Goal: Task Accomplishment & Management: Use online tool/utility

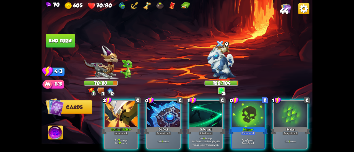
drag, startPoint x: 256, startPoint y: 116, endPoint x: 256, endPoint y: 109, distance: 6.9
click at [256, 116] on div at bounding box center [248, 115] width 33 height 28
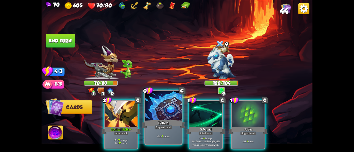
click at [168, 130] on div "Gain 5 armor." at bounding box center [163, 136] width 36 height 16
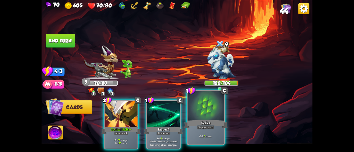
click at [194, 125] on div "Scales" at bounding box center [206, 124] width 44 height 10
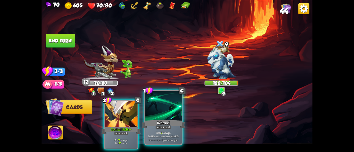
click at [149, 115] on div at bounding box center [163, 106] width 36 height 31
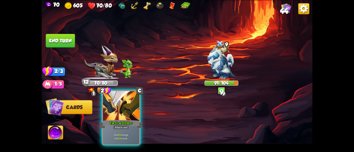
click at [129, 109] on div at bounding box center [121, 106] width 36 height 31
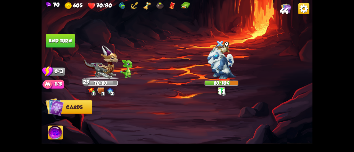
click at [59, 36] on button "End turn" at bounding box center [60, 41] width 29 height 14
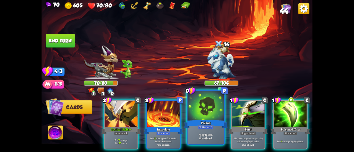
click at [210, 108] on div at bounding box center [205, 106] width 36 height 31
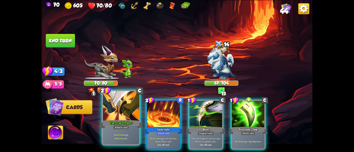
click at [132, 111] on div at bounding box center [121, 106] width 36 height 31
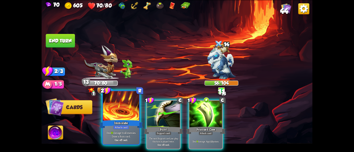
click at [132, 111] on div at bounding box center [121, 106] width 36 height 31
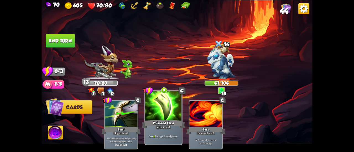
click at [157, 115] on div at bounding box center [163, 106] width 36 height 31
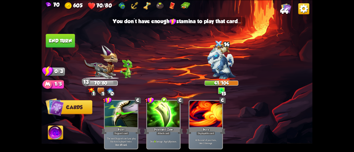
click at [63, 44] on button "End turn" at bounding box center [60, 41] width 29 height 14
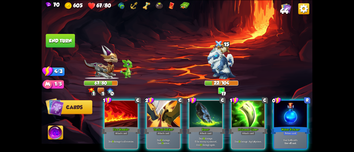
click at [282, 103] on div at bounding box center [290, 115] width 33 height 28
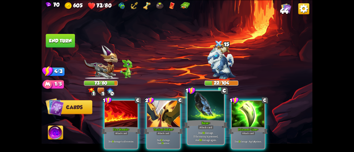
click at [219, 109] on div at bounding box center [205, 106] width 36 height 31
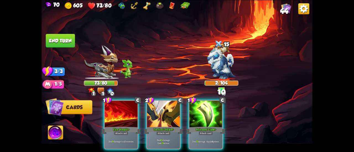
click at [160, 111] on div at bounding box center [163, 115] width 33 height 28
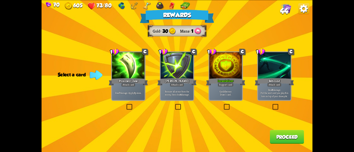
drag, startPoint x: 231, startPoint y: 91, endPoint x: 247, endPoint y: 100, distance: 17.6
click at [232, 92] on p "Gain 10 armor. Draw 1 card." at bounding box center [225, 93] width 31 height 6
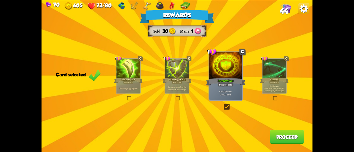
click at [278, 141] on button "Proceed" at bounding box center [287, 137] width 34 height 14
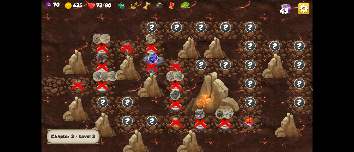
click at [249, 124] on img at bounding box center [250, 123] width 14 height 10
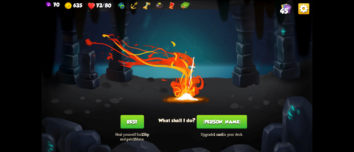
click at [220, 121] on button "[PERSON_NAME]" at bounding box center [221, 122] width 50 height 14
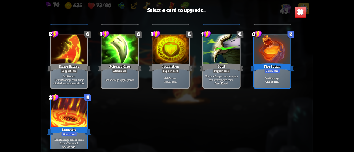
scroll to position [422, 0]
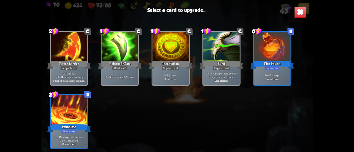
click at [288, 68] on div "Fire Potion" at bounding box center [272, 65] width 44 height 10
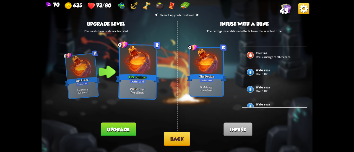
click at [171, 141] on button "Back" at bounding box center [177, 139] width 27 height 14
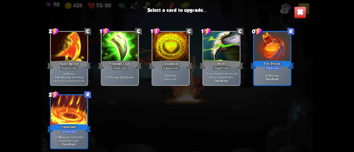
click at [83, 105] on div at bounding box center [69, 110] width 36 height 31
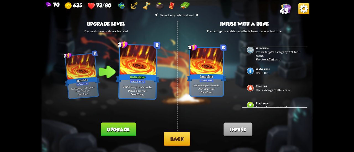
scroll to position [102, 0]
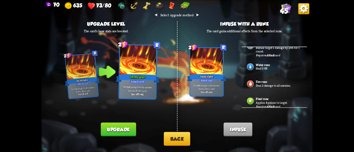
click at [271, 101] on p "Applies 4 poison to target." at bounding box center [279, 103] width 46 height 4
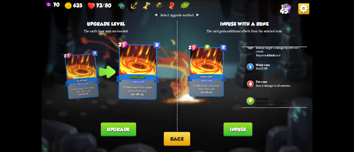
click at [274, 84] on p "Deal 2 damage to all enemies." at bounding box center [279, 86] width 46 height 4
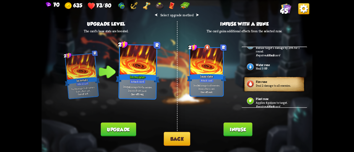
click at [268, 96] on div "Plant rune Applies 4 poison to target. Requires Attack card" at bounding box center [273, 101] width 65 height 17
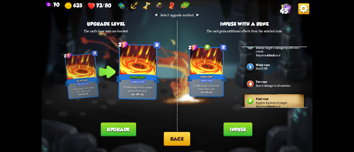
scroll to position [0, 0]
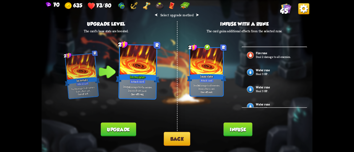
click at [180, 140] on button "Back" at bounding box center [177, 139] width 27 height 14
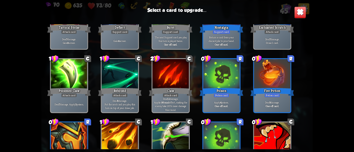
scroll to position [249, 0]
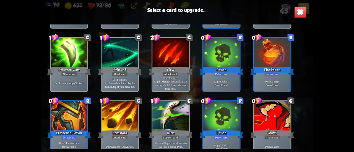
click at [223, 74] on div "Potion card" at bounding box center [221, 74] width 16 height 4
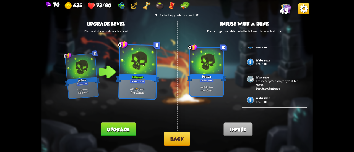
scroll to position [102, 0]
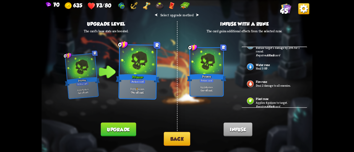
click at [276, 98] on div "Plant rune Applies 4 poison to target. Requires Attack card" at bounding box center [273, 101] width 65 height 17
click at [122, 124] on button "Upgrade" at bounding box center [118, 130] width 35 height 14
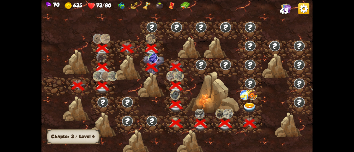
click at [249, 106] on img at bounding box center [250, 108] width 14 height 10
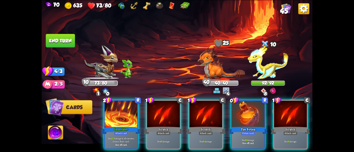
click at [241, 150] on div "2 R Immolate+ Attack card Deal 15 damage to all enemies. Draw a Burn card. One-…" at bounding box center [204, 119] width 217 height 68
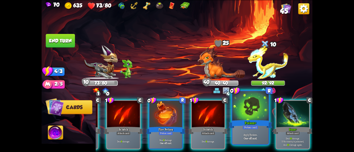
click at [252, 126] on div "Potion card" at bounding box center [250, 127] width 16 height 4
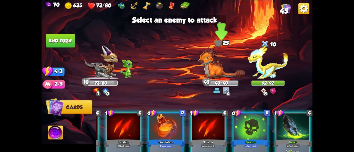
click at [218, 63] on img at bounding box center [221, 63] width 47 height 32
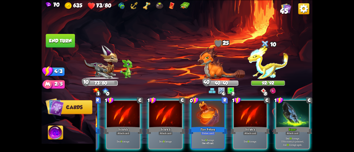
scroll to position [0, 52]
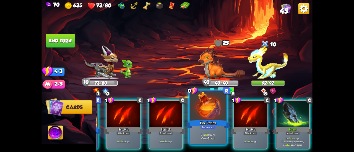
click at [215, 115] on div at bounding box center [208, 106] width 36 height 31
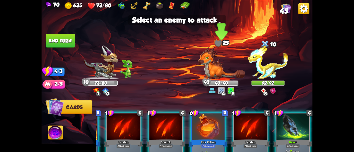
click at [224, 70] on img at bounding box center [221, 63] width 47 height 32
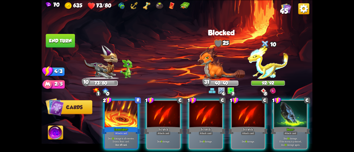
scroll to position [0, 0]
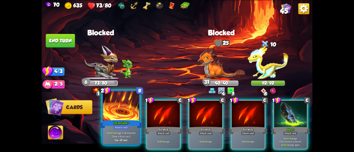
click at [127, 114] on div at bounding box center [121, 106] width 36 height 31
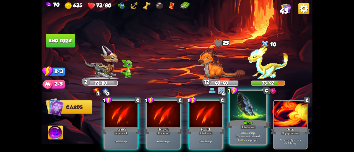
click at [240, 122] on div "Bane+" at bounding box center [248, 124] width 44 height 10
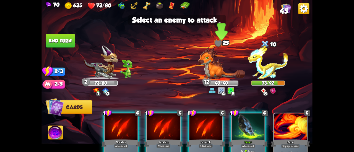
click at [216, 68] on img at bounding box center [221, 63] width 47 height 32
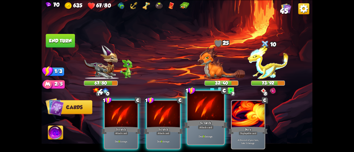
click at [205, 110] on div at bounding box center [205, 106] width 36 height 31
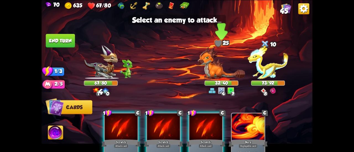
click at [210, 72] on img at bounding box center [221, 63] width 47 height 32
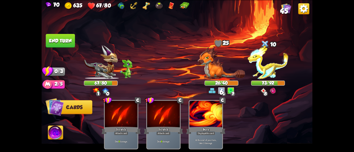
click at [65, 38] on button "End turn" at bounding box center [60, 41] width 29 height 14
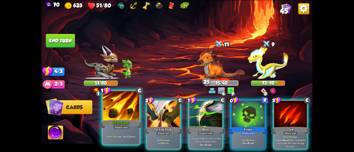
click at [124, 107] on div at bounding box center [121, 106] width 36 height 31
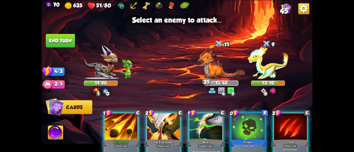
click at [114, 130] on div at bounding box center [121, 128] width 33 height 28
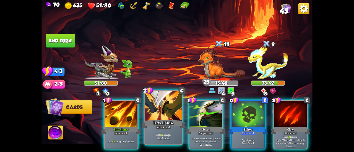
click at [155, 127] on div "Attack card" at bounding box center [163, 127] width 16 height 4
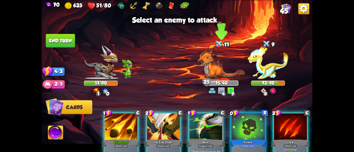
click at [228, 55] on img at bounding box center [221, 63] width 47 height 32
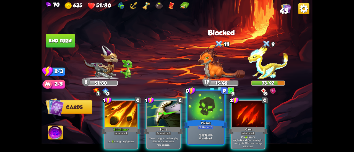
click at [202, 109] on div at bounding box center [205, 106] width 36 height 31
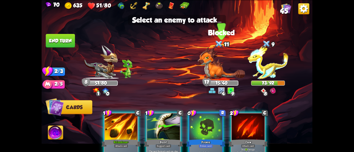
click at [217, 57] on img at bounding box center [221, 63] width 47 height 32
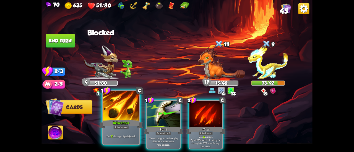
click at [123, 124] on div "Brimstone+" at bounding box center [121, 124] width 44 height 10
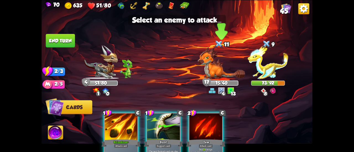
click at [208, 62] on img at bounding box center [221, 63] width 47 height 32
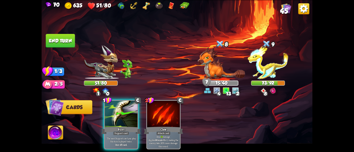
click at [57, 39] on button "End turn" at bounding box center [60, 41] width 29 height 14
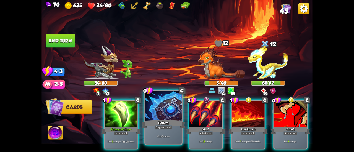
click at [164, 111] on div at bounding box center [163, 106] width 36 height 31
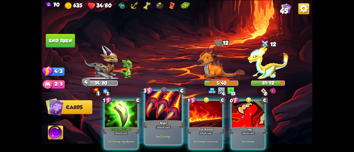
click at [163, 114] on div at bounding box center [163, 106] width 36 height 31
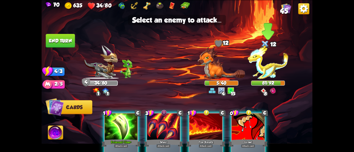
click at [274, 72] on img at bounding box center [268, 62] width 41 height 34
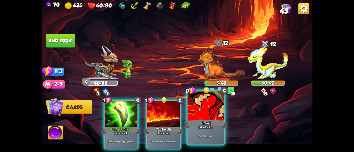
click at [192, 115] on div at bounding box center [205, 106] width 36 height 31
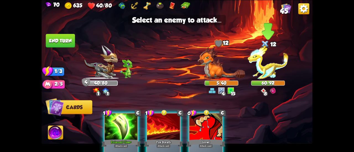
click at [275, 67] on img at bounding box center [268, 62] width 41 height 34
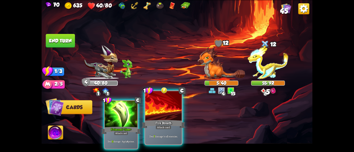
click at [168, 114] on div at bounding box center [163, 106] width 36 height 31
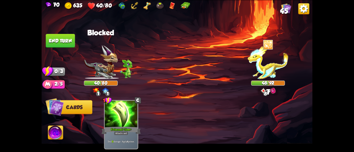
click at [66, 38] on button "End turn" at bounding box center [60, 41] width 29 height 14
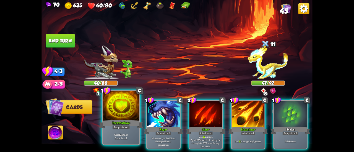
click at [120, 123] on div "Incantation+" at bounding box center [121, 124] width 44 height 10
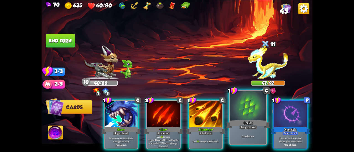
click at [251, 140] on div "Gain 6 armor." at bounding box center [248, 136] width 36 height 16
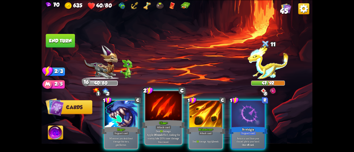
click at [157, 120] on div "Claw+" at bounding box center [163, 124] width 44 height 10
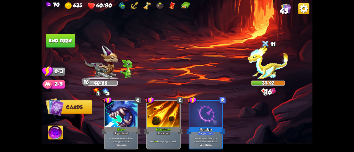
click at [63, 41] on button "End turn" at bounding box center [60, 41] width 29 height 14
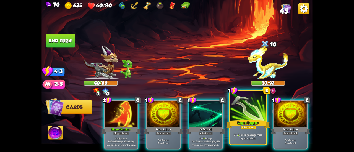
click at [253, 133] on div "Deal 7 piercing damage twice. Apply 4 poison." at bounding box center [248, 136] width 36 height 16
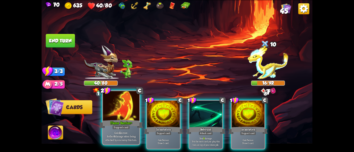
click at [116, 115] on div at bounding box center [121, 106] width 36 height 31
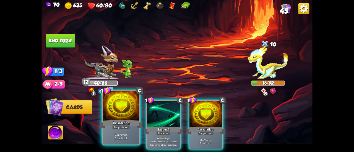
click at [125, 119] on div at bounding box center [121, 106] width 36 height 31
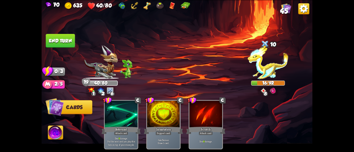
click at [64, 37] on button "End turn" at bounding box center [60, 41] width 29 height 14
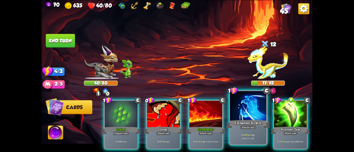
click at [235, 111] on div at bounding box center [248, 106] width 36 height 31
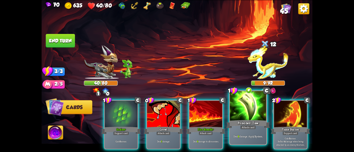
click at [249, 117] on div at bounding box center [248, 106] width 36 height 31
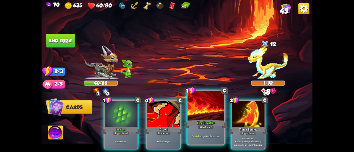
click at [204, 127] on div "Attack card" at bounding box center [206, 127] width 16 height 4
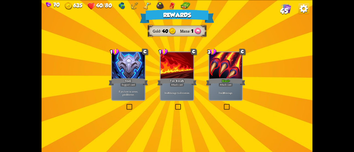
click at [221, 101] on div "3 C Maul+ Attack card Deal 26 damage." at bounding box center [225, 75] width 34 height 49
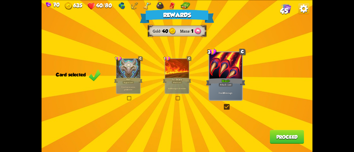
click at [275, 137] on button "Proceed" at bounding box center [287, 137] width 34 height 14
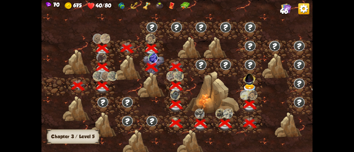
click at [250, 82] on img at bounding box center [249, 78] width 14 height 14
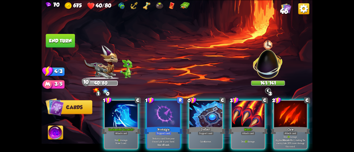
scroll to position [0, 107]
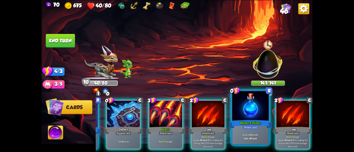
click at [254, 133] on div "Heal for 6 health. One-off card." at bounding box center [250, 136] width 36 height 16
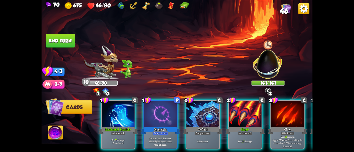
scroll to position [0, 2]
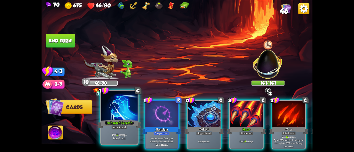
click at [123, 135] on p "Deal 11 damage. Draw 1 card." at bounding box center [119, 136] width 35 height 7
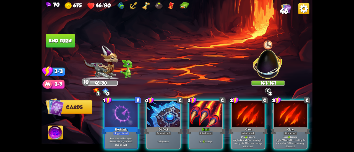
scroll to position [0, 0]
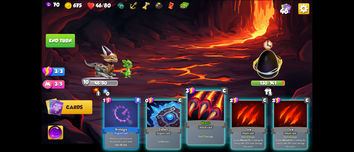
click at [203, 133] on div "Deal 27 damage." at bounding box center [205, 136] width 36 height 16
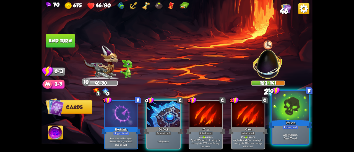
click at [291, 129] on div "Potion card" at bounding box center [290, 127] width 16 height 4
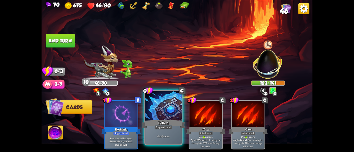
click at [154, 116] on div at bounding box center [163, 106] width 36 height 31
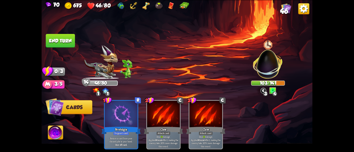
click at [66, 38] on button "End turn" at bounding box center [60, 41] width 29 height 14
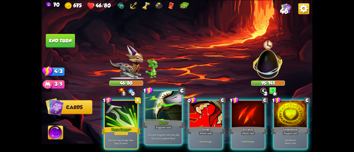
click at [164, 114] on div at bounding box center [163, 106] width 36 height 31
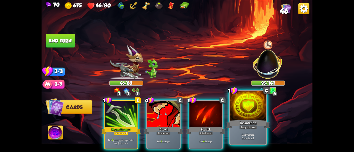
click at [255, 124] on div "Incantation" at bounding box center [248, 124] width 44 height 10
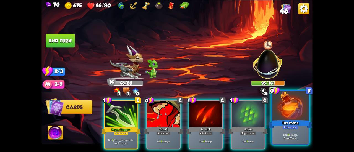
click at [290, 125] on div "Fire Potion" at bounding box center [290, 124] width 44 height 10
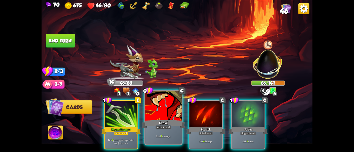
click at [157, 108] on div at bounding box center [163, 106] width 36 height 31
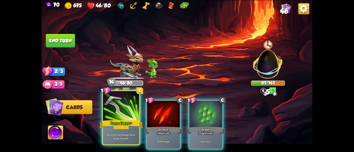
click at [105, 103] on div at bounding box center [121, 106] width 36 height 31
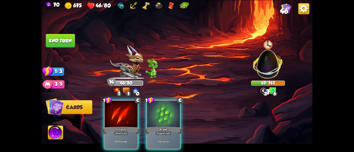
click at [108, 106] on div at bounding box center [121, 115] width 33 height 28
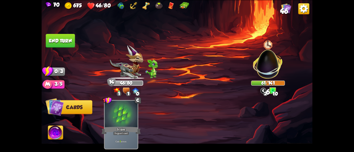
click at [60, 28] on img at bounding box center [176, 76] width 271 height 152
click at [64, 35] on button "End turn" at bounding box center [60, 41] width 29 height 14
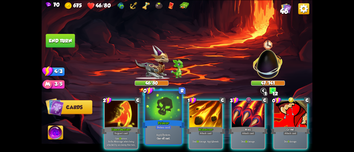
click at [158, 110] on div at bounding box center [163, 106] width 36 height 31
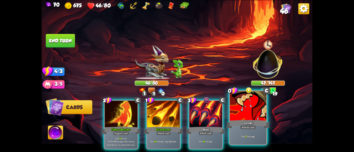
click at [246, 122] on div "Growl" at bounding box center [248, 124] width 44 height 10
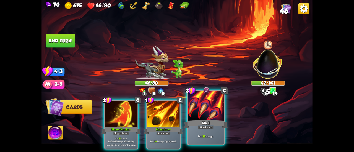
click at [211, 116] on div at bounding box center [205, 106] width 36 height 31
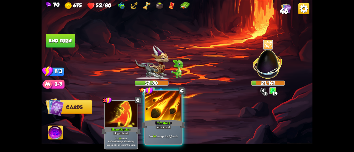
click at [158, 107] on div at bounding box center [163, 106] width 36 height 31
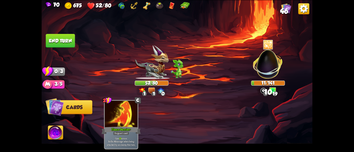
click at [78, 37] on img at bounding box center [176, 76] width 271 height 152
click at [74, 41] on button "End turn" at bounding box center [60, 41] width 29 height 14
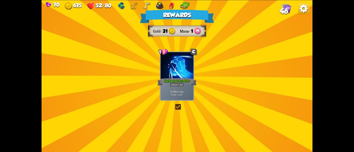
click at [189, 92] on p "Deal 10 damage. Draw 1 card." at bounding box center [176, 93] width 31 height 6
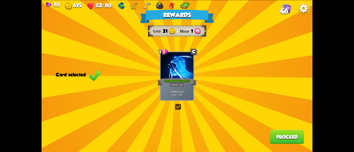
click at [276, 135] on button "Proceed" at bounding box center [287, 137] width 34 height 14
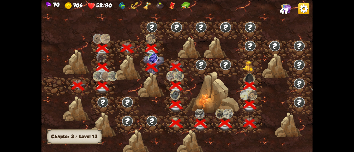
scroll to position [0, 84]
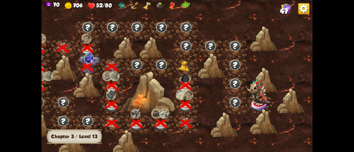
click at [184, 65] on img at bounding box center [185, 66] width 14 height 10
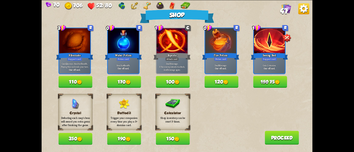
click at [279, 82] on img at bounding box center [276, 82] width 5 height 5
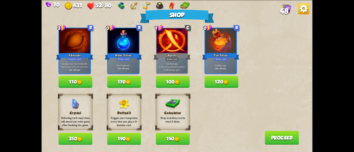
click at [211, 83] on button "120" at bounding box center [221, 82] width 34 height 12
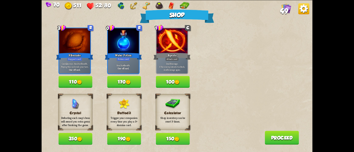
click at [123, 80] on button "170" at bounding box center [124, 82] width 34 height 12
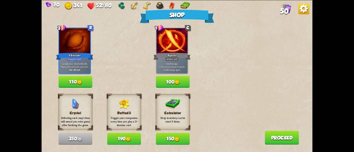
click at [271, 135] on button "Proceed" at bounding box center [281, 138] width 34 height 14
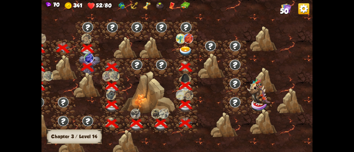
click at [185, 47] on img at bounding box center [185, 51] width 14 height 10
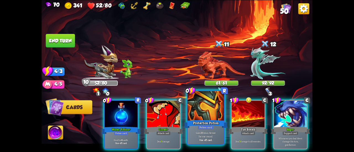
click at [198, 121] on div "Protection Potion" at bounding box center [206, 124] width 44 height 10
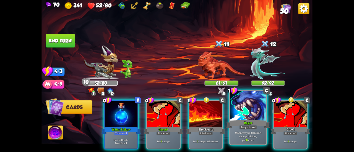
click at [248, 138] on p "Whenever you deal direct damage this turn, gain 8 armor." at bounding box center [248, 136] width 35 height 11
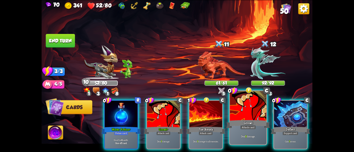
click at [248, 132] on div "Deal 5 damage." at bounding box center [248, 136] width 36 height 16
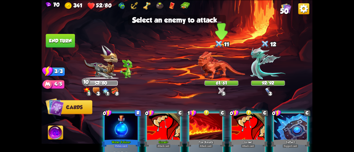
click at [222, 65] on img at bounding box center [221, 65] width 47 height 28
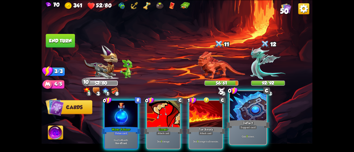
click at [240, 109] on div at bounding box center [248, 106] width 36 height 31
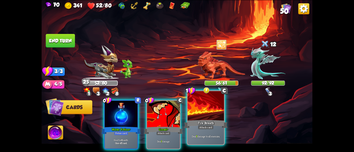
click at [199, 106] on div at bounding box center [205, 106] width 36 height 31
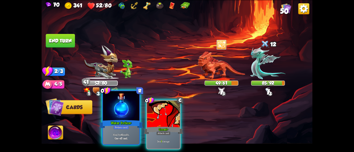
click at [114, 107] on div at bounding box center [121, 106] width 36 height 31
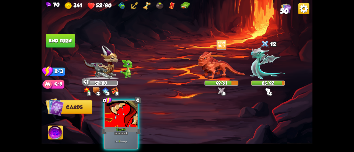
click at [114, 107] on div at bounding box center [121, 115] width 33 height 28
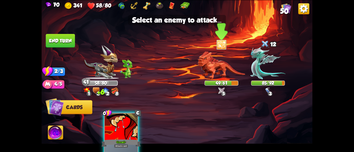
click at [217, 70] on img at bounding box center [221, 65] width 47 height 28
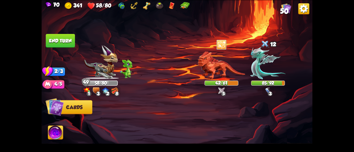
click at [72, 42] on button "End turn" at bounding box center [60, 41] width 29 height 14
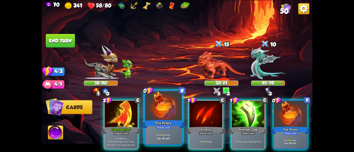
click at [153, 108] on div at bounding box center [163, 106] width 36 height 31
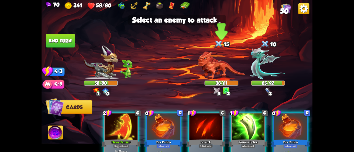
click at [217, 65] on img at bounding box center [221, 65] width 47 height 28
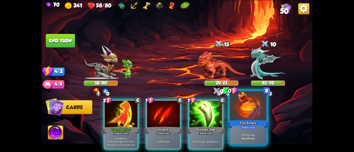
drag, startPoint x: 232, startPoint y: 109, endPoint x: 232, endPoint y: 103, distance: 6.4
click at [232, 109] on div at bounding box center [248, 106] width 36 height 31
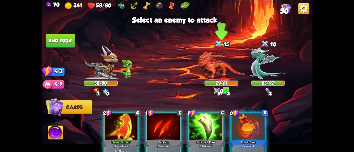
click at [224, 73] on img at bounding box center [221, 65] width 47 height 28
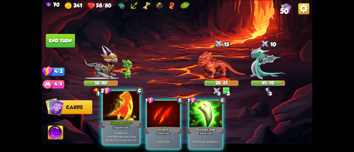
click at [112, 105] on div at bounding box center [121, 106] width 36 height 31
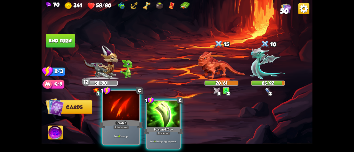
click at [116, 107] on div at bounding box center [121, 106] width 36 height 31
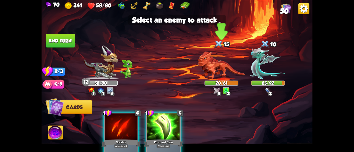
click at [216, 70] on img at bounding box center [221, 65] width 47 height 28
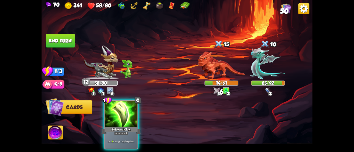
drag, startPoint x: 127, startPoint y: 106, endPoint x: 171, endPoint y: 94, distance: 45.8
click at [127, 106] on div at bounding box center [121, 115] width 33 height 28
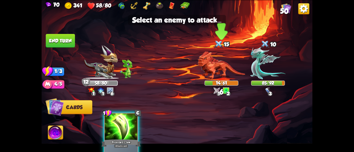
click at [209, 74] on img at bounding box center [221, 65] width 47 height 28
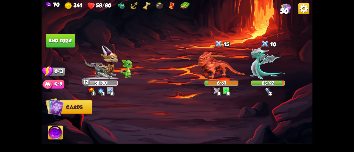
click at [65, 40] on button "End turn" at bounding box center [60, 41] width 29 height 14
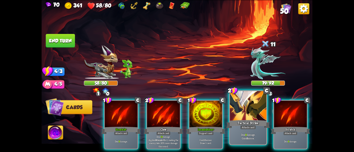
click at [240, 112] on div at bounding box center [248, 106] width 36 height 31
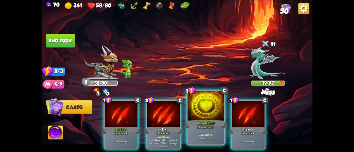
click at [188, 115] on div at bounding box center [205, 106] width 36 height 31
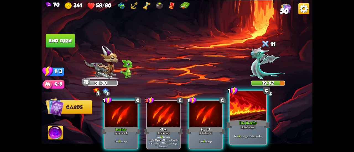
click at [252, 125] on div "Attack card" at bounding box center [248, 127] width 16 height 4
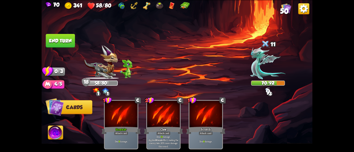
click at [57, 40] on button "End turn" at bounding box center [60, 41] width 29 height 14
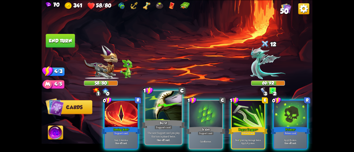
click at [155, 117] on div at bounding box center [163, 106] width 36 height 31
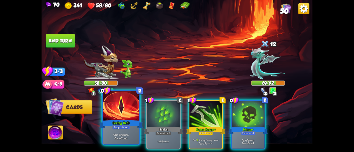
click at [113, 110] on div at bounding box center [121, 106] width 36 height 31
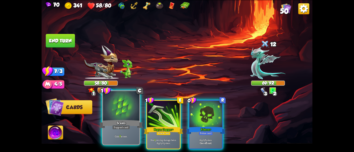
click at [119, 124] on div "Scales" at bounding box center [121, 124] width 44 height 10
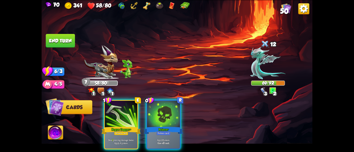
click at [119, 126] on div "Rogue Dagger+" at bounding box center [120, 130] width 39 height 9
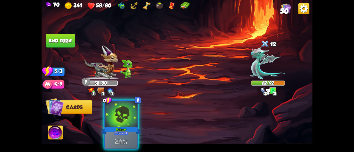
click at [119, 126] on div "Poison+" at bounding box center [120, 130] width 39 height 9
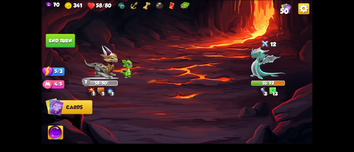
click at [68, 42] on button "End turn" at bounding box center [60, 41] width 29 height 14
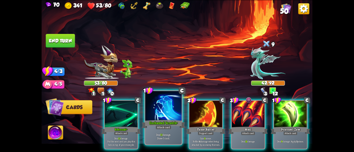
click at [170, 136] on p "Deal 11 damage. Draw 1 card." at bounding box center [163, 136] width 35 height 7
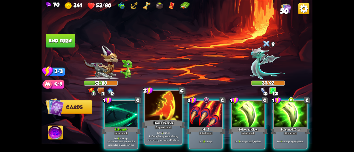
click at [166, 136] on p "Gain 9 armor. Reflect 4 damage when being attacked by an enemy this turn." at bounding box center [163, 136] width 35 height 11
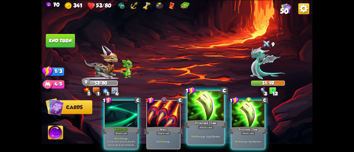
click at [197, 127] on div "Poisoned Claw" at bounding box center [206, 124] width 44 height 10
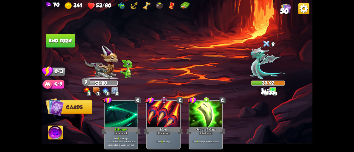
click at [71, 37] on button "End turn" at bounding box center [60, 41] width 29 height 14
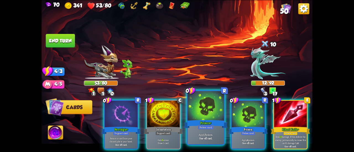
click at [208, 103] on div at bounding box center [205, 106] width 36 height 31
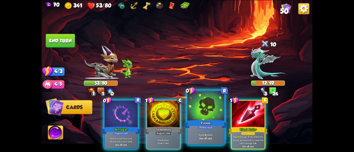
click at [205, 109] on div at bounding box center [205, 106] width 36 height 31
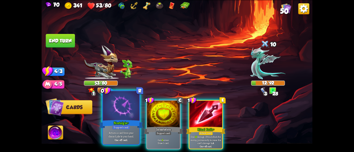
click at [121, 106] on div at bounding box center [121, 106] width 36 height 31
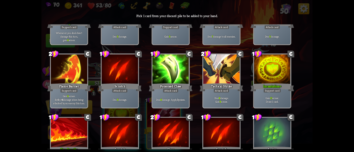
scroll to position [0, 0]
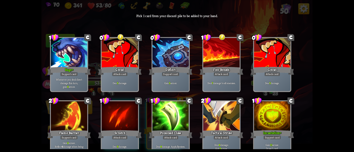
click at [119, 55] on div at bounding box center [120, 53] width 36 height 31
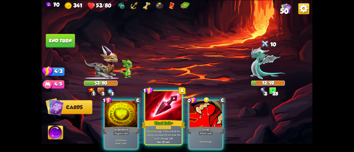
click at [156, 134] on p "Deal 29 damage. If this defeats the enemy, permanently increase this card's dam…" at bounding box center [163, 134] width 35 height 11
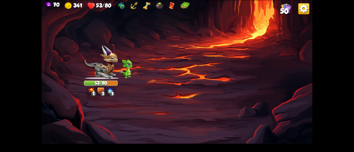
click at [288, 8] on span "50" at bounding box center [284, 11] width 9 height 8
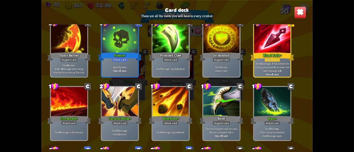
scroll to position [497, 0]
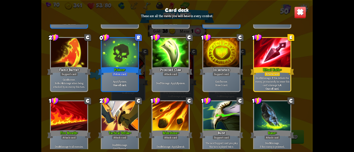
click at [295, 11] on img at bounding box center [300, 12] width 12 height 12
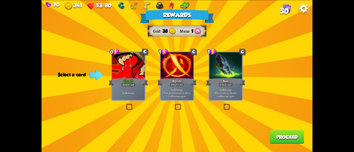
click at [132, 85] on div "Attack card" at bounding box center [128, 85] width 14 height 4
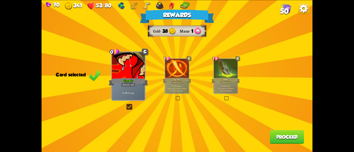
click at [284, 133] on button "Proceed" at bounding box center [287, 137] width 34 height 14
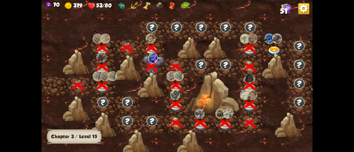
scroll to position [0, 84]
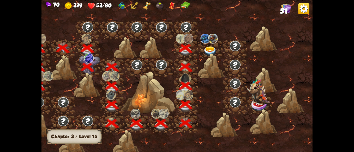
click at [207, 49] on img at bounding box center [210, 51] width 14 height 10
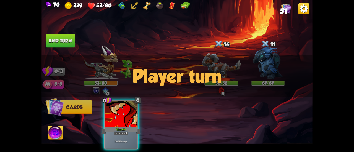
click at [104, 62] on div "Player turn" at bounding box center [176, 76] width 271 height 42
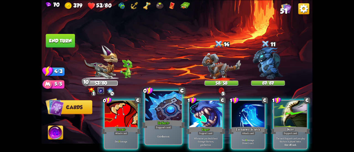
click at [166, 116] on div at bounding box center [163, 106] width 36 height 31
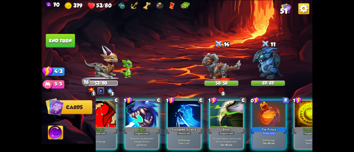
scroll to position [0, 52]
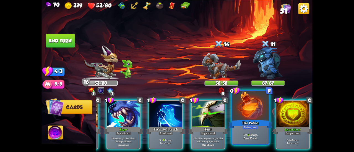
click at [250, 131] on div "Deal 9 damage. One-off card." at bounding box center [250, 136] width 36 height 16
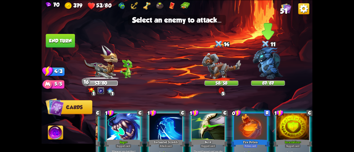
click at [267, 62] on img at bounding box center [268, 63] width 30 height 33
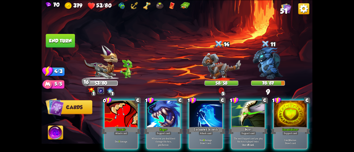
scroll to position [0, 0]
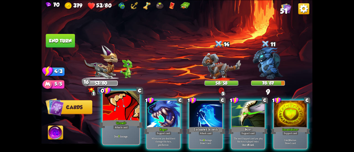
click at [128, 106] on div at bounding box center [121, 106] width 36 height 31
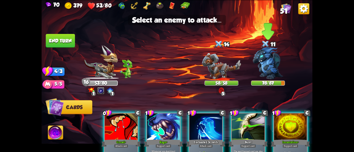
click at [276, 62] on img at bounding box center [268, 63] width 30 height 33
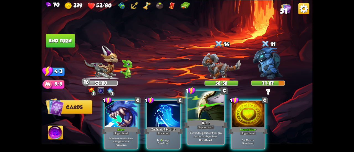
click at [209, 112] on div at bounding box center [205, 106] width 36 height 31
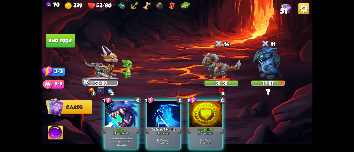
click at [209, 112] on div at bounding box center [205, 115] width 33 height 28
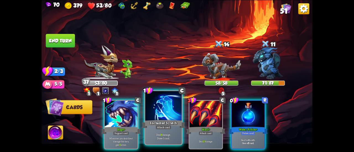
click at [172, 107] on div at bounding box center [163, 106] width 36 height 31
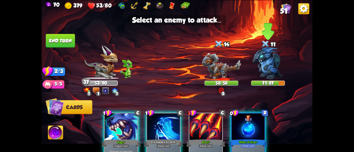
click at [269, 60] on img at bounding box center [268, 63] width 30 height 33
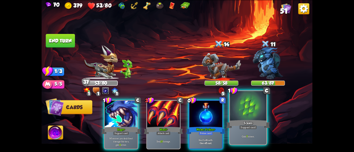
click at [242, 109] on div at bounding box center [248, 106] width 36 height 31
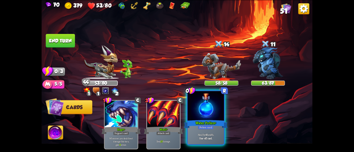
click at [213, 114] on div at bounding box center [205, 106] width 36 height 31
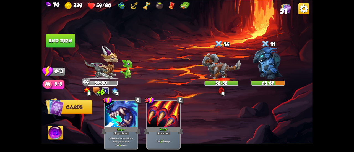
click at [66, 36] on button "End turn" at bounding box center [60, 41] width 29 height 14
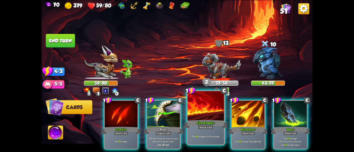
click at [218, 119] on div "Fire Breath+" at bounding box center [206, 124] width 44 height 10
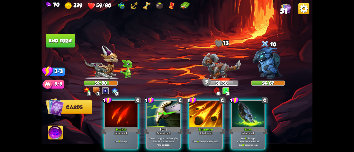
click at [53, 133] on img at bounding box center [55, 133] width 15 height 15
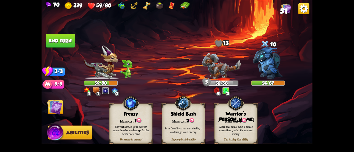
click at [240, 118] on span "3" at bounding box center [240, 121] width 3 height 6
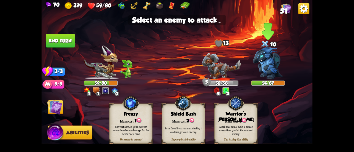
click at [269, 59] on img at bounding box center [268, 63] width 30 height 33
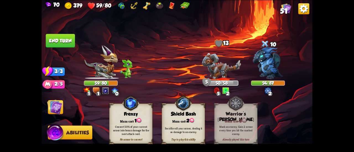
click at [53, 105] on img at bounding box center [54, 106] width 15 height 15
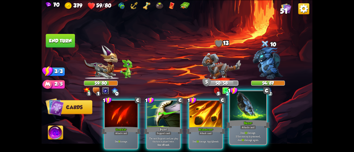
click at [239, 122] on div "Bane+" at bounding box center [248, 124] width 44 height 10
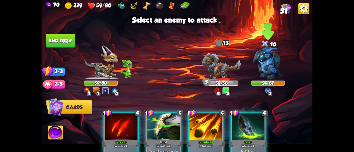
click at [266, 54] on img at bounding box center [268, 63] width 30 height 33
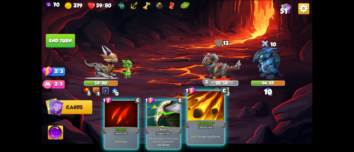
click at [198, 121] on div "Brimstone+" at bounding box center [206, 124] width 44 height 10
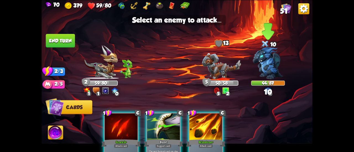
click at [263, 65] on img at bounding box center [268, 63] width 30 height 33
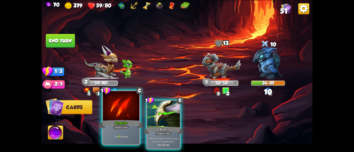
click at [121, 111] on div at bounding box center [121, 106] width 36 height 31
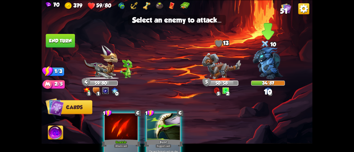
click at [265, 58] on img at bounding box center [268, 63] width 30 height 33
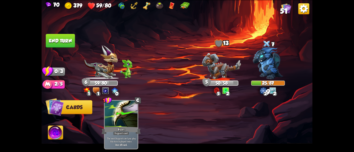
click at [60, 41] on button "End turn" at bounding box center [60, 41] width 29 height 14
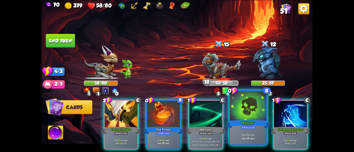
click at [239, 116] on div at bounding box center [248, 106] width 36 height 31
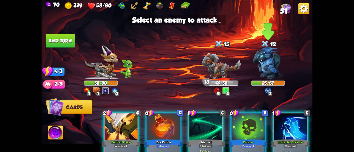
click at [270, 57] on img at bounding box center [268, 63] width 30 height 33
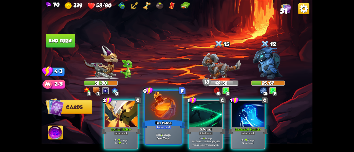
click at [162, 119] on div "Fire Potion" at bounding box center [163, 124] width 44 height 10
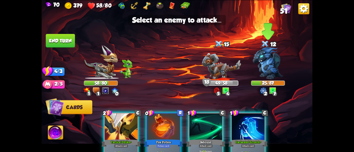
click at [270, 55] on img at bounding box center [268, 63] width 30 height 33
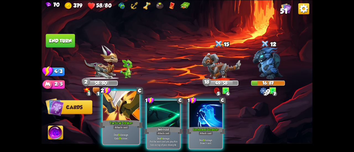
click at [121, 114] on div at bounding box center [121, 106] width 36 height 31
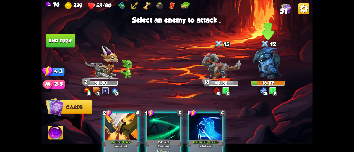
click at [272, 60] on img at bounding box center [268, 63] width 30 height 33
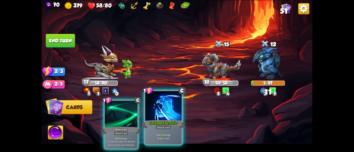
click at [165, 119] on div at bounding box center [163, 106] width 36 height 31
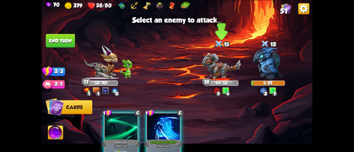
click at [214, 67] on img at bounding box center [221, 66] width 39 height 26
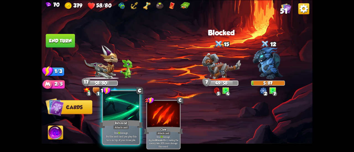
click at [107, 118] on div at bounding box center [121, 106] width 36 height 31
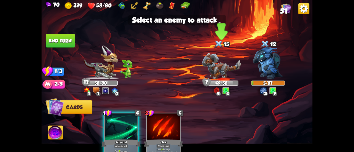
click at [214, 64] on img at bounding box center [221, 66] width 39 height 26
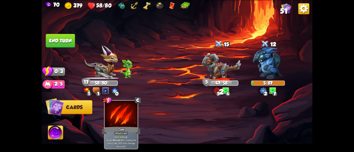
click at [54, 39] on button "End turn" at bounding box center [60, 41] width 29 height 14
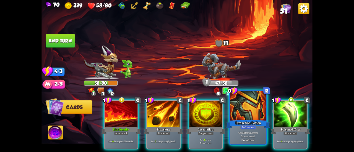
click at [234, 120] on div "Protection Potion" at bounding box center [248, 124] width 44 height 10
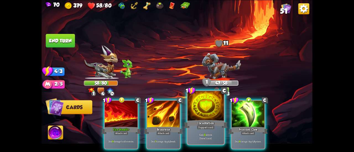
click at [198, 124] on div "Incantation" at bounding box center [206, 124] width 44 height 10
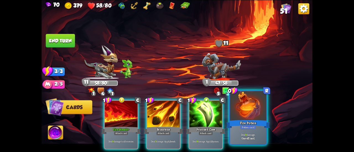
click at [235, 122] on div "Fire Potion" at bounding box center [248, 124] width 44 height 10
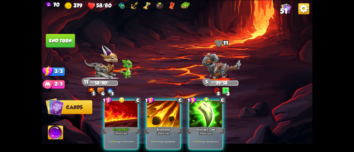
drag, startPoint x: 157, startPoint y: 123, endPoint x: 141, endPoint y: 53, distance: 71.6
click at [141, 53] on div "Select an enemy to attack... You don't have enough stamina to play that card...…" at bounding box center [176, 76] width 271 height 152
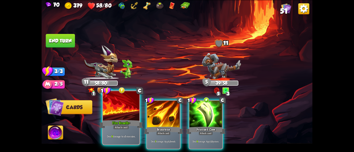
click at [131, 119] on div at bounding box center [121, 106] width 36 height 31
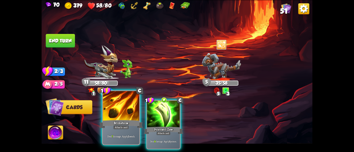
click at [128, 118] on div at bounding box center [121, 106] width 36 height 31
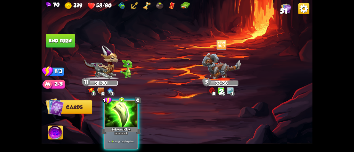
click at [128, 118] on div at bounding box center [121, 115] width 33 height 28
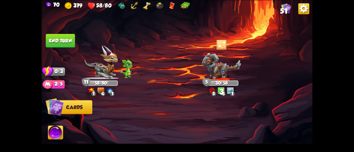
click at [59, 44] on button "End turn" at bounding box center [60, 41] width 29 height 14
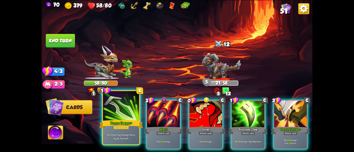
click at [123, 104] on div at bounding box center [121, 106] width 36 height 31
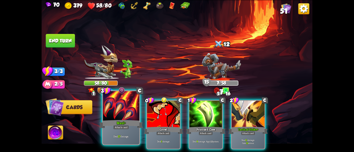
click at [122, 116] on div at bounding box center [121, 106] width 36 height 31
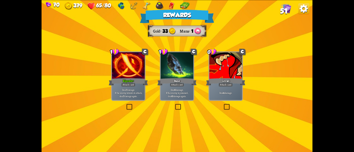
click at [138, 95] on p "Deal 7 damage. If the enemy intends to attack, deal 7 damage again." at bounding box center [128, 93] width 31 height 10
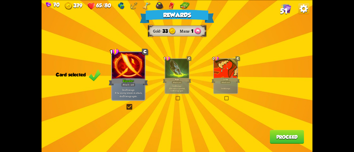
click at [279, 138] on button "Proceed" at bounding box center [287, 137] width 34 height 14
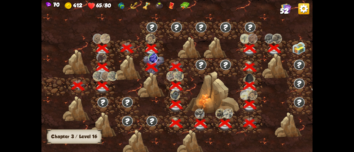
scroll to position [0, 84]
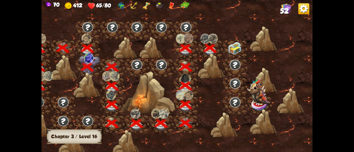
click at [231, 49] on img at bounding box center [235, 48] width 14 height 13
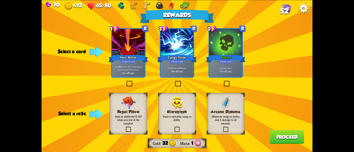
click at [227, 70] on b "One-off card." at bounding box center [225, 71] width 12 height 3
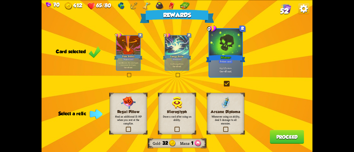
click at [133, 108] on img at bounding box center [128, 102] width 15 height 12
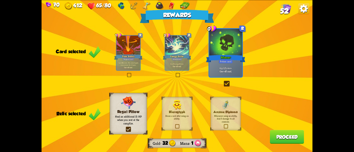
click at [283, 135] on button "Proceed" at bounding box center [287, 137] width 34 height 14
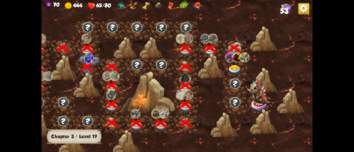
click at [232, 66] on img at bounding box center [235, 70] width 14 height 10
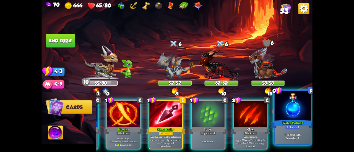
click at [282, 125] on div "Water Potion+" at bounding box center [293, 124] width 44 height 10
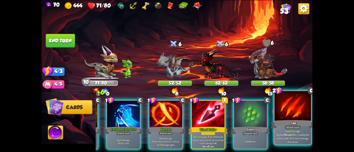
click at [285, 133] on p "Deal 13 damage. Applies Wound effect, making the enemy take 20% more damage thi…" at bounding box center [292, 136] width 35 height 14
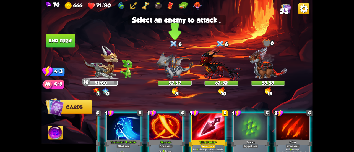
click at [170, 64] on img at bounding box center [174, 65] width 37 height 27
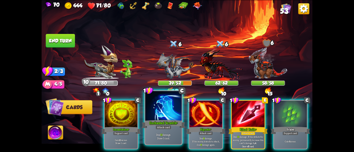
click at [166, 111] on div at bounding box center [163, 106] width 36 height 31
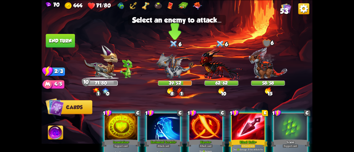
click at [173, 69] on img at bounding box center [174, 65] width 37 height 27
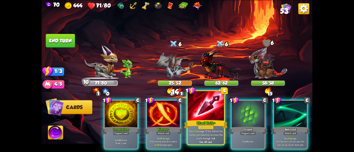
click at [197, 117] on div at bounding box center [205, 106] width 36 height 31
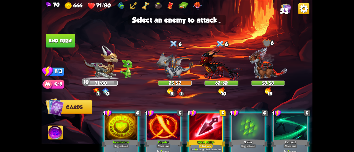
click at [206, 130] on div at bounding box center [205, 128] width 33 height 28
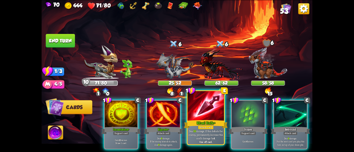
click at [205, 126] on div "Attack card" at bounding box center [206, 127] width 16 height 4
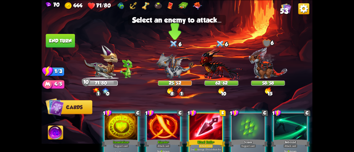
click at [177, 66] on img at bounding box center [174, 65] width 37 height 27
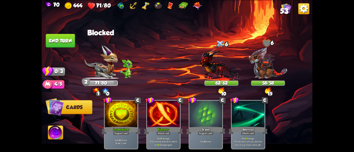
click at [54, 39] on button "End turn" at bounding box center [60, 41] width 29 height 14
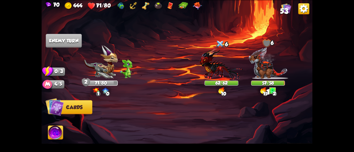
click at [280, 10] on div "70 444 71/80 53" at bounding box center [176, 5] width 271 height 10
click at [284, 12] on span "53" at bounding box center [284, 11] width 8 height 8
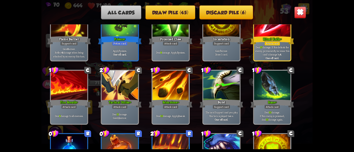
scroll to position [525, 0]
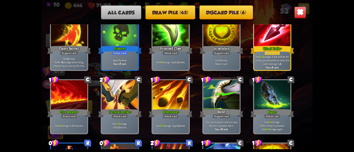
click at [302, 14] on img at bounding box center [300, 12] width 12 height 12
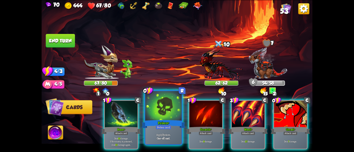
click at [174, 110] on div at bounding box center [163, 106] width 36 height 31
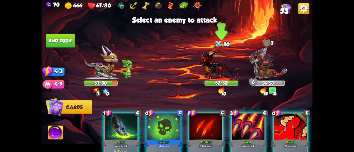
click at [220, 68] on img at bounding box center [221, 64] width 44 height 32
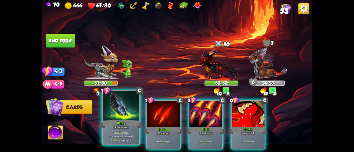
click at [130, 128] on div "Bane+" at bounding box center [121, 124] width 44 height 10
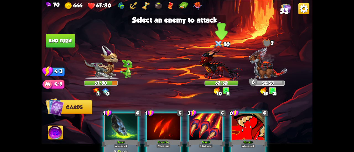
click at [210, 63] on img at bounding box center [221, 64] width 44 height 32
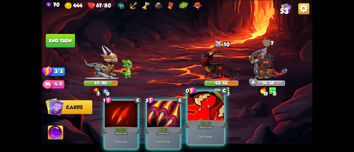
click at [215, 119] on div at bounding box center [205, 106] width 36 height 31
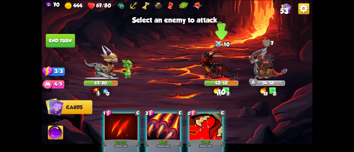
click at [216, 72] on img at bounding box center [221, 64] width 44 height 32
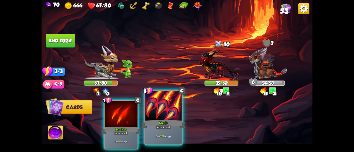
click at [164, 107] on div at bounding box center [163, 106] width 36 height 31
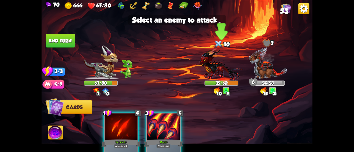
click at [206, 73] on img at bounding box center [221, 64] width 44 height 32
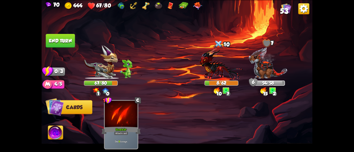
click at [56, 132] on img at bounding box center [55, 133] width 15 height 15
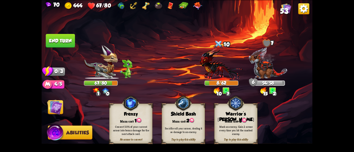
click at [56, 41] on button "End turn" at bounding box center [60, 41] width 29 height 14
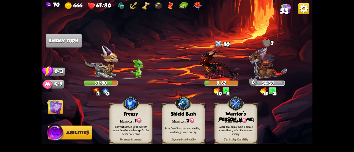
click at [56, 108] on img at bounding box center [54, 106] width 15 height 15
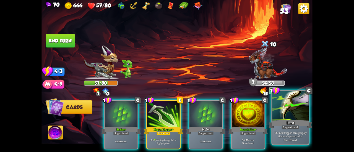
click at [281, 124] on div "Burst" at bounding box center [290, 124] width 44 height 10
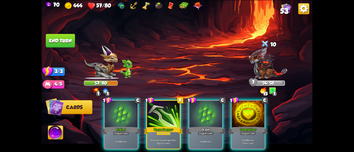
click at [250, 126] on div "Incantation+" at bounding box center [247, 130] width 39 height 9
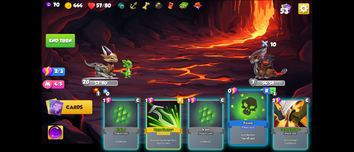
click at [260, 126] on div "Poison" at bounding box center [248, 124] width 44 height 10
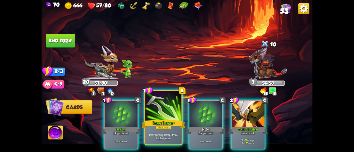
click at [169, 120] on div "Rogue Dagger+" at bounding box center [163, 124] width 44 height 10
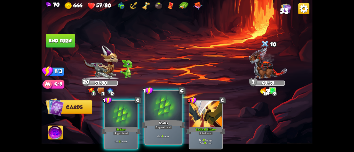
click at [160, 112] on div at bounding box center [163, 106] width 36 height 31
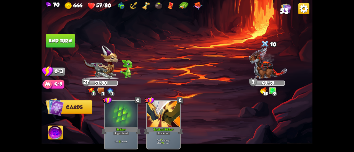
click at [62, 46] on button "End turn" at bounding box center [60, 41] width 29 height 14
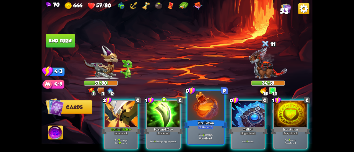
click at [200, 119] on div "Fire Potion" at bounding box center [206, 124] width 44 height 10
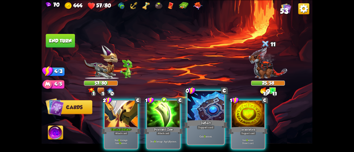
click at [200, 119] on div at bounding box center [205, 106] width 36 height 31
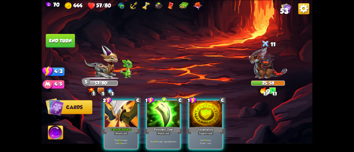
click at [200, 119] on div at bounding box center [205, 115] width 33 height 28
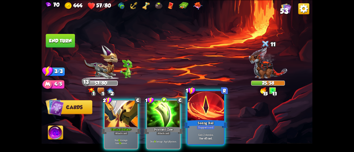
click at [198, 123] on div "Seeing Red" at bounding box center [206, 124] width 44 height 10
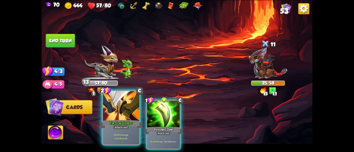
click at [120, 113] on div at bounding box center [121, 106] width 36 height 31
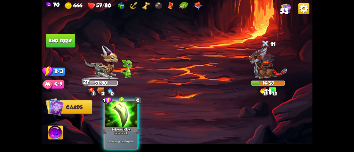
click at [120, 112] on div at bounding box center [121, 115] width 33 height 28
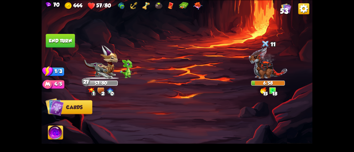
click at [67, 38] on button "End turn" at bounding box center [60, 41] width 29 height 14
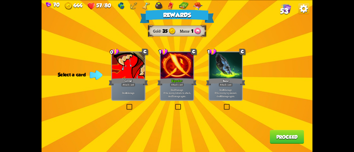
click at [167, 93] on p "Deal 7 damage. If the enemy intends to attack, deal 7 damage again." at bounding box center [176, 93] width 31 height 10
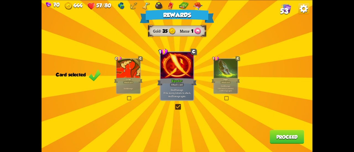
click at [282, 141] on button "Proceed" at bounding box center [287, 137] width 34 height 14
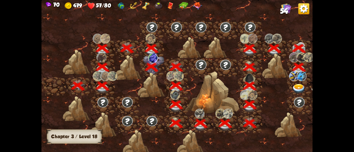
scroll to position [0, 84]
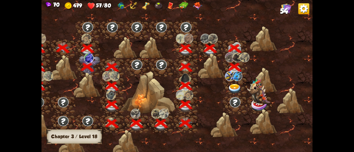
click at [230, 85] on img at bounding box center [235, 89] width 14 height 10
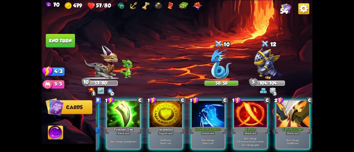
scroll to position [0, 0]
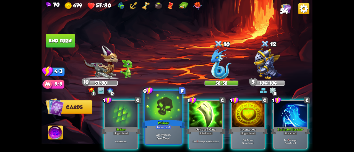
click at [162, 124] on div "Poison+" at bounding box center [163, 124] width 44 height 10
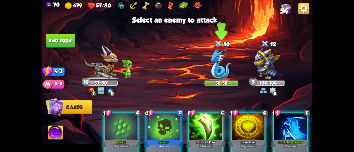
click at [216, 61] on img at bounding box center [221, 63] width 21 height 31
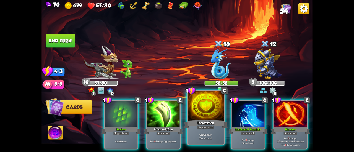
click at [196, 125] on div "Incantation" at bounding box center [206, 124] width 44 height 10
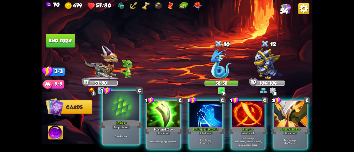
click at [115, 127] on div "Support card" at bounding box center [121, 127] width 18 height 4
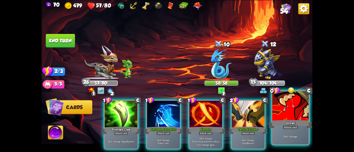
click at [285, 128] on div "Attack card" at bounding box center [290, 127] width 16 height 4
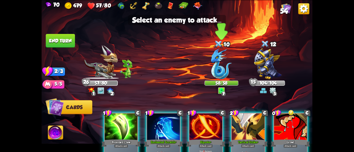
click at [222, 67] on img at bounding box center [221, 63] width 21 height 31
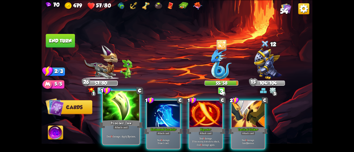
click at [120, 133] on div "Deal 6 damage. Apply 3 poison." at bounding box center [121, 136] width 36 height 16
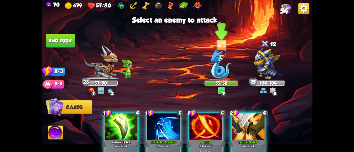
click at [218, 54] on img at bounding box center [221, 63] width 21 height 31
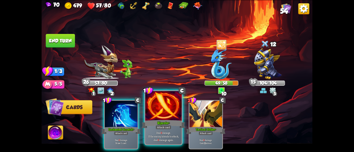
click at [167, 110] on div at bounding box center [163, 106] width 36 height 31
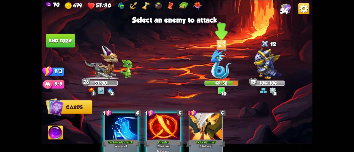
click at [213, 59] on img at bounding box center [221, 63] width 21 height 31
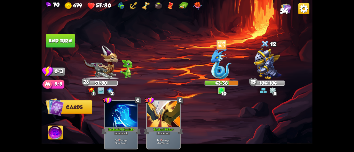
click at [60, 34] on button "End turn" at bounding box center [60, 41] width 29 height 14
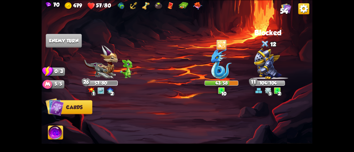
click at [270, 77] on img at bounding box center [268, 63] width 28 height 31
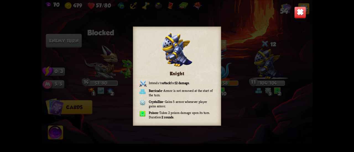
click at [296, 14] on img at bounding box center [300, 12] width 12 height 12
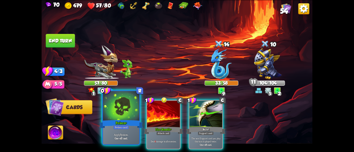
click at [127, 116] on div at bounding box center [121, 106] width 36 height 31
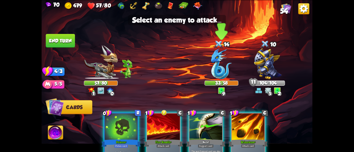
click at [220, 66] on img at bounding box center [221, 63] width 21 height 31
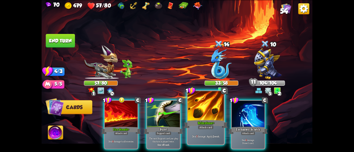
click at [211, 115] on div at bounding box center [205, 106] width 36 height 31
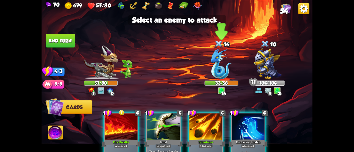
click at [213, 62] on img at bounding box center [221, 63] width 21 height 31
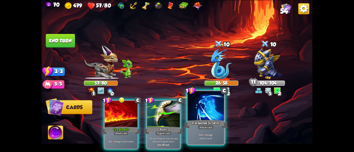
click at [219, 109] on div at bounding box center [205, 106] width 36 height 31
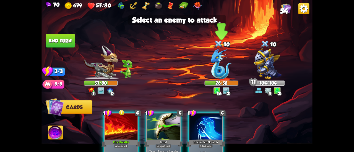
click at [218, 69] on img at bounding box center [221, 63] width 21 height 31
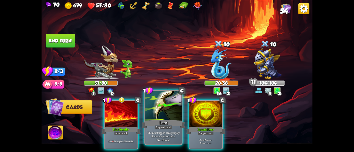
click at [172, 104] on div at bounding box center [163, 106] width 36 height 31
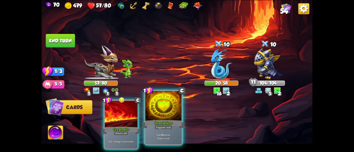
click at [180, 105] on div at bounding box center [163, 106] width 36 height 31
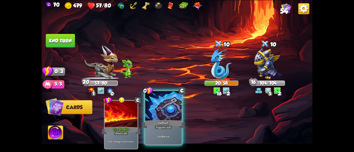
click at [170, 107] on div at bounding box center [163, 106] width 36 height 31
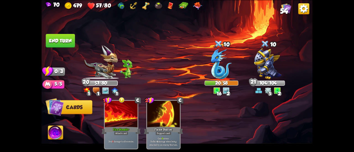
click at [68, 41] on button "End turn" at bounding box center [60, 41] width 29 height 14
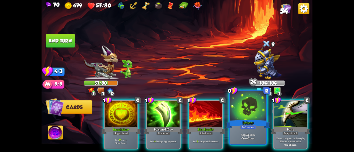
click at [250, 124] on div "Poison+" at bounding box center [248, 124] width 44 height 10
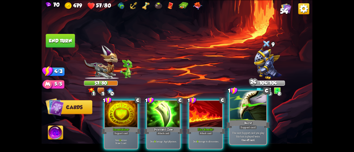
click at [246, 120] on div "Burst" at bounding box center [248, 124] width 44 height 10
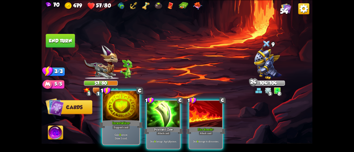
click at [123, 116] on div at bounding box center [121, 106] width 36 height 31
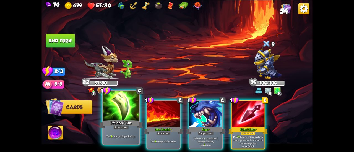
click at [130, 125] on div "Poisoned Claw" at bounding box center [121, 124] width 44 height 10
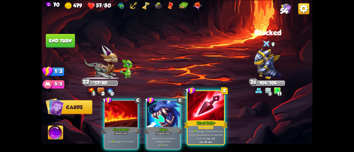
click at [196, 126] on div "Ritual Knife+" at bounding box center [206, 124] width 44 height 10
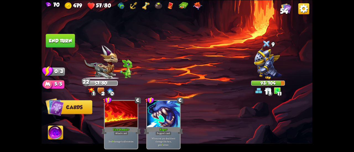
click at [64, 38] on button "End turn" at bounding box center [60, 41] width 29 height 14
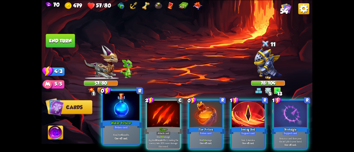
click at [129, 112] on div at bounding box center [121, 106] width 36 height 31
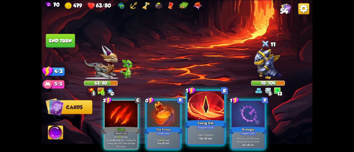
click at [196, 120] on div "Seeing Red" at bounding box center [206, 124] width 44 height 10
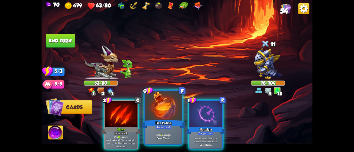
click at [160, 124] on div "Fire Potion" at bounding box center [163, 124] width 44 height 10
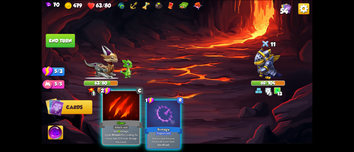
click at [122, 127] on div "Attack card" at bounding box center [121, 127] width 16 height 4
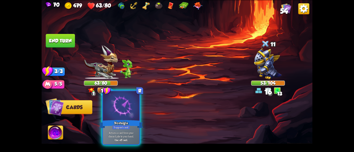
click at [119, 121] on div "Nostalgia" at bounding box center [121, 124] width 44 height 10
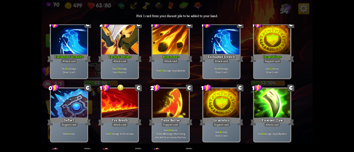
scroll to position [91, 0]
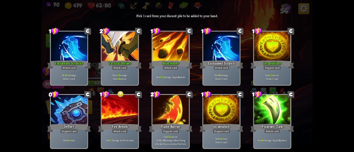
click at [166, 112] on div at bounding box center [170, 110] width 36 height 31
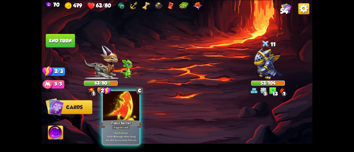
click at [127, 128] on div "Support card" at bounding box center [121, 127] width 18 height 4
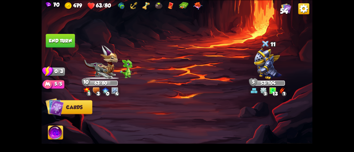
click at [62, 38] on button "End turn" at bounding box center [60, 41] width 29 height 14
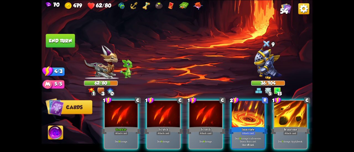
click at [288, 119] on div "1 C Brimstone Attack card Deal 7 damage. Apply 1 weak." at bounding box center [290, 124] width 34 height 49
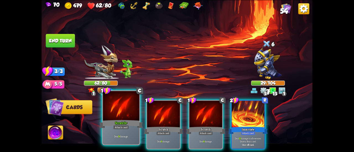
click at [123, 116] on div at bounding box center [121, 106] width 36 height 31
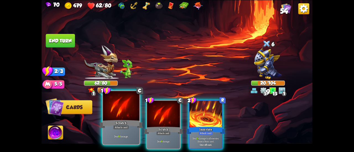
click at [113, 114] on div at bounding box center [121, 106] width 36 height 31
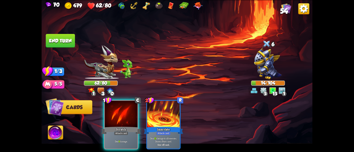
click at [113, 114] on div at bounding box center [121, 115] width 33 height 28
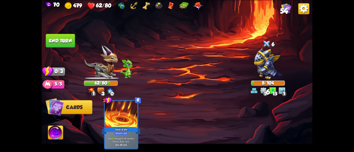
click at [67, 34] on button "End turn" at bounding box center [60, 41] width 29 height 14
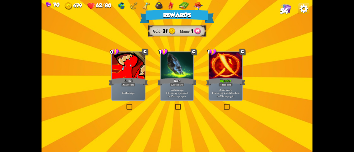
click at [223, 86] on div "Attack card" at bounding box center [225, 85] width 14 height 4
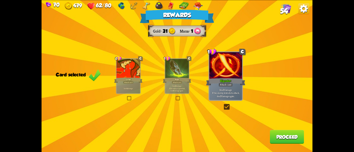
click at [281, 136] on button "Proceed" at bounding box center [287, 137] width 34 height 14
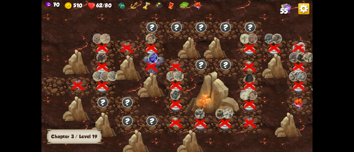
scroll to position [0, 84]
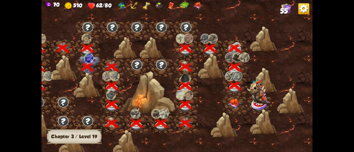
click at [232, 103] on img at bounding box center [235, 104] width 14 height 10
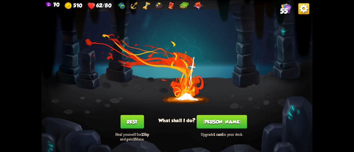
click at [225, 124] on button "[PERSON_NAME]" at bounding box center [221, 122] width 50 height 14
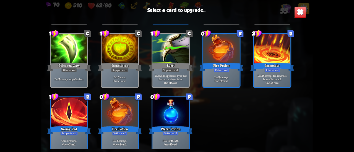
scroll to position [422, 0]
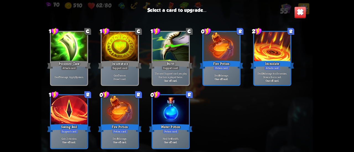
click at [161, 107] on div at bounding box center [170, 110] width 36 height 31
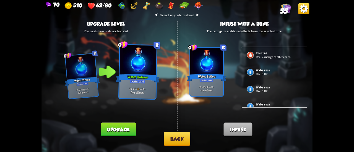
click at [181, 137] on button "Back" at bounding box center [177, 139] width 27 height 14
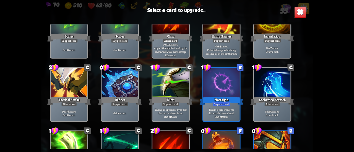
scroll to position [193, 0]
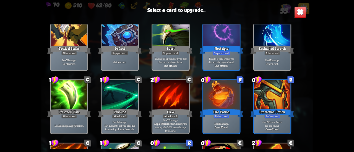
click at [299, 12] on img at bounding box center [300, 12] width 12 height 12
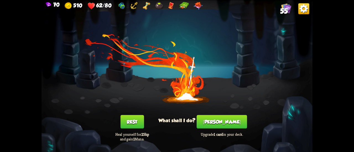
click at [125, 120] on button "Rest" at bounding box center [131, 122] width 23 height 14
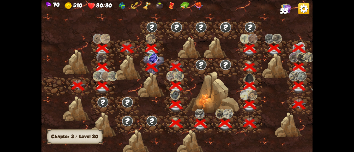
scroll to position [0, 84]
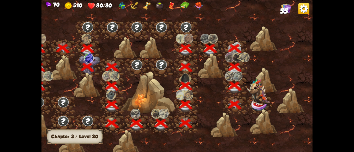
click at [263, 111] on div at bounding box center [262, 121] width 27 height 25
click at [260, 104] on img at bounding box center [258, 92] width 23 height 27
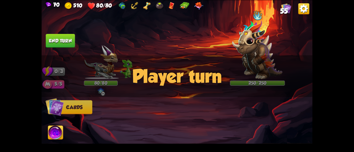
click at [266, 51] on img at bounding box center [257, 49] width 50 height 59
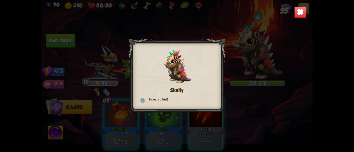
click at [297, 12] on img at bounding box center [300, 12] width 12 height 12
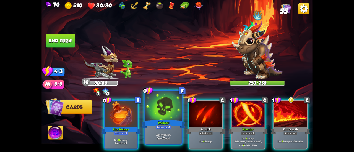
click at [163, 130] on div "Apply 7 poison. One-off card." at bounding box center [163, 136] width 36 height 16
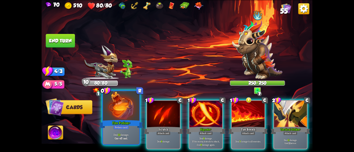
click at [114, 126] on div "Potion card" at bounding box center [121, 127] width 16 height 4
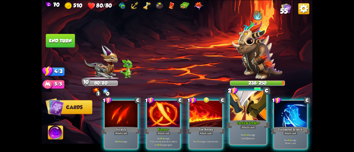
click at [254, 132] on div "Deal 11 damage. Gain 12 armor." at bounding box center [248, 136] width 36 height 16
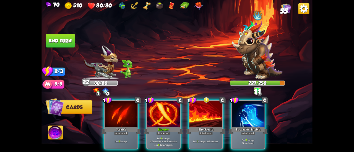
click at [56, 128] on img at bounding box center [55, 133] width 15 height 15
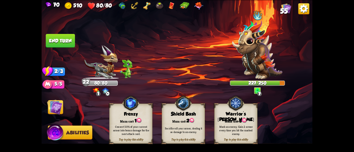
click at [248, 132] on div "Mark an enemy. Gain 2 armor every time you hit the marked enemy." at bounding box center [235, 130] width 39 height 11
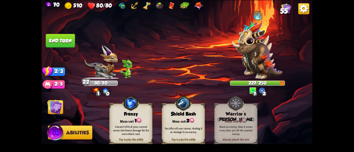
click at [57, 108] on img at bounding box center [54, 106] width 15 height 15
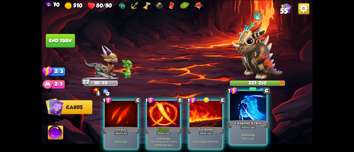
click at [252, 125] on div "Enchanted Scratch" at bounding box center [248, 124] width 44 height 10
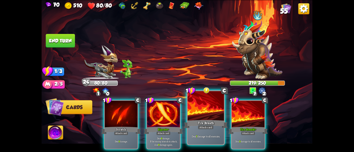
click at [206, 114] on div at bounding box center [205, 106] width 36 height 31
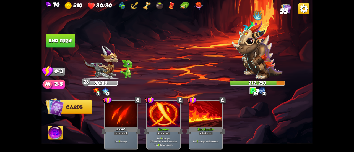
click at [59, 41] on button "End turn" at bounding box center [60, 41] width 29 height 14
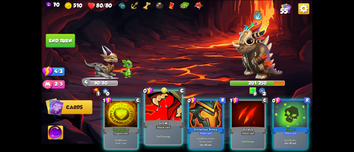
click at [168, 106] on div at bounding box center [163, 106] width 36 height 31
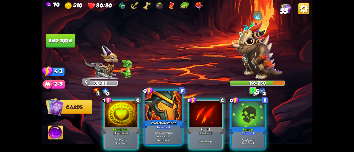
click at [160, 109] on div at bounding box center [163, 106] width 36 height 31
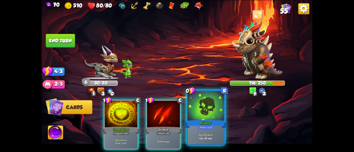
click at [195, 116] on div at bounding box center [205, 106] width 36 height 31
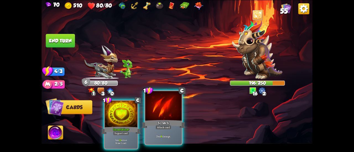
click at [162, 112] on div at bounding box center [163, 106] width 36 height 31
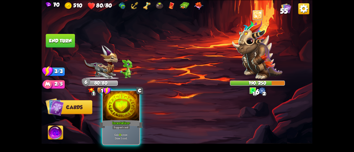
click at [122, 112] on div at bounding box center [121, 106] width 36 height 31
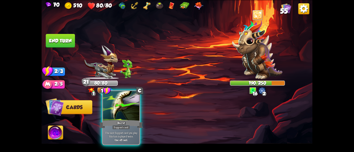
click at [124, 111] on div at bounding box center [121, 106] width 36 height 31
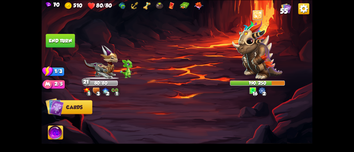
click at [62, 42] on button "End turn" at bounding box center [60, 41] width 29 height 14
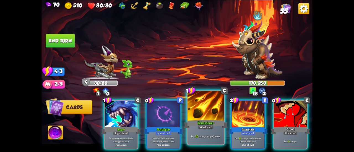
click at [213, 124] on div "Brimstone+" at bounding box center [206, 124] width 44 height 10
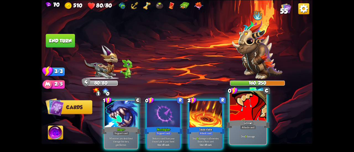
click at [243, 124] on div "Growl" at bounding box center [248, 124] width 44 height 10
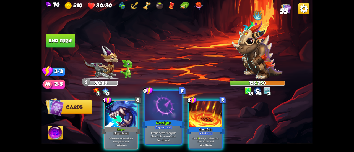
click at [156, 106] on div at bounding box center [163, 106] width 36 height 31
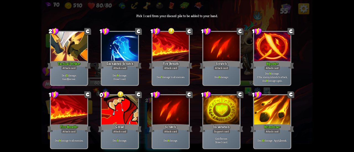
scroll to position [0, 0]
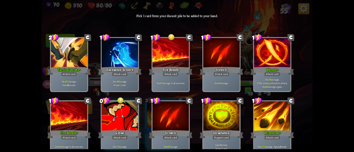
click at [180, 70] on div "Fire Breath" at bounding box center [171, 71] width 44 height 10
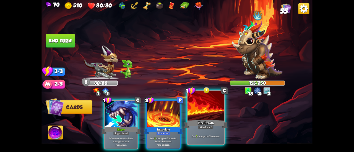
click at [208, 128] on div "Attack card" at bounding box center [206, 127] width 16 height 4
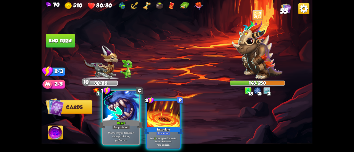
click at [123, 113] on div at bounding box center [121, 106] width 36 height 31
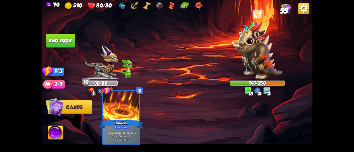
click at [125, 114] on div at bounding box center [121, 106] width 36 height 31
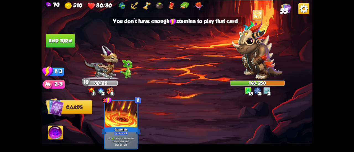
click at [55, 42] on button "End turn" at bounding box center [60, 41] width 29 height 14
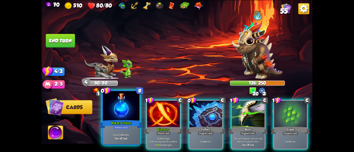
click at [115, 106] on div at bounding box center [121, 106] width 36 height 31
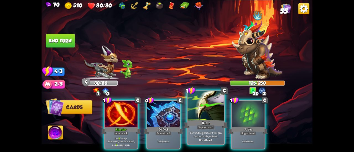
click at [198, 123] on div "Burst" at bounding box center [206, 124] width 44 height 10
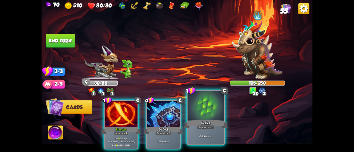
click at [202, 119] on div "Scales" at bounding box center [206, 124] width 44 height 10
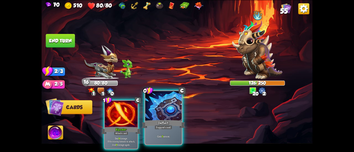
click at [167, 118] on div at bounding box center [163, 106] width 36 height 31
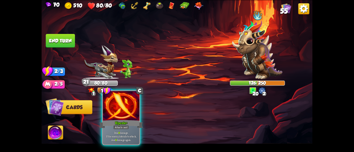
click at [127, 115] on div at bounding box center [121, 106] width 36 height 31
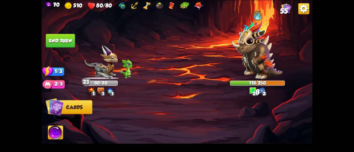
click at [65, 40] on button "End turn" at bounding box center [60, 41] width 29 height 14
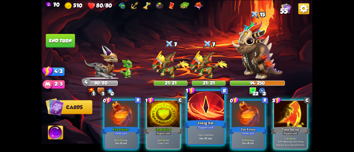
click at [211, 117] on div at bounding box center [205, 106] width 36 height 31
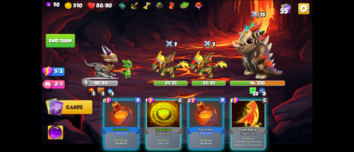
click at [248, 126] on div "Flame Barrier" at bounding box center [247, 130] width 39 height 9
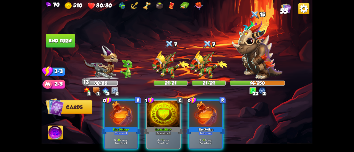
click at [166, 115] on div at bounding box center [163, 115] width 33 height 28
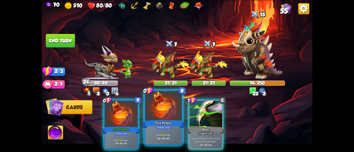
click at [161, 119] on div at bounding box center [163, 106] width 36 height 31
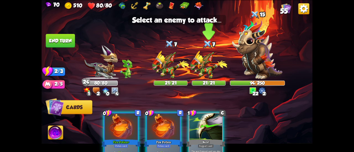
click at [211, 67] on img at bounding box center [208, 65] width 37 height 29
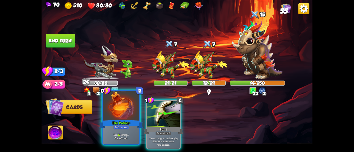
click at [125, 112] on div at bounding box center [121, 106] width 36 height 31
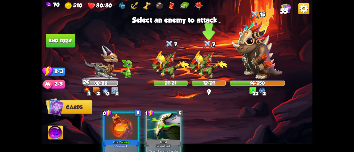
click at [201, 60] on img at bounding box center [208, 65] width 37 height 29
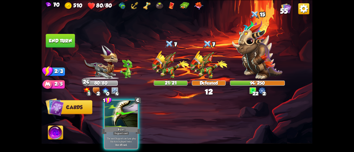
click at [55, 41] on button "End turn" at bounding box center [60, 41] width 29 height 14
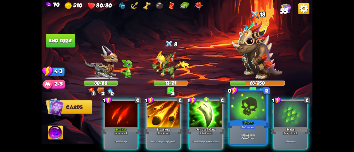
click at [237, 119] on div at bounding box center [248, 106] width 36 height 31
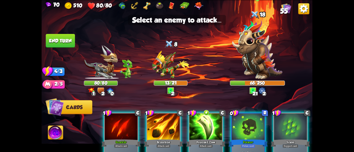
click at [246, 64] on img at bounding box center [257, 49] width 50 height 59
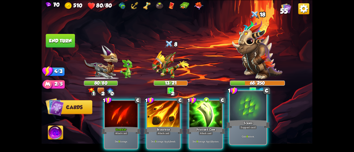
click at [240, 118] on div at bounding box center [248, 106] width 36 height 31
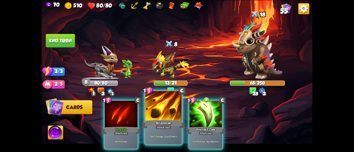
click at [155, 115] on div at bounding box center [163, 106] width 36 height 31
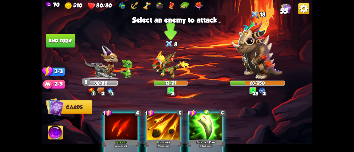
click at [157, 61] on img at bounding box center [170, 65] width 37 height 29
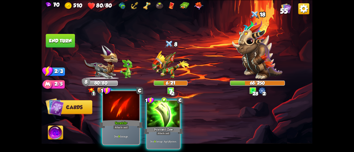
click at [127, 107] on div at bounding box center [121, 106] width 36 height 31
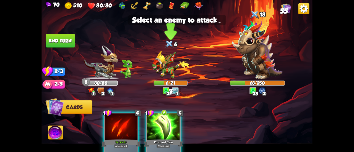
click at [161, 70] on img at bounding box center [170, 65] width 37 height 29
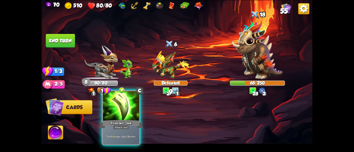
click at [136, 104] on div at bounding box center [121, 106] width 36 height 31
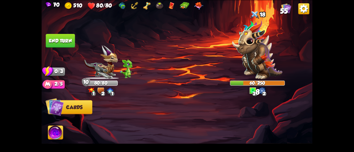
click at [56, 37] on button "End turn" at bounding box center [60, 41] width 29 height 14
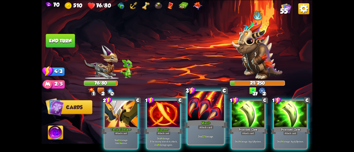
click at [201, 115] on div at bounding box center [205, 106] width 36 height 31
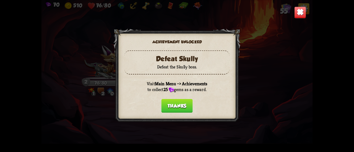
click at [170, 106] on button "Thanks" at bounding box center [176, 106] width 31 height 14
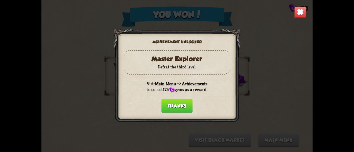
click at [169, 105] on button "Thanks" at bounding box center [176, 106] width 31 height 14
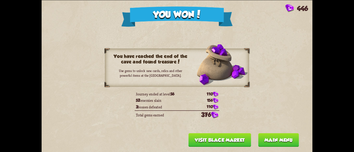
click at [270, 140] on button "Main menu" at bounding box center [278, 140] width 41 height 14
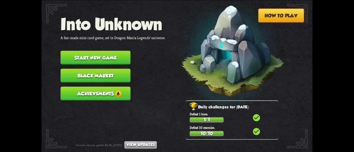
click at [84, 87] on button "Achievements 6" at bounding box center [96, 94] width 70 height 14
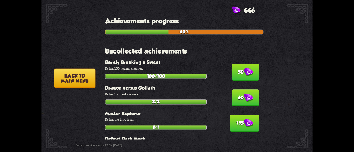
click at [232, 75] on button "50" at bounding box center [245, 72] width 27 height 17
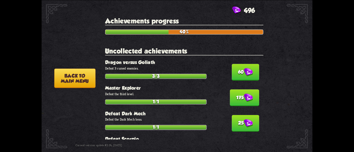
click at [232, 75] on button "60" at bounding box center [245, 72] width 27 height 17
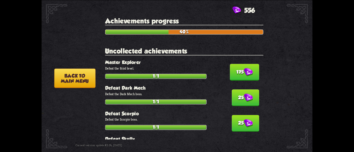
click at [230, 75] on button "175" at bounding box center [244, 72] width 29 height 17
click at [232, 90] on button "25" at bounding box center [245, 98] width 27 height 17
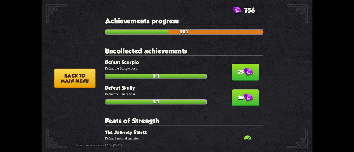
click at [232, 75] on button "25" at bounding box center [245, 72] width 27 height 17
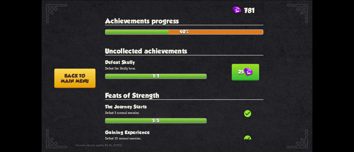
click at [232, 75] on button "25" at bounding box center [245, 72] width 27 height 17
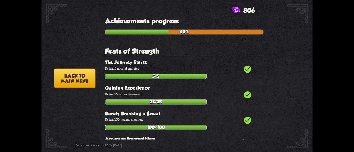
click at [58, 74] on button "Back to main menu" at bounding box center [74, 78] width 41 height 19
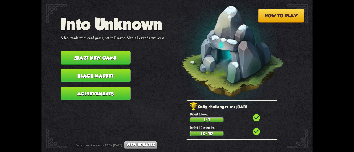
click at [76, 71] on button "Black Market" at bounding box center [96, 76] width 70 height 14
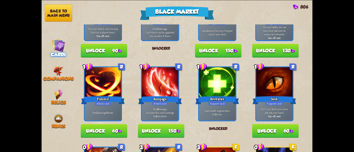
scroll to position [193, 0]
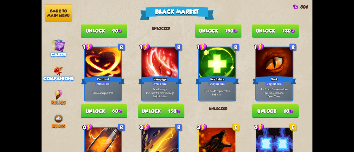
click at [62, 77] on span "Companions" at bounding box center [58, 78] width 30 height 5
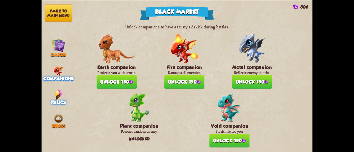
click at [59, 94] on img at bounding box center [58, 95] width 8 height 10
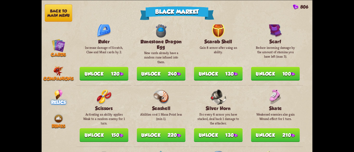
scroll to position [470, 0]
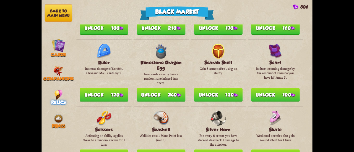
click at [172, 92] on button "Unlock 240" at bounding box center [161, 95] width 49 height 14
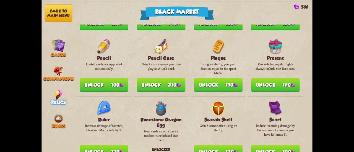
scroll to position [387, 0]
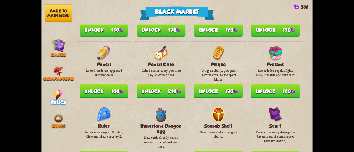
click at [261, 92] on button "Unlock 160" at bounding box center [275, 91] width 49 height 14
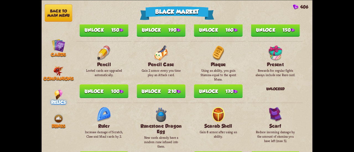
click at [169, 91] on button "Unlock 210" at bounding box center [161, 91] width 49 height 14
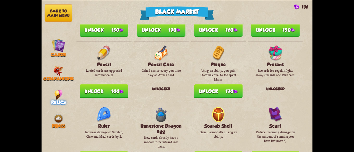
click at [125, 91] on button "Unlock 100" at bounding box center [104, 91] width 49 height 14
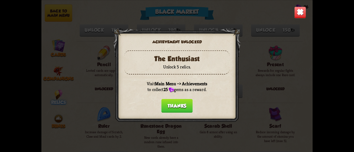
click at [176, 107] on button "Thanks" at bounding box center [176, 106] width 31 height 14
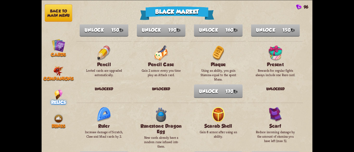
click at [62, 10] on button "Back to main menu" at bounding box center [58, 12] width 27 height 17
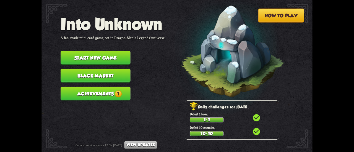
click at [89, 88] on button "Achievements 1" at bounding box center [96, 94] width 70 height 14
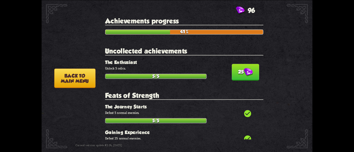
click at [246, 69] on img at bounding box center [247, 72] width 9 height 9
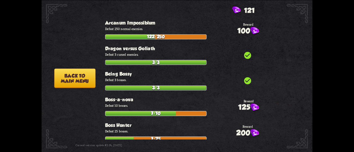
scroll to position [193, 0]
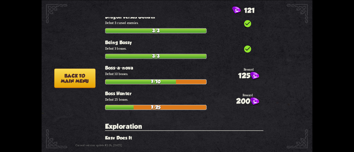
click at [73, 83] on button "Back to main menu" at bounding box center [74, 78] width 41 height 19
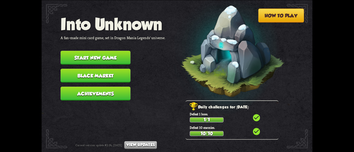
click at [88, 57] on button "Start new game" at bounding box center [96, 58] width 70 height 14
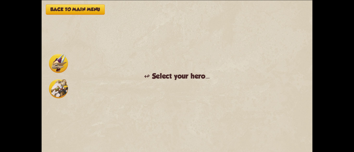
click at [61, 67] on img at bounding box center [58, 63] width 19 height 19
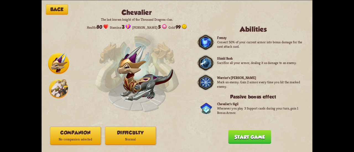
click at [125, 143] on button "Difficulty Normal" at bounding box center [130, 136] width 51 height 18
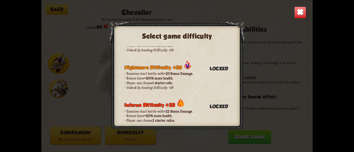
scroll to position [575, 0]
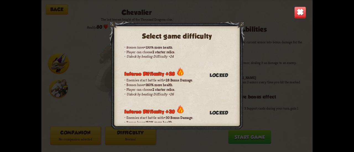
click at [300, 11] on img at bounding box center [300, 12] width 12 height 12
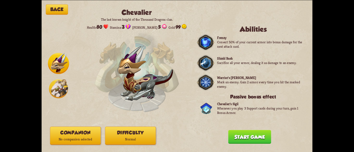
click at [57, 133] on button "Companion No companion selected" at bounding box center [75, 136] width 51 height 18
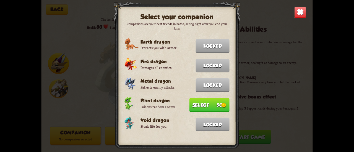
click at [199, 100] on button "Select 50" at bounding box center [209, 105] width 40 height 14
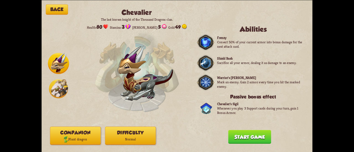
click at [142, 140] on p "Normal" at bounding box center [130, 139] width 50 height 7
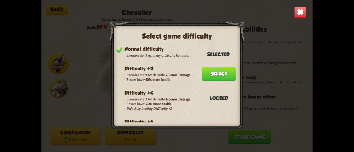
click at [300, 12] on img at bounding box center [300, 12] width 12 height 12
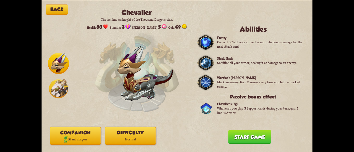
click at [246, 136] on button "Start game" at bounding box center [249, 137] width 43 height 14
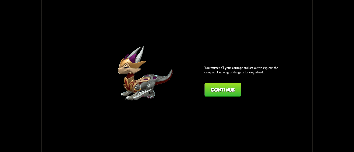
click at [221, 82] on div "You muster all your courage and set out to explore the cave, not knowing of dan…" at bounding box center [242, 80] width 76 height 31
click at [222, 85] on button "Continue" at bounding box center [222, 90] width 36 height 14
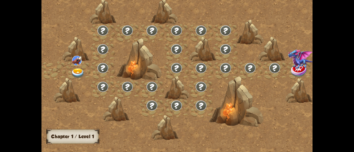
click at [77, 71] on img at bounding box center [78, 74] width 14 height 10
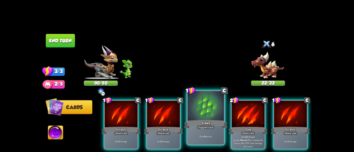
click at [211, 111] on div at bounding box center [205, 106] width 36 height 31
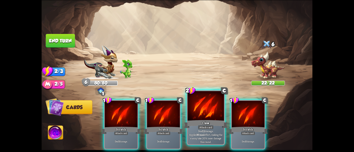
click at [205, 107] on div at bounding box center [205, 106] width 36 height 31
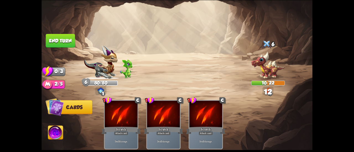
click at [70, 40] on button "End turn" at bounding box center [60, 41] width 29 height 14
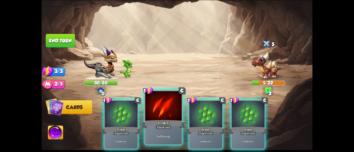
click at [170, 125] on div "Scratch" at bounding box center [163, 124] width 44 height 10
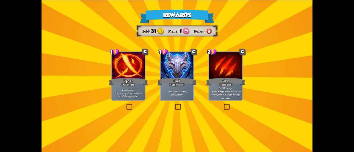
click at [222, 86] on div "Attack card" at bounding box center [225, 85] width 14 height 4
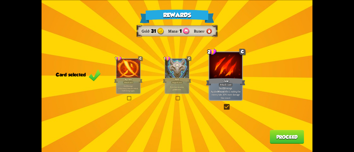
click at [183, 92] on div "If you have no armor, gain 10 armor." at bounding box center [177, 88] width 24 height 10
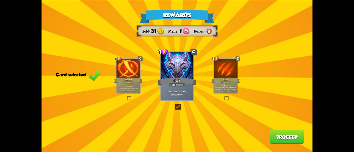
click at [279, 131] on div "Rewards Gold 31 Mana 1 Runes Card selected 1 C Riposte Attack card Deal 5 damag…" at bounding box center [176, 76] width 271 height 152
click at [281, 134] on button "Proceed" at bounding box center [287, 137] width 34 height 14
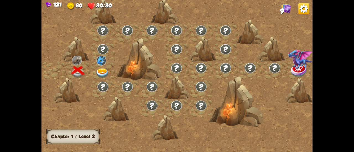
click at [99, 69] on img at bounding box center [103, 74] width 14 height 10
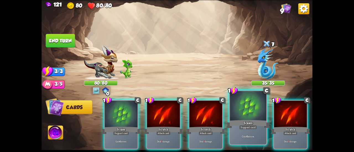
click at [246, 119] on div at bounding box center [248, 106] width 36 height 31
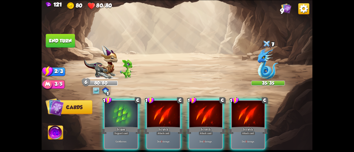
click at [114, 107] on div at bounding box center [121, 115] width 33 height 28
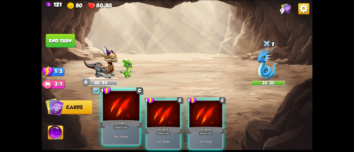
click at [121, 115] on div at bounding box center [121, 106] width 36 height 31
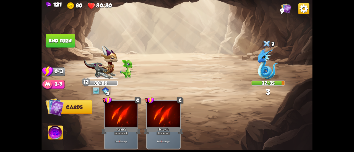
click at [59, 34] on button "End turn" at bounding box center [60, 41] width 29 height 14
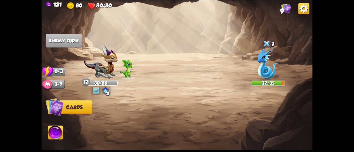
click at [53, 133] on img at bounding box center [55, 133] width 15 height 15
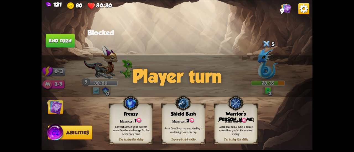
click at [56, 106] on img at bounding box center [54, 106] width 15 height 15
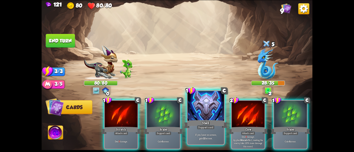
click at [203, 113] on div at bounding box center [205, 106] width 36 height 31
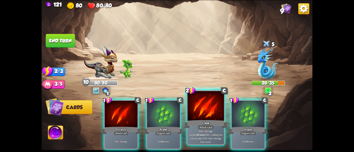
click at [197, 118] on div at bounding box center [205, 106] width 36 height 31
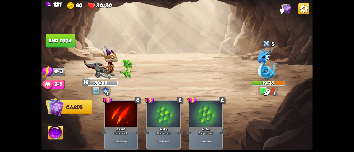
click at [73, 37] on button "End turn" at bounding box center [60, 41] width 29 height 14
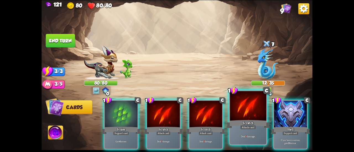
click at [234, 119] on div "Scratch" at bounding box center [248, 124] width 44 height 10
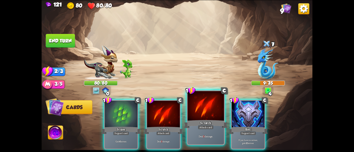
click at [203, 119] on div at bounding box center [205, 106] width 36 height 31
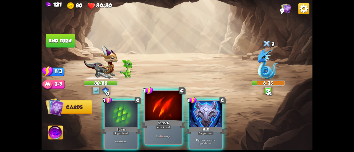
click at [165, 120] on div "Scratch" at bounding box center [163, 124] width 44 height 10
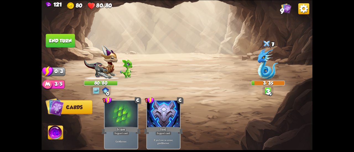
click at [56, 41] on button "End turn" at bounding box center [60, 41] width 29 height 14
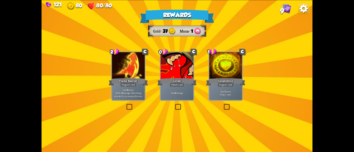
click at [132, 85] on div "Support card" at bounding box center [128, 85] width 16 height 4
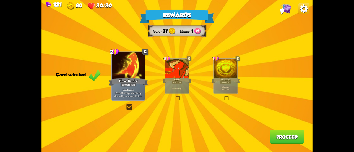
click at [293, 140] on button "Proceed" at bounding box center [287, 137] width 34 height 14
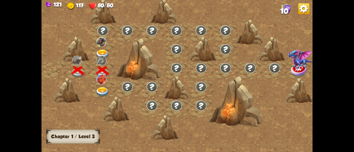
click at [100, 52] on img at bounding box center [103, 55] width 14 height 10
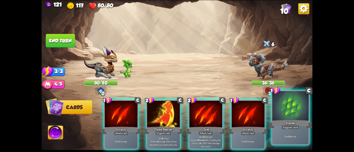
click at [292, 117] on div at bounding box center [290, 106] width 36 height 31
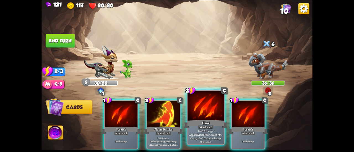
click at [219, 128] on div "Claw" at bounding box center [206, 124] width 44 height 10
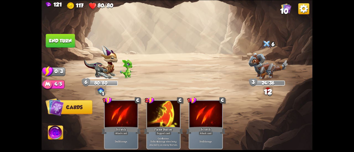
click at [66, 44] on button "End turn" at bounding box center [60, 41] width 29 height 14
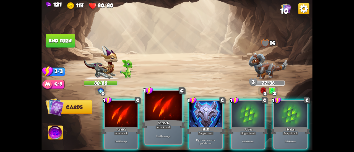
click at [174, 112] on div at bounding box center [163, 106] width 36 height 31
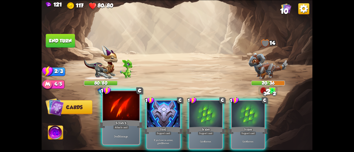
click at [119, 105] on div at bounding box center [121, 106] width 36 height 31
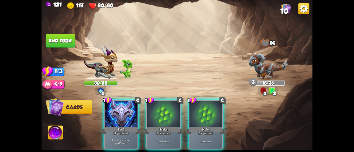
click at [68, 40] on button "End turn" at bounding box center [60, 41] width 29 height 14
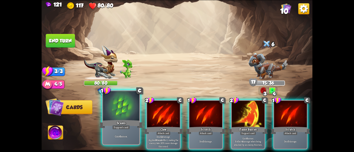
click at [117, 109] on div at bounding box center [121, 106] width 36 height 31
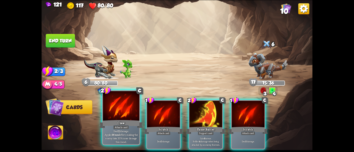
click at [116, 110] on div at bounding box center [121, 106] width 36 height 31
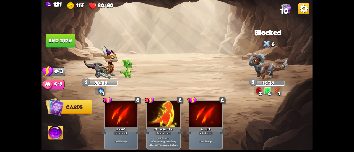
click at [67, 37] on button "End turn" at bounding box center [60, 41] width 29 height 14
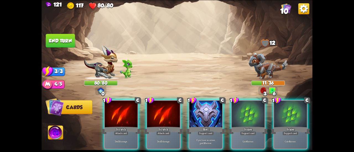
click at [138, 105] on div "1 C Scratch Attack card Deal 5 damage. 1 C Scratch Attack card Deal 5 damage. 1…" at bounding box center [204, 119] width 217 height 68
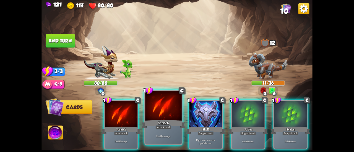
click at [127, 106] on div at bounding box center [121, 115] width 33 height 28
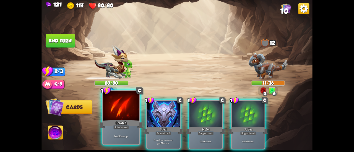
click at [118, 106] on div at bounding box center [121, 106] width 36 height 31
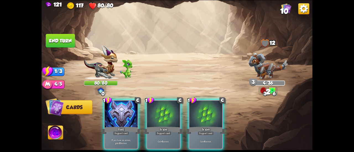
click at [66, 41] on button "End turn" at bounding box center [60, 41] width 29 height 14
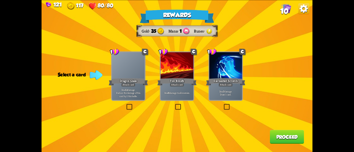
click at [225, 87] on div "Deal 7 damage. Draw 1 card." at bounding box center [225, 93] width 33 height 14
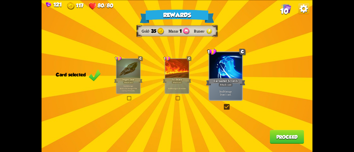
click at [276, 137] on button "Proceed" at bounding box center [287, 137] width 34 height 14
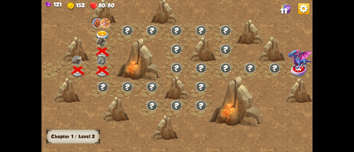
click at [102, 33] on img at bounding box center [103, 36] width 14 height 10
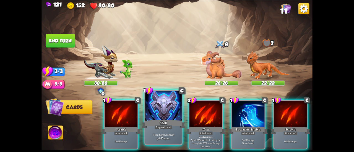
click at [159, 112] on div at bounding box center [163, 106] width 36 height 31
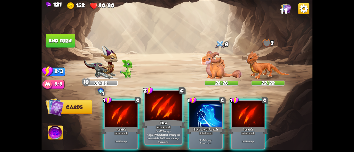
click at [154, 110] on div at bounding box center [163, 106] width 36 height 31
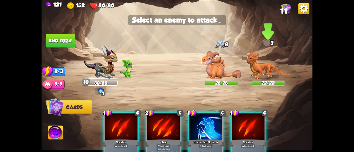
click at [278, 65] on img at bounding box center [268, 65] width 44 height 28
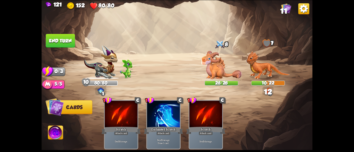
click at [56, 36] on button "End turn" at bounding box center [60, 41] width 29 height 14
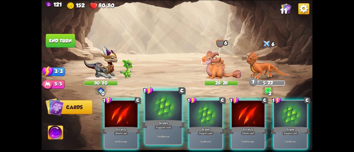
click at [172, 110] on div at bounding box center [163, 106] width 36 height 31
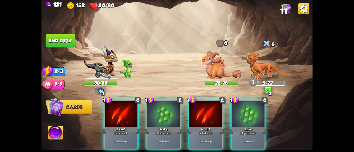
click at [172, 110] on div at bounding box center [163, 115] width 33 height 28
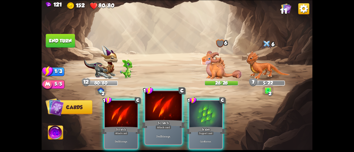
click at [164, 111] on div at bounding box center [163, 106] width 36 height 31
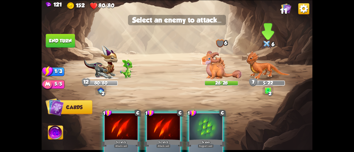
click at [257, 64] on img at bounding box center [268, 65] width 44 height 28
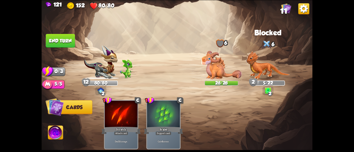
click at [63, 38] on button "End turn" at bounding box center [60, 41] width 29 height 14
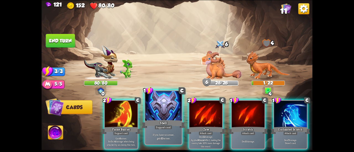
click at [171, 116] on div at bounding box center [163, 106] width 36 height 31
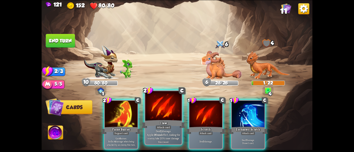
click at [160, 111] on div at bounding box center [163, 106] width 36 height 31
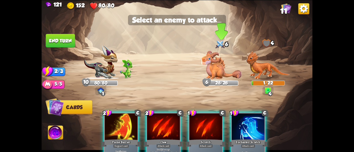
click at [214, 67] on img at bounding box center [221, 65] width 41 height 28
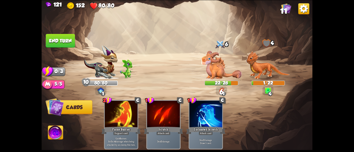
click at [67, 35] on button "End turn" at bounding box center [60, 41] width 29 height 14
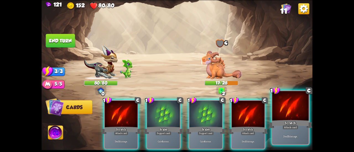
click at [290, 117] on div at bounding box center [290, 106] width 36 height 31
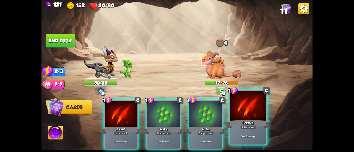
click at [248, 112] on div at bounding box center [248, 106] width 36 height 31
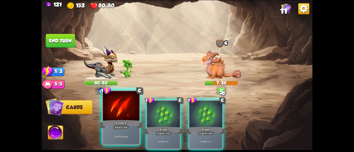
click at [114, 116] on div at bounding box center [121, 106] width 36 height 31
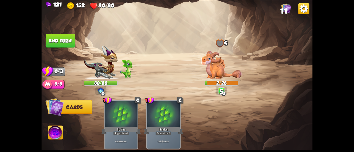
click at [54, 41] on button "End turn" at bounding box center [60, 41] width 29 height 14
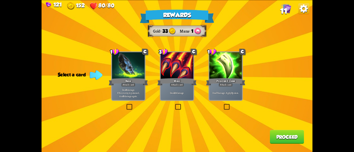
click at [214, 89] on div "Deal 7 damage. Apply 3 poison." at bounding box center [225, 93] width 33 height 14
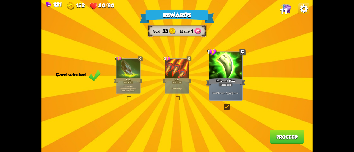
click at [289, 141] on button "Proceed" at bounding box center [287, 137] width 34 height 14
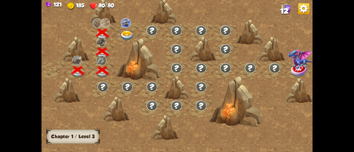
click at [128, 35] on img at bounding box center [127, 36] width 14 height 10
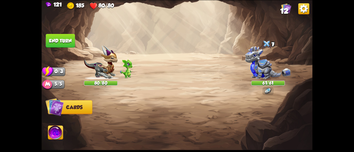
click at [265, 68] on img at bounding box center [268, 62] width 46 height 33
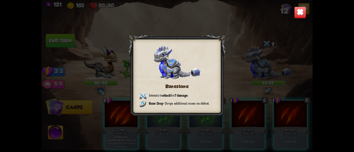
click at [301, 17] on img at bounding box center [300, 12] width 12 height 12
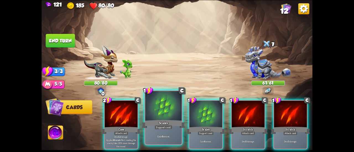
click at [168, 131] on div "Gain 6 armor." at bounding box center [163, 136] width 36 height 16
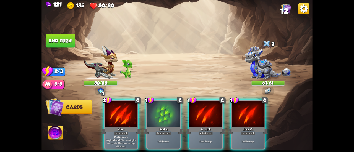
click at [168, 135] on div "Gain 6 armor." at bounding box center [163, 142] width 33 height 14
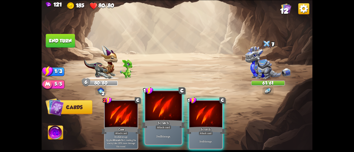
click at [156, 121] on div "Scratch" at bounding box center [163, 124] width 44 height 10
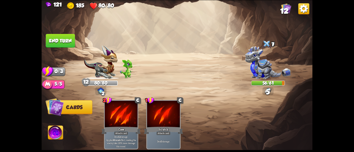
click at [59, 39] on button "End turn" at bounding box center [60, 41] width 29 height 14
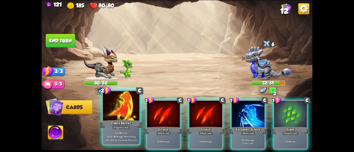
click at [111, 117] on div at bounding box center [121, 106] width 36 height 31
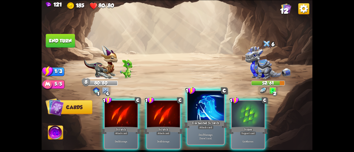
click at [199, 124] on div "Enchanted Scratch" at bounding box center [206, 124] width 44 height 10
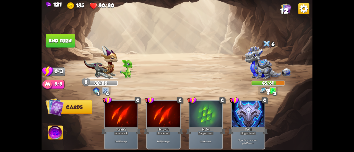
click at [58, 39] on button "End turn" at bounding box center [60, 41] width 29 height 14
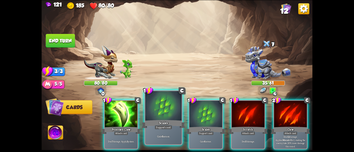
click at [155, 117] on div at bounding box center [163, 106] width 36 height 31
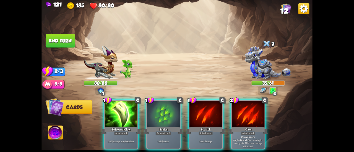
click at [155, 117] on div at bounding box center [163, 115] width 33 height 28
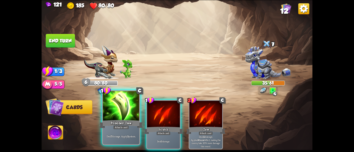
click at [129, 117] on div at bounding box center [121, 106] width 36 height 31
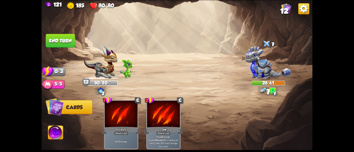
click at [68, 35] on button "End turn" at bounding box center [60, 41] width 29 height 14
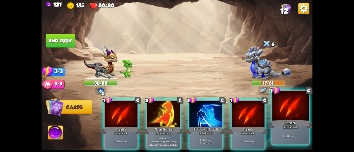
click at [290, 125] on div "Scratch" at bounding box center [290, 124] width 44 height 10
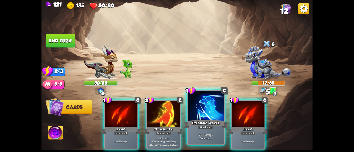
click at [202, 122] on div "Enchanted Scratch" at bounding box center [206, 124] width 44 height 10
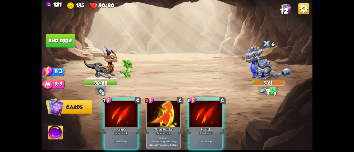
click at [202, 126] on div "Scratch" at bounding box center [205, 130] width 39 height 9
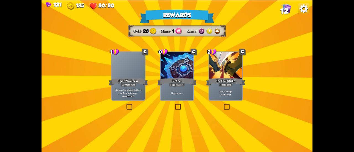
click at [191, 86] on div "Gain 4 armor." at bounding box center [177, 93] width 33 height 14
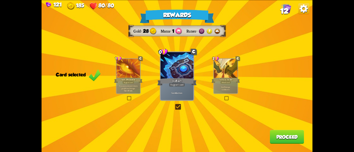
click at [280, 136] on button "Proceed" at bounding box center [287, 137] width 34 height 14
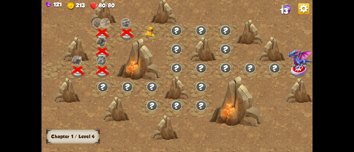
click at [151, 35] on img at bounding box center [152, 32] width 14 height 10
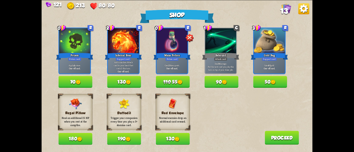
click at [70, 140] on button "180" at bounding box center [75, 139] width 34 height 12
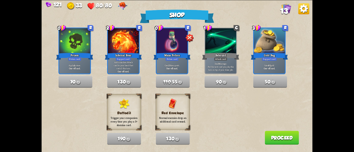
click at [287, 139] on button "Proceed" at bounding box center [281, 138] width 34 height 14
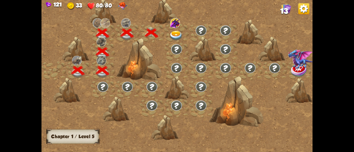
click at [304, 14] on div "121 33 80/80 13 Chapter I Chapter 1 / Level 5" at bounding box center [176, 76] width 271 height 152
click at [302, 11] on img at bounding box center [303, 8] width 11 height 11
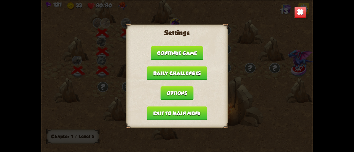
click at [178, 73] on button "Daily challenges" at bounding box center [177, 73] width 60 height 14
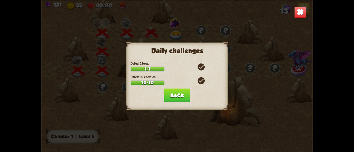
click at [170, 92] on button "Back" at bounding box center [177, 95] width 26 height 14
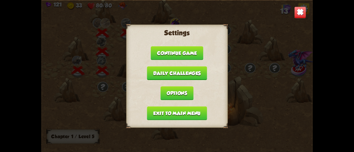
click at [177, 111] on button "Exit to main menu" at bounding box center [177, 113] width 60 height 14
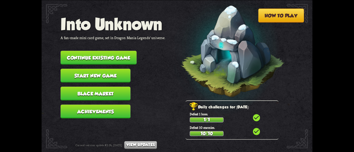
click at [77, 91] on button "Black Market" at bounding box center [96, 94] width 70 height 14
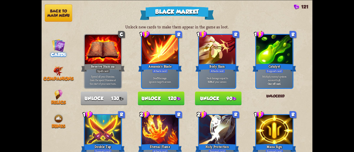
scroll to position [28, 0]
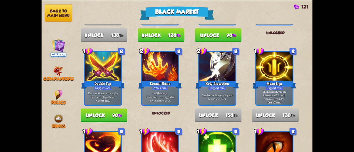
drag, startPoint x: 129, startPoint y: 73, endPoint x: 111, endPoint y: 78, distance: 19.0
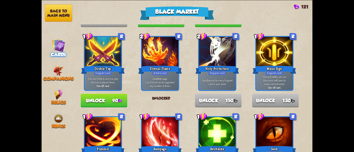
scroll to position [111, 0]
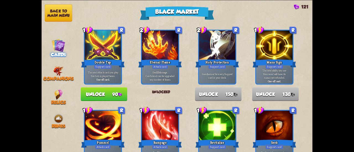
click at [116, 94] on button "Unlock 90" at bounding box center [104, 94] width 46 height 14
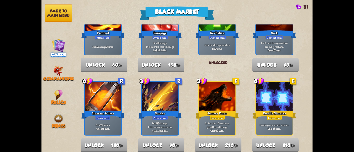
scroll to position [249, 0]
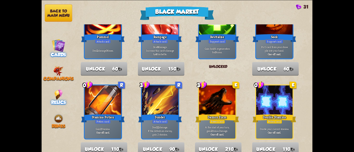
drag, startPoint x: 59, startPoint y: 83, endPoint x: 59, endPoint y: 91, distance: 8.0
click at [59, 83] on nav "Back to main menu Cards Companions Relics Runes" at bounding box center [58, 76] width 34 height 152
click at [59, 91] on img at bounding box center [58, 95] width 8 height 10
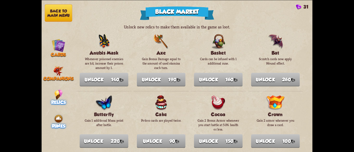
click at [55, 124] on span "Runes" at bounding box center [59, 126] width 14 height 5
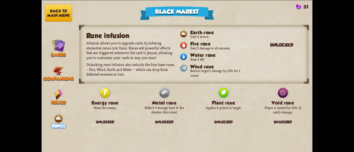
drag, startPoint x: 206, startPoint y: 68, endPoint x: 170, endPoint y: 30, distance: 52.4
click at [170, 30] on div "Rune infusion Infusion allows you to upgrade cards by infusing elemental runes …" at bounding box center [194, 54] width 228 height 58
drag, startPoint x: 60, startPoint y: 13, endPoint x: 55, endPoint y: 70, distance: 56.8
click at [57, 65] on nav "Back to main menu Cards Companions Relics Runes" at bounding box center [58, 76] width 34 height 152
click at [55, 72] on img at bounding box center [58, 71] width 10 height 10
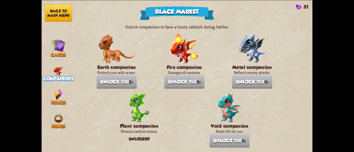
click at [46, 13] on button "Back to main menu" at bounding box center [58, 12] width 27 height 17
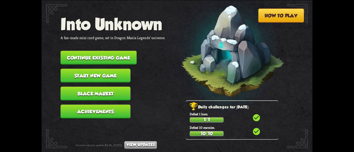
click at [90, 73] on button "Start new game" at bounding box center [96, 76] width 70 height 14
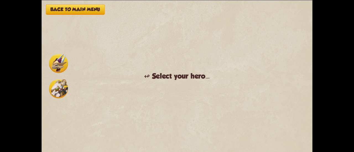
click at [60, 86] on img at bounding box center [58, 88] width 19 height 19
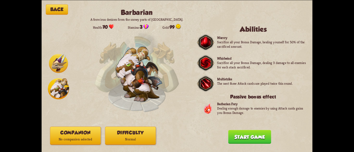
click at [78, 133] on button "Companion No companion selected" at bounding box center [75, 136] width 51 height 18
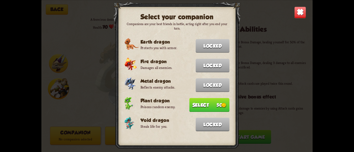
click at [208, 106] on button "Select 50" at bounding box center [209, 105] width 40 height 14
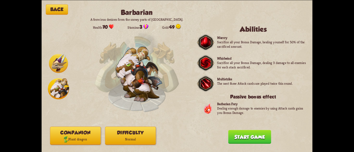
click at [85, 135] on button "Companion Plant dragon" at bounding box center [75, 136] width 51 height 18
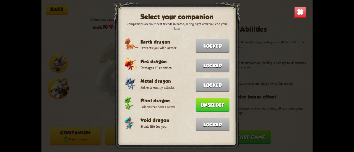
click at [297, 12] on img at bounding box center [300, 12] width 12 height 12
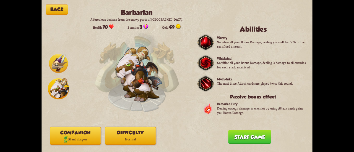
click at [60, 73] on img at bounding box center [58, 63] width 19 height 19
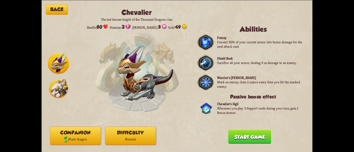
drag, startPoint x: 128, startPoint y: 139, endPoint x: 152, endPoint y: 134, distance: 24.3
click at [152, 134] on button "Difficulty Normal" at bounding box center [130, 136] width 51 height 18
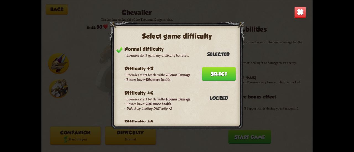
drag, startPoint x: 152, startPoint y: 134, endPoint x: 213, endPoint y: 68, distance: 90.1
click at [213, 68] on div "Select game difficulty Normal difficulty Enemies don't gain any difficulty bonu…" at bounding box center [176, 76] width 271 height 152
click at [210, 73] on button "Select" at bounding box center [219, 74] width 34 height 14
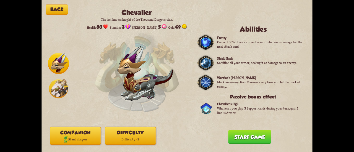
click at [242, 136] on button "Start game" at bounding box center [249, 137] width 43 height 14
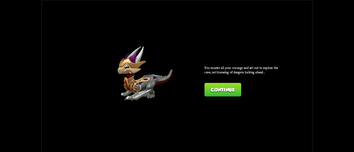
click at [214, 84] on button "Continue" at bounding box center [222, 90] width 36 height 14
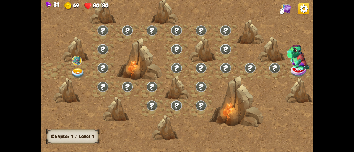
click at [284, 8] on span "8" at bounding box center [282, 11] width 4 height 8
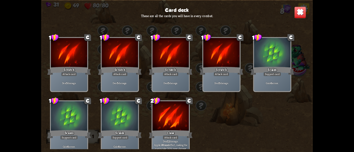
click at [297, 14] on img at bounding box center [300, 12] width 12 height 12
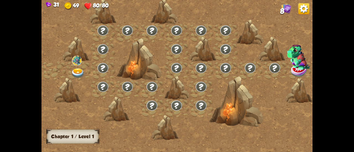
click at [78, 71] on img at bounding box center [78, 74] width 14 height 10
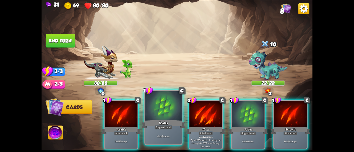
click at [166, 112] on div at bounding box center [163, 106] width 36 height 31
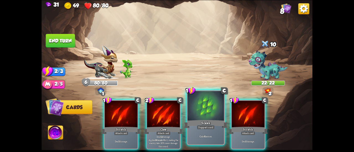
click at [194, 106] on div at bounding box center [205, 106] width 36 height 31
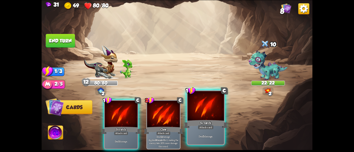
click at [200, 112] on div at bounding box center [205, 106] width 36 height 31
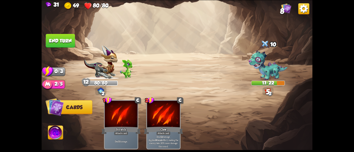
click at [68, 36] on button "End turn" at bounding box center [60, 41] width 29 height 14
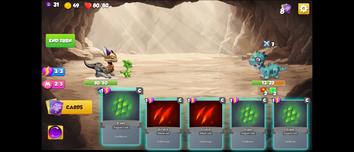
click at [118, 113] on div at bounding box center [121, 106] width 36 height 31
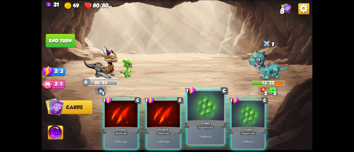
click at [206, 114] on div at bounding box center [205, 106] width 36 height 31
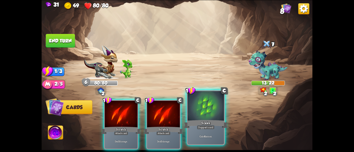
click at [209, 114] on div at bounding box center [205, 106] width 36 height 31
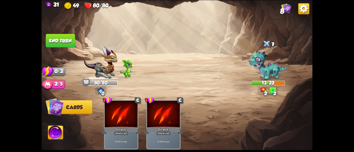
click at [58, 37] on button "End turn" at bounding box center [60, 41] width 29 height 14
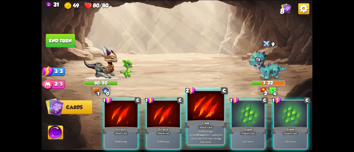
click at [197, 119] on div at bounding box center [205, 106] width 36 height 31
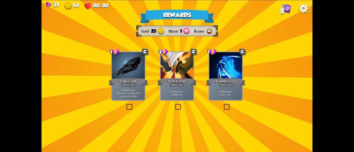
click at [153, 91] on div "Rewards Gold 25 Mana 1 Runes Select a card 1 C Dragon Glass Attack card Deal 12…" at bounding box center [176, 76] width 271 height 152
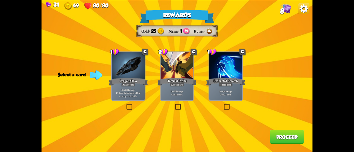
click at [168, 89] on div "Deal 7 damage. Gain 8 armor." at bounding box center [177, 93] width 33 height 14
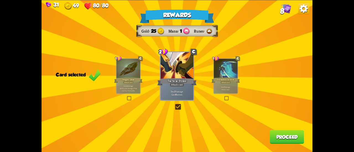
click at [276, 137] on button "Proceed" at bounding box center [287, 137] width 34 height 14
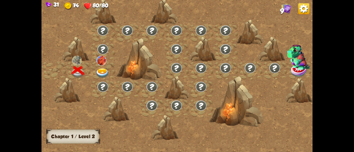
click at [101, 69] on img at bounding box center [103, 74] width 14 height 10
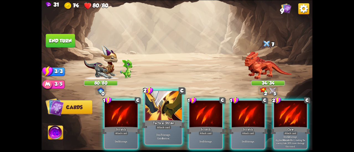
click at [162, 109] on div at bounding box center [163, 106] width 36 height 31
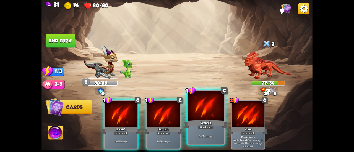
click at [199, 115] on div at bounding box center [205, 106] width 36 height 31
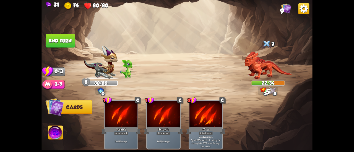
click at [60, 40] on button "End turn" at bounding box center [60, 41] width 29 height 14
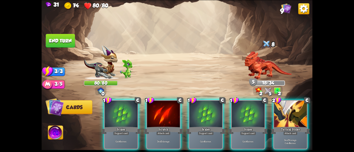
click at [198, 110] on div at bounding box center [205, 115] width 33 height 28
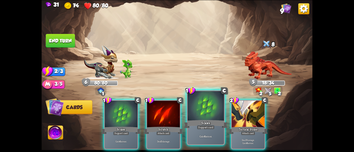
click at [199, 112] on div at bounding box center [205, 106] width 36 height 31
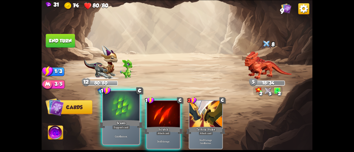
click at [107, 113] on div at bounding box center [121, 106] width 36 height 31
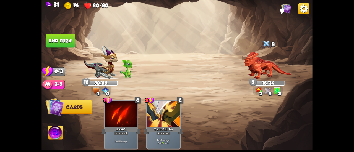
click at [62, 37] on button "End turn" at bounding box center [60, 41] width 29 height 14
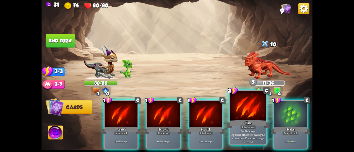
click at [238, 121] on div "Claw" at bounding box center [248, 124] width 44 height 10
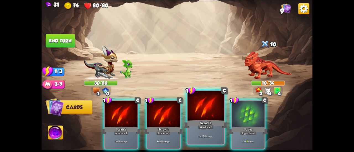
click at [208, 123] on div "Scratch" at bounding box center [206, 124] width 44 height 10
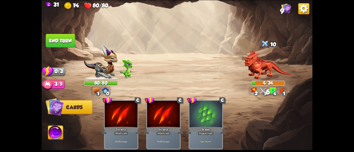
click at [64, 42] on button "End turn" at bounding box center [60, 41] width 29 height 14
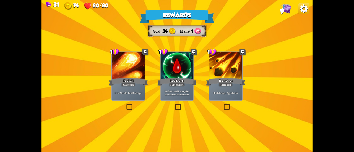
click at [186, 70] on div at bounding box center [177, 66] width 33 height 28
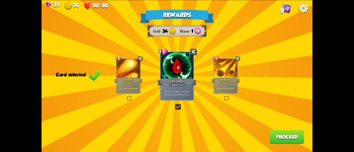
drag, startPoint x: 219, startPoint y: 77, endPoint x: 238, endPoint y: 96, distance: 26.8
click at [219, 77] on div "1 C Brimstone Attack card Deal 6 damage. Apply 1 weak." at bounding box center [225, 76] width 25 height 36
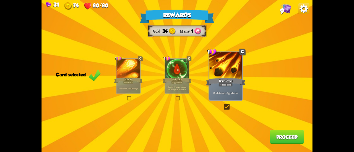
click at [289, 143] on button "Proceed" at bounding box center [287, 137] width 34 height 14
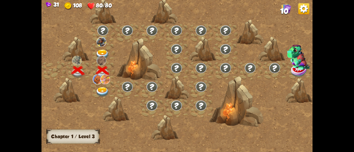
click at [101, 86] on div at bounding box center [103, 89] width 25 height 19
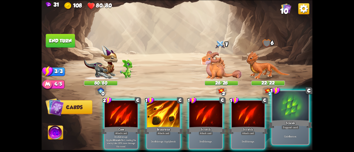
click at [283, 111] on div at bounding box center [290, 106] width 36 height 31
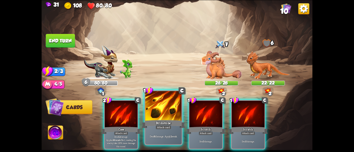
click at [164, 117] on div at bounding box center [163, 106] width 36 height 31
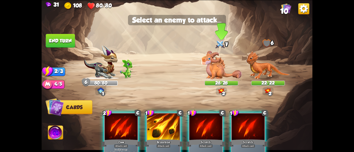
click at [217, 66] on img at bounding box center [221, 65] width 41 height 28
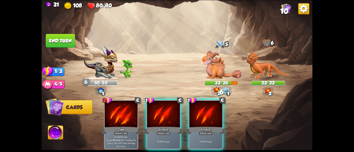
click at [55, 34] on button "End turn" at bounding box center [60, 41] width 29 height 14
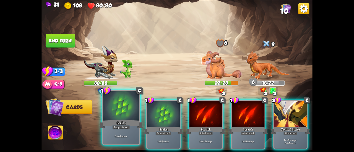
click at [125, 112] on div at bounding box center [121, 106] width 36 height 31
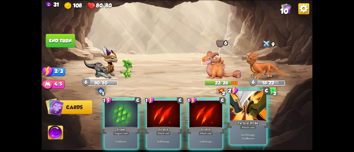
click at [238, 125] on div "Tactical Strike" at bounding box center [248, 124] width 44 height 10
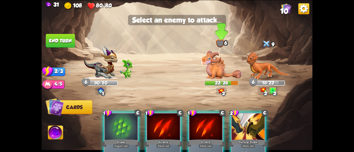
click at [219, 71] on img at bounding box center [221, 65] width 41 height 28
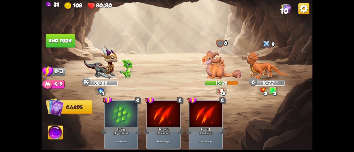
click at [69, 46] on button "End turn" at bounding box center [60, 41] width 29 height 14
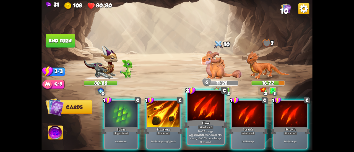
click at [195, 110] on div at bounding box center [205, 106] width 36 height 31
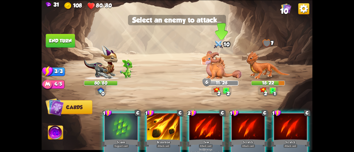
click at [213, 61] on img at bounding box center [221, 65] width 41 height 28
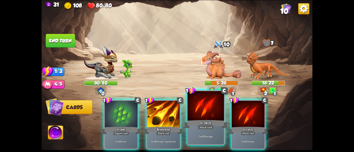
click at [204, 102] on div at bounding box center [205, 106] width 36 height 31
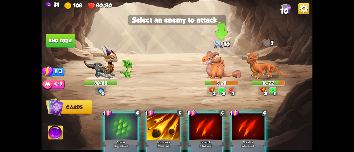
click at [214, 58] on img at bounding box center [221, 65] width 41 height 28
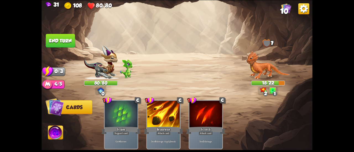
click at [68, 42] on button "End turn" at bounding box center [60, 41] width 29 height 14
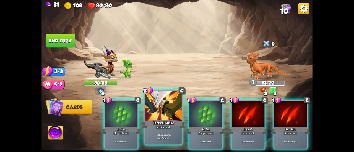
click at [165, 113] on div at bounding box center [163, 106] width 36 height 31
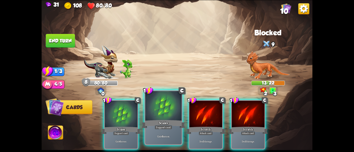
click at [160, 109] on div at bounding box center [163, 106] width 36 height 31
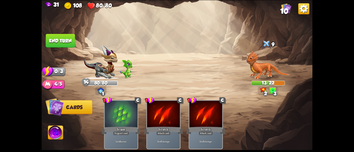
click at [59, 33] on img at bounding box center [176, 76] width 271 height 152
click at [62, 37] on button "End turn" at bounding box center [60, 41] width 29 height 14
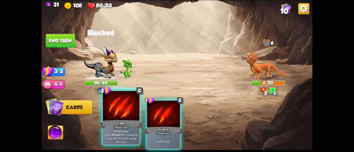
click at [124, 108] on div at bounding box center [121, 106] width 36 height 31
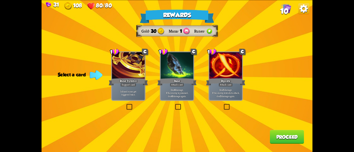
click at [182, 98] on div "Deal 6 damage. If the enemy is poisoned, deal 6 damage again." at bounding box center [177, 93] width 33 height 14
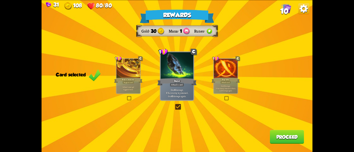
click at [277, 135] on button "Proceed" at bounding box center [287, 137] width 34 height 14
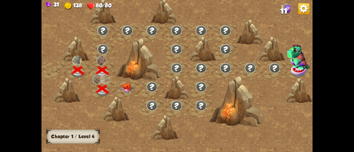
click at [123, 88] on img at bounding box center [127, 88] width 14 height 10
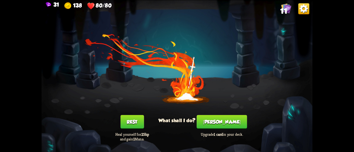
click at [223, 117] on button "[PERSON_NAME]" at bounding box center [221, 122] width 50 height 14
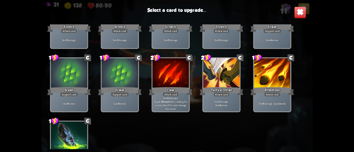
scroll to position [91, 0]
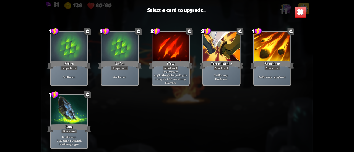
click at [223, 72] on div "Deal 7 damage. Gain 8 armor." at bounding box center [221, 77] width 36 height 16
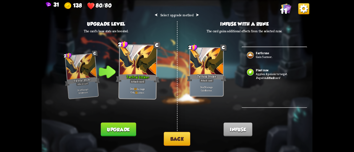
click at [175, 137] on button "Back" at bounding box center [177, 139] width 27 height 14
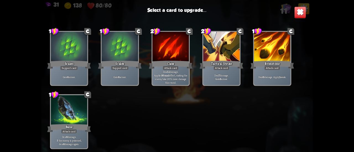
click at [186, 70] on div "Deal 12 damage. Applies Wound effect, making the enemy take 20% more damage thi…" at bounding box center [170, 77] width 36 height 16
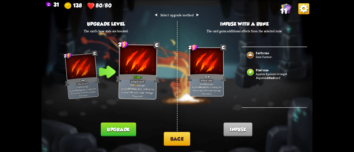
click at [175, 135] on button "Back" at bounding box center [177, 139] width 27 height 14
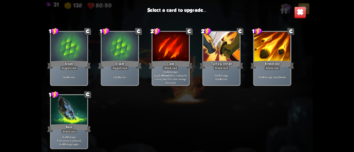
click at [209, 68] on div "Tactical Strike" at bounding box center [221, 65] width 44 height 10
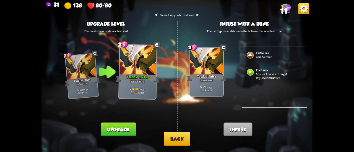
click at [118, 132] on button "Upgrade" at bounding box center [118, 130] width 35 height 14
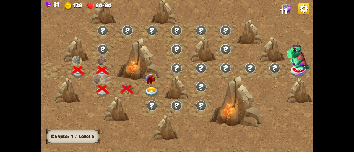
click at [151, 81] on img at bounding box center [151, 80] width 10 height 10
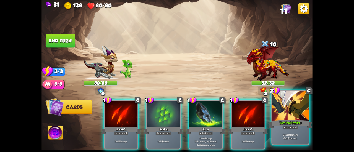
click at [302, 111] on div at bounding box center [290, 106] width 36 height 31
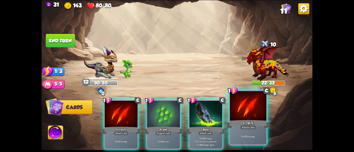
click at [237, 118] on div at bounding box center [248, 106] width 36 height 31
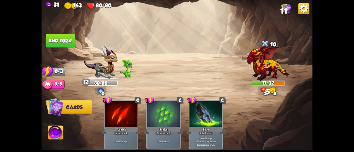
click at [73, 41] on button "End turn" at bounding box center [60, 41] width 29 height 14
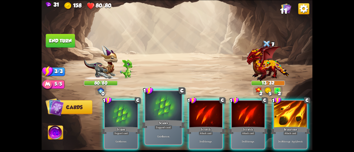
click at [153, 111] on div at bounding box center [163, 106] width 36 height 31
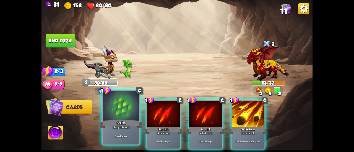
click at [122, 121] on div "Scales" at bounding box center [121, 124] width 44 height 10
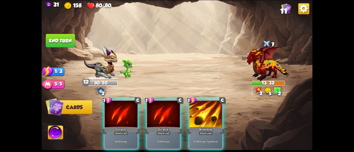
click at [49, 45] on button "End turn" at bounding box center [60, 41] width 29 height 14
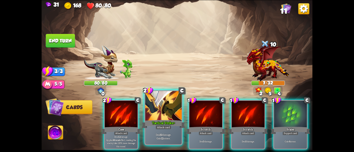
click at [171, 124] on div "Tactical Strike+" at bounding box center [163, 124] width 44 height 10
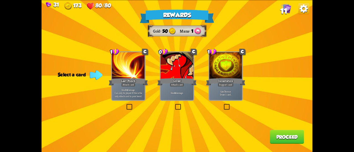
click at [220, 97] on div "Gain 7 armor. Draw 1 card." at bounding box center [225, 93] width 33 height 14
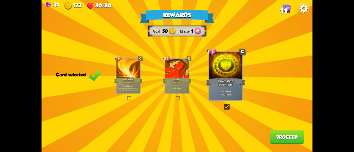
click at [286, 134] on button "Proceed" at bounding box center [287, 137] width 34 height 14
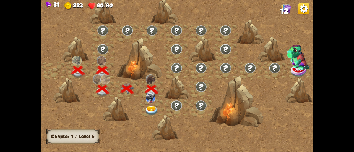
click at [153, 108] on img at bounding box center [152, 111] width 14 height 10
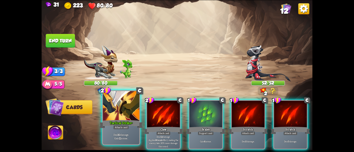
click at [109, 121] on div "Tactical Strike+" at bounding box center [121, 124] width 44 height 10
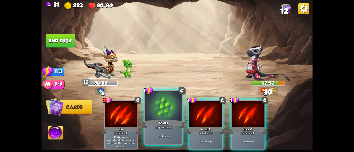
click at [153, 121] on div "Scales" at bounding box center [163, 124] width 44 height 10
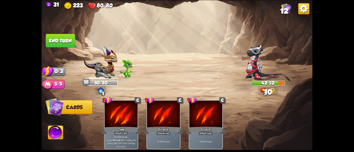
click at [63, 37] on button "End turn" at bounding box center [60, 41] width 29 height 14
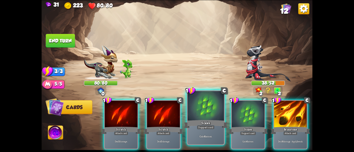
click at [218, 112] on div at bounding box center [205, 106] width 36 height 31
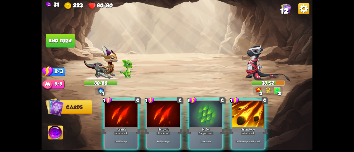
click at [218, 112] on div at bounding box center [205, 115] width 33 height 28
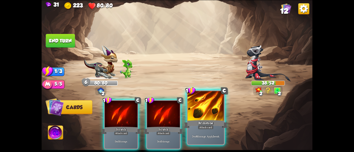
click at [218, 113] on div at bounding box center [205, 106] width 36 height 31
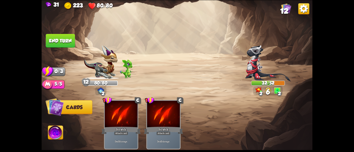
click at [59, 41] on button "End turn" at bounding box center [60, 41] width 29 height 14
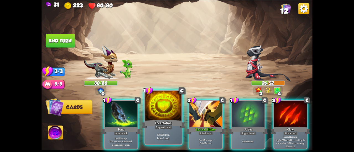
click at [152, 114] on div at bounding box center [163, 106] width 36 height 31
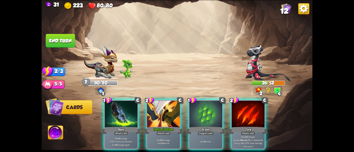
click at [152, 114] on div at bounding box center [163, 115] width 33 height 28
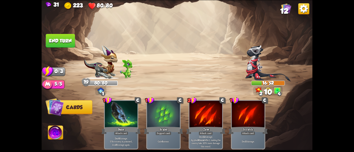
click at [67, 41] on button "End turn" at bounding box center [60, 41] width 29 height 14
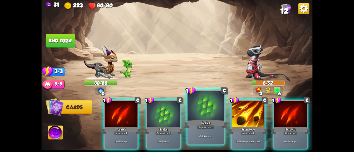
click at [194, 109] on div at bounding box center [205, 106] width 36 height 31
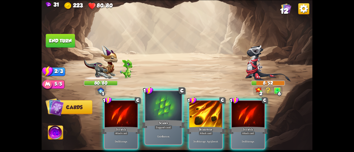
click at [157, 123] on div "Scales" at bounding box center [163, 124] width 44 height 10
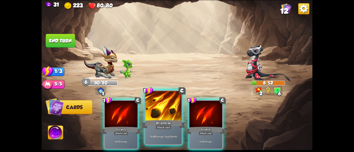
click at [164, 124] on div "Brimstone" at bounding box center [163, 124] width 44 height 10
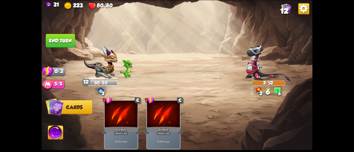
click at [67, 35] on button "End turn" at bounding box center [60, 41] width 29 height 14
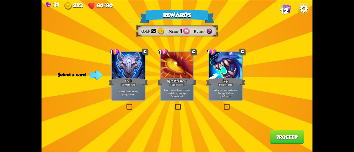
click at [127, 87] on div "Support card" at bounding box center [128, 85] width 16 height 4
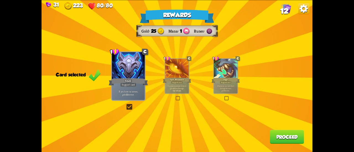
click at [286, 137] on button "Proceed" at bounding box center [287, 137] width 34 height 14
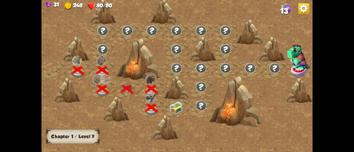
click at [175, 107] on img at bounding box center [176, 108] width 14 height 13
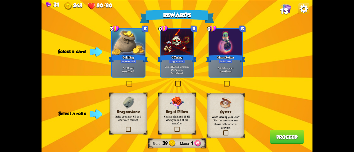
click at [124, 108] on img at bounding box center [128, 102] width 11 height 12
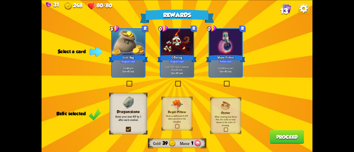
click at [223, 82] on label at bounding box center [223, 82] width 0 height 0
click at [0, 0] on input "checkbox" at bounding box center [0, 0] width 0 height 0
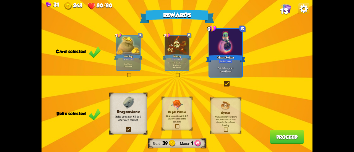
click at [281, 137] on button "Proceed" at bounding box center [287, 137] width 34 height 14
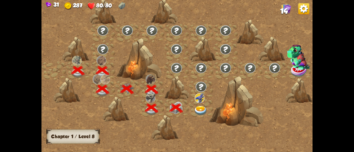
click at [195, 108] on img at bounding box center [201, 111] width 14 height 10
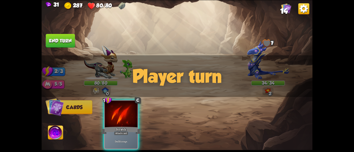
click at [254, 55] on img at bounding box center [268, 60] width 42 height 38
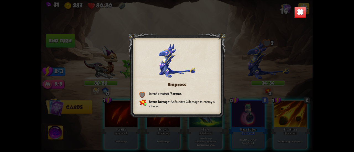
click at [296, 13] on img at bounding box center [300, 12] width 12 height 12
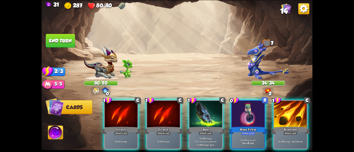
click at [64, 131] on span "Abilities" at bounding box center [59, 133] width 23 height 6
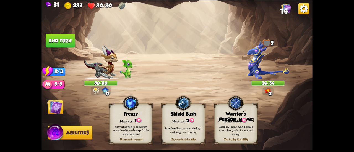
click at [54, 133] on img at bounding box center [56, 133] width 18 height 18
click at [222, 110] on div "Tap to play this ability Warrior's [PERSON_NAME] cost: 3 Mark an enemy. Gain 2 …" at bounding box center [235, 124] width 43 height 40
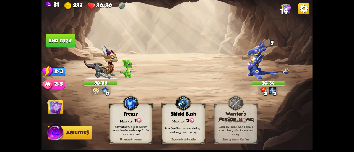
click at [55, 112] on img at bounding box center [54, 106] width 15 height 15
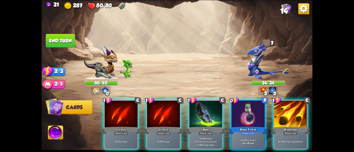
click at [239, 126] on div "Mana Potion" at bounding box center [247, 130] width 39 height 9
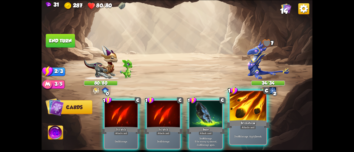
click at [237, 125] on div "Brimstone" at bounding box center [248, 124] width 44 height 10
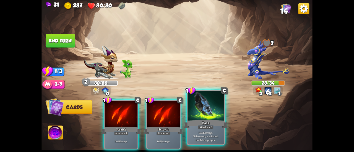
click at [204, 120] on div "Bane" at bounding box center [206, 124] width 44 height 10
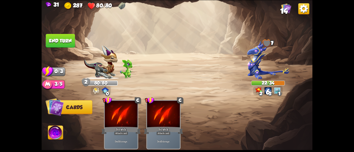
click at [61, 41] on button "End turn" at bounding box center [60, 41] width 29 height 14
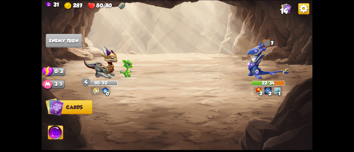
click at [103, 71] on img at bounding box center [101, 62] width 34 height 34
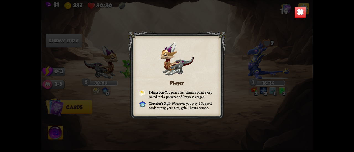
click at [295, 8] on img at bounding box center [300, 12] width 12 height 12
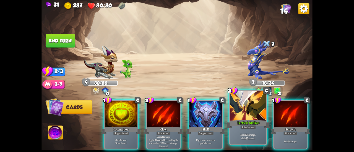
click at [244, 114] on div at bounding box center [248, 106] width 36 height 31
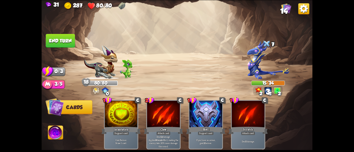
click at [64, 37] on button "End turn" at bounding box center [60, 41] width 29 height 14
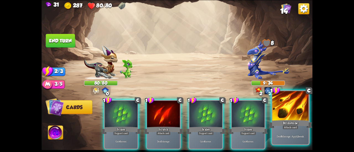
click at [280, 123] on div "Brimstone" at bounding box center [290, 124] width 44 height 10
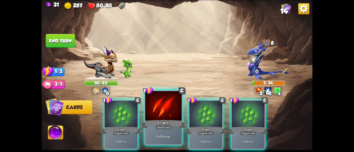
click at [166, 116] on div at bounding box center [163, 106] width 36 height 31
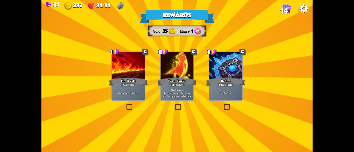
click at [191, 70] on div at bounding box center [177, 66] width 33 height 28
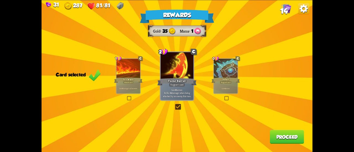
click at [233, 83] on div "Deflect" at bounding box center [225, 80] width 28 height 6
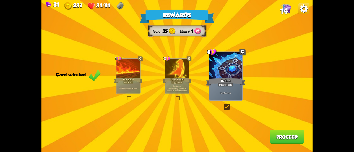
click at [284, 135] on button "Proceed" at bounding box center [287, 137] width 34 height 14
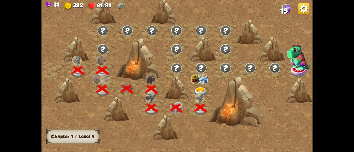
click at [202, 89] on img at bounding box center [201, 92] width 14 height 10
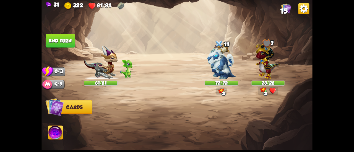
click at [284, 10] on span "15" at bounding box center [283, 11] width 7 height 8
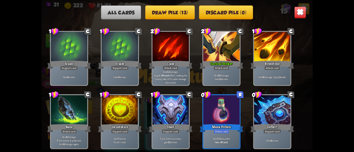
click at [301, 9] on img at bounding box center [300, 12] width 12 height 12
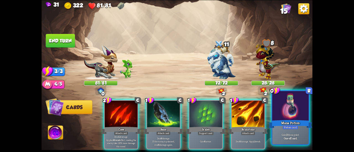
click at [294, 107] on div at bounding box center [290, 106] width 36 height 31
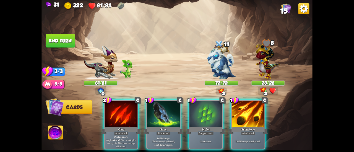
click at [57, 131] on img at bounding box center [55, 133] width 15 height 15
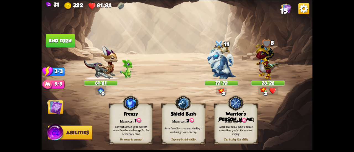
click at [231, 121] on div "Mana cost: 3" at bounding box center [235, 120] width 43 height 6
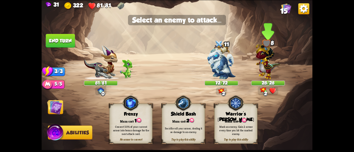
drag, startPoint x: 262, startPoint y: 63, endPoint x: 242, endPoint y: 70, distance: 21.1
click at [262, 63] on img at bounding box center [267, 60] width 25 height 38
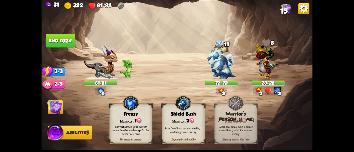
click at [57, 105] on img at bounding box center [54, 106] width 15 height 15
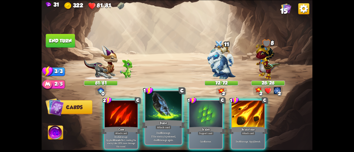
click at [171, 120] on div "Bane" at bounding box center [163, 124] width 44 height 10
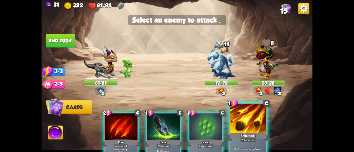
click at [248, 126] on div at bounding box center [248, 119] width 36 height 31
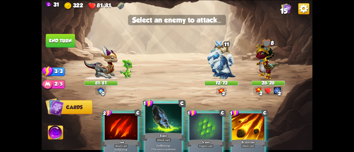
click at [165, 123] on div at bounding box center [163, 119] width 36 height 31
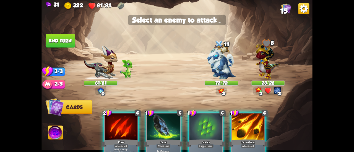
click at [198, 125] on div at bounding box center [205, 128] width 33 height 28
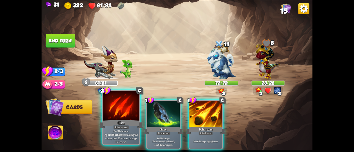
click at [128, 112] on div at bounding box center [121, 106] width 36 height 31
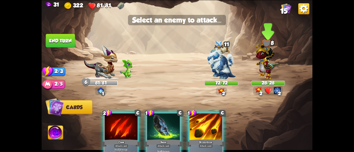
click at [260, 69] on img at bounding box center [267, 60] width 25 height 38
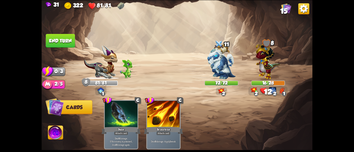
click at [60, 35] on button "End turn" at bounding box center [60, 41] width 29 height 14
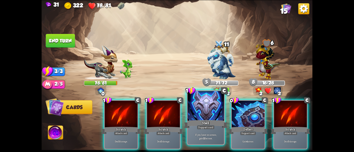
click at [214, 111] on div at bounding box center [205, 106] width 36 height 31
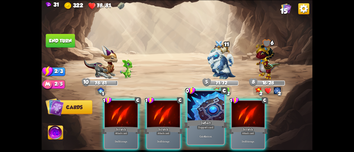
click at [201, 113] on div at bounding box center [205, 106] width 36 height 31
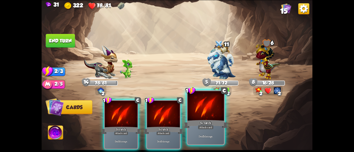
click at [201, 114] on div at bounding box center [205, 106] width 36 height 31
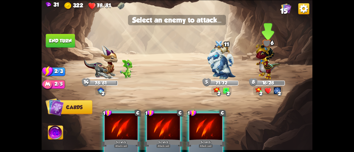
click at [275, 66] on img at bounding box center [267, 60] width 25 height 38
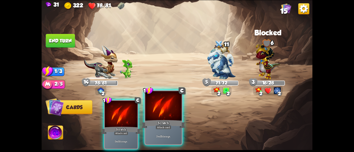
click at [168, 101] on div at bounding box center [163, 106] width 36 height 31
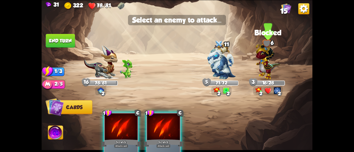
click at [266, 57] on img at bounding box center [267, 60] width 25 height 38
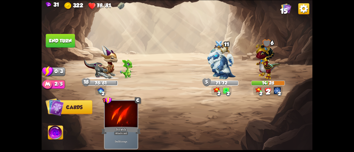
click at [60, 38] on button "End turn" at bounding box center [60, 41] width 29 height 14
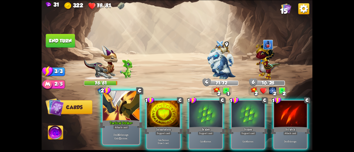
click at [127, 122] on div "Tactical Strike+" at bounding box center [121, 124] width 44 height 10
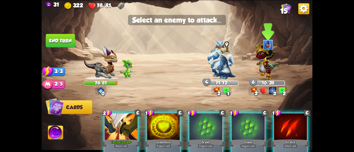
click at [259, 69] on img at bounding box center [267, 60] width 25 height 38
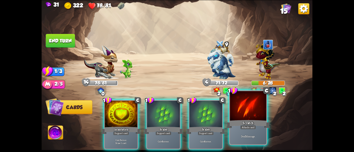
click at [249, 131] on div "Deal 5 damage." at bounding box center [248, 136] width 36 height 16
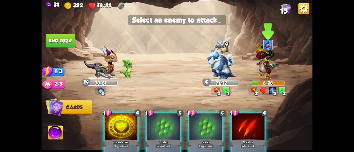
click at [267, 67] on img at bounding box center [267, 60] width 25 height 38
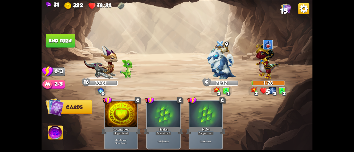
click at [48, 41] on button "End turn" at bounding box center [60, 41] width 29 height 14
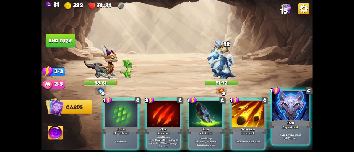
click at [301, 116] on div at bounding box center [290, 106] width 36 height 31
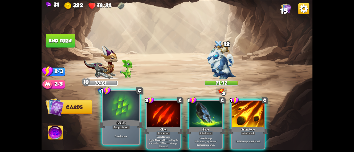
click at [109, 125] on div "Scales" at bounding box center [121, 124] width 44 height 10
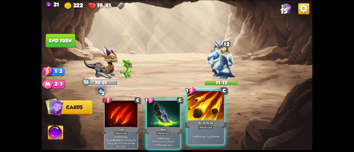
drag, startPoint x: 159, startPoint y: 122, endPoint x: 203, endPoint y: 117, distance: 44.6
click at [203, 117] on div "2 C Claw Attack card Deal 12 damage. Applies Wound effect, making the enemy tak…" at bounding box center [204, 119] width 217 height 68
click at [203, 117] on div at bounding box center [205, 106] width 36 height 31
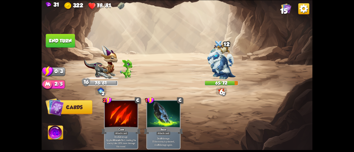
click at [54, 40] on button "End turn" at bounding box center [60, 41] width 29 height 14
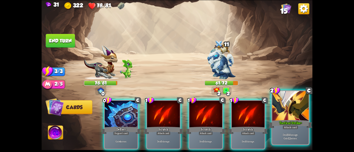
click at [276, 123] on div "Tactical Strike+" at bounding box center [290, 124] width 44 height 10
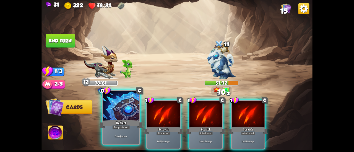
click at [124, 112] on div at bounding box center [121, 106] width 36 height 31
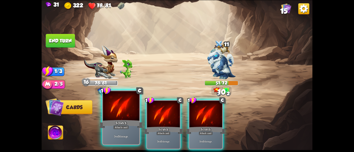
click at [123, 112] on div at bounding box center [121, 106] width 36 height 31
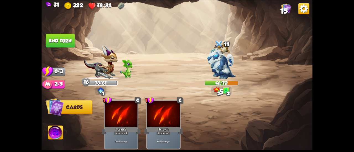
click at [71, 48] on img at bounding box center [176, 76] width 271 height 152
click at [67, 43] on button "End turn" at bounding box center [60, 41] width 29 height 14
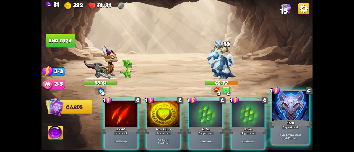
click at [293, 119] on div at bounding box center [290, 106] width 36 height 31
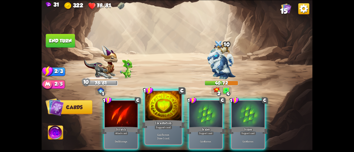
click at [148, 115] on div at bounding box center [163, 106] width 36 height 31
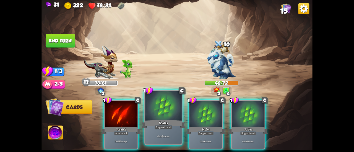
click at [166, 115] on div at bounding box center [163, 106] width 36 height 31
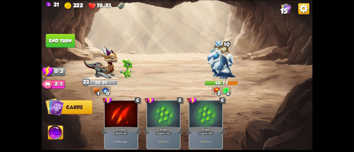
click at [52, 36] on button "End turn" at bounding box center [60, 41] width 29 height 14
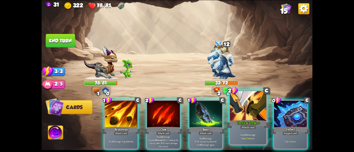
click at [246, 114] on div at bounding box center [248, 106] width 36 height 31
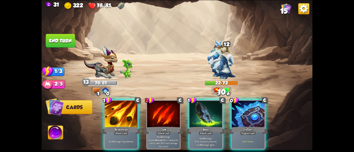
click at [246, 114] on div at bounding box center [248, 115] width 33 height 28
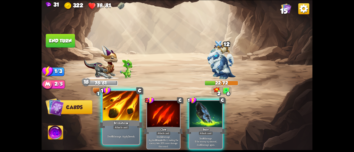
click at [132, 118] on div at bounding box center [121, 106] width 36 height 31
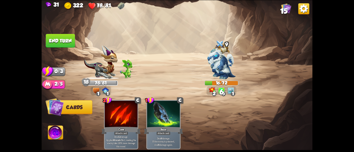
click at [68, 47] on button "End turn" at bounding box center [60, 41] width 29 height 14
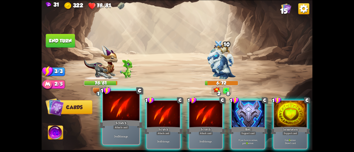
click at [134, 116] on div at bounding box center [121, 106] width 36 height 31
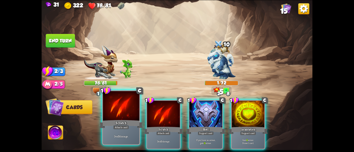
click at [127, 114] on div at bounding box center [121, 106] width 36 height 31
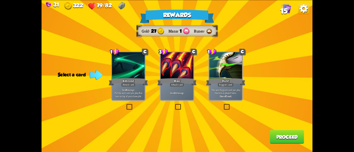
drag, startPoint x: 175, startPoint y: 87, endPoint x: 236, endPoint y: 89, distance: 60.8
click at [236, 0] on div "1 C Rebound Attack card Deal 8 damage. Put the next card you play this turn on …" at bounding box center [176, 0] width 271 height 0
click at [236, 89] on p "The next Support card you play this turn is played twice." at bounding box center [225, 91] width 31 height 6
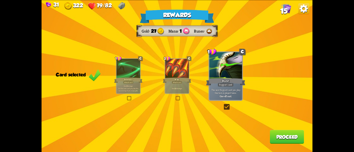
click at [279, 133] on button "Proceed" at bounding box center [287, 137] width 34 height 14
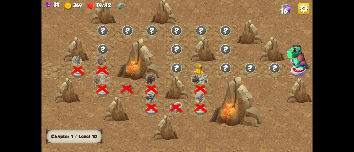
click at [197, 72] on img at bounding box center [201, 69] width 14 height 10
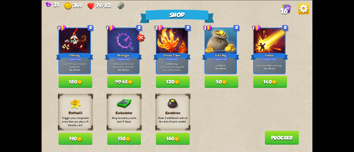
click at [170, 85] on button "120" at bounding box center [173, 82] width 34 height 12
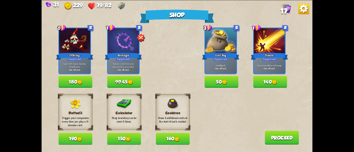
click at [184, 137] on button "160" at bounding box center [173, 139] width 34 height 12
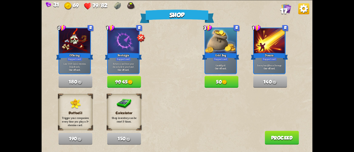
click at [272, 140] on button "Proceed" at bounding box center [281, 138] width 34 height 14
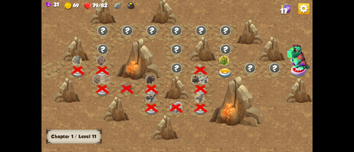
scroll to position [0, 84]
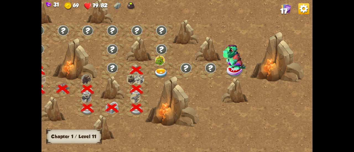
click at [162, 72] on img at bounding box center [161, 74] width 14 height 10
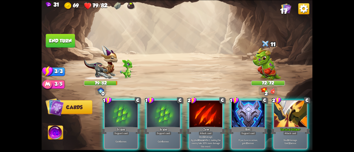
click at [257, 67] on img at bounding box center [266, 63] width 28 height 34
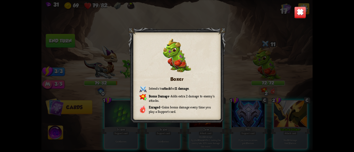
click at [296, 13] on img at bounding box center [300, 12] width 12 height 12
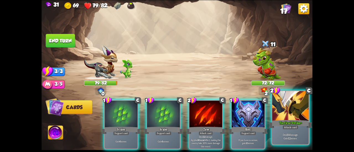
click at [284, 110] on div at bounding box center [290, 106] width 36 height 31
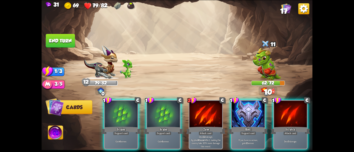
scroll to position [0, 52]
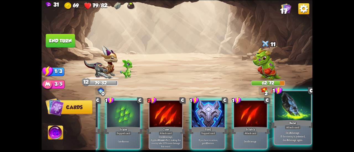
click at [282, 136] on p "Deal 6 damage. If the enemy is poisoned, deal 6 damage again." at bounding box center [292, 136] width 35 height 11
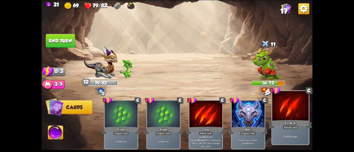
click at [279, 118] on div at bounding box center [290, 106] width 36 height 31
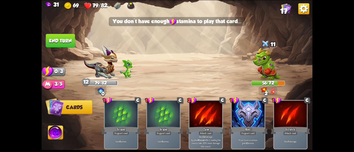
click at [59, 129] on img at bounding box center [55, 133] width 15 height 15
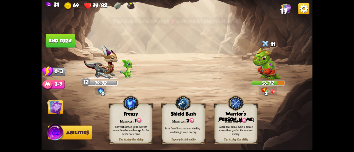
click at [243, 115] on div "Warrior's [PERSON_NAME]" at bounding box center [235, 116] width 43 height 11
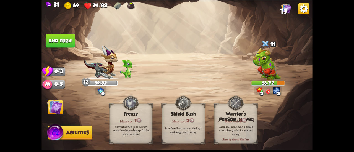
click at [53, 40] on button "End turn" at bounding box center [60, 41] width 29 height 14
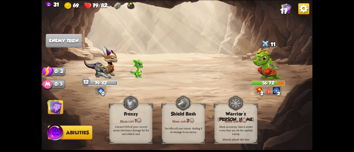
click at [59, 107] on img at bounding box center [54, 106] width 15 height 15
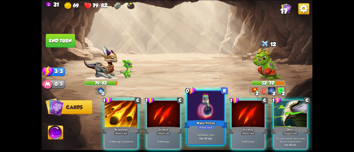
click at [196, 111] on div at bounding box center [205, 106] width 36 height 31
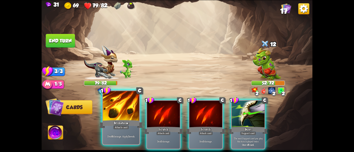
click at [132, 123] on div "Brimstone" at bounding box center [121, 124] width 44 height 10
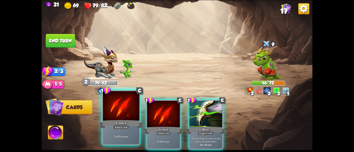
click at [120, 112] on div at bounding box center [121, 106] width 36 height 31
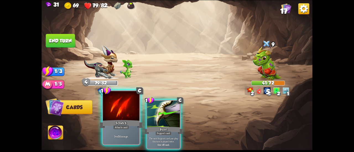
click at [114, 112] on div at bounding box center [121, 106] width 36 height 31
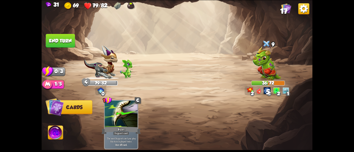
click at [65, 33] on img at bounding box center [176, 76] width 271 height 152
click at [66, 35] on button "End turn" at bounding box center [60, 41] width 29 height 14
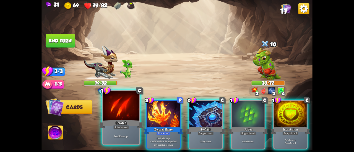
click at [112, 130] on div "Deal 5 damage." at bounding box center [121, 136] width 36 height 16
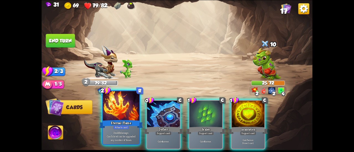
click at [115, 119] on div at bounding box center [121, 106] width 36 height 31
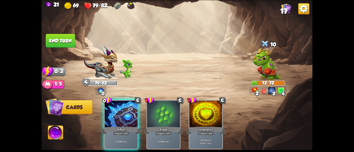
click at [60, 36] on button "End turn" at bounding box center [60, 41] width 29 height 14
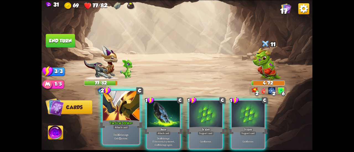
click at [127, 106] on div at bounding box center [121, 106] width 36 height 31
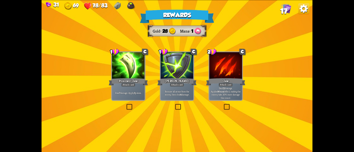
click at [127, 90] on div "Deal 7 damage. Apply 3 poison." at bounding box center [128, 93] width 33 height 14
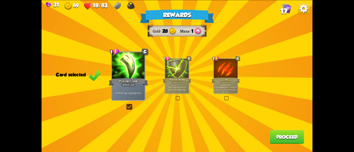
click at [285, 140] on button "Proceed" at bounding box center [287, 137] width 34 height 14
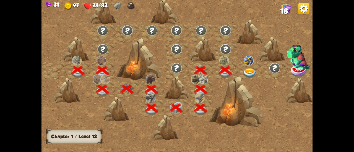
scroll to position [0, 84]
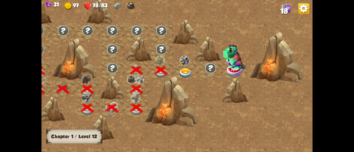
click at [190, 70] on img at bounding box center [185, 74] width 14 height 10
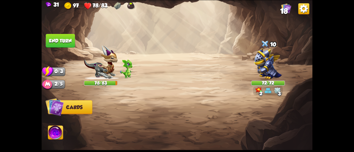
click at [263, 64] on img at bounding box center [268, 63] width 28 height 31
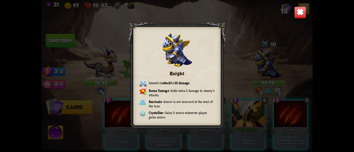
click at [298, 14] on img at bounding box center [300, 12] width 12 height 12
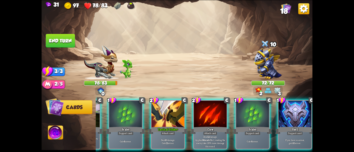
scroll to position [0, 0]
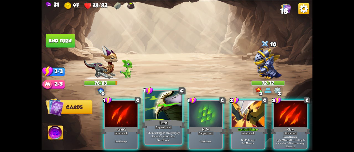
click at [157, 135] on p "The next Support card you play this turn is played twice." at bounding box center [163, 134] width 35 height 7
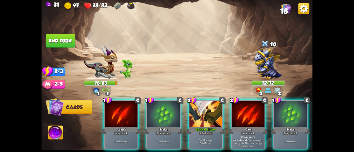
scroll to position [0, 52]
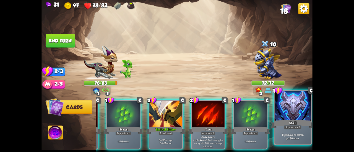
click at [292, 138] on p "If you have no armor, gain 10 armor." at bounding box center [292, 136] width 35 height 7
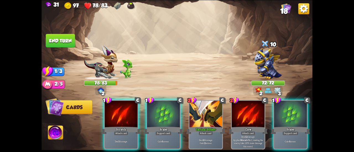
scroll to position [0, 0]
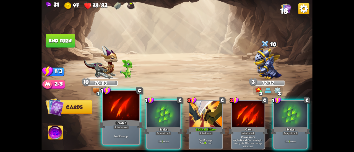
click at [123, 126] on div "Attack card" at bounding box center [121, 127] width 16 height 4
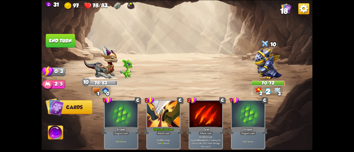
click at [269, 62] on img at bounding box center [268, 63] width 28 height 31
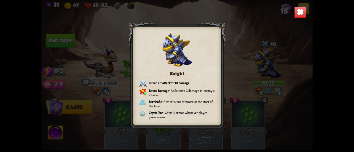
click at [295, 10] on img at bounding box center [300, 12] width 12 height 12
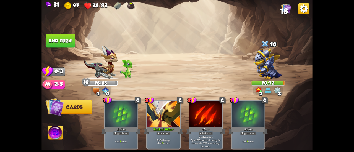
click at [57, 45] on button "End turn" at bounding box center [60, 41] width 29 height 14
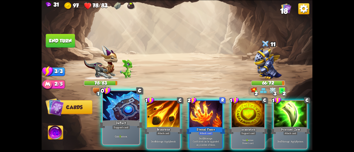
click at [113, 110] on div at bounding box center [121, 106] width 36 height 31
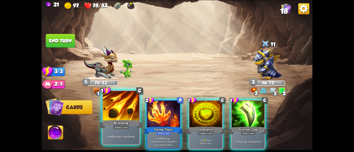
click at [117, 127] on div "Attack card" at bounding box center [121, 127] width 16 height 4
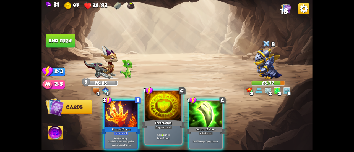
click at [150, 125] on div "Incantation" at bounding box center [163, 124] width 44 height 10
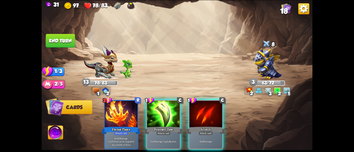
click at [158, 126] on div "Poisoned Claw" at bounding box center [163, 130] width 39 height 9
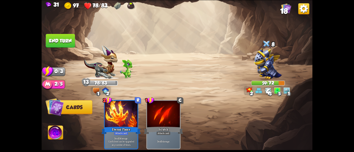
click at [72, 38] on button "End turn" at bounding box center [60, 41] width 29 height 14
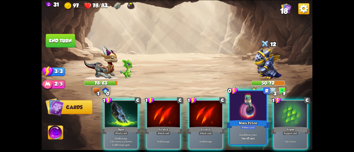
click at [231, 127] on div "Mana Potion" at bounding box center [248, 124] width 44 height 10
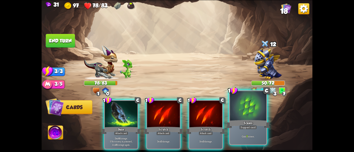
click at [238, 126] on div "Scales" at bounding box center [248, 124] width 44 height 10
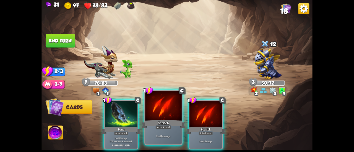
click at [161, 122] on div "Scratch" at bounding box center [163, 124] width 44 height 10
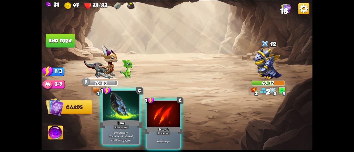
click at [120, 112] on div at bounding box center [121, 106] width 36 height 31
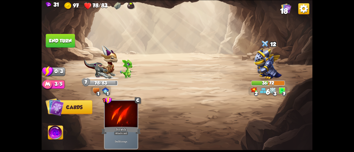
click at [62, 41] on button "End turn" at bounding box center [60, 41] width 29 height 14
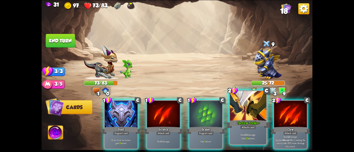
drag, startPoint x: 121, startPoint y: 115, endPoint x: 234, endPoint y: 114, distance: 112.7
click at [234, 114] on div "1 C Shell Support card If you have no armor, gain 11 armor. 1 C Scratch Attack …" at bounding box center [204, 119] width 217 height 68
click at [234, 114] on div at bounding box center [248, 106] width 36 height 31
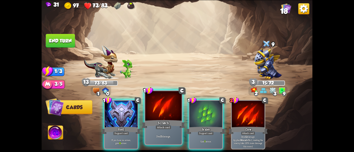
click at [168, 113] on div at bounding box center [163, 106] width 36 height 31
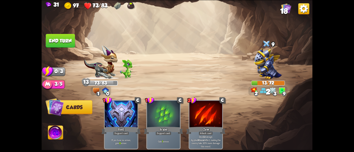
click at [65, 38] on button "End turn" at bounding box center [60, 41] width 29 height 14
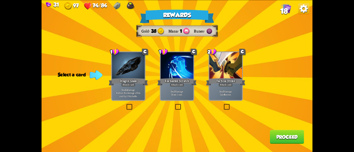
click at [176, 90] on p "Deal 7 damage. Draw 1 card." at bounding box center [176, 93] width 31 height 6
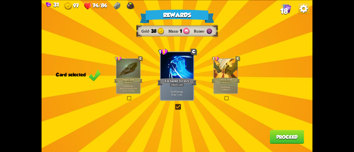
click at [281, 134] on button "Proceed" at bounding box center [287, 137] width 34 height 14
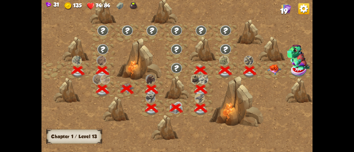
scroll to position [0, 84]
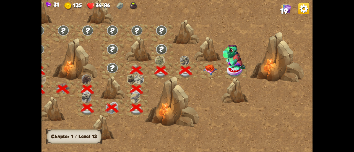
click at [207, 63] on div at bounding box center [210, 71] width 25 height 19
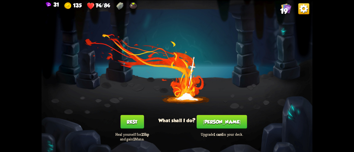
click at [219, 125] on button "[PERSON_NAME]" at bounding box center [221, 122] width 50 height 14
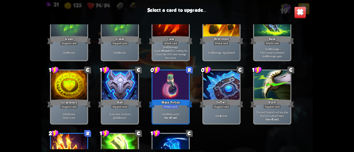
scroll to position [174, 0]
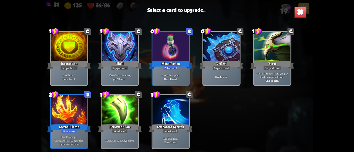
click at [65, 111] on div at bounding box center [69, 110] width 36 height 31
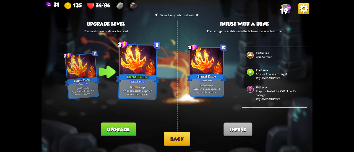
click at [127, 125] on button "Upgrade" at bounding box center [118, 130] width 35 height 14
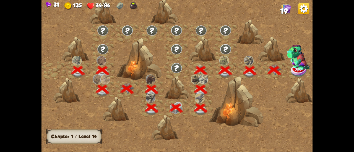
scroll to position [0, 84]
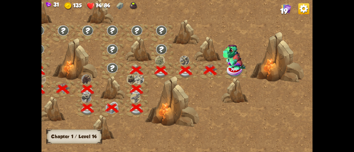
click at [232, 67] on img at bounding box center [233, 57] width 23 height 25
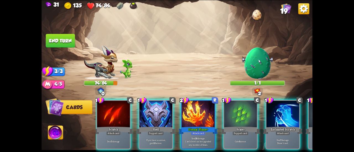
scroll to position [0, 3]
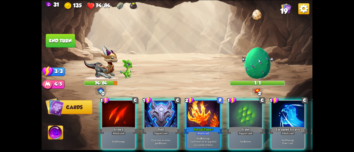
drag, startPoint x: 206, startPoint y: 136, endPoint x: 247, endPoint y: 58, distance: 88.1
click at [246, 57] on div "Select an enemy to attack... You don't have enough stamina to play that card...…" at bounding box center [176, 76] width 271 height 152
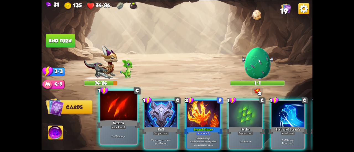
click at [119, 104] on div at bounding box center [118, 106] width 36 height 31
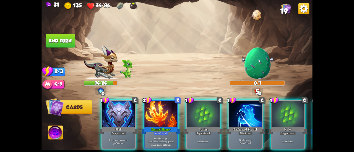
click at [65, 46] on button "End turn" at bounding box center [60, 41] width 29 height 14
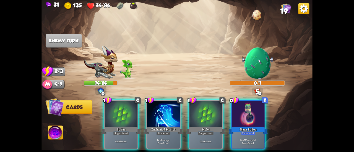
scroll to position [0, 0]
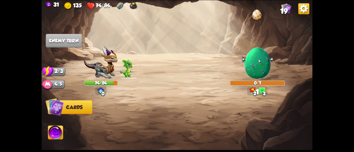
click at [55, 129] on img at bounding box center [55, 133] width 15 height 15
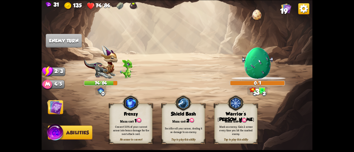
click at [233, 119] on div "Mana cost: 3" at bounding box center [235, 120] width 43 height 6
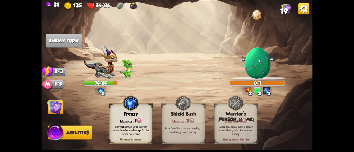
click at [61, 103] on img at bounding box center [54, 106] width 15 height 15
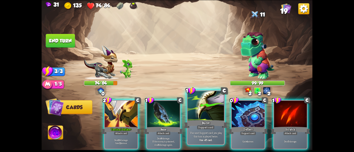
click at [194, 120] on div "Burst" at bounding box center [206, 124] width 44 height 10
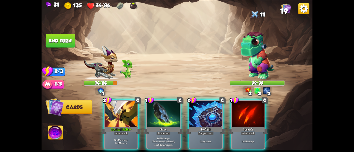
click at [194, 126] on div "Deflect" at bounding box center [205, 130] width 39 height 9
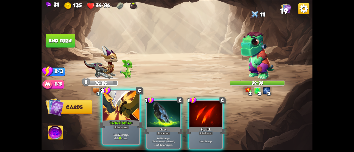
click at [115, 117] on div at bounding box center [121, 106] width 36 height 31
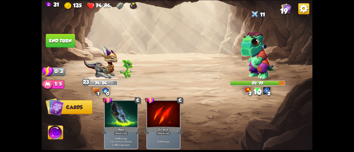
click at [73, 39] on button "End turn" at bounding box center [60, 41] width 29 height 14
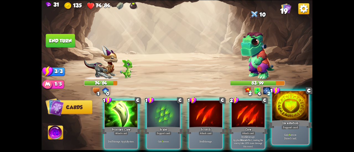
click at [271, 130] on div "1 C Incantation Support card Gain 8 armor. Draw 1 card." at bounding box center [290, 117] width 38 height 55
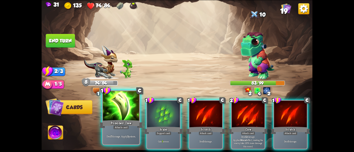
click at [112, 120] on div "Poisoned Claw" at bounding box center [121, 124] width 44 height 10
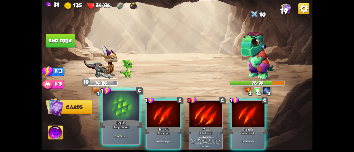
click at [115, 121] on div "Scales" at bounding box center [121, 124] width 44 height 10
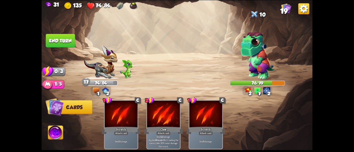
click at [62, 38] on button "End turn" at bounding box center [60, 41] width 29 height 14
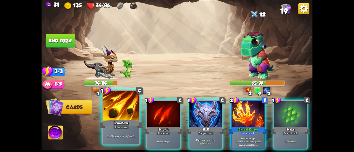
click at [119, 115] on div at bounding box center [121, 106] width 36 height 31
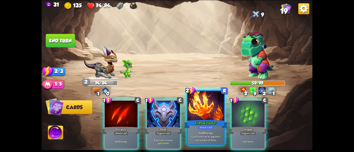
click at [194, 122] on div "Eternal Flame+" at bounding box center [206, 124] width 44 height 10
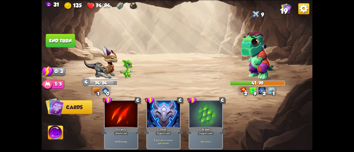
click at [67, 47] on button "End turn" at bounding box center [60, 41] width 29 height 14
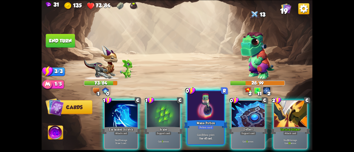
click at [205, 128] on div "Potion card" at bounding box center [206, 127] width 16 height 4
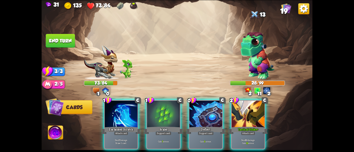
click at [235, 135] on div "Deal 10 damage. Gain 13 armor." at bounding box center [248, 142] width 33 height 14
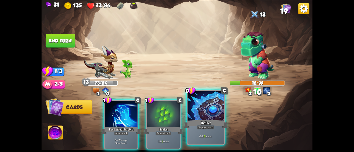
click at [203, 122] on div "Deflect" at bounding box center [206, 124] width 44 height 10
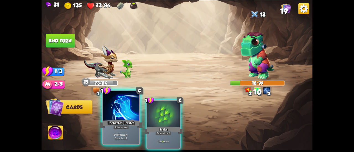
click at [120, 109] on div at bounding box center [121, 106] width 36 height 31
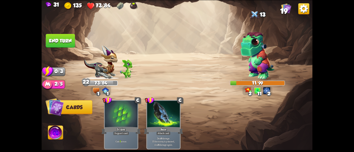
click at [71, 43] on button "End turn" at bounding box center [60, 41] width 29 height 14
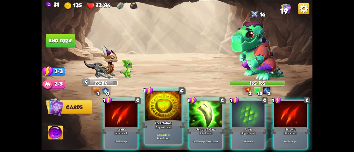
click at [156, 107] on div at bounding box center [163, 106] width 36 height 31
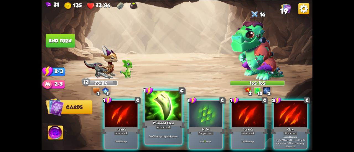
click at [169, 116] on div at bounding box center [163, 106] width 36 height 31
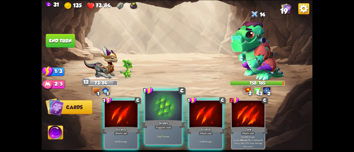
click at [164, 117] on div at bounding box center [163, 106] width 36 height 31
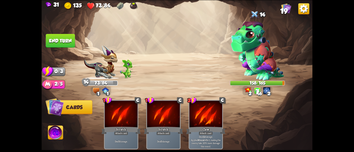
click at [57, 34] on button "End turn" at bounding box center [60, 41] width 29 height 14
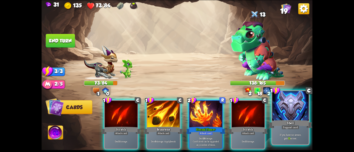
click at [279, 124] on div "Shell" at bounding box center [290, 124] width 44 height 10
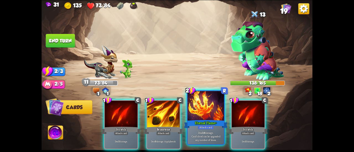
click at [189, 118] on div at bounding box center [205, 106] width 36 height 31
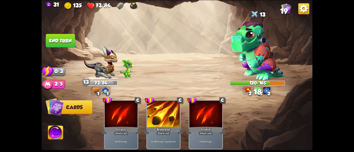
click at [72, 39] on button "End turn" at bounding box center [60, 41] width 29 height 14
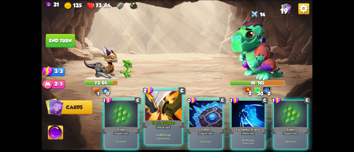
click at [160, 121] on div "Tactical Strike+" at bounding box center [163, 124] width 44 height 10
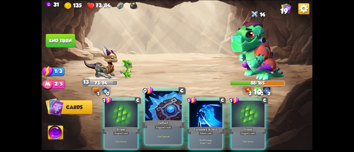
click at [156, 118] on div at bounding box center [163, 106] width 36 height 31
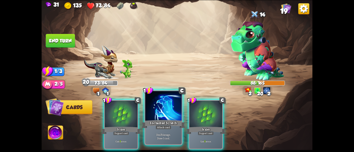
click at [155, 118] on div at bounding box center [163, 106] width 36 height 31
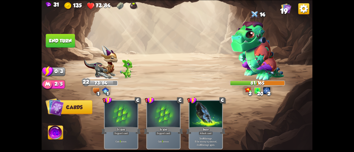
click at [69, 44] on button "End turn" at bounding box center [60, 41] width 29 height 14
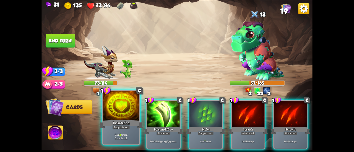
click at [126, 120] on div "Incantation" at bounding box center [121, 124] width 44 height 10
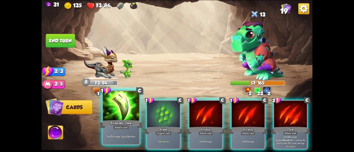
click at [114, 113] on div at bounding box center [121, 106] width 36 height 31
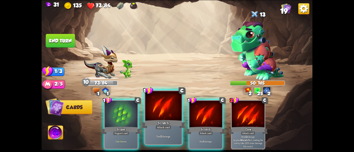
click at [154, 117] on div at bounding box center [163, 106] width 36 height 31
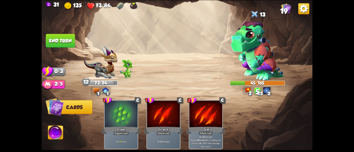
click at [64, 40] on button "End turn" at bounding box center [60, 41] width 29 height 14
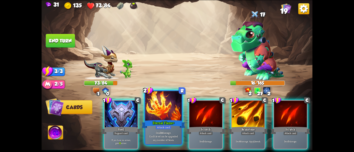
click at [160, 115] on div at bounding box center [163, 106] width 36 height 31
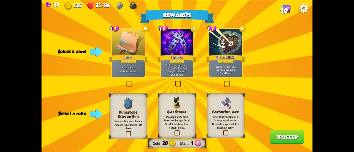
click at [118, 111] on h3 "Runestone Dragon Egg" at bounding box center [128, 114] width 30 height 9
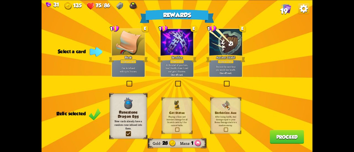
click at [221, 69] on p "Prevent the next time you would lose health." at bounding box center [225, 68] width 31 height 6
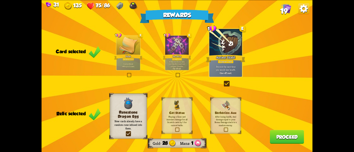
click at [277, 137] on button "Proceed" at bounding box center [287, 137] width 34 height 14
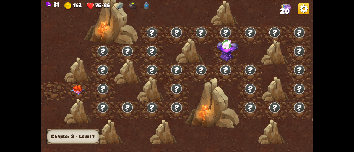
click at [75, 89] on img at bounding box center [78, 90] width 14 height 10
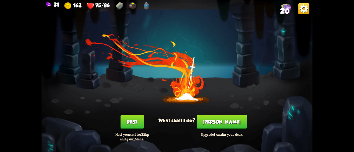
click at [217, 120] on button "[PERSON_NAME]" at bounding box center [221, 122] width 50 height 14
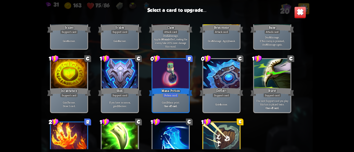
scroll to position [174, 0]
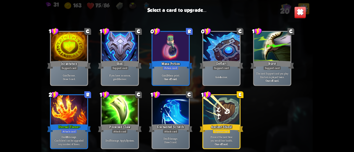
click at [215, 106] on div at bounding box center [221, 110] width 36 height 31
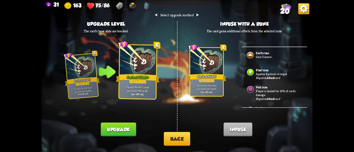
click at [173, 140] on button "Back" at bounding box center [177, 139] width 27 height 14
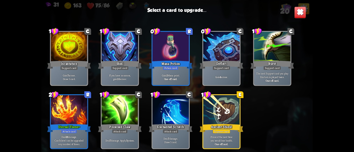
click at [62, 112] on div at bounding box center [69, 110] width 36 height 31
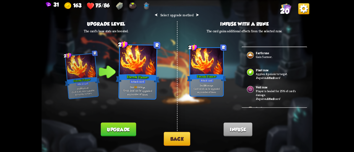
click at [120, 130] on button "Upgrade" at bounding box center [118, 130] width 35 height 14
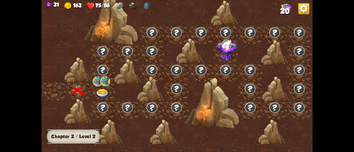
click at [100, 90] on div at bounding box center [103, 91] width 25 height 19
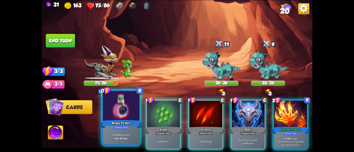
click at [126, 112] on div at bounding box center [121, 106] width 36 height 31
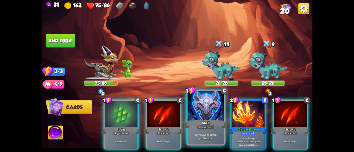
click at [204, 118] on div at bounding box center [205, 106] width 36 height 31
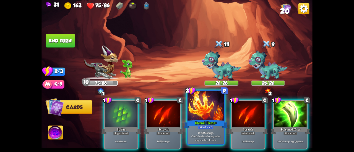
click at [203, 121] on div "Eternal Flame+" at bounding box center [206, 124] width 44 height 10
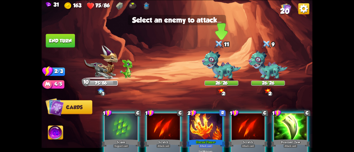
click at [223, 69] on img at bounding box center [221, 66] width 39 height 30
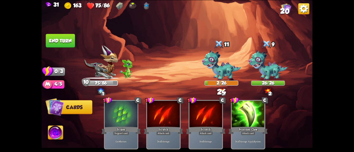
click at [69, 43] on button "End turn" at bounding box center [60, 41] width 29 height 14
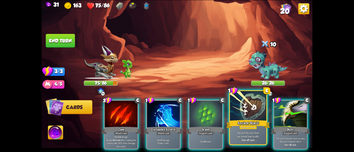
click at [247, 129] on div "Support card" at bounding box center [248, 127] width 18 height 4
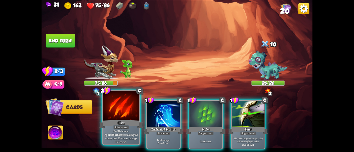
click at [133, 136] on p "Deal 12 damage. Applies Wound effect, making the enemy take 20% more damage thi…" at bounding box center [121, 136] width 35 height 14
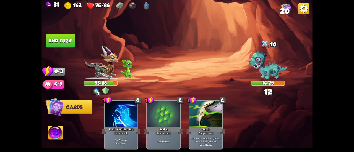
click at [61, 41] on button "End turn" at bounding box center [60, 41] width 29 height 14
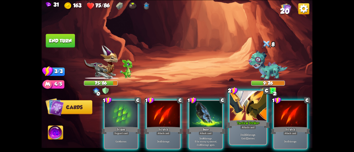
click at [250, 129] on div "Attack card" at bounding box center [248, 127] width 16 height 4
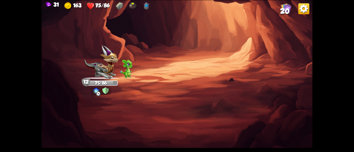
click at [96, 74] on img at bounding box center [101, 62] width 34 height 34
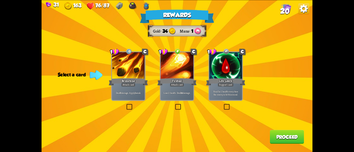
drag, startPoint x: 126, startPoint y: 88, endPoint x: 129, endPoint y: 86, distance: 4.0
click at [125, 88] on div "Deal 6 damage. Apply 1 weak." at bounding box center [128, 93] width 33 height 14
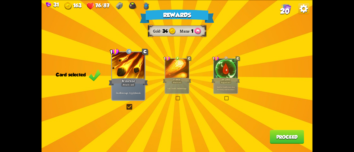
click at [295, 137] on button "Proceed" at bounding box center [287, 137] width 34 height 14
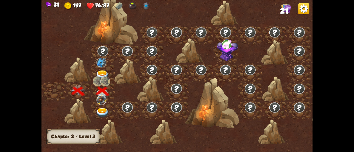
click at [103, 73] on img at bounding box center [103, 75] width 14 height 10
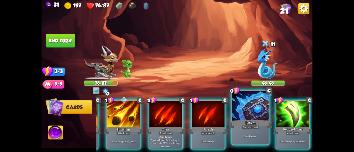
click at [261, 138] on p "Gain 4 armor." at bounding box center [250, 137] width 35 height 4
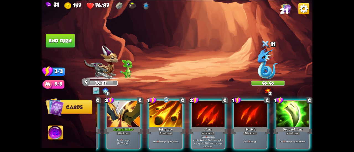
scroll to position [0, 0]
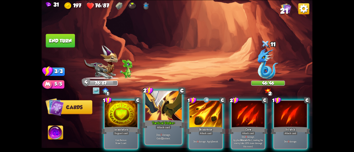
click at [166, 125] on div "Attack card" at bounding box center [163, 127] width 16 height 4
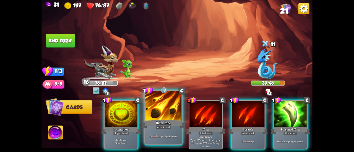
click at [163, 121] on div "Brimstone" at bounding box center [163, 124] width 44 height 10
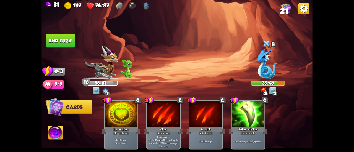
click at [64, 42] on button "End turn" at bounding box center [60, 41] width 29 height 14
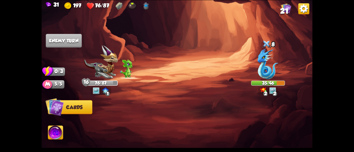
click at [261, 59] on img at bounding box center [268, 63] width 21 height 31
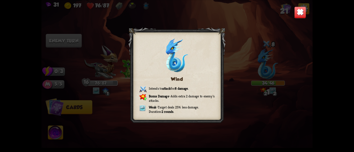
click at [302, 14] on img at bounding box center [300, 12] width 12 height 12
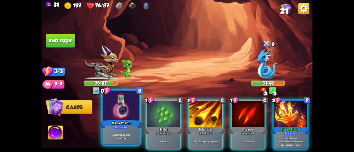
click at [120, 109] on div at bounding box center [121, 106] width 36 height 31
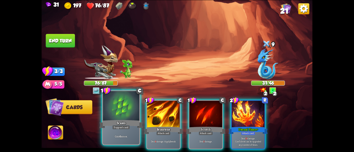
click at [119, 121] on div "Scales" at bounding box center [121, 124] width 44 height 10
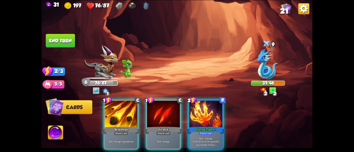
click at [59, 136] on img at bounding box center [55, 133] width 15 height 15
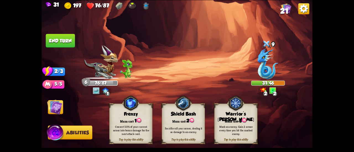
click at [227, 126] on div "Mark an enemy. Gain 2 armor every time you hit the marked enemy." at bounding box center [235, 130] width 39 height 11
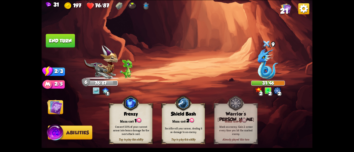
click at [49, 101] on img at bounding box center [54, 106] width 15 height 15
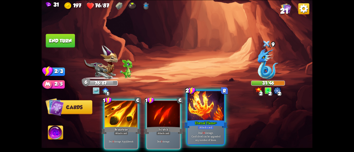
click at [206, 126] on div "Attack card" at bounding box center [206, 127] width 16 height 4
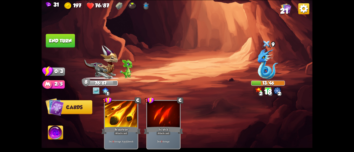
click at [73, 43] on button "End turn" at bounding box center [60, 41] width 29 height 14
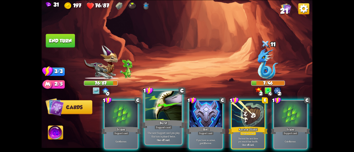
click at [165, 127] on div "Support card" at bounding box center [163, 127] width 18 height 4
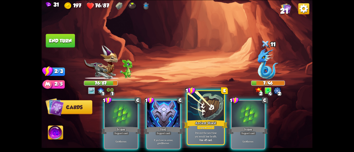
click at [212, 130] on div "Prevent the next time you would lose health. One-off card." at bounding box center [205, 136] width 36 height 16
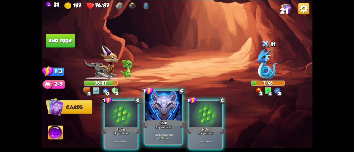
click at [173, 118] on div at bounding box center [163, 106] width 36 height 31
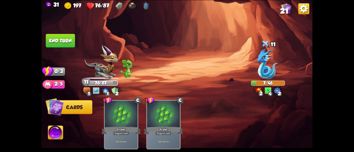
click at [54, 34] on button "End turn" at bounding box center [60, 41] width 29 height 14
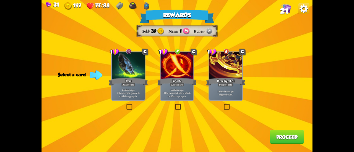
click at [125, 105] on label at bounding box center [125, 105] width 0 height 0
click at [0, 0] on input "checkbox" at bounding box center [0, 0] width 0 height 0
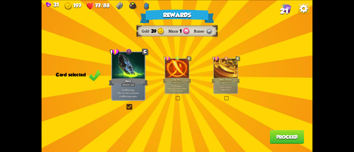
click at [270, 133] on button "Proceed" at bounding box center [287, 137] width 34 height 14
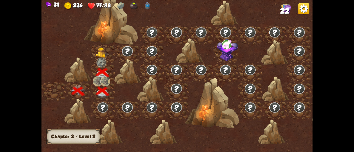
click at [102, 53] on img at bounding box center [103, 53] width 14 height 10
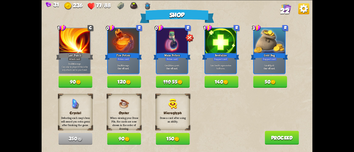
click at [219, 82] on button "140" at bounding box center [221, 82] width 34 height 12
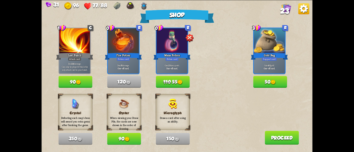
click at [286, 139] on button "Proceed" at bounding box center [281, 138] width 34 height 14
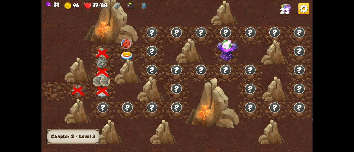
click at [126, 54] on img at bounding box center [127, 57] width 14 height 10
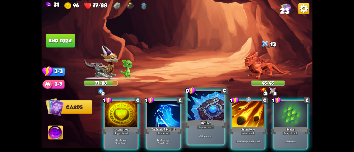
click at [189, 120] on div "Deflect" at bounding box center [206, 124] width 44 height 10
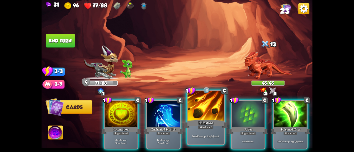
click at [215, 135] on p "Deal 6 damage. Apply 1 weak." at bounding box center [205, 137] width 35 height 4
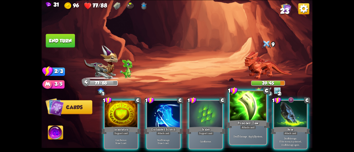
click at [240, 122] on div "Poisoned Claw" at bounding box center [248, 124] width 44 height 10
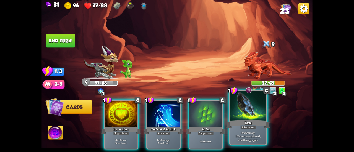
click at [245, 109] on div at bounding box center [248, 106] width 36 height 31
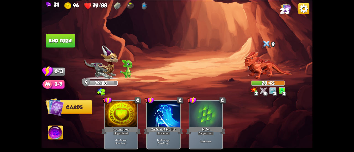
click at [56, 44] on button "End turn" at bounding box center [60, 41] width 29 height 14
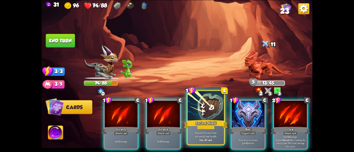
click at [198, 128] on div "Support card" at bounding box center [206, 127] width 18 height 4
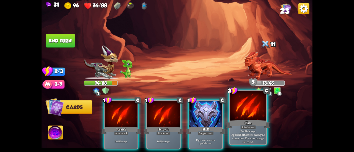
click at [243, 115] on div at bounding box center [248, 106] width 36 height 31
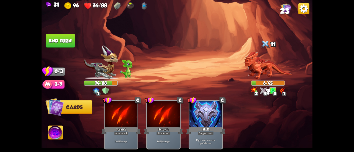
click at [51, 35] on button "End turn" at bounding box center [60, 41] width 29 height 14
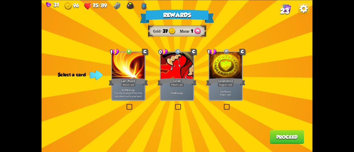
click at [190, 91] on div "Deal 4 damage." at bounding box center [177, 93] width 33 height 14
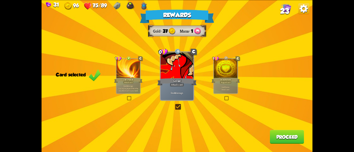
click at [275, 133] on button "Proceed" at bounding box center [287, 137] width 34 height 14
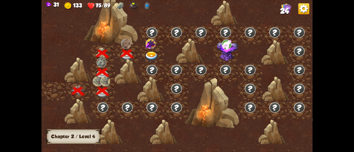
click at [143, 51] on div at bounding box center [152, 54] width 25 height 19
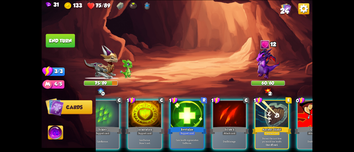
scroll to position [0, 107]
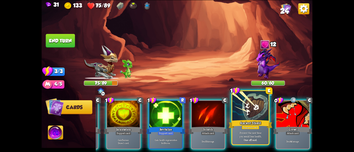
click at [258, 127] on div "Support card" at bounding box center [250, 127] width 18 height 4
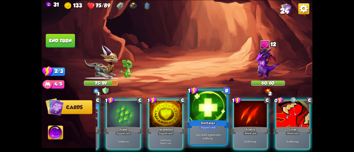
click at [196, 123] on div "Revitalize" at bounding box center [208, 124] width 44 height 10
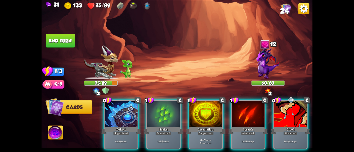
scroll to position [0, 0]
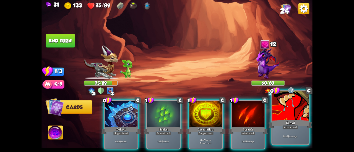
click at [284, 114] on div at bounding box center [290, 106] width 36 height 31
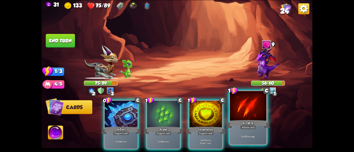
click at [256, 119] on div "Scratch" at bounding box center [248, 124] width 44 height 10
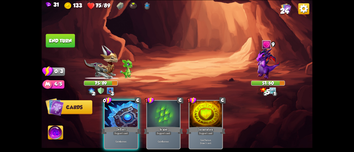
click at [60, 37] on button "End turn" at bounding box center [60, 41] width 29 height 14
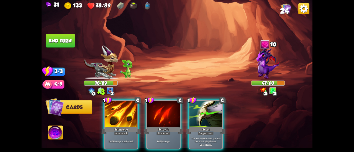
click at [105, 63] on div "Player turn" at bounding box center [176, 76] width 271 height 42
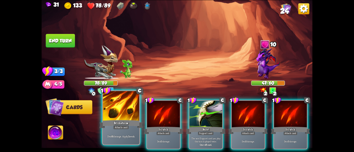
click at [122, 130] on div "Deal 6 damage. Apply 1 weak." at bounding box center [121, 136] width 36 height 16
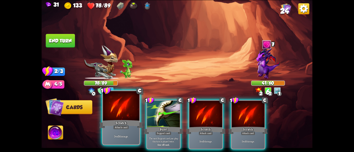
click at [114, 119] on div at bounding box center [121, 106] width 36 height 31
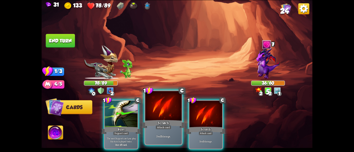
click at [169, 119] on div at bounding box center [163, 106] width 36 height 31
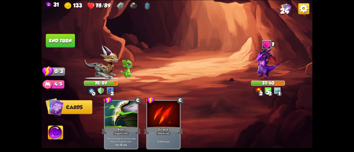
click at [63, 41] on button "End turn" at bounding box center [60, 41] width 29 height 14
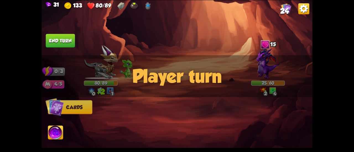
click at [111, 65] on div "Player turn" at bounding box center [176, 76] width 271 height 42
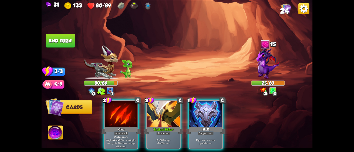
click at [105, 59] on div "Player turn" at bounding box center [176, 76] width 271 height 42
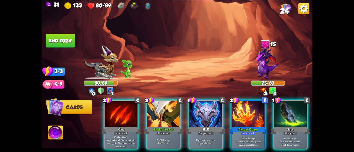
click at [108, 62] on img at bounding box center [101, 62] width 34 height 34
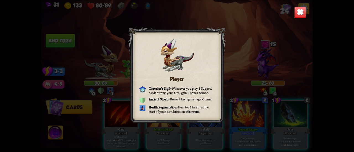
click at [299, 14] on img at bounding box center [300, 12] width 12 height 12
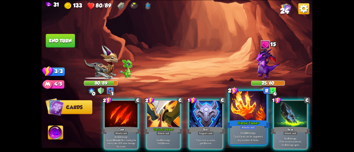
click at [232, 119] on div at bounding box center [248, 106] width 36 height 31
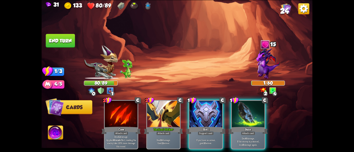
click at [60, 36] on button "End turn" at bounding box center [60, 41] width 29 height 14
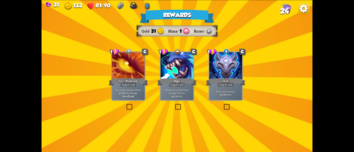
click at [229, 96] on p "If you have no armor, gain 10 armor." at bounding box center [225, 93] width 31 height 6
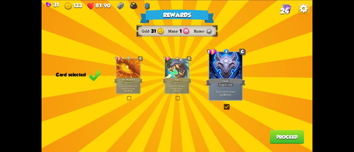
click at [181, 84] on div "Whenever you deal direct damage this turn, gain 3 armor." at bounding box center [177, 88] width 24 height 10
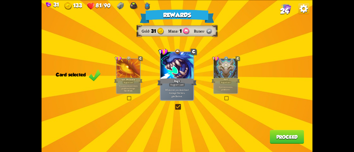
click at [270, 136] on button "Proceed" at bounding box center [287, 137] width 34 height 14
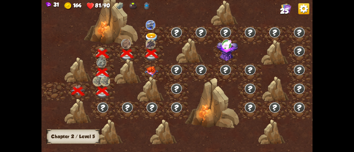
click at [149, 70] on img at bounding box center [152, 71] width 14 height 10
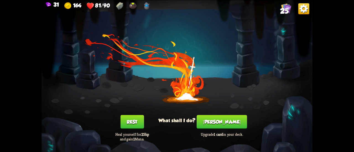
click at [229, 121] on button "[PERSON_NAME]" at bounding box center [221, 122] width 50 height 14
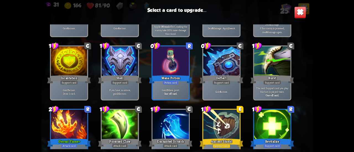
scroll to position [174, 0]
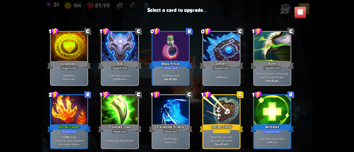
click at [62, 124] on div "Eternal Flame+" at bounding box center [69, 128] width 44 height 10
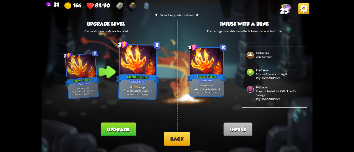
click at [109, 128] on button "Upgrade" at bounding box center [118, 130] width 35 height 14
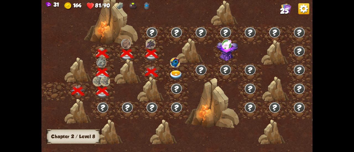
click at [174, 74] on img at bounding box center [176, 75] width 14 height 10
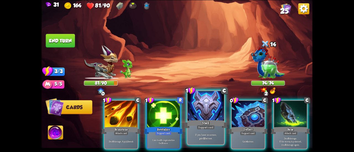
click at [208, 99] on div at bounding box center [205, 106] width 36 height 31
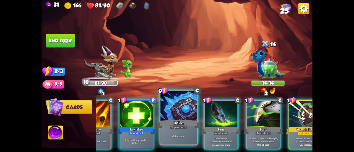
scroll to position [0, 28]
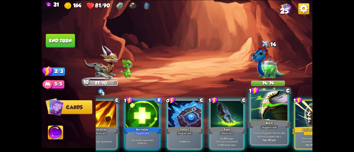
click at [268, 129] on div "Support card" at bounding box center [269, 127] width 18 height 4
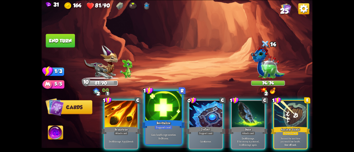
scroll to position [0, 0]
click at [169, 124] on div "Revitalize" at bounding box center [163, 124] width 44 height 10
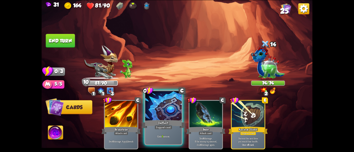
click at [168, 123] on div "Deflect" at bounding box center [163, 124] width 44 height 10
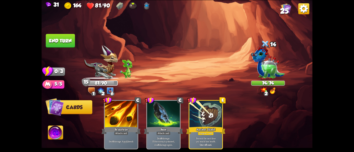
click at [63, 44] on button "End turn" at bounding box center [60, 41] width 29 height 14
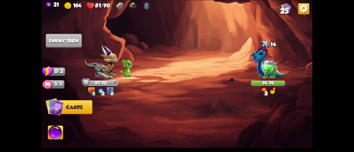
click at [107, 68] on img at bounding box center [101, 62] width 34 height 34
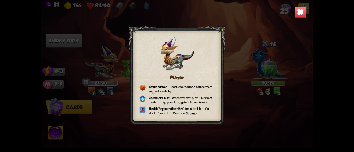
click at [297, 11] on img at bounding box center [300, 12] width 12 height 12
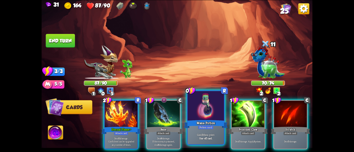
click at [200, 104] on div at bounding box center [205, 106] width 36 height 31
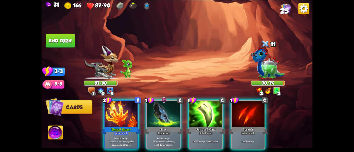
click at [55, 136] on img at bounding box center [55, 133] width 15 height 15
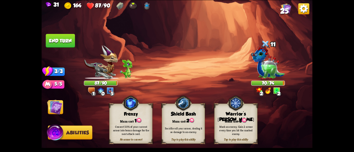
click at [238, 121] on div "Mana cost: 3" at bounding box center [235, 120] width 43 height 6
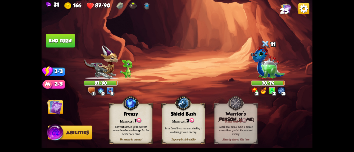
click at [55, 107] on img at bounding box center [54, 106] width 15 height 15
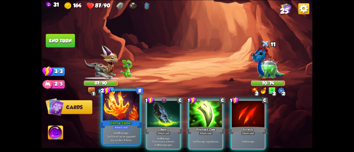
click at [124, 120] on div "Eternal Flame+" at bounding box center [121, 124] width 44 height 10
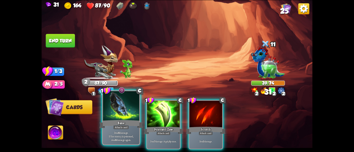
click at [118, 115] on div at bounding box center [121, 106] width 36 height 31
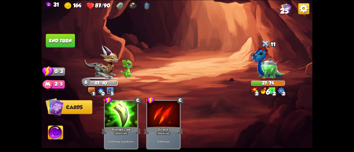
click at [64, 38] on button "End turn" at bounding box center [60, 41] width 29 height 14
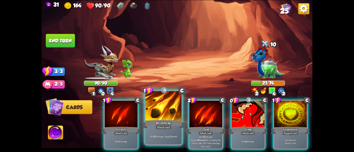
click at [163, 116] on div at bounding box center [163, 106] width 36 height 31
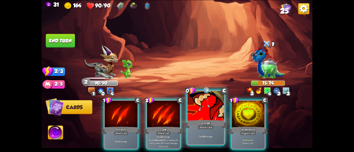
drag, startPoint x: 203, startPoint y: 120, endPoint x: 202, endPoint y: 116, distance: 3.8
click at [202, 116] on div "0 C Growl Attack card Deal 4 damage." at bounding box center [205, 117] width 38 height 55
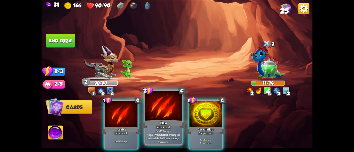
click at [167, 118] on div at bounding box center [163, 106] width 36 height 31
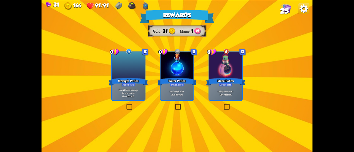
click at [184, 97] on div "Heal for 4 health. One-off card." at bounding box center [177, 93] width 33 height 14
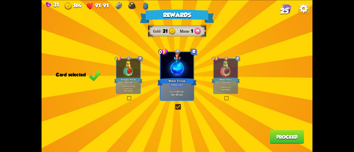
click at [293, 135] on button "Proceed" at bounding box center [287, 137] width 34 height 14
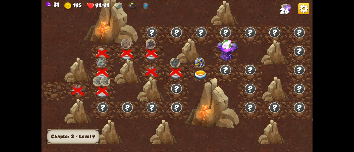
click at [199, 74] on img at bounding box center [201, 75] width 14 height 10
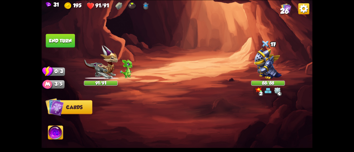
click at [282, 62] on img at bounding box center [268, 63] width 28 height 31
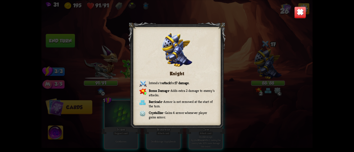
click at [292, 17] on div "Knight Intends to attack for 17 damage . Bonus Damage – Adds extra 2 damage to …" at bounding box center [176, 76] width 271 height 152
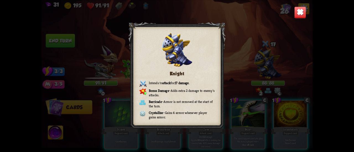
click at [295, 17] on img at bounding box center [300, 12] width 12 height 12
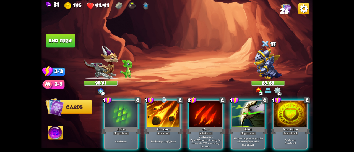
scroll to position [0, 107]
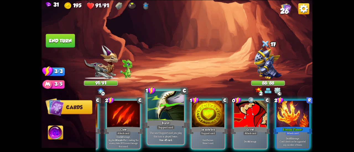
click at [175, 131] on p "The next Support card you play this turn is played twice." at bounding box center [165, 134] width 35 height 7
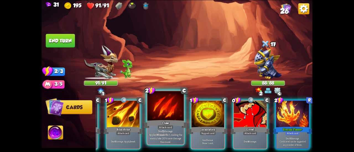
scroll to position [0, 52]
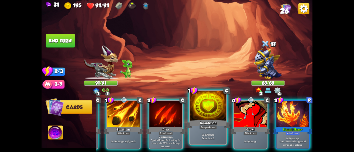
click at [208, 124] on div "Incantation" at bounding box center [208, 124] width 44 height 10
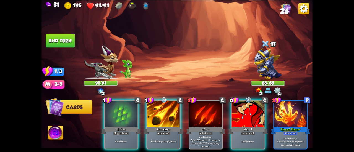
scroll to position [0, 0]
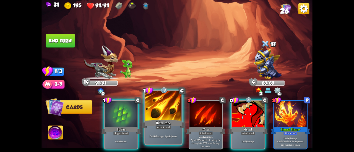
click at [169, 131] on div "Deal 6 damage. Apply 1 weak." at bounding box center [163, 136] width 36 height 16
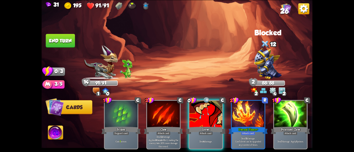
click at [59, 133] on img at bounding box center [55, 133] width 15 height 15
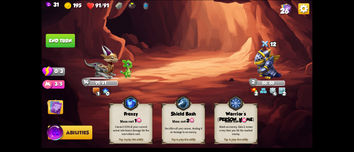
click at [249, 114] on div "Warrior's [PERSON_NAME]" at bounding box center [235, 116] width 43 height 11
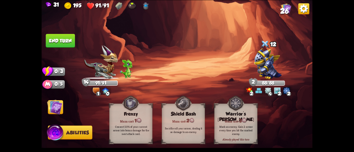
click at [62, 106] on button "Cards" at bounding box center [55, 107] width 15 height 14
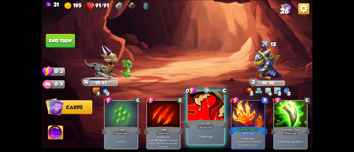
click at [212, 115] on div at bounding box center [205, 106] width 36 height 31
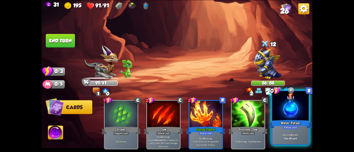
click at [293, 115] on div at bounding box center [290, 106] width 36 height 31
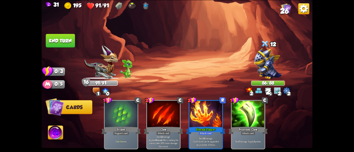
click at [61, 41] on button "End turn" at bounding box center [60, 41] width 29 height 14
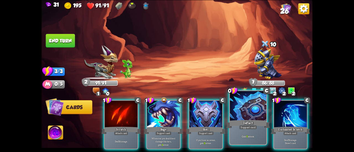
click at [247, 126] on div "Support card" at bounding box center [248, 127] width 18 height 4
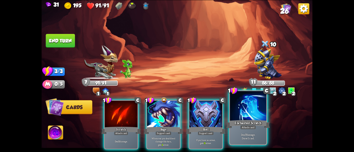
click at [246, 126] on div "Attack card" at bounding box center [248, 127] width 16 height 4
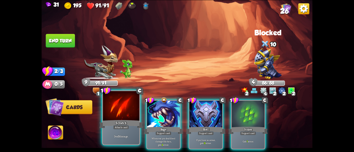
click at [114, 124] on div "Scratch" at bounding box center [121, 124] width 44 height 10
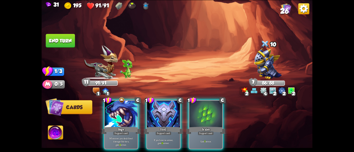
click at [68, 41] on button "End turn" at bounding box center [60, 41] width 29 height 14
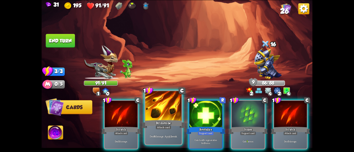
click at [164, 106] on div at bounding box center [163, 106] width 36 height 31
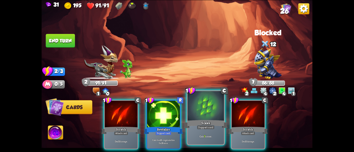
click at [203, 114] on div at bounding box center [205, 106] width 36 height 31
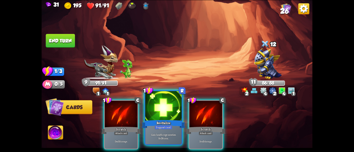
click at [172, 114] on div at bounding box center [163, 106] width 36 height 31
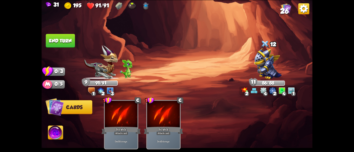
click at [50, 41] on button "End turn" at bounding box center [60, 41] width 29 height 14
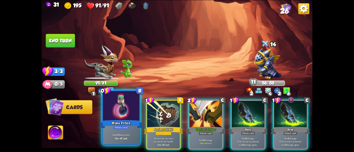
click at [135, 117] on div at bounding box center [121, 106] width 36 height 31
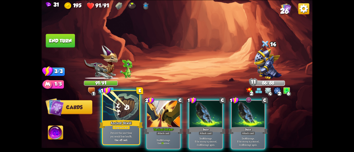
click at [124, 119] on div "Ancient Shield" at bounding box center [121, 124] width 44 height 10
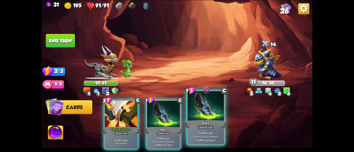
click at [199, 118] on div at bounding box center [205, 106] width 36 height 31
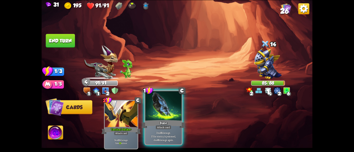
click at [162, 117] on div at bounding box center [163, 106] width 36 height 31
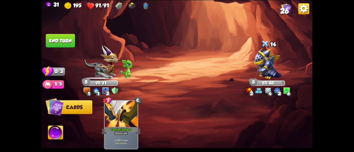
click at [67, 37] on button "End turn" at bounding box center [60, 41] width 29 height 14
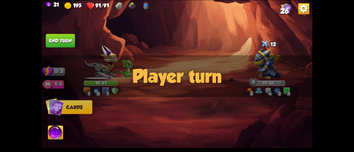
click at [110, 61] on div "Player turn" at bounding box center [176, 76] width 271 height 42
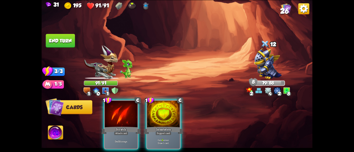
click at [107, 57] on div "Player turn" at bounding box center [176, 76] width 271 height 42
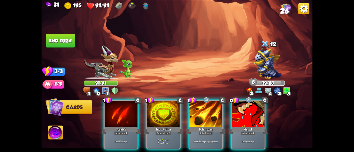
click at [109, 66] on img at bounding box center [101, 62] width 34 height 34
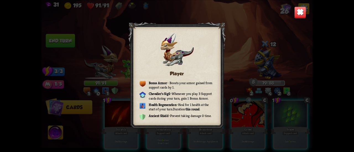
click at [298, 9] on img at bounding box center [300, 12] width 12 height 12
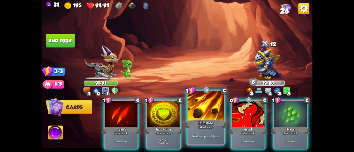
click at [194, 118] on div at bounding box center [205, 106] width 36 height 31
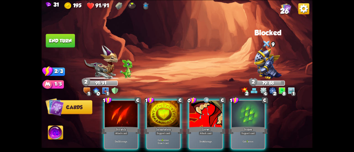
click at [194, 118] on div at bounding box center [205, 115] width 33 height 28
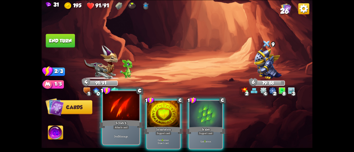
click at [133, 118] on div at bounding box center [121, 106] width 36 height 31
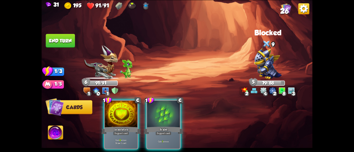
click at [73, 42] on button "End turn" at bounding box center [60, 41] width 29 height 14
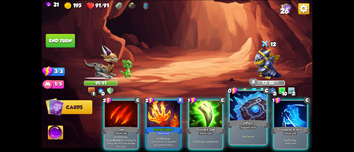
click at [236, 111] on div at bounding box center [248, 106] width 36 height 31
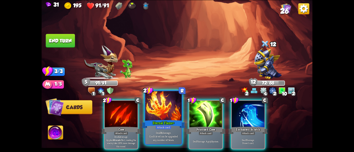
click at [162, 129] on div "Attack card" at bounding box center [163, 127] width 16 height 4
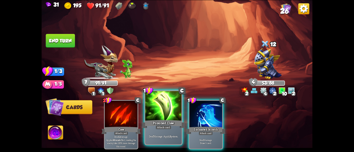
click at [162, 128] on div "Attack card" at bounding box center [163, 127] width 16 height 4
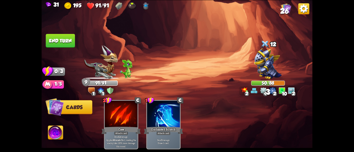
click at [67, 38] on button "End turn" at bounding box center [60, 41] width 29 height 14
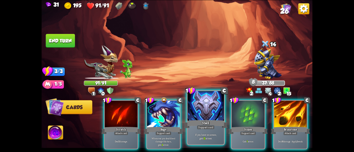
click at [194, 122] on div "Shell" at bounding box center [206, 124] width 44 height 10
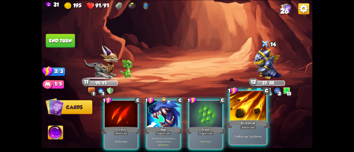
click at [236, 129] on div "Brimstone" at bounding box center [248, 124] width 44 height 10
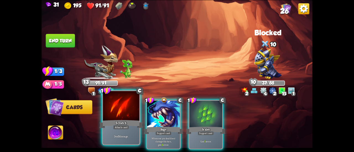
click at [112, 107] on div at bounding box center [121, 106] width 36 height 31
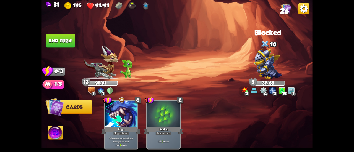
click at [59, 41] on button "End turn" at bounding box center [60, 41] width 29 height 14
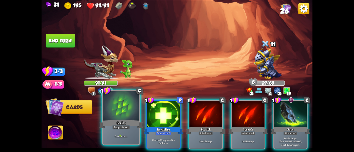
click at [127, 119] on div at bounding box center [121, 106] width 36 height 31
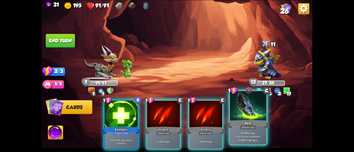
click at [240, 125] on div "Bane" at bounding box center [248, 124] width 44 height 10
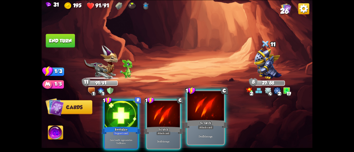
click at [213, 124] on div "Scratch" at bounding box center [206, 124] width 44 height 10
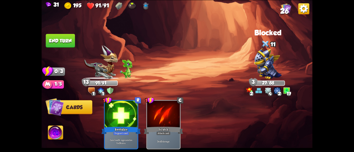
click at [69, 40] on button "End turn" at bounding box center [60, 41] width 29 height 14
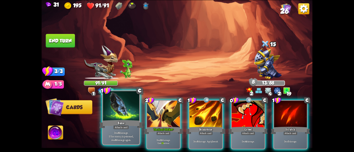
click at [117, 120] on div "Bane" at bounding box center [121, 124] width 44 height 10
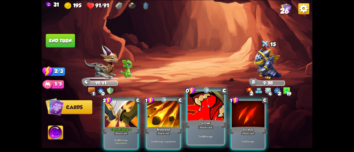
click at [201, 117] on div at bounding box center [205, 106] width 36 height 31
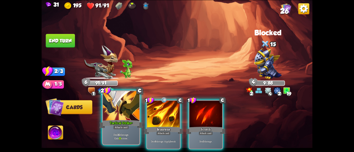
click at [122, 127] on div "Attack card" at bounding box center [121, 127] width 16 height 4
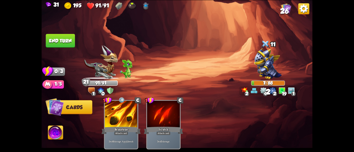
click at [63, 41] on button "End turn" at bounding box center [60, 41] width 29 height 14
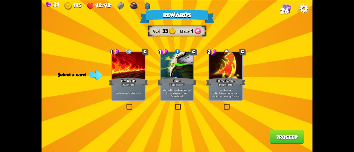
click at [224, 87] on div "Support card" at bounding box center [225, 85] width 16 height 4
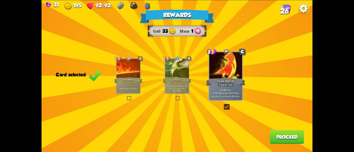
click at [275, 139] on button "Proceed" at bounding box center [287, 137] width 34 height 14
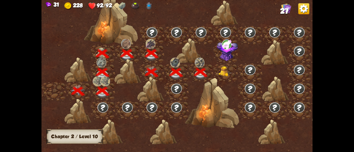
click at [222, 68] on img at bounding box center [225, 71] width 14 height 10
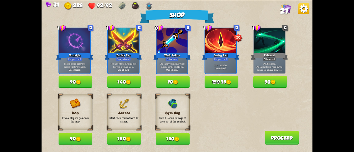
click at [120, 140] on button "180" at bounding box center [124, 139] width 34 height 12
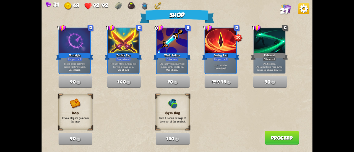
click at [268, 138] on button "Proceed" at bounding box center [281, 138] width 34 height 14
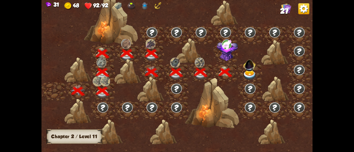
scroll to position [0, 84]
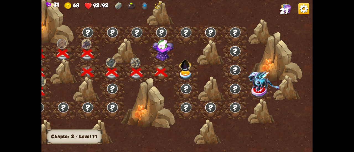
click at [165, 51] on img at bounding box center [162, 50] width 21 height 22
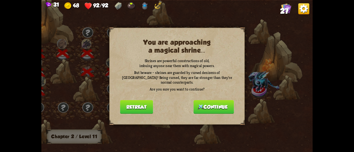
click at [204, 104] on button "Continue" at bounding box center [213, 107] width 40 height 14
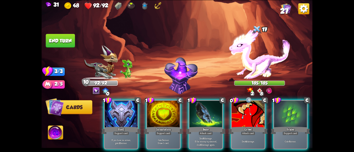
click at [54, 131] on img at bounding box center [55, 133] width 15 height 15
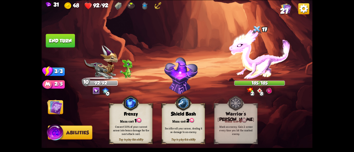
click at [52, 111] on img at bounding box center [54, 106] width 15 height 15
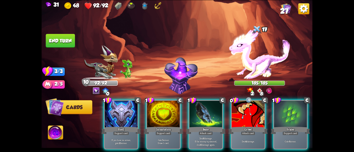
scroll to position [0, 107]
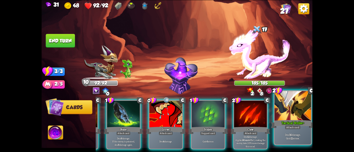
click at [286, 137] on p "Deal 10 damage. Gain 12 armor." at bounding box center [292, 136] width 35 height 7
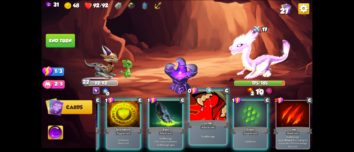
click at [206, 142] on div "Deal 4 damage." at bounding box center [208, 136] width 36 height 16
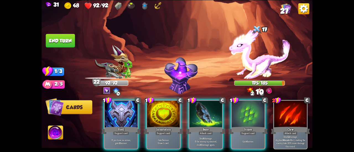
scroll to position [0, 0]
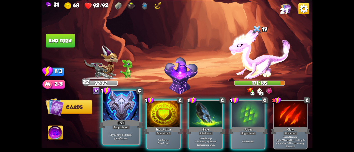
click at [129, 133] on p "If you have no armor, gain 10 armor." at bounding box center [121, 136] width 35 height 7
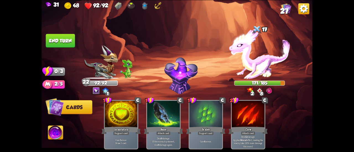
click at [69, 38] on button "End turn" at bounding box center [60, 41] width 29 height 14
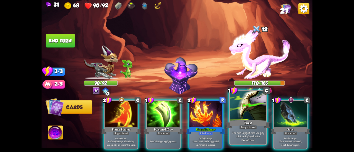
click at [246, 136] on p "The next Support card you play this turn is played twice." at bounding box center [248, 134] width 35 height 7
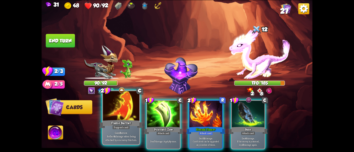
click at [122, 115] on div at bounding box center [121, 106] width 36 height 31
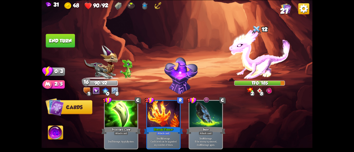
click at [58, 35] on button "End turn" at bounding box center [60, 41] width 29 height 14
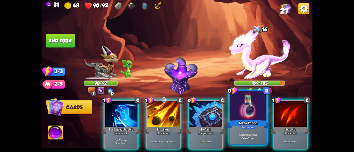
click at [237, 123] on div "Mana Potion" at bounding box center [248, 124] width 44 height 10
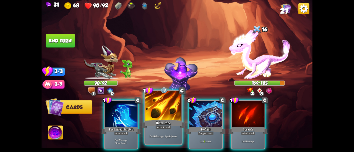
click at [160, 122] on div "Brimstone" at bounding box center [163, 124] width 44 height 10
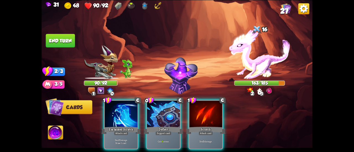
click at [160, 126] on div "Deflect" at bounding box center [163, 130] width 39 height 9
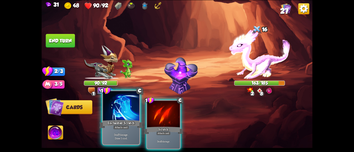
click at [122, 116] on div at bounding box center [121, 106] width 36 height 31
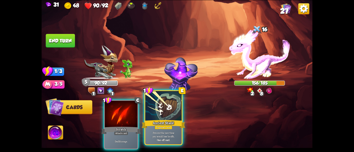
click at [165, 110] on div at bounding box center [163, 106] width 36 height 31
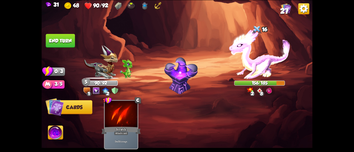
click at [66, 42] on button "End turn" at bounding box center [60, 41] width 29 height 14
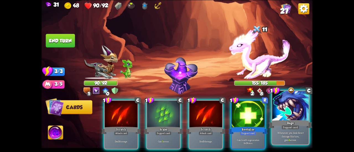
click at [275, 118] on div at bounding box center [290, 106] width 36 height 31
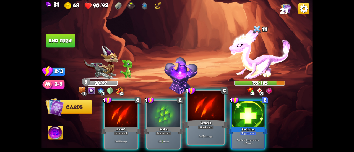
click at [195, 111] on div at bounding box center [205, 106] width 36 height 31
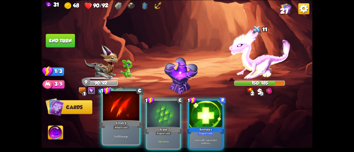
click at [105, 105] on div at bounding box center [121, 106] width 36 height 31
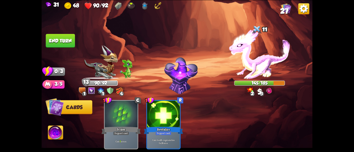
click at [54, 36] on button "End turn" at bounding box center [60, 41] width 29 height 14
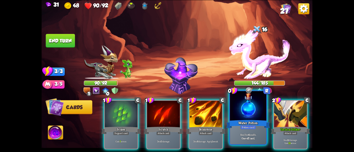
click at [243, 122] on div "Water Potion" at bounding box center [248, 124] width 44 height 10
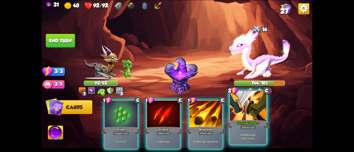
click at [244, 127] on div "Attack card" at bounding box center [248, 127] width 16 height 4
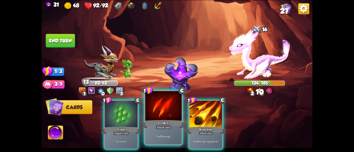
click at [170, 117] on div at bounding box center [163, 106] width 36 height 31
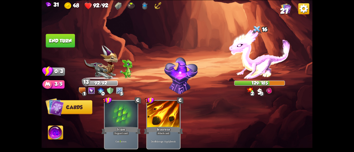
click at [56, 40] on button "End turn" at bounding box center [60, 41] width 29 height 14
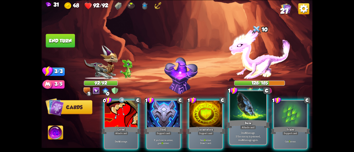
click at [252, 120] on div "Bane" at bounding box center [248, 124] width 44 height 10
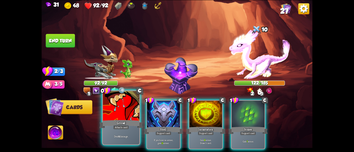
click at [114, 115] on div at bounding box center [121, 106] width 36 height 31
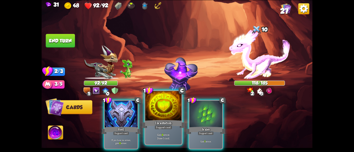
click at [170, 117] on div at bounding box center [163, 106] width 36 height 31
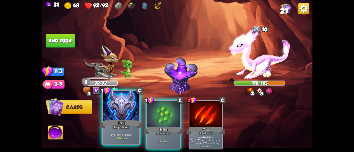
click at [126, 113] on div at bounding box center [121, 106] width 36 height 31
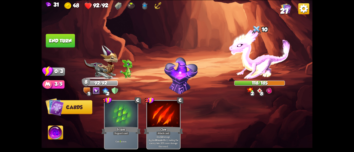
click at [126, 113] on div "1 C Scales Support card Gain 7 armor. 2 C Claw Attack card Deal 12 damage. Appl…" at bounding box center [204, 119] width 217 height 68
click at [65, 38] on button "End turn" at bounding box center [60, 41] width 29 height 14
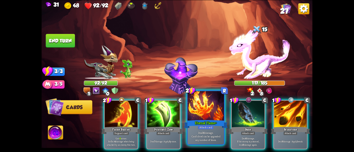
click at [194, 108] on div at bounding box center [205, 106] width 36 height 31
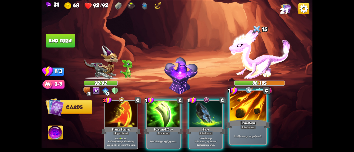
click at [236, 118] on div at bounding box center [248, 106] width 36 height 31
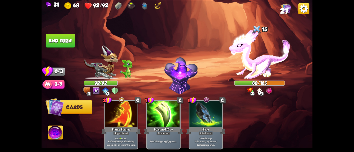
click at [74, 43] on button "End turn" at bounding box center [60, 41] width 29 height 14
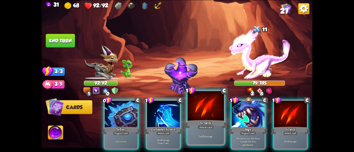
click at [204, 138] on p "Deal 5 damage." at bounding box center [205, 137] width 35 height 4
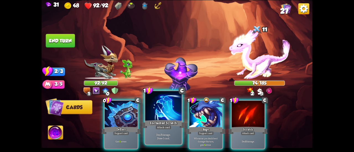
click at [148, 130] on div "Deal 7 damage. Draw 1 card." at bounding box center [163, 136] width 36 height 16
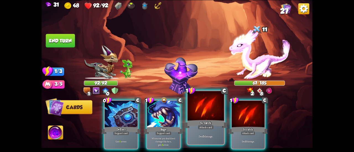
click at [205, 121] on div "Scratch" at bounding box center [206, 124] width 44 height 10
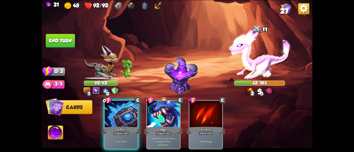
click at [65, 37] on button "End turn" at bounding box center [60, 41] width 29 height 14
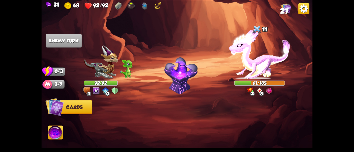
click at [107, 58] on img at bounding box center [101, 62] width 34 height 34
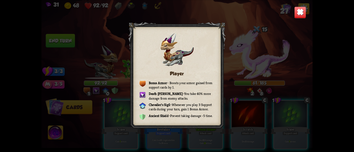
click at [297, 12] on img at bounding box center [300, 12] width 12 height 12
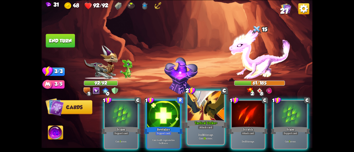
click at [196, 106] on div at bounding box center [205, 106] width 36 height 31
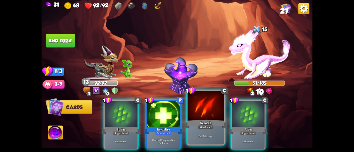
click at [197, 109] on div at bounding box center [205, 106] width 36 height 31
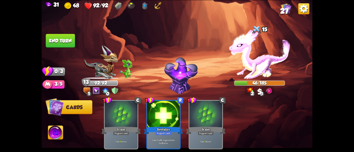
click at [65, 38] on button "End turn" at bounding box center [60, 41] width 29 height 14
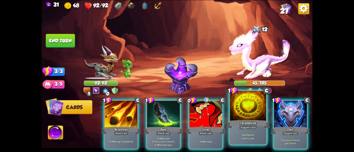
click at [242, 121] on div "Incantation" at bounding box center [248, 124] width 44 height 10
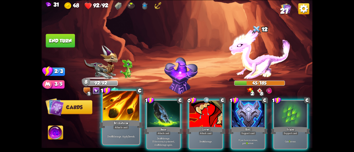
click at [122, 122] on div "Brimstone" at bounding box center [121, 124] width 44 height 10
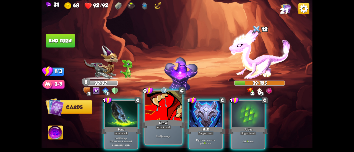
click at [152, 118] on div at bounding box center [163, 106] width 36 height 31
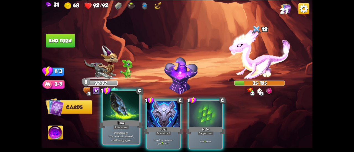
click at [121, 122] on div "Bane" at bounding box center [121, 124] width 44 height 10
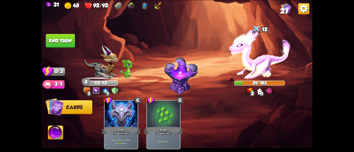
click at [69, 40] on button "End turn" at bounding box center [60, 41] width 29 height 14
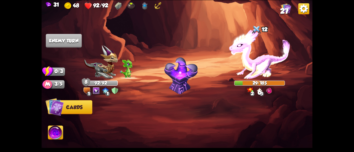
click at [104, 81] on div "92/92" at bounding box center [101, 83] width 34 height 5
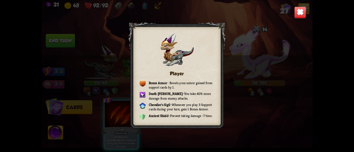
click at [300, 11] on img at bounding box center [300, 12] width 12 height 12
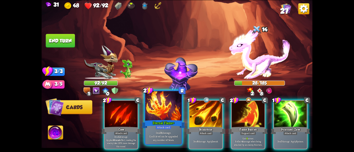
click at [149, 108] on div at bounding box center [163, 106] width 36 height 31
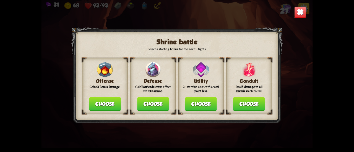
click at [159, 102] on button "Choose" at bounding box center [153, 104] width 32 height 14
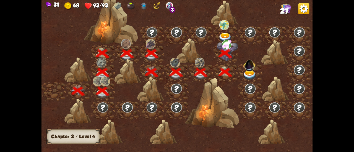
click at [244, 70] on img at bounding box center [249, 64] width 14 height 14
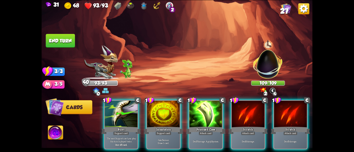
drag, startPoint x: 201, startPoint y: 149, endPoint x: 235, endPoint y: 153, distance: 34.5
click at [235, 152] on html "31 48 93/93 2 27 Select an enemy to attack... You don't have enough stamina to …" at bounding box center [177, 76] width 354 height 152
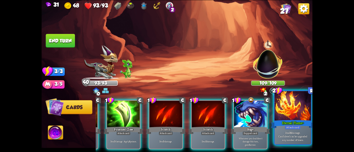
click at [297, 132] on p "Deal 31 damage. Card's level can be upgraded any number of times." at bounding box center [292, 136] width 35 height 11
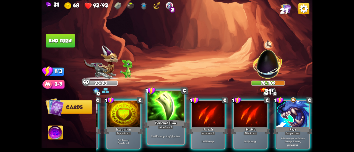
click at [163, 118] on div at bounding box center [166, 106] width 36 height 31
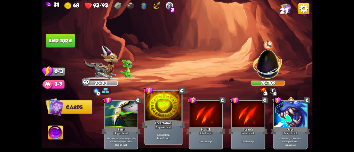
scroll to position [0, 0]
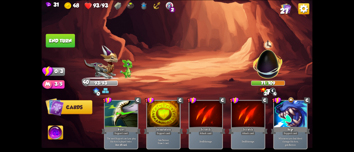
click at [64, 44] on button "End turn" at bounding box center [60, 41] width 29 height 14
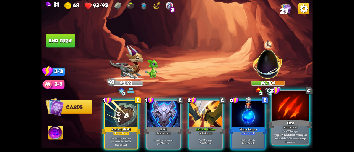
click at [275, 123] on div "Claw" at bounding box center [290, 124] width 44 height 10
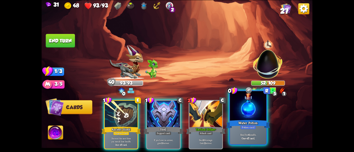
click at [245, 116] on div at bounding box center [248, 106] width 36 height 31
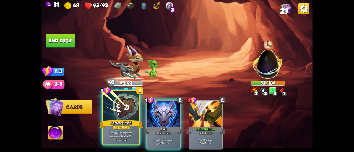
click at [130, 127] on div "Support card" at bounding box center [121, 127] width 18 height 4
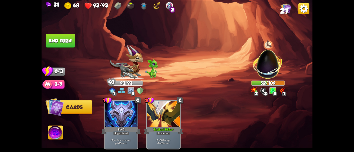
click at [53, 42] on button "End turn" at bounding box center [60, 41] width 29 height 14
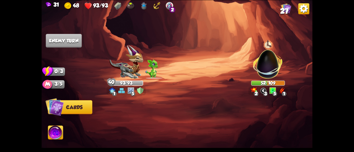
click at [125, 61] on img at bounding box center [126, 62] width 34 height 34
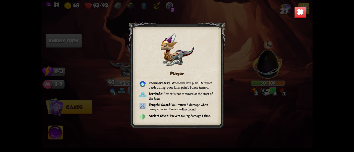
click at [303, 12] on img at bounding box center [300, 12] width 12 height 12
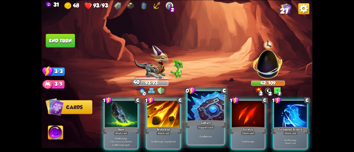
click at [201, 118] on div at bounding box center [205, 106] width 36 height 31
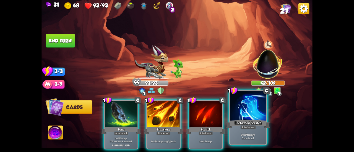
click at [253, 114] on div at bounding box center [248, 106] width 36 height 31
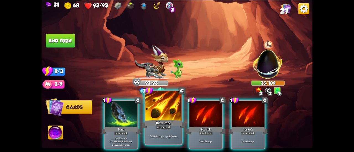
click at [164, 119] on div "Brimstone" at bounding box center [163, 124] width 44 height 10
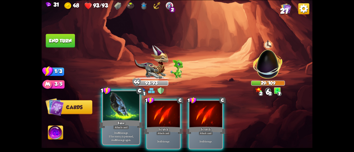
click at [115, 126] on div "Attack card" at bounding box center [121, 127] width 16 height 4
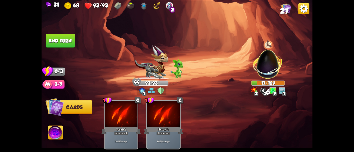
click at [66, 41] on button "End turn" at bounding box center [60, 41] width 29 height 14
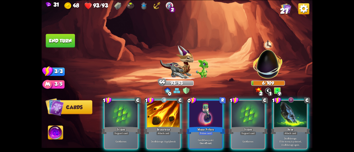
click at [69, 40] on button "End turn" at bounding box center [60, 41] width 29 height 14
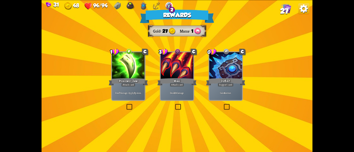
click at [128, 72] on div at bounding box center [128, 66] width 33 height 28
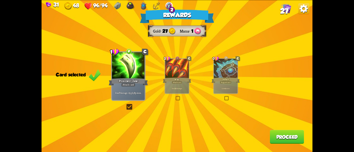
click at [291, 140] on button "Proceed" at bounding box center [287, 137] width 34 height 14
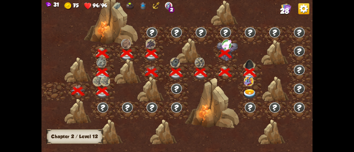
scroll to position [0, 84]
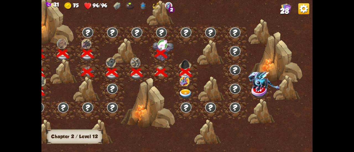
click at [186, 92] on img at bounding box center [185, 94] width 14 height 10
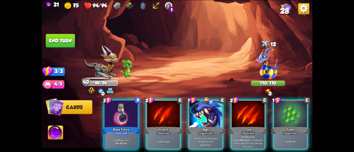
scroll to position [0, 107]
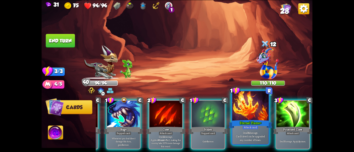
click at [254, 133] on p "Deal 31 damage. Card's level can be upgraded any number of times." at bounding box center [250, 136] width 35 height 11
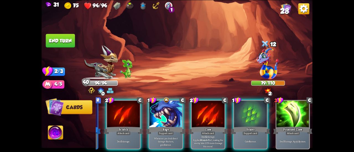
scroll to position [0, 0]
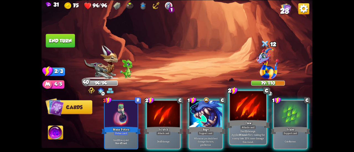
click at [250, 131] on p "Deal 12 damage. Applies Wound effect, making the enemy take 20% more damage thi…" at bounding box center [248, 136] width 35 height 14
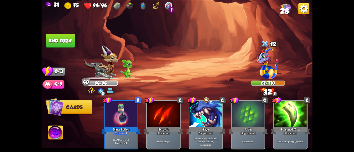
click at [66, 40] on button "End turn" at bounding box center [60, 41] width 29 height 14
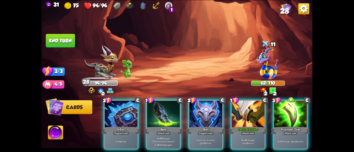
click at [290, 126] on div "Poisoned Claw" at bounding box center [289, 130] width 39 height 9
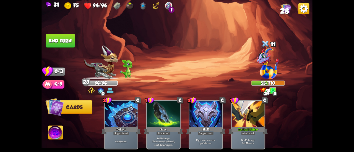
click at [52, 44] on button "End turn" at bounding box center [60, 41] width 29 height 14
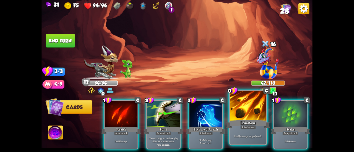
click at [239, 116] on div at bounding box center [248, 106] width 36 height 31
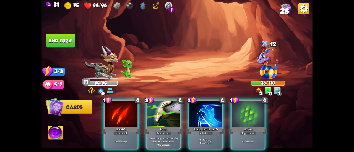
click at [97, 110] on div "1 C Scratch Attack card Deal 5 damage. 2 C Burst Support card The next Support …" at bounding box center [204, 119] width 217 height 68
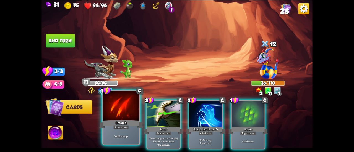
click at [104, 116] on div at bounding box center [121, 106] width 36 height 31
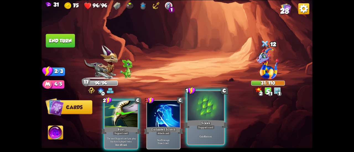
click at [192, 116] on div at bounding box center [205, 106] width 36 height 31
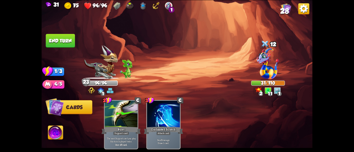
click at [65, 40] on button "End turn" at bounding box center [60, 41] width 29 height 14
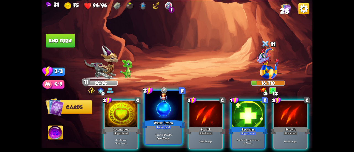
click at [162, 122] on div "Water Potion" at bounding box center [163, 124] width 44 height 10
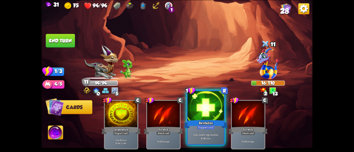
click at [196, 121] on div "Revitalize" at bounding box center [206, 124] width 44 height 10
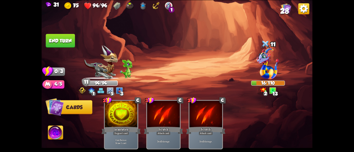
click at [57, 36] on button "End turn" at bounding box center [60, 41] width 29 height 14
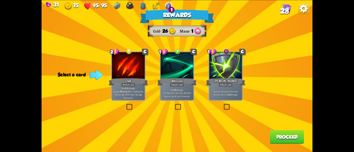
click at [189, 92] on p "Deal 8 damage. Put the next card you play this turn on top of your draw pile." at bounding box center [176, 93] width 31 height 10
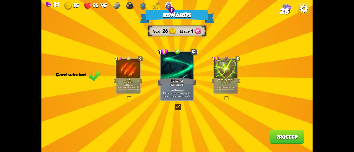
click at [282, 135] on button "Proceed" at bounding box center [287, 137] width 34 height 14
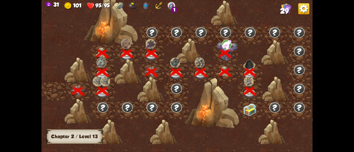
scroll to position [0, 84]
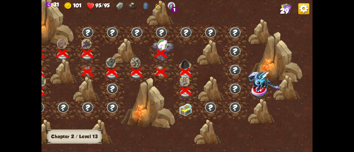
click at [182, 109] on img at bounding box center [185, 110] width 14 height 13
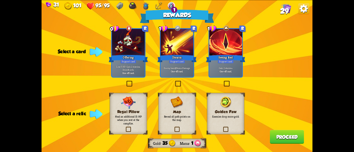
click at [228, 72] on b "One-off card." at bounding box center [225, 71] width 12 height 3
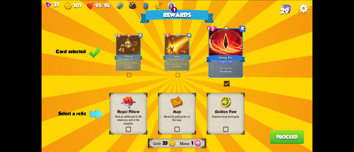
click at [168, 119] on p "Reveal all path points on the map." at bounding box center [177, 118] width 30 height 7
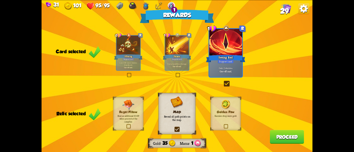
click at [270, 135] on button "Proceed" at bounding box center [287, 137] width 34 height 14
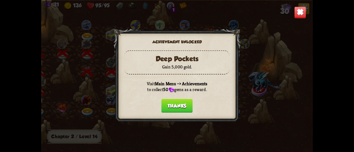
click at [179, 103] on button "Thanks" at bounding box center [176, 106] width 31 height 14
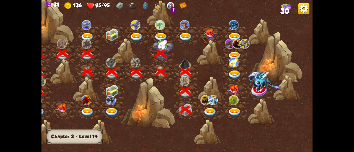
click at [207, 111] on img at bounding box center [210, 113] width 14 height 10
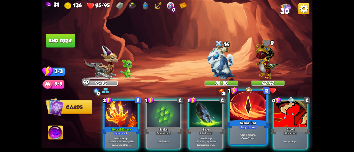
click at [243, 120] on div "Seeing Red" at bounding box center [248, 124] width 44 height 10
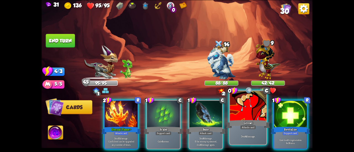
click at [245, 123] on div "Growl" at bounding box center [248, 124] width 44 height 10
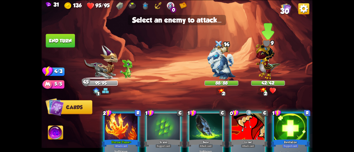
click at [269, 61] on img at bounding box center [267, 60] width 25 height 38
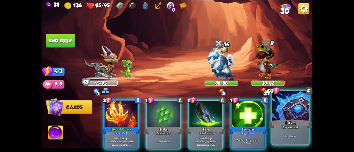
click at [279, 114] on div at bounding box center [290, 106] width 36 height 31
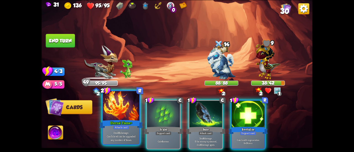
click at [112, 124] on div "Eternal Flame+" at bounding box center [121, 124] width 44 height 10
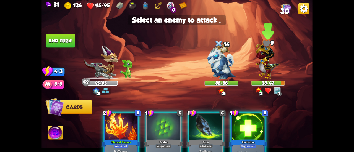
click at [266, 58] on img at bounding box center [267, 60] width 25 height 38
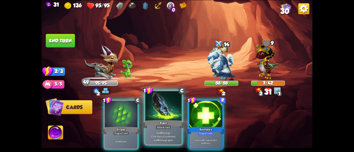
click at [154, 106] on div at bounding box center [163, 106] width 36 height 31
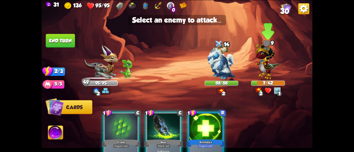
click at [269, 59] on img at bounding box center [267, 60] width 25 height 38
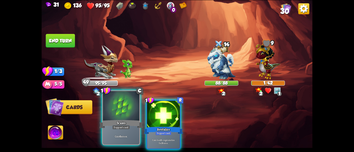
click at [121, 121] on div "Scales" at bounding box center [121, 124] width 44 height 10
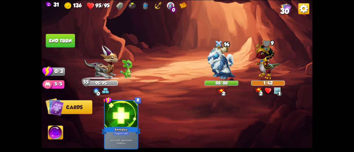
click at [68, 45] on button "End turn" at bounding box center [60, 41] width 29 height 14
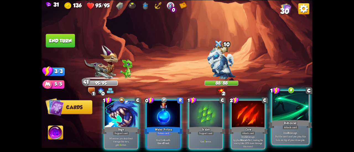
click at [281, 119] on div "Rebound" at bounding box center [290, 124] width 44 height 10
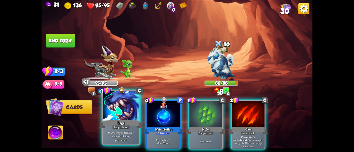
click at [133, 115] on div at bounding box center [121, 106] width 36 height 31
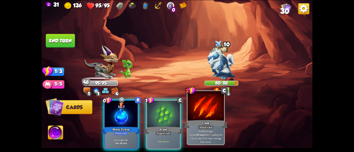
click at [195, 116] on div at bounding box center [205, 106] width 36 height 31
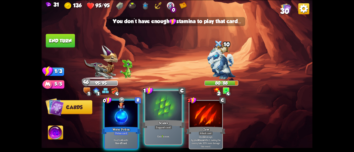
click at [172, 122] on div "Scales" at bounding box center [163, 124] width 44 height 10
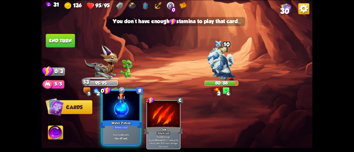
click at [104, 100] on div at bounding box center [121, 106] width 36 height 31
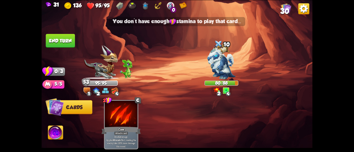
click at [65, 39] on button "End turn" at bounding box center [60, 41] width 29 height 14
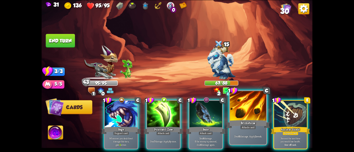
click at [237, 124] on div "Brimstone" at bounding box center [248, 124] width 44 height 10
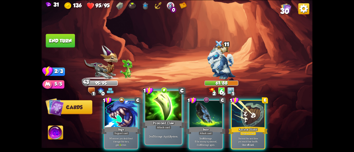
click at [154, 117] on div at bounding box center [163, 106] width 36 height 31
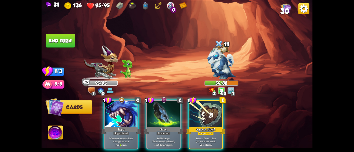
click at [154, 117] on div at bounding box center [163, 115] width 33 height 28
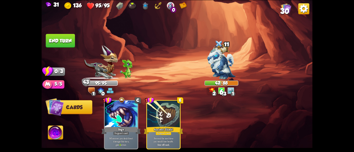
click at [60, 41] on button "End turn" at bounding box center [60, 41] width 29 height 14
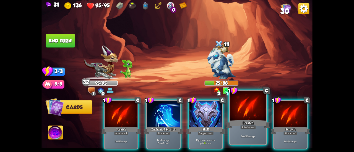
click at [246, 126] on div "Attack card" at bounding box center [248, 127] width 16 height 4
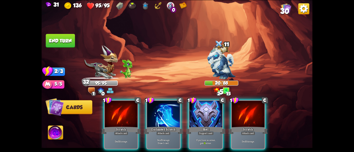
click at [246, 132] on div "Attack card" at bounding box center [248, 134] width 14 height 4
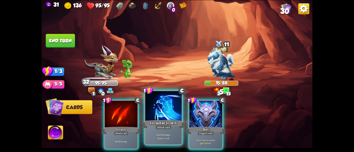
click at [164, 126] on div "Attack card" at bounding box center [163, 127] width 16 height 4
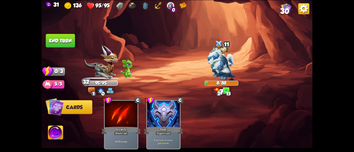
click at [67, 42] on button "End turn" at bounding box center [60, 41] width 29 height 14
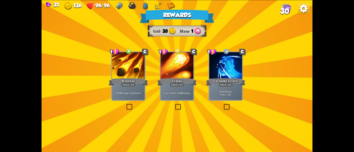
click at [132, 91] on p "Deal 6 damage. Apply 1 weak." at bounding box center [128, 92] width 31 height 3
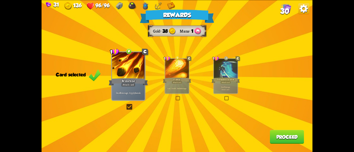
click at [282, 134] on button "Proceed" at bounding box center [287, 137] width 34 height 14
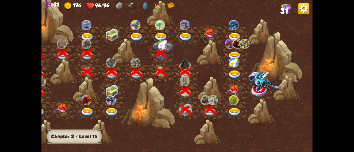
click at [234, 107] on div at bounding box center [234, 110] width 25 height 19
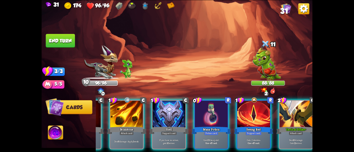
scroll to position [0, 107]
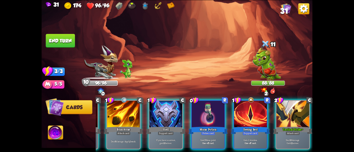
click at [59, 132] on img at bounding box center [55, 133] width 15 height 15
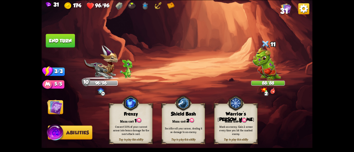
click at [249, 117] on div "Tap to play this ability Warrior's [PERSON_NAME] cost: 3 Mark an enemy. Gain 2 …" at bounding box center [235, 124] width 43 height 40
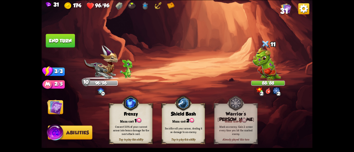
click at [55, 108] on img at bounding box center [54, 106] width 15 height 15
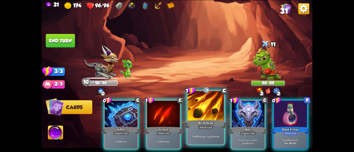
click at [201, 127] on div "Attack card" at bounding box center [206, 127] width 16 height 4
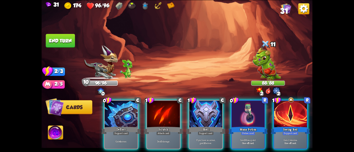
click at [201, 127] on div "0 C Deflect Support card Gain 4 armor. 1 C Scratch Attack card Deal 5 damage. 1…" at bounding box center [204, 119] width 217 height 68
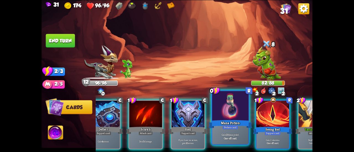
click at [236, 126] on div "Potion card" at bounding box center [230, 127] width 16 height 4
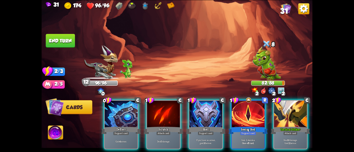
scroll to position [0, 0]
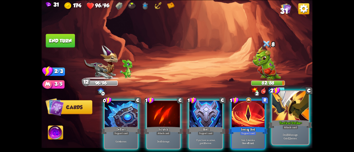
click at [287, 133] on div "Deal 10 damage. Gain 12 armor." at bounding box center [290, 136] width 36 height 16
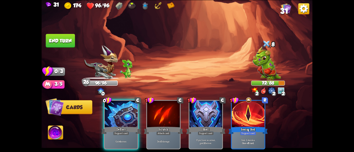
click at [72, 40] on button "End turn" at bounding box center [60, 41] width 29 height 14
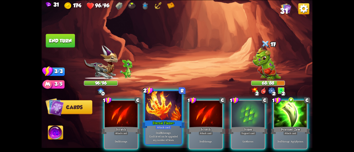
click at [153, 111] on div at bounding box center [163, 106] width 36 height 31
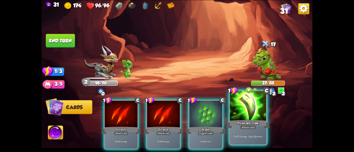
click at [237, 116] on div at bounding box center [248, 106] width 36 height 31
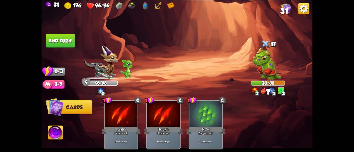
click at [69, 37] on button "End turn" at bounding box center [60, 41] width 29 height 14
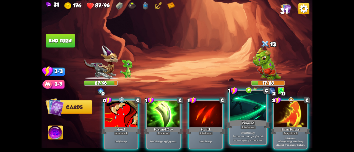
click at [241, 129] on div "Attack card" at bounding box center [248, 127] width 16 height 4
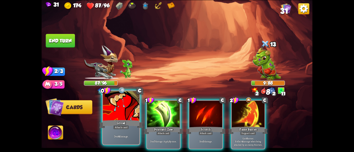
click at [114, 116] on div at bounding box center [121, 106] width 36 height 31
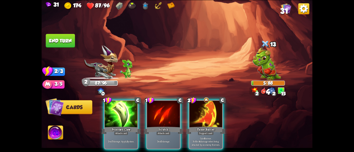
click at [114, 116] on div at bounding box center [121, 115] width 33 height 28
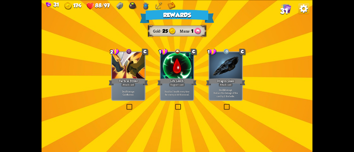
click at [181, 96] on div "Heal for 1 health every time the enemy is hit this round." at bounding box center [177, 93] width 33 height 14
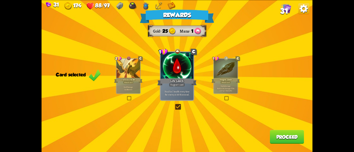
click at [274, 136] on button "Proceed" at bounding box center [287, 137] width 34 height 14
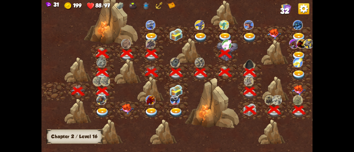
scroll to position [0, 84]
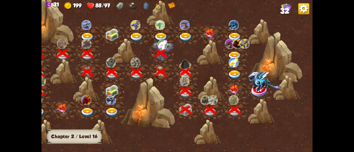
click at [233, 90] on img at bounding box center [235, 90] width 14 height 10
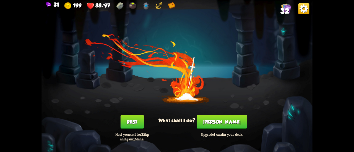
click at [218, 125] on button "[PERSON_NAME]" at bounding box center [221, 122] width 50 height 14
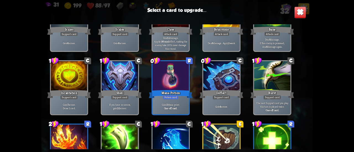
scroll to position [174, 0]
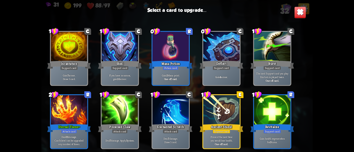
click at [56, 104] on div at bounding box center [69, 110] width 36 height 31
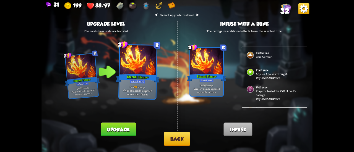
click at [126, 129] on button "Upgrade" at bounding box center [118, 130] width 35 height 14
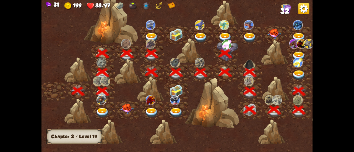
scroll to position [0, 84]
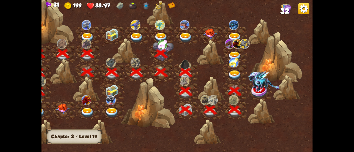
click at [254, 89] on img at bounding box center [263, 81] width 31 height 20
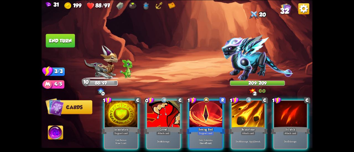
click at [42, 135] on img at bounding box center [176, 76] width 271 height 152
click at [50, 139] on img at bounding box center [55, 133] width 15 height 15
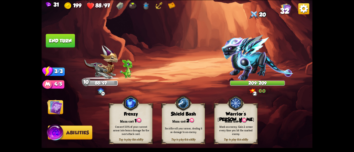
click at [220, 113] on div "Warrior's [PERSON_NAME]" at bounding box center [235, 116] width 43 height 11
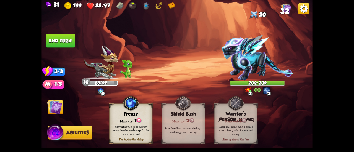
click at [51, 108] on img at bounding box center [54, 106] width 15 height 15
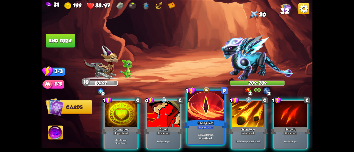
click at [192, 127] on div "Seeing Red" at bounding box center [206, 124] width 44 height 10
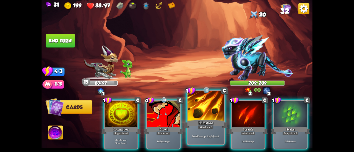
click at [213, 135] on b "1" at bounding box center [213, 137] width 1 height 4
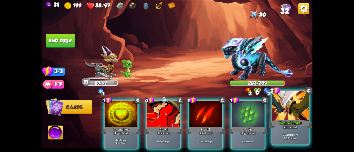
click at [295, 135] on p "Deal 10 damage. Gain 12 armor." at bounding box center [290, 136] width 35 height 7
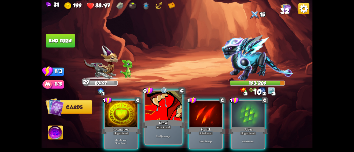
click at [157, 120] on div "Growl" at bounding box center [163, 124] width 44 height 10
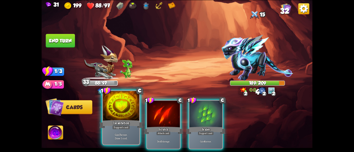
click at [124, 109] on div at bounding box center [121, 106] width 36 height 31
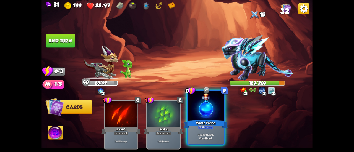
click at [214, 123] on div "Water Potion" at bounding box center [206, 124] width 44 height 10
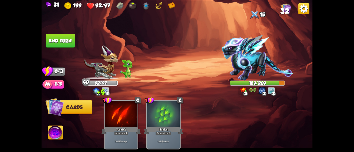
click at [59, 44] on button "End turn" at bounding box center [60, 41] width 29 height 14
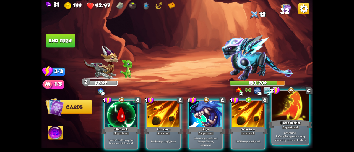
click at [279, 117] on div at bounding box center [290, 106] width 36 height 31
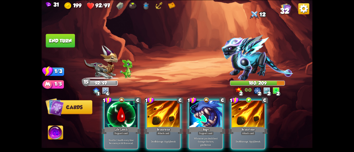
drag, startPoint x: 115, startPoint y: 120, endPoint x: 160, endPoint y: 64, distance: 72.1
click at [160, 64] on div "Select an enemy to attack... You don't have enough stamina to play that card...…" at bounding box center [176, 76] width 271 height 152
drag, startPoint x: 168, startPoint y: 110, endPoint x: 265, endPoint y: 85, distance: 100.4
click at [262, 80] on div "Select an enemy to attack... You don't have enough stamina to play that card...…" at bounding box center [176, 76] width 271 height 152
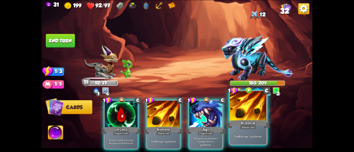
click at [259, 120] on div "Brimstone" at bounding box center [248, 124] width 44 height 10
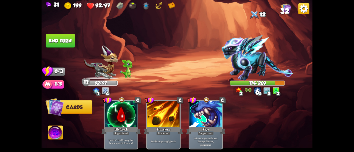
click at [57, 37] on button "End turn" at bounding box center [60, 41] width 29 height 14
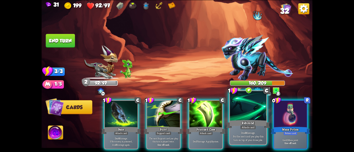
click at [246, 116] on div at bounding box center [248, 106] width 36 height 31
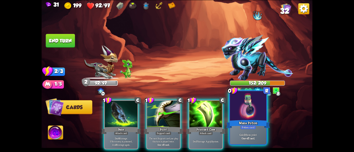
click at [240, 105] on div at bounding box center [248, 106] width 36 height 31
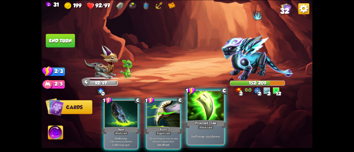
click at [192, 118] on div at bounding box center [205, 106] width 36 height 31
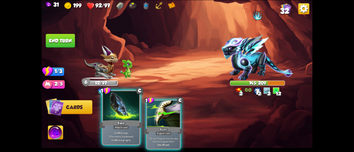
click at [115, 117] on div at bounding box center [121, 106] width 36 height 31
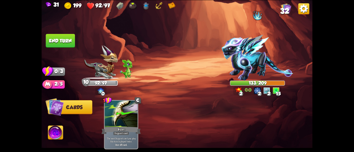
click at [67, 37] on button "End turn" at bounding box center [60, 41] width 29 height 14
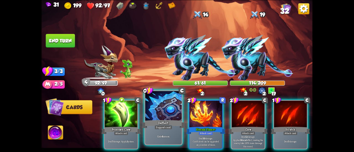
click at [163, 118] on div at bounding box center [163, 106] width 36 height 31
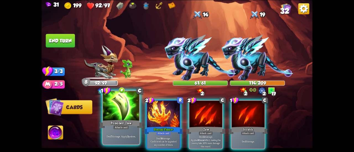
click at [128, 114] on div at bounding box center [121, 106] width 36 height 31
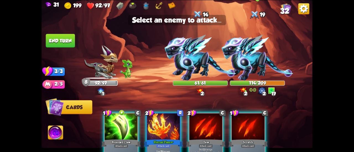
click at [254, 54] on img at bounding box center [257, 58] width 72 height 46
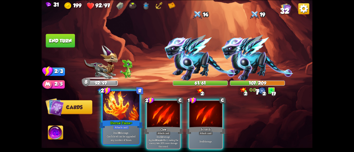
click at [122, 109] on div at bounding box center [121, 106] width 36 height 31
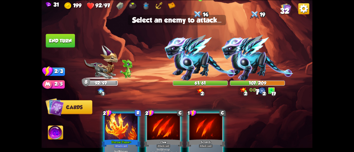
click at [187, 52] on img at bounding box center [200, 58] width 72 height 46
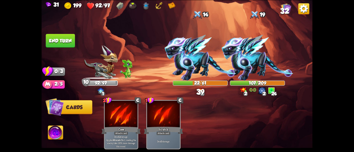
click at [51, 35] on button "End turn" at bounding box center [60, 41] width 29 height 14
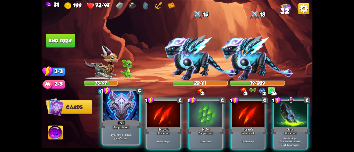
click at [110, 113] on div at bounding box center [121, 106] width 36 height 31
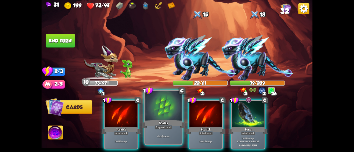
click at [147, 106] on div at bounding box center [163, 106] width 36 height 31
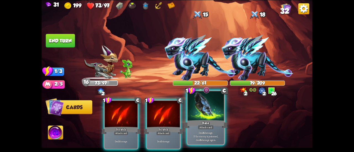
click at [203, 103] on div at bounding box center [205, 106] width 36 height 31
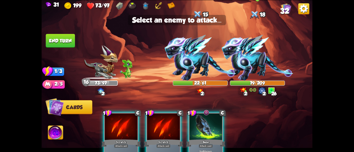
click at [256, 48] on img at bounding box center [257, 58] width 72 height 46
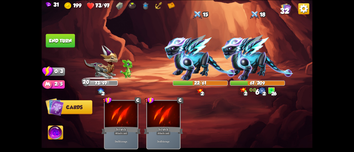
click at [69, 38] on button "End turn" at bounding box center [60, 41] width 29 height 14
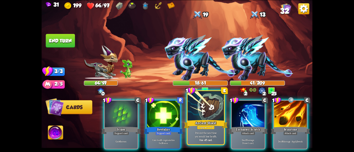
click at [198, 130] on div "Prevent the next time you would lose health. One-off card." at bounding box center [205, 136] width 36 height 16
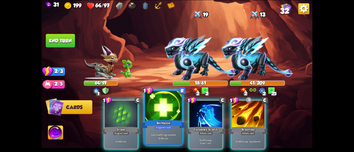
click at [164, 130] on div "Gain health regeneration for 3 turns." at bounding box center [163, 136] width 36 height 16
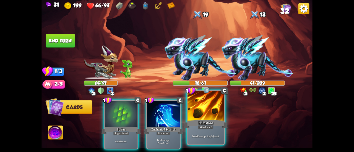
click at [197, 120] on div "Brimstone" at bounding box center [206, 124] width 44 height 10
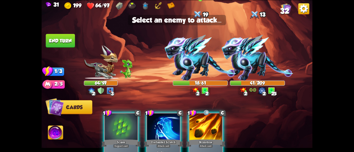
click at [203, 63] on img at bounding box center [200, 58] width 72 height 46
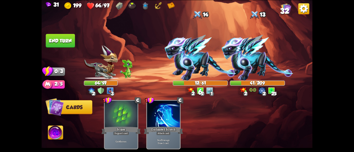
click at [70, 41] on button "End turn" at bounding box center [60, 41] width 29 height 14
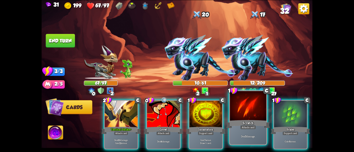
click at [243, 124] on div "Scratch" at bounding box center [248, 124] width 44 height 10
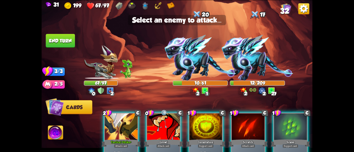
click at [240, 126] on div at bounding box center [248, 128] width 33 height 28
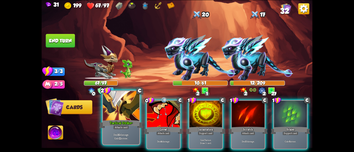
click at [120, 120] on div "Tactical Strike+" at bounding box center [121, 124] width 44 height 10
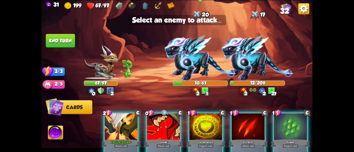
click at [194, 48] on img at bounding box center [200, 58] width 72 height 46
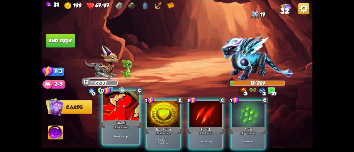
click at [115, 110] on div at bounding box center [121, 106] width 36 height 31
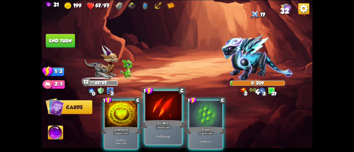
click at [169, 111] on div at bounding box center [163, 106] width 36 height 31
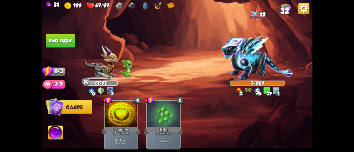
click at [61, 36] on button "End turn" at bounding box center [60, 41] width 29 height 14
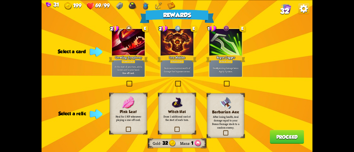
click at [222, 64] on div "Deal 4 piercing damage twice. Apply 3 poison." at bounding box center [225, 69] width 33 height 14
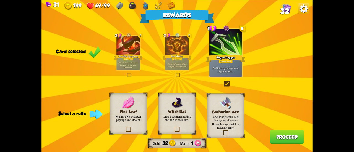
click at [141, 128] on div "Pink Leaf Heal for 1 HP whenever playing a one-off card." at bounding box center [128, 113] width 37 height 41
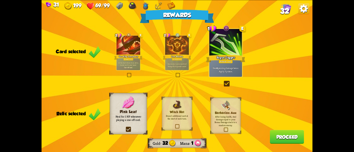
click at [275, 135] on button "Proceed" at bounding box center [287, 137] width 34 height 14
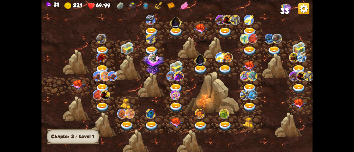
click at [82, 82] on img at bounding box center [78, 85] width 14 height 10
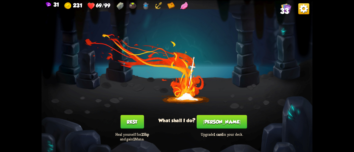
click at [223, 121] on button "[PERSON_NAME]" at bounding box center [221, 122] width 50 height 14
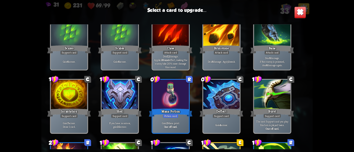
scroll to position [174, 0]
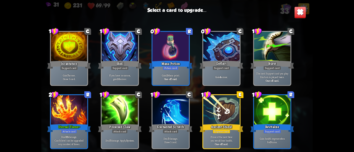
click at [213, 107] on div at bounding box center [221, 110] width 36 height 31
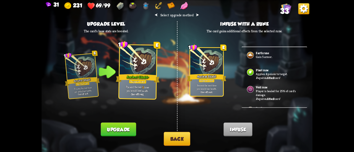
click at [165, 135] on button "Back" at bounding box center [177, 139] width 27 height 14
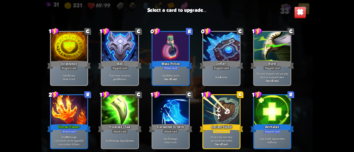
click at [69, 112] on div at bounding box center [69, 110] width 36 height 31
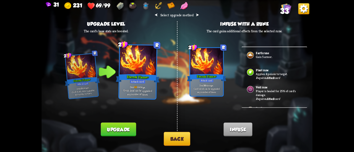
click at [117, 129] on button "Upgrade" at bounding box center [118, 130] width 35 height 14
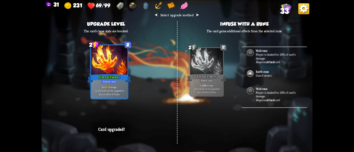
scroll to position [55, 0]
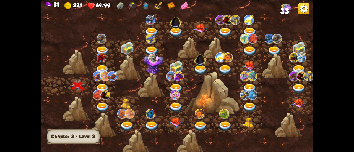
click at [106, 82] on div at bounding box center [103, 86] width 25 height 19
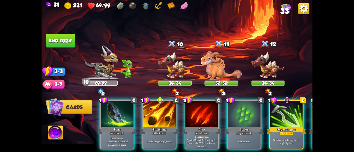
scroll to position [0, 0]
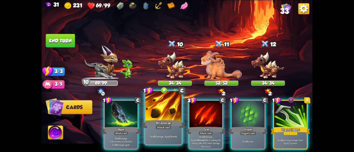
click at [167, 128] on div "Attack card" at bounding box center [163, 127] width 16 height 4
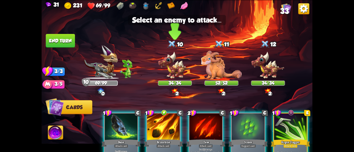
click at [169, 69] on img at bounding box center [175, 65] width 34 height 28
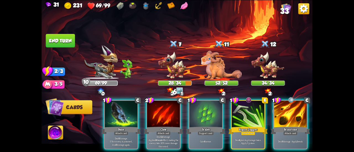
scroll to position [0, 52]
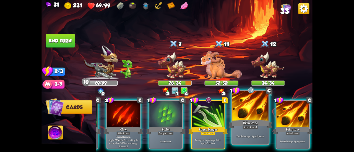
click at [260, 122] on div "Brimstone" at bounding box center [250, 124] width 44 height 10
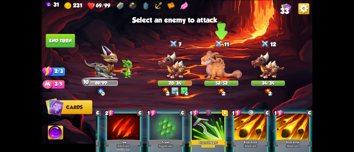
click at [227, 71] on img at bounding box center [221, 65] width 41 height 28
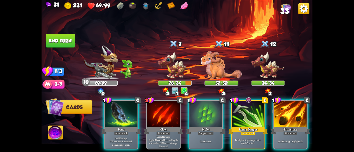
scroll to position [0, 0]
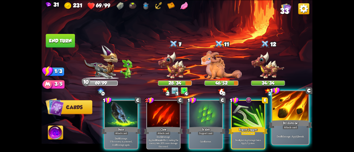
click at [279, 108] on div at bounding box center [290, 106] width 36 height 31
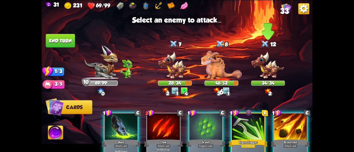
click at [271, 67] on img at bounding box center [268, 65] width 34 height 28
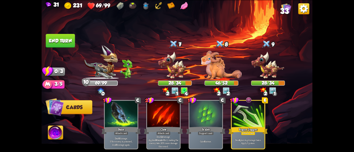
click at [46, 27] on img at bounding box center [176, 76] width 271 height 152
click at [54, 36] on button "End turn" at bounding box center [60, 41] width 29 height 14
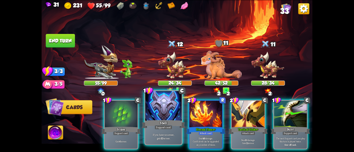
click at [156, 124] on div "Shell" at bounding box center [163, 124] width 44 height 10
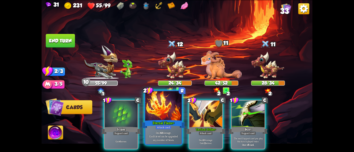
click at [155, 119] on div at bounding box center [163, 106] width 36 height 31
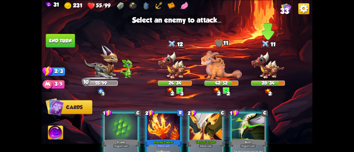
click at [269, 67] on img at bounding box center [268, 65] width 34 height 28
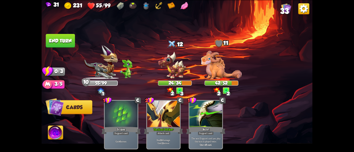
click at [66, 43] on button "End turn" at bounding box center [60, 41] width 29 height 14
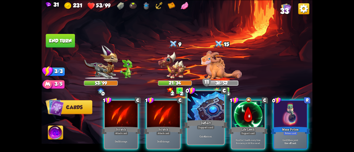
click at [204, 112] on div at bounding box center [205, 106] width 36 height 31
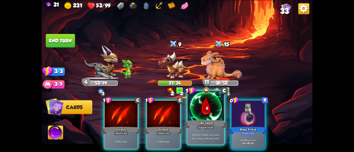
click at [199, 113] on div at bounding box center [205, 106] width 36 height 31
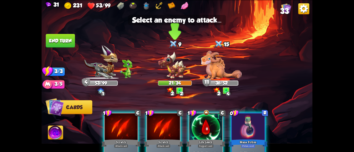
click at [171, 69] on img at bounding box center [175, 65] width 34 height 28
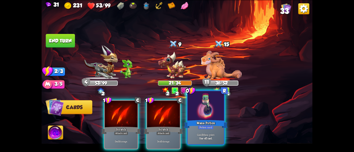
click at [203, 107] on div at bounding box center [205, 106] width 36 height 31
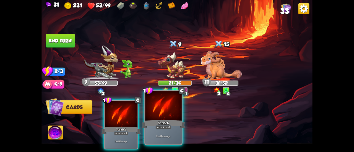
click at [167, 109] on div at bounding box center [163, 106] width 36 height 31
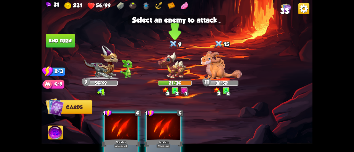
click at [172, 66] on img at bounding box center [175, 65] width 34 height 28
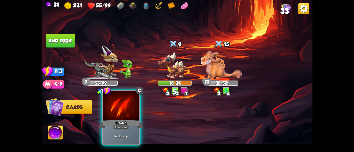
click at [122, 106] on div at bounding box center [121, 106] width 36 height 31
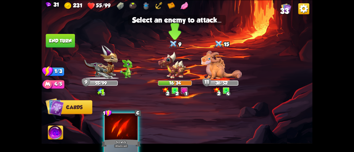
click at [169, 67] on img at bounding box center [175, 65] width 34 height 28
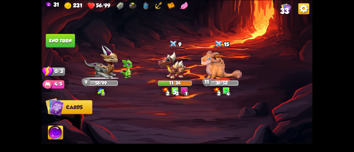
click at [62, 36] on button "End turn" at bounding box center [60, 41] width 29 height 14
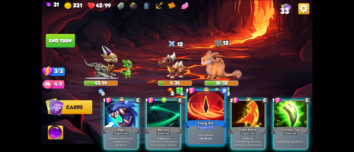
click at [213, 129] on div "Support card" at bounding box center [206, 127] width 18 height 4
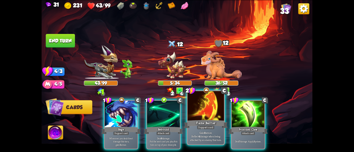
click at [201, 123] on div "Flame Barrier" at bounding box center [206, 124] width 44 height 10
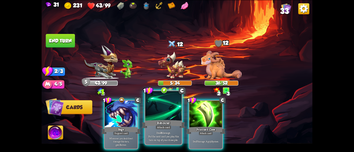
click at [168, 116] on div at bounding box center [163, 106] width 36 height 31
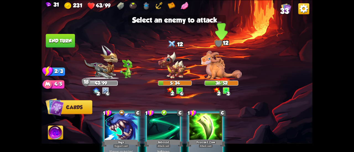
click at [213, 57] on img at bounding box center [221, 65] width 41 height 28
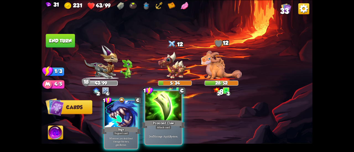
click at [160, 117] on div at bounding box center [163, 106] width 36 height 31
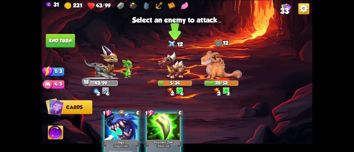
click at [172, 59] on img at bounding box center [175, 65] width 34 height 28
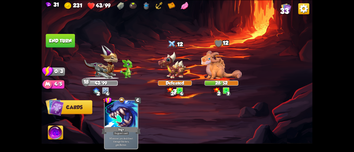
click at [62, 40] on button "End turn" at bounding box center [60, 41] width 29 height 14
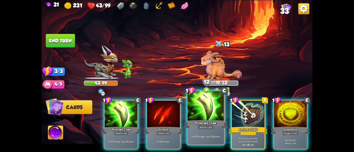
click at [205, 128] on div "Attack card" at bounding box center [206, 127] width 16 height 4
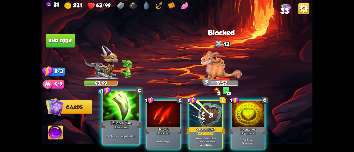
click at [119, 113] on div at bounding box center [121, 106] width 36 height 31
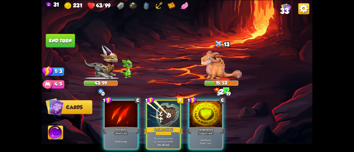
click at [119, 113] on div at bounding box center [121, 115] width 33 height 28
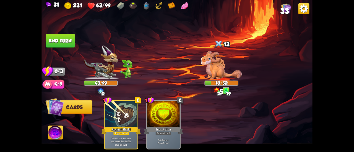
click at [68, 39] on button "End turn" at bounding box center [60, 41] width 29 height 14
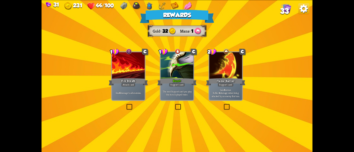
click at [179, 88] on div "The next Support card you play this turn is played twice." at bounding box center [177, 93] width 33 height 14
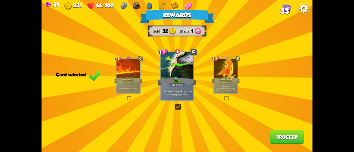
click at [277, 140] on button "Proceed" at bounding box center [287, 137] width 34 height 14
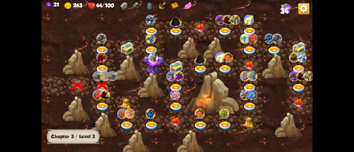
click at [100, 105] on img at bounding box center [103, 108] width 14 height 10
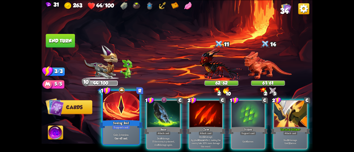
click at [114, 110] on div at bounding box center [121, 106] width 36 height 31
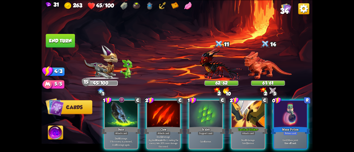
scroll to position [0, 52]
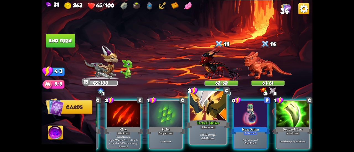
click at [203, 136] on p "Deal 10 damage. Gain 12 armor." at bounding box center [208, 136] width 35 height 7
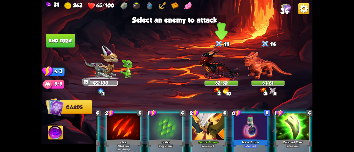
click at [212, 75] on img at bounding box center [221, 64] width 44 height 32
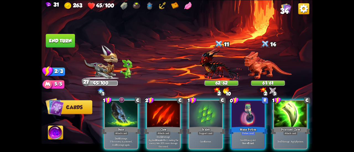
scroll to position [0, 0]
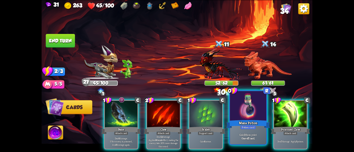
click at [237, 111] on div at bounding box center [248, 106] width 36 height 31
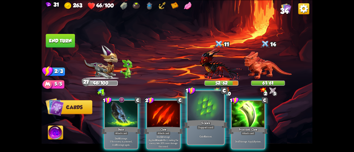
click at [195, 111] on div at bounding box center [205, 106] width 36 height 31
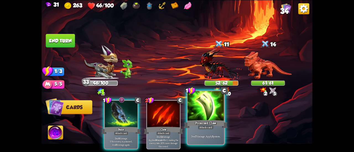
click at [199, 118] on div at bounding box center [205, 106] width 36 height 31
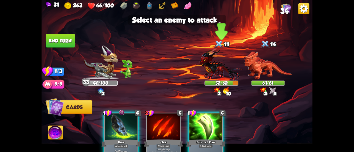
click at [222, 58] on img at bounding box center [221, 64] width 44 height 32
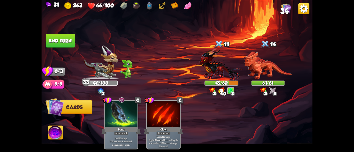
click at [69, 43] on button "End turn" at bounding box center [60, 41] width 29 height 14
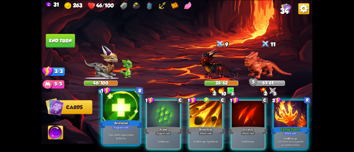
click at [125, 105] on div at bounding box center [121, 106] width 36 height 31
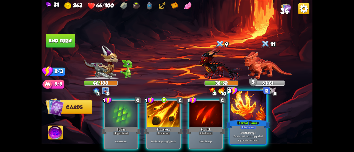
click at [258, 116] on div at bounding box center [248, 106] width 36 height 31
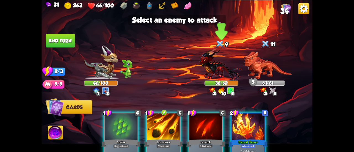
click at [228, 79] on img at bounding box center [221, 64] width 44 height 32
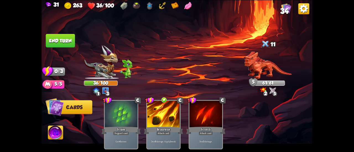
click at [63, 42] on button "End turn" at bounding box center [60, 41] width 29 height 14
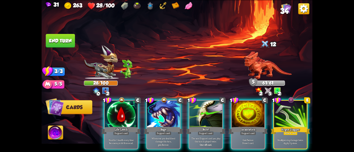
click at [124, 126] on div "Life Leech" at bounding box center [120, 130] width 39 height 9
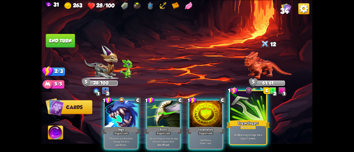
click at [233, 119] on div "Rogue Dagger" at bounding box center [248, 124] width 44 height 10
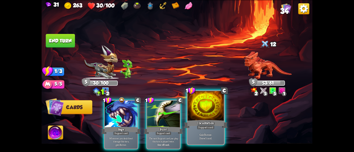
click at [209, 130] on div "Support card" at bounding box center [206, 127] width 18 height 4
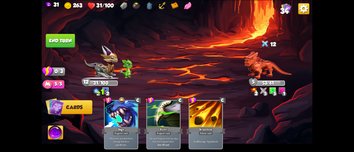
click at [60, 40] on button "End turn" at bounding box center [60, 41] width 29 height 14
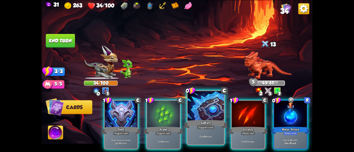
click at [192, 109] on div at bounding box center [205, 106] width 36 height 31
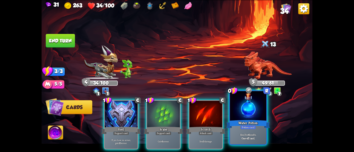
click at [237, 112] on div at bounding box center [248, 106] width 36 height 31
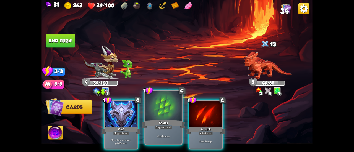
click at [152, 112] on div at bounding box center [163, 106] width 36 height 31
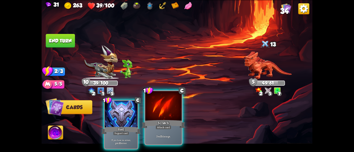
click at [161, 114] on div at bounding box center [163, 106] width 36 height 31
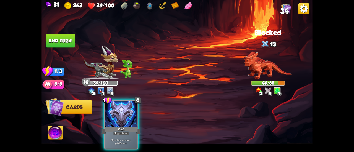
click at [65, 45] on button "End turn" at bounding box center [60, 41] width 29 height 14
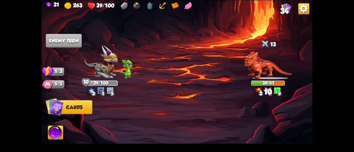
click at [101, 69] on img at bounding box center [101, 62] width 34 height 34
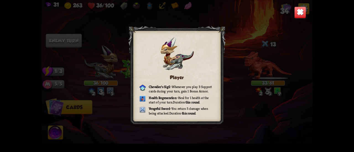
drag, startPoint x: 301, startPoint y: 3, endPoint x: 298, endPoint y: 9, distance: 6.0
click at [298, 8] on div "Player [PERSON_NAME] Sigil – Whenever you play 3 Support cards during your turn…" at bounding box center [176, 76] width 271 height 152
click at [298, 9] on img at bounding box center [300, 12] width 12 height 12
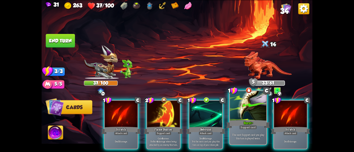
click at [237, 112] on div at bounding box center [248, 106] width 36 height 31
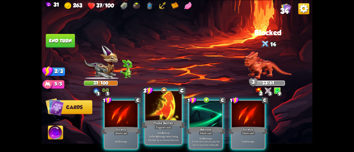
click at [159, 110] on div at bounding box center [163, 106] width 36 height 31
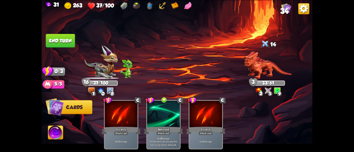
click at [66, 35] on button "End turn" at bounding box center [60, 41] width 29 height 14
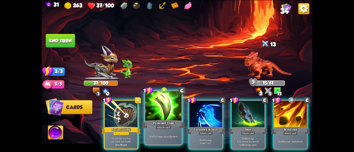
click at [162, 129] on div "Attack card" at bounding box center [163, 127] width 16 height 4
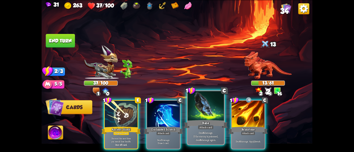
click at [204, 120] on div "Bane" at bounding box center [206, 124] width 44 height 10
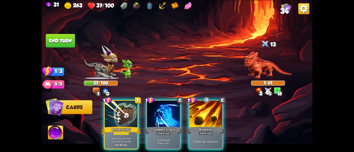
click at [204, 126] on div "Brimstone" at bounding box center [205, 130] width 39 height 9
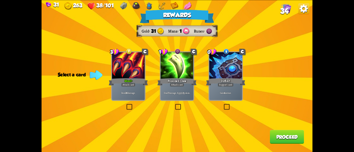
click at [228, 98] on div "Gain 4 armor." at bounding box center [225, 93] width 33 height 14
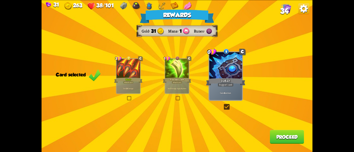
click at [296, 144] on div "Rewards Gold 31 Mana 1 Runes Card selected 3 C Maul+ Attack card Deal 26 damage…" at bounding box center [176, 76] width 271 height 152
click at [296, 141] on button "Proceed" at bounding box center [287, 137] width 34 height 14
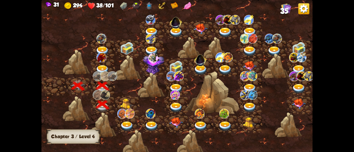
click at [125, 103] on img at bounding box center [127, 104] width 14 height 10
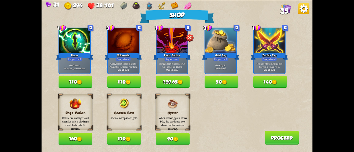
click at [133, 81] on button "110" at bounding box center [124, 82] width 34 height 12
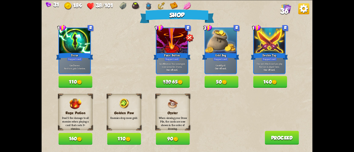
click at [89, 86] on button "110" at bounding box center [75, 82] width 34 height 12
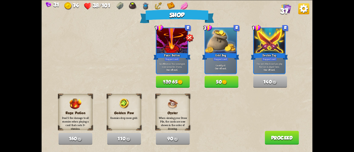
click at [274, 138] on button "Proceed" at bounding box center [281, 138] width 34 height 14
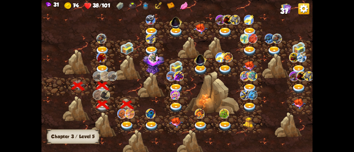
click at [128, 120] on div at bounding box center [127, 124] width 25 height 19
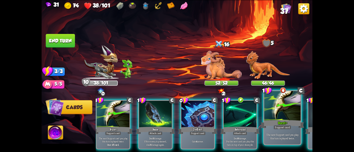
click at [271, 132] on div "The next Support card you play this turn is played twice." at bounding box center [282, 136] width 36 height 16
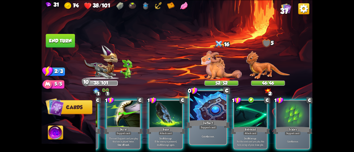
click at [190, 117] on div at bounding box center [208, 106] width 36 height 31
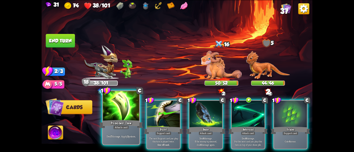
click at [123, 111] on div at bounding box center [121, 106] width 36 height 31
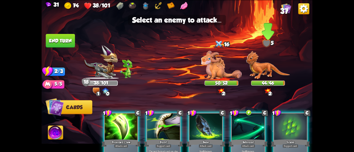
click at [261, 71] on img at bounding box center [268, 65] width 44 height 28
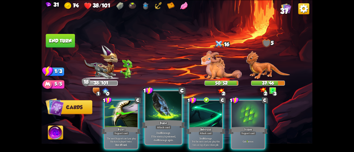
click at [159, 114] on div at bounding box center [163, 106] width 36 height 31
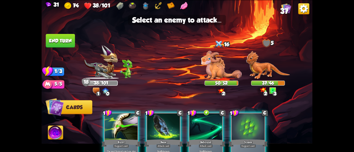
click at [159, 114] on div at bounding box center [163, 128] width 33 height 28
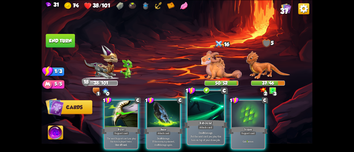
click at [199, 124] on div "Rebound" at bounding box center [206, 124] width 44 height 10
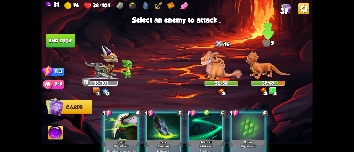
click at [273, 72] on img at bounding box center [268, 65] width 44 height 28
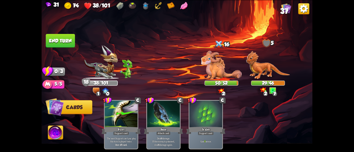
click at [62, 37] on button "End turn" at bounding box center [60, 41] width 29 height 14
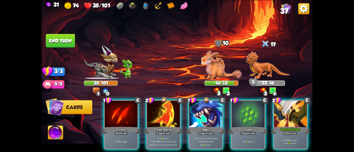
drag, startPoint x: 159, startPoint y: 127, endPoint x: 175, endPoint y: 58, distance: 71.6
click at [175, 58] on div "Select an enemy to attack... You don't have enough stamina to play that card...…" at bounding box center [176, 76] width 271 height 152
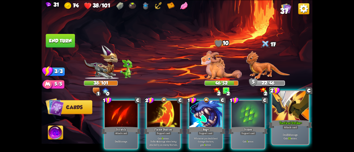
click at [293, 120] on div "Tactical Strike+" at bounding box center [290, 124] width 44 height 10
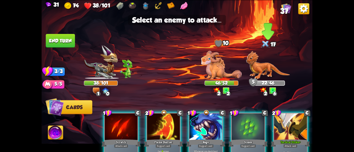
click at [263, 71] on img at bounding box center [268, 65] width 44 height 28
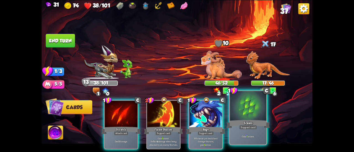
click at [254, 106] on div at bounding box center [248, 106] width 36 height 31
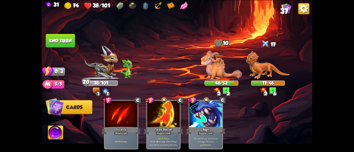
click at [52, 40] on button "End turn" at bounding box center [60, 41] width 29 height 14
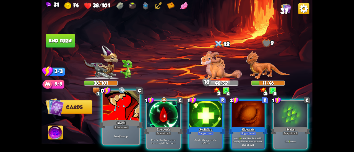
click at [121, 117] on div at bounding box center [121, 106] width 36 height 31
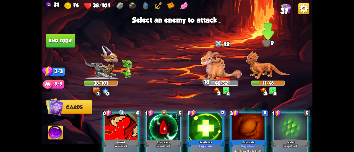
click at [254, 61] on img at bounding box center [268, 65] width 44 height 28
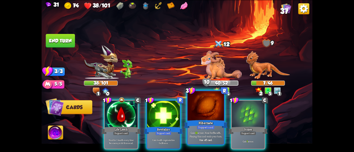
click at [204, 109] on div at bounding box center [205, 106] width 36 height 31
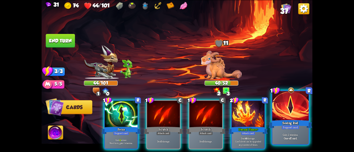
click at [281, 119] on div "Seeing Red" at bounding box center [290, 124] width 44 height 10
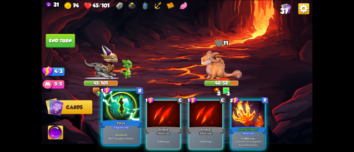
click at [123, 113] on div at bounding box center [121, 106] width 36 height 31
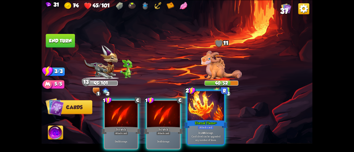
click at [197, 122] on div "Eternal Flame+" at bounding box center [206, 124] width 44 height 10
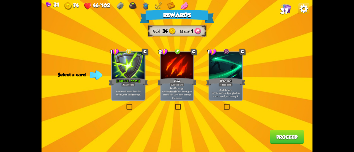
click at [223, 105] on label at bounding box center [223, 105] width 0 height 0
click at [0, 0] on input "checkbox" at bounding box center [0, 0] width 0 height 0
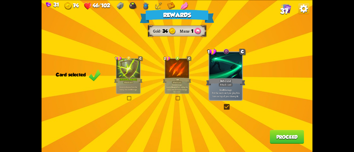
click at [275, 130] on button "Proceed" at bounding box center [287, 137] width 34 height 14
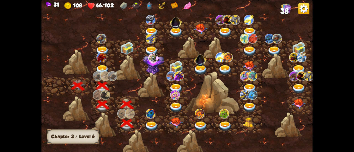
click at [146, 122] on img at bounding box center [152, 127] width 14 height 10
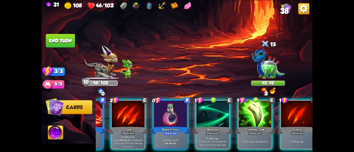
scroll to position [0, 22]
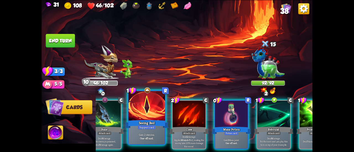
click at [152, 125] on div "Seeing Red" at bounding box center [147, 124] width 44 height 10
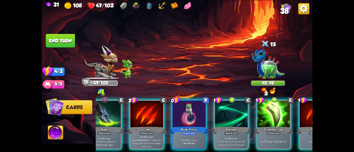
click at [56, 134] on img at bounding box center [55, 133] width 15 height 15
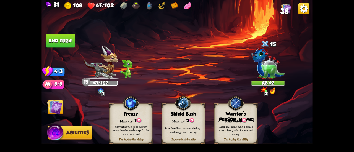
click at [257, 121] on div "Mana cost: 3" at bounding box center [235, 120] width 43 height 6
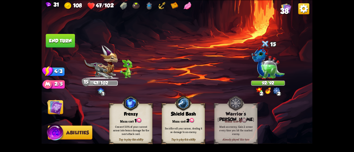
click at [55, 107] on img at bounding box center [54, 106] width 15 height 15
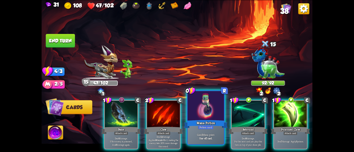
click at [227, 125] on div "Mana Potion" at bounding box center [206, 124] width 44 height 10
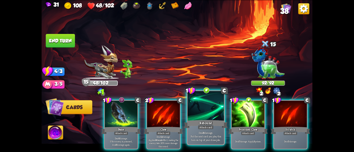
click at [216, 134] on p "Deal 8 damage. Put the next card you play this turn on top of your draw pile." at bounding box center [205, 136] width 35 height 11
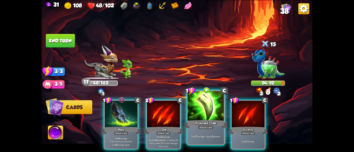
click at [211, 122] on div "Poisoned Claw" at bounding box center [206, 124] width 44 height 10
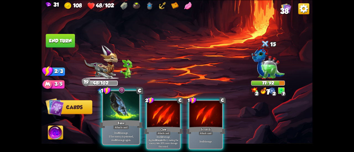
click at [115, 117] on div at bounding box center [121, 106] width 36 height 31
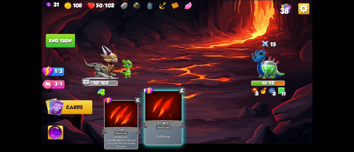
click at [165, 124] on div "Scratch" at bounding box center [163, 124] width 44 height 10
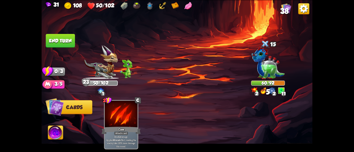
click at [64, 36] on button "End turn" at bounding box center [60, 41] width 29 height 14
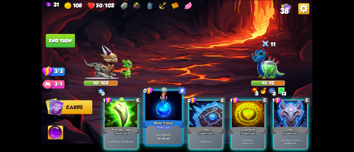
click at [164, 113] on div at bounding box center [163, 106] width 36 height 31
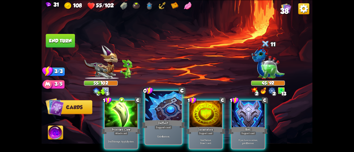
click at [167, 110] on div at bounding box center [163, 106] width 36 height 31
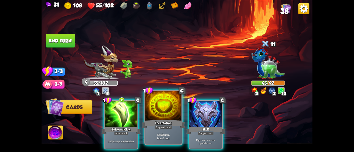
click at [167, 115] on div at bounding box center [163, 106] width 36 height 31
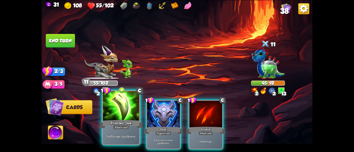
click at [124, 111] on div at bounding box center [121, 106] width 36 height 31
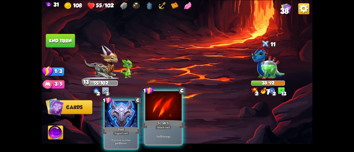
click at [163, 118] on div at bounding box center [163, 106] width 36 height 31
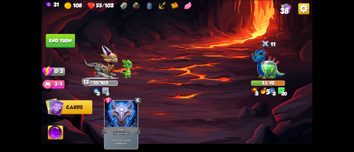
click at [69, 37] on button "End turn" at bounding box center [60, 41] width 29 height 14
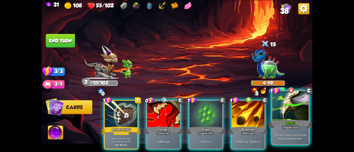
click at [276, 106] on div at bounding box center [290, 106] width 36 height 31
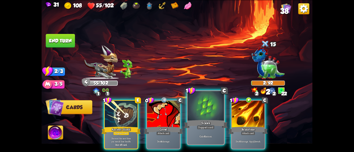
click at [194, 111] on div at bounding box center [205, 106] width 36 height 31
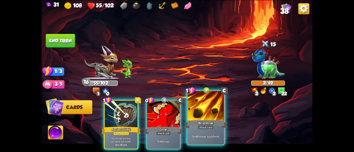
click at [192, 113] on div at bounding box center [205, 106] width 36 height 31
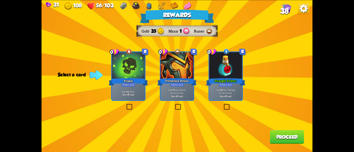
click at [124, 88] on div "Apply 4 poison. One-off card." at bounding box center [128, 93] width 33 height 14
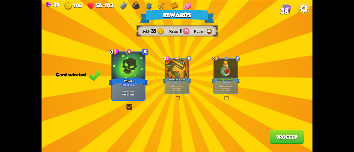
click at [224, 83] on div "Potion card" at bounding box center [225, 82] width 10 height 3
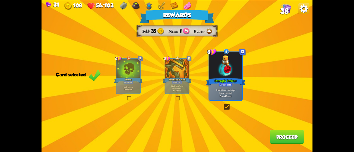
click at [279, 136] on button "Proceed" at bounding box center [287, 137] width 34 height 14
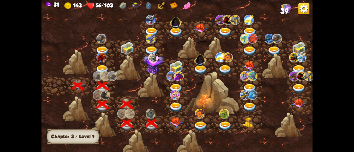
click at [176, 121] on img at bounding box center [176, 123] width 14 height 10
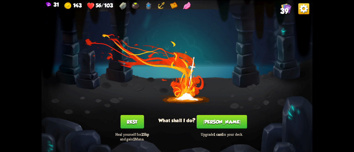
click at [222, 123] on button "[PERSON_NAME]" at bounding box center [221, 122] width 50 height 14
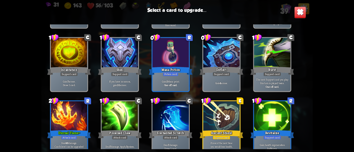
scroll to position [257, 0]
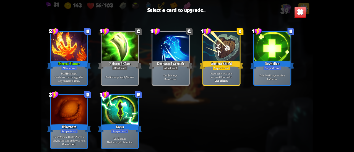
click at [46, 69] on div "1 C Scratch Attack card Deal 5 damage. 1 C Scratch Attack card Deal 5 damage. 1…" at bounding box center [176, 86] width 271 height 125
click at [51, 67] on div "Eternal Flame+" at bounding box center [69, 65] width 44 height 10
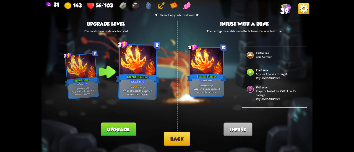
click at [119, 123] on button "Upgrade" at bounding box center [118, 130] width 35 height 14
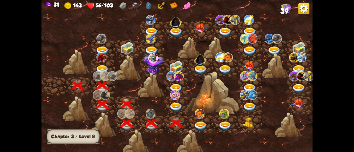
click at [174, 107] on img at bounding box center [176, 108] width 14 height 10
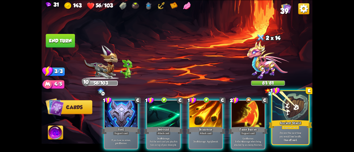
click at [295, 129] on div "Support card" at bounding box center [290, 127] width 18 height 4
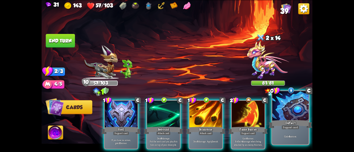
click at [285, 128] on div "Support card" at bounding box center [290, 127] width 18 height 4
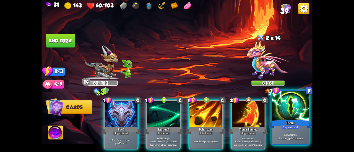
click at [280, 132] on div "Gain 7 armor. Next turn, gain 1 stamina." at bounding box center [290, 136] width 36 height 16
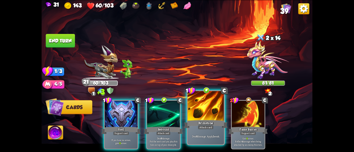
click at [193, 117] on div at bounding box center [205, 106] width 36 height 31
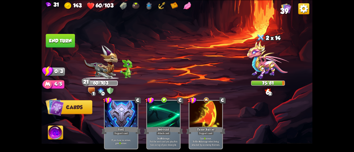
click at [68, 41] on button "End turn" at bounding box center [60, 41] width 29 height 14
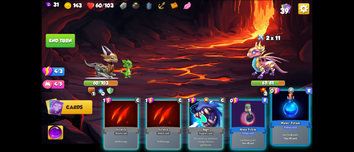
click at [288, 109] on div at bounding box center [290, 106] width 36 height 31
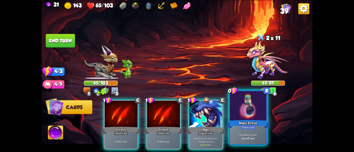
click at [249, 113] on div at bounding box center [248, 106] width 36 height 31
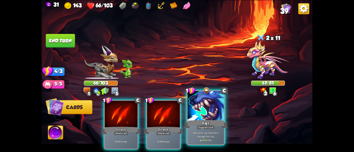
click at [210, 113] on div at bounding box center [205, 106] width 36 height 31
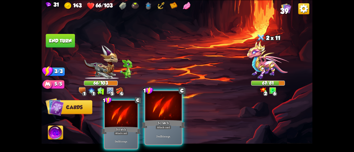
click at [157, 115] on div at bounding box center [163, 106] width 36 height 31
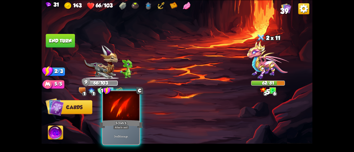
click at [126, 113] on div at bounding box center [121, 106] width 36 height 31
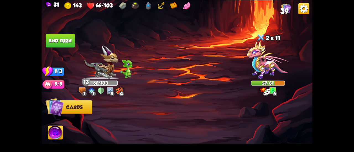
click at [67, 37] on button "End turn" at bounding box center [60, 41] width 29 height 14
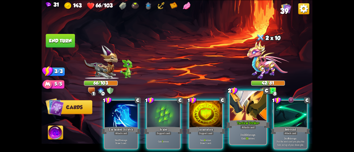
click at [257, 127] on div "Tactical Strike+" at bounding box center [248, 124] width 44 height 10
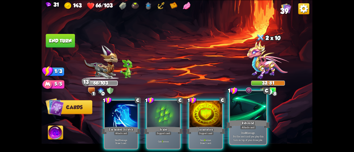
click at [245, 122] on div "Rebound" at bounding box center [248, 124] width 44 height 10
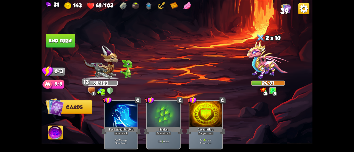
click at [61, 38] on button "End turn" at bounding box center [60, 41] width 29 height 14
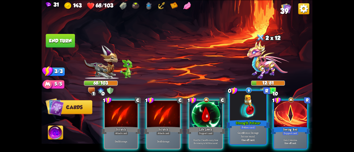
click at [237, 120] on div "Strength Potion+" at bounding box center [248, 124] width 44 height 10
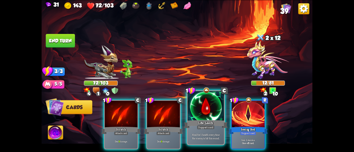
click at [212, 106] on div at bounding box center [205, 106] width 36 height 31
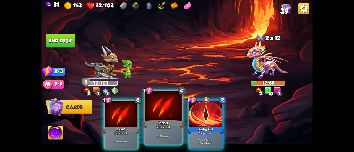
click at [162, 105] on div at bounding box center [163, 106] width 36 height 31
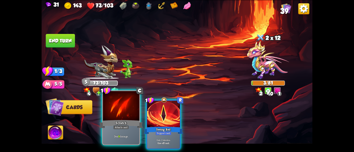
click at [129, 108] on div at bounding box center [121, 106] width 36 height 31
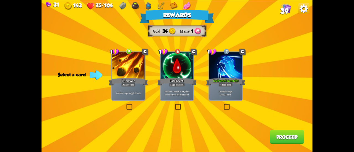
click at [167, 83] on div "Life Leech" at bounding box center [176, 81] width 39 height 9
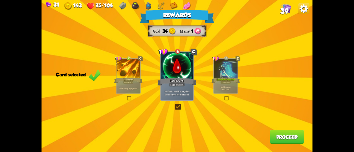
click at [275, 136] on button "Proceed" at bounding box center [287, 137] width 34 height 14
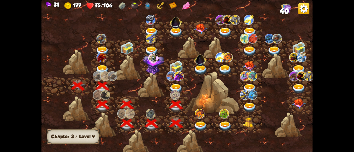
click at [175, 83] on div at bounding box center [176, 86] width 25 height 19
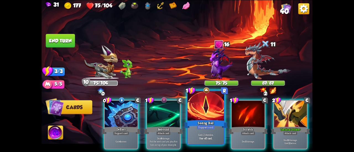
click at [205, 122] on div "Seeing Red" at bounding box center [206, 124] width 44 height 10
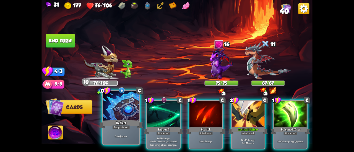
click at [124, 125] on div "Deflect" at bounding box center [121, 124] width 44 height 10
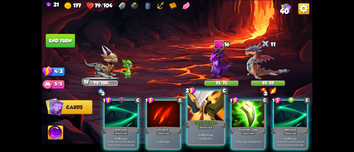
click at [206, 116] on div at bounding box center [205, 106] width 36 height 31
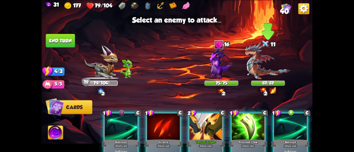
click at [259, 61] on img at bounding box center [268, 60] width 46 height 37
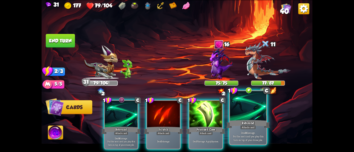
click at [235, 104] on div at bounding box center [248, 106] width 36 height 31
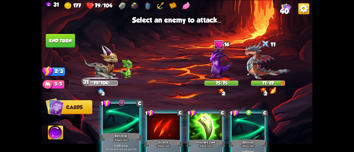
click at [116, 125] on div at bounding box center [121, 119] width 36 height 31
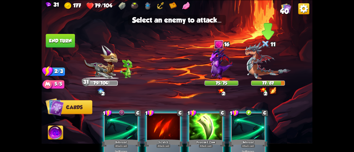
click at [272, 67] on img at bounding box center [268, 60] width 46 height 37
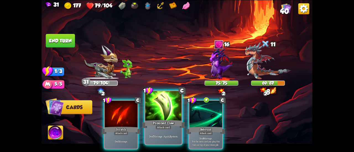
click at [154, 131] on div "Deal 7 damage. Apply 3 poison." at bounding box center [163, 136] width 36 height 16
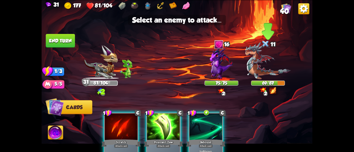
click at [263, 60] on img at bounding box center [268, 60] width 46 height 37
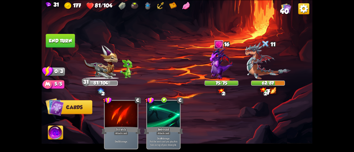
click at [76, 45] on img at bounding box center [176, 76] width 271 height 152
click at [73, 42] on button "End turn" at bounding box center [60, 41] width 29 height 14
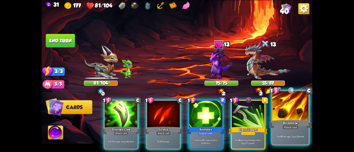
click at [288, 109] on div at bounding box center [290, 106] width 36 height 31
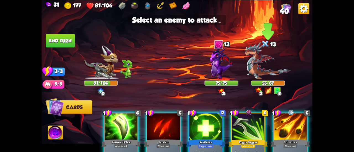
click at [253, 69] on img at bounding box center [268, 60] width 46 height 37
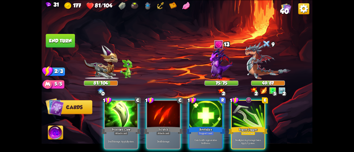
click at [55, 132] on img at bounding box center [55, 133] width 15 height 15
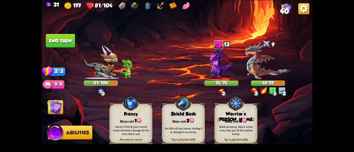
click at [248, 112] on div "Warrior's [PERSON_NAME]" at bounding box center [235, 116] width 43 height 11
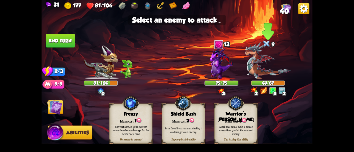
click at [260, 64] on img at bounding box center [268, 60] width 46 height 37
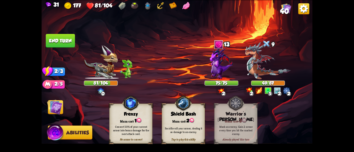
click at [60, 105] on img at bounding box center [54, 106] width 15 height 15
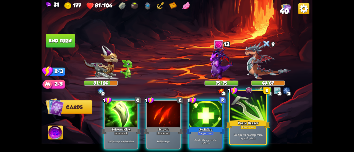
click at [245, 123] on div "Rogue Dagger" at bounding box center [248, 124] width 44 height 10
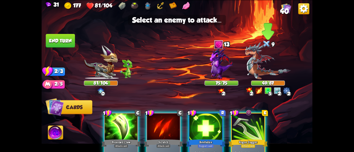
click at [265, 65] on img at bounding box center [268, 60] width 46 height 37
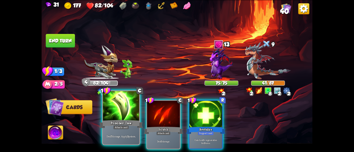
click at [123, 118] on div at bounding box center [121, 106] width 36 height 31
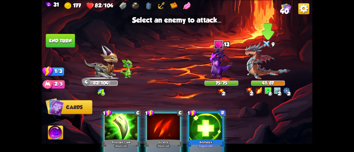
click at [267, 54] on img at bounding box center [268, 60] width 46 height 37
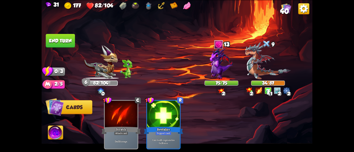
click at [61, 36] on button "End turn" at bounding box center [60, 41] width 29 height 14
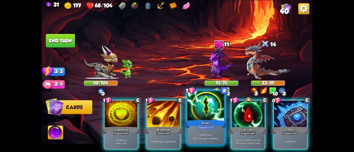
click at [206, 117] on div at bounding box center [205, 106] width 36 height 31
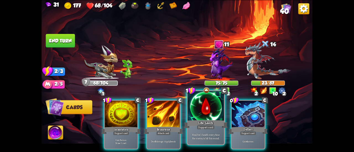
click at [204, 117] on div at bounding box center [205, 106] width 36 height 31
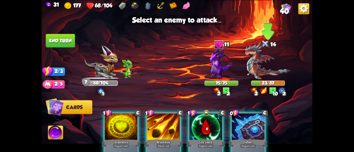
click at [258, 70] on img at bounding box center [268, 60] width 46 height 37
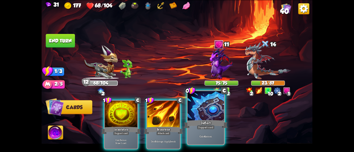
click at [217, 120] on div "Deflect" at bounding box center [206, 124] width 44 height 10
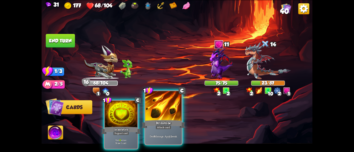
click at [175, 119] on div at bounding box center [163, 106] width 36 height 31
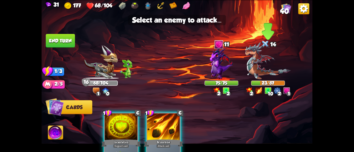
click at [259, 67] on img at bounding box center [268, 60] width 46 height 37
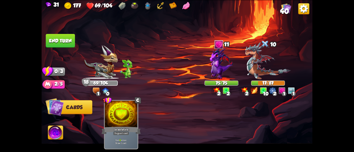
click at [57, 41] on button "End turn" at bounding box center [60, 41] width 29 height 14
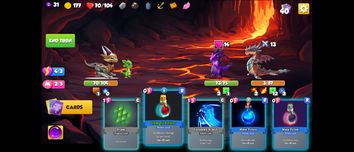
click at [170, 111] on div at bounding box center [163, 106] width 36 height 31
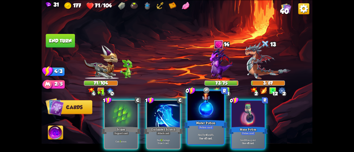
click at [194, 109] on div at bounding box center [205, 106] width 36 height 31
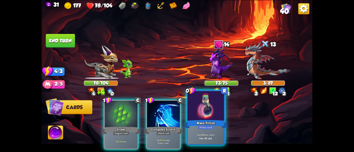
click at [195, 111] on div at bounding box center [205, 106] width 36 height 31
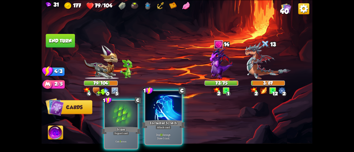
click at [170, 119] on div "Enchanted Scratch" at bounding box center [163, 124] width 44 height 10
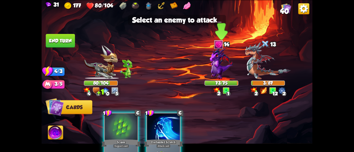
click at [223, 70] on img at bounding box center [221, 63] width 23 height 33
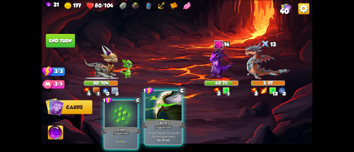
click at [165, 122] on div "Burst" at bounding box center [163, 124] width 44 height 10
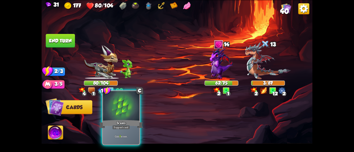
click at [104, 124] on div "Scales" at bounding box center [121, 124] width 44 height 10
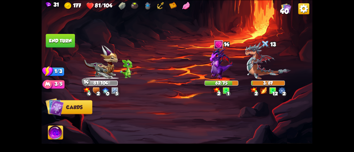
click at [66, 37] on button "End turn" at bounding box center [60, 41] width 29 height 14
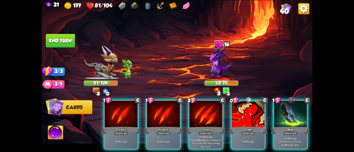
click at [60, 133] on img at bounding box center [55, 133] width 15 height 15
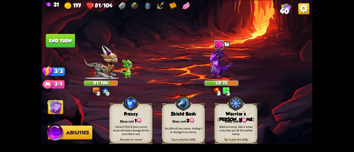
click at [225, 123] on div "Mark an enemy. Gain 2 armor every time you hit the marked enemy." at bounding box center [235, 130] width 43 height 17
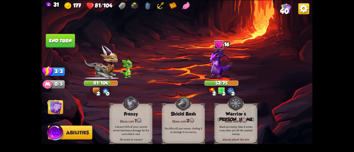
click at [51, 105] on img at bounding box center [54, 106] width 15 height 15
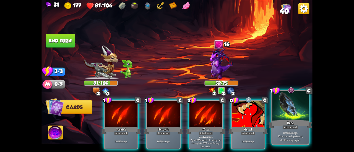
click at [301, 128] on div "Bane" at bounding box center [290, 124] width 44 height 10
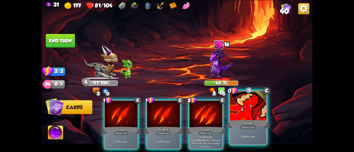
click at [259, 120] on div "Growl" at bounding box center [248, 124] width 44 height 10
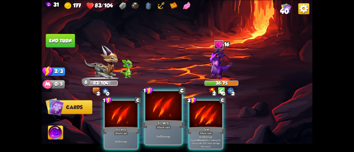
click at [168, 114] on div at bounding box center [163, 106] width 36 height 31
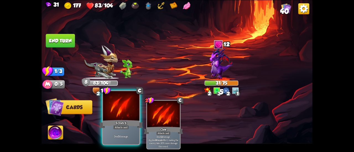
click at [114, 113] on div at bounding box center [121, 106] width 36 height 31
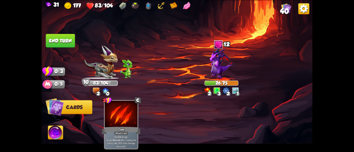
click at [67, 44] on button "End turn" at bounding box center [60, 41] width 29 height 14
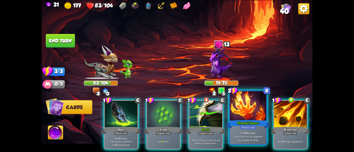
click at [249, 119] on div at bounding box center [248, 106] width 36 height 31
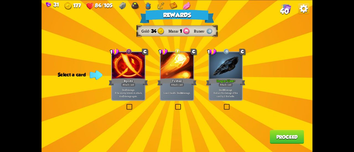
click at [223, 105] on label at bounding box center [223, 105] width 0 height 0
click at [0, 0] on input "checkbox" at bounding box center [0, 0] width 0 height 0
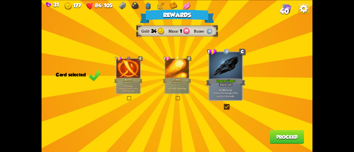
click at [273, 133] on button "Proceed" at bounding box center [287, 137] width 34 height 14
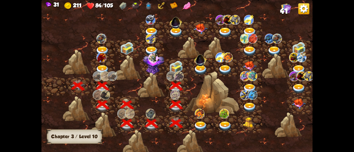
click at [179, 66] on img at bounding box center [176, 67] width 14 height 13
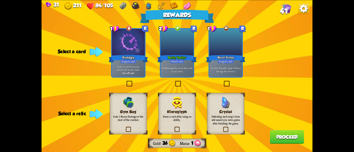
click at [286, 9] on span "41" at bounding box center [284, 11] width 8 height 8
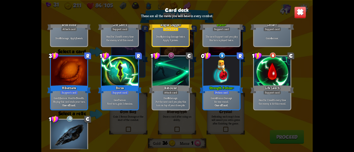
scroll to position [580, 0]
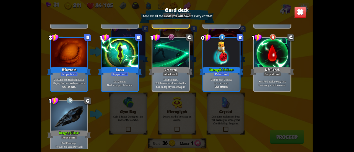
click at [296, 12] on img at bounding box center [300, 12] width 12 height 12
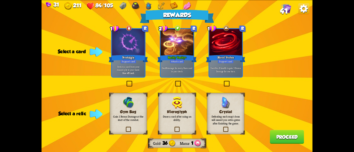
click at [187, 65] on div "Deal 3 damage for every Rare card in your deck." at bounding box center [177, 69] width 33 height 14
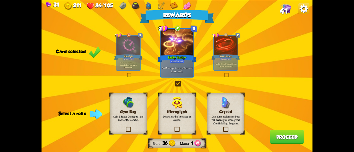
click at [140, 116] on p "Gain 1 Bonus Damage at the start of the combat." at bounding box center [128, 118] width 30 height 7
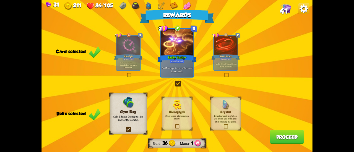
click at [267, 137] on div "Rewards Gold 36 Mana 1 Card selected 1 R Nostalgia Support card Return a card f…" at bounding box center [176, 76] width 271 height 152
click at [272, 135] on button "Proceed" at bounding box center [287, 137] width 34 height 14
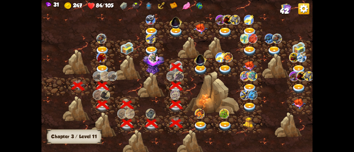
scroll to position [0, 84]
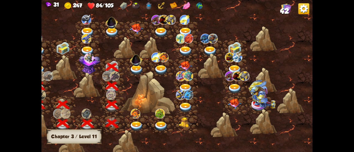
click at [92, 63] on img at bounding box center [89, 63] width 21 height 22
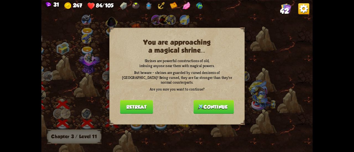
click at [205, 102] on button "Continue" at bounding box center [213, 107] width 40 height 14
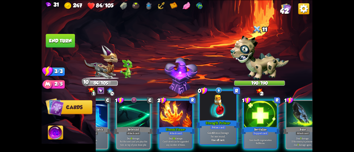
click at [231, 125] on div "Strength Potion+" at bounding box center [218, 124] width 44 height 10
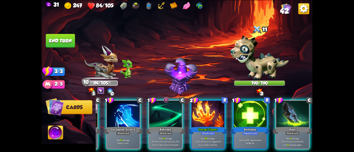
scroll to position [0, 52]
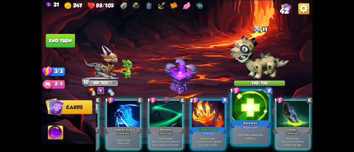
click at [247, 126] on div "Support card" at bounding box center [250, 127] width 18 height 4
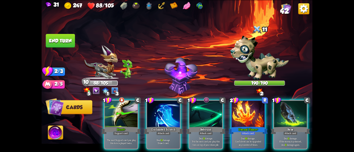
scroll to position [0, 0]
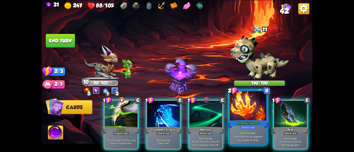
click at [240, 127] on div "Eternal Flame+" at bounding box center [248, 124] width 44 height 10
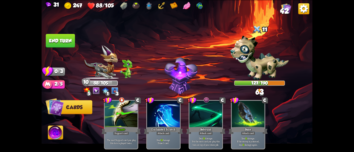
click at [61, 36] on button "End turn" at bounding box center [60, 41] width 29 height 14
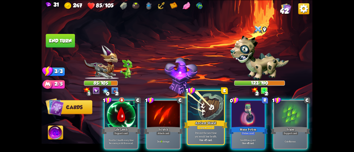
click at [201, 120] on div "Ancient Shield" at bounding box center [206, 124] width 44 height 10
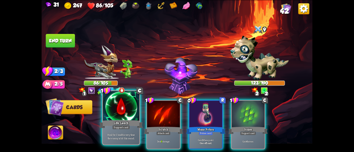
click at [129, 115] on div at bounding box center [121, 106] width 36 height 31
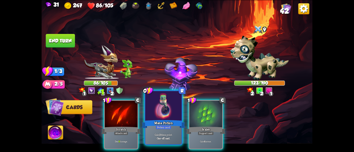
click at [152, 109] on div at bounding box center [163, 106] width 36 height 31
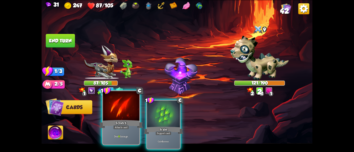
click at [121, 116] on div at bounding box center [121, 106] width 36 height 31
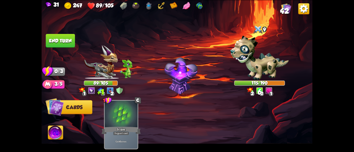
click at [57, 40] on button "End turn" at bounding box center [60, 41] width 29 height 14
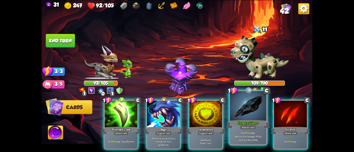
click at [242, 119] on div "Dragon Glass+" at bounding box center [248, 124] width 44 height 10
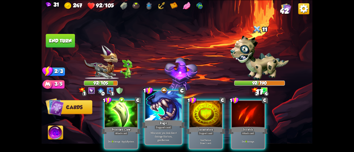
click at [150, 127] on div "Rage" at bounding box center [163, 124] width 44 height 10
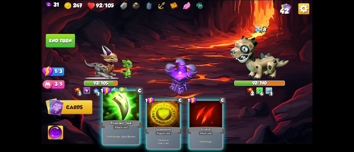
click at [123, 129] on div "Attack card" at bounding box center [121, 127] width 16 height 4
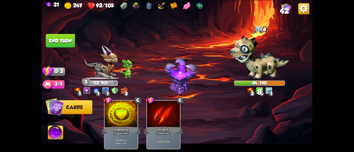
click at [60, 33] on img at bounding box center [176, 76] width 271 height 152
click at [64, 43] on button "End turn" at bounding box center [60, 41] width 29 height 14
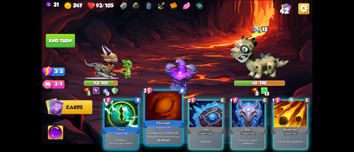
click at [168, 123] on div "Hibernate" at bounding box center [163, 124] width 44 height 10
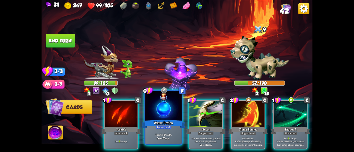
click at [161, 128] on div "Potion card" at bounding box center [164, 127] width 16 height 4
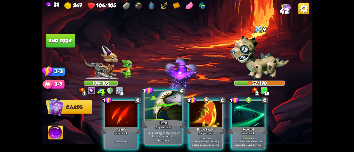
click at [162, 128] on div "Support card" at bounding box center [163, 127] width 18 height 4
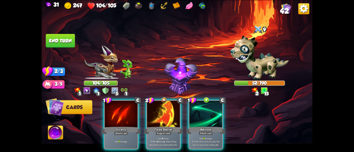
click at [162, 132] on div "Support card" at bounding box center [163, 134] width 16 height 4
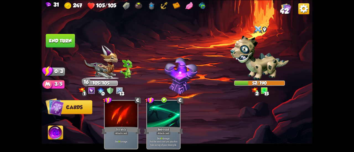
click at [56, 39] on button "End turn" at bounding box center [60, 41] width 29 height 14
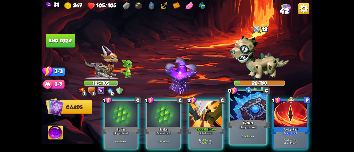
click at [234, 119] on div at bounding box center [248, 106] width 36 height 31
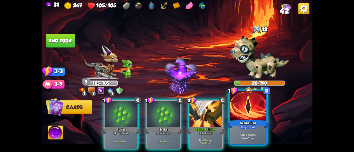
click at [240, 121] on div "Seeing Red" at bounding box center [248, 124] width 44 height 10
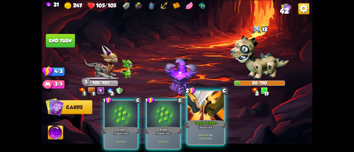
click at [221, 123] on div "Tactical Strike+" at bounding box center [206, 124] width 44 height 10
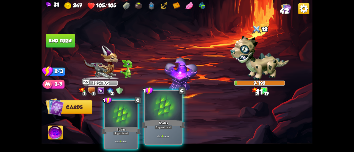
click at [152, 122] on div "Scales" at bounding box center [163, 124] width 44 height 10
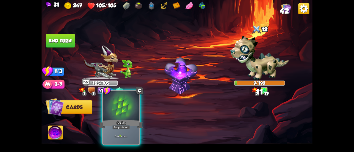
click at [130, 122] on div "Scales" at bounding box center [121, 124] width 44 height 10
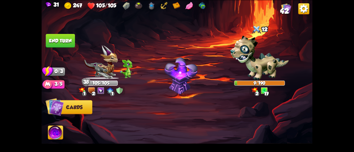
click at [57, 42] on button "End turn" at bounding box center [60, 41] width 29 height 14
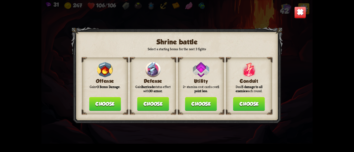
click at [147, 102] on button "Choose" at bounding box center [153, 104] width 32 height 14
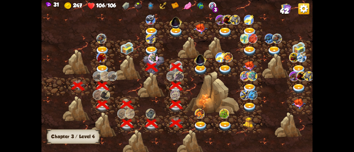
click at [196, 69] on img at bounding box center [201, 70] width 14 height 10
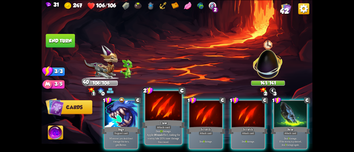
click at [162, 131] on div "Deal 13 damage. Applies Wound effect, making the enemy take 20% more damage thi…" at bounding box center [163, 136] width 36 height 16
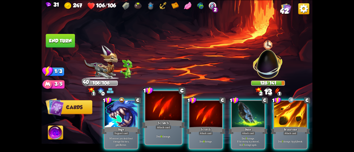
click at [153, 106] on div at bounding box center [163, 106] width 36 height 31
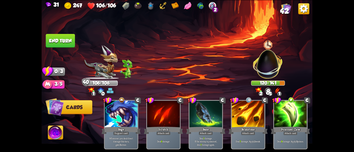
click at [57, 35] on button "End turn" at bounding box center [60, 41] width 29 height 14
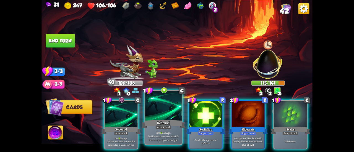
click at [152, 131] on p "Deal 9 damage. Put the next card you play this turn on top of your draw pile." at bounding box center [163, 136] width 35 height 11
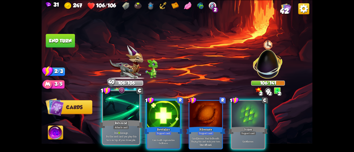
click at [115, 120] on div "Rebound" at bounding box center [121, 124] width 44 height 10
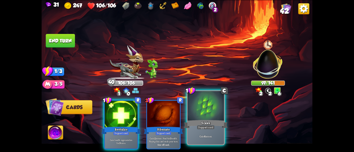
click at [208, 115] on div at bounding box center [205, 106] width 36 height 31
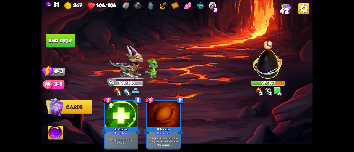
click at [64, 41] on button "End turn" at bounding box center [60, 41] width 29 height 14
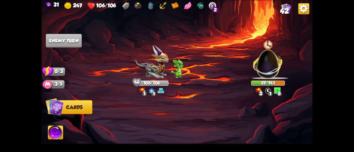
click at [267, 59] on img at bounding box center [268, 62] width 36 height 36
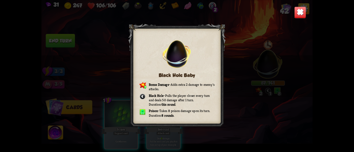
click at [299, 12] on img at bounding box center [300, 12] width 12 height 12
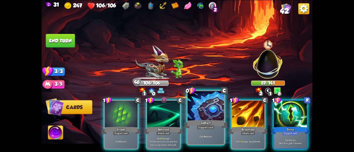
click at [199, 107] on div at bounding box center [205, 106] width 36 height 31
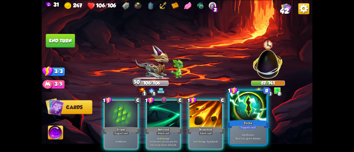
click at [242, 120] on div "Focus" at bounding box center [248, 124] width 44 height 10
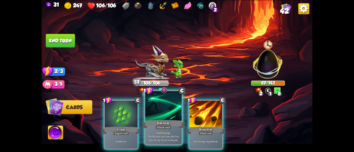
click at [153, 115] on div at bounding box center [163, 106] width 36 height 31
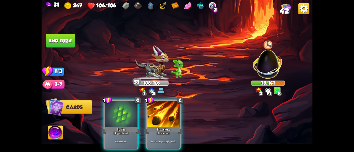
click at [153, 115] on div at bounding box center [163, 115] width 33 height 28
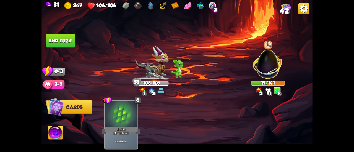
click at [50, 37] on button "End turn" at bounding box center [60, 41] width 29 height 14
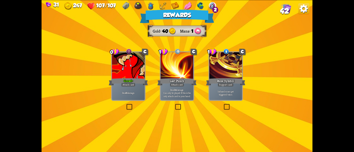
click at [124, 82] on div "Growl+" at bounding box center [128, 81] width 39 height 9
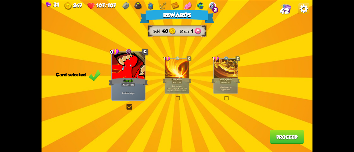
click at [274, 136] on button "Proceed" at bounding box center [287, 137] width 34 height 14
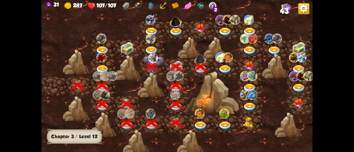
scroll to position [0, 84]
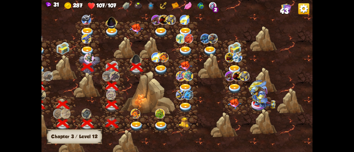
click at [161, 68] on img at bounding box center [161, 70] width 14 height 10
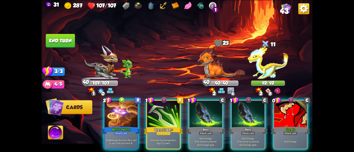
drag, startPoint x: 127, startPoint y: 127, endPoint x: 160, endPoint y: 52, distance: 81.4
click at [160, 52] on div "Select an enemy to attack... You don't have enough stamina to play that card...…" at bounding box center [176, 76] width 271 height 152
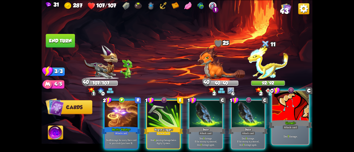
click at [296, 126] on div "Attack card" at bounding box center [290, 127] width 16 height 4
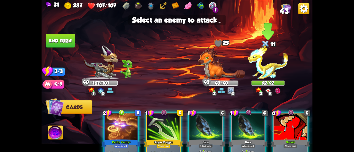
click at [266, 63] on img at bounding box center [268, 62] width 41 height 34
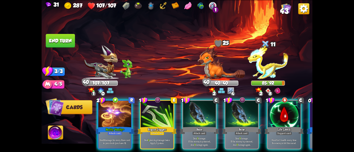
scroll to position [0, 48]
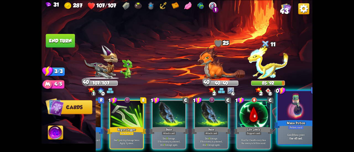
click at [295, 143] on div "Gain 1 Mana point. One-off card." at bounding box center [295, 136] width 36 height 16
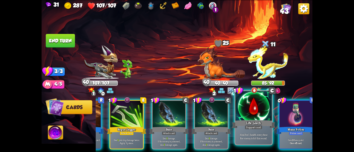
scroll to position [0, 0]
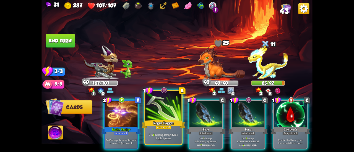
click at [162, 131] on div "Deal 5 piercing damage twice. Apply 3 poison." at bounding box center [163, 136] width 36 height 16
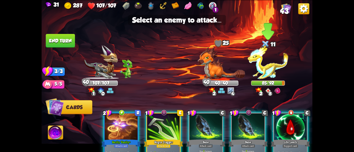
click at [270, 66] on img at bounding box center [268, 62] width 41 height 34
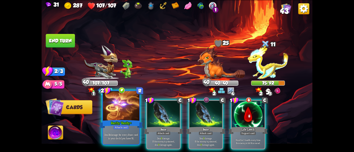
click at [124, 113] on div at bounding box center [121, 106] width 36 height 31
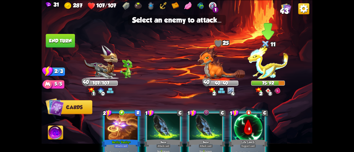
click at [267, 67] on img at bounding box center [268, 62] width 41 height 34
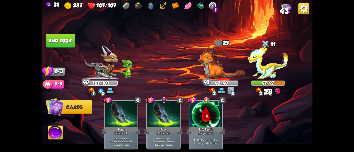
click at [57, 41] on button "End turn" at bounding box center [60, 41] width 29 height 14
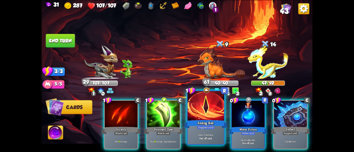
click at [204, 120] on div "Seeing Red" at bounding box center [206, 124] width 44 height 10
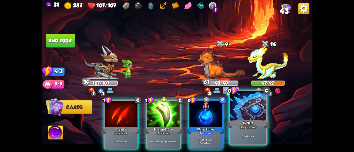
click at [232, 130] on div "Gain 4 armor." at bounding box center [248, 136] width 36 height 16
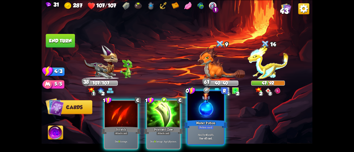
click at [212, 123] on div "Water Potion" at bounding box center [206, 124] width 44 height 10
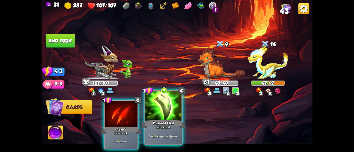
click at [163, 121] on div "Poisoned Claw" at bounding box center [163, 124] width 44 height 10
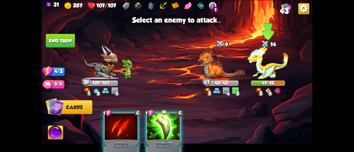
click at [261, 70] on img at bounding box center [268, 62] width 41 height 34
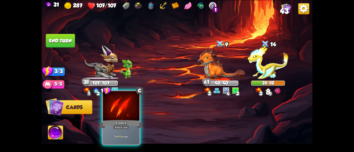
click at [131, 110] on div at bounding box center [121, 106] width 36 height 31
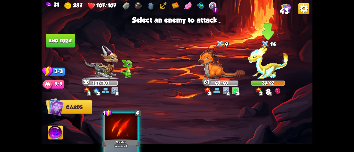
click at [259, 67] on img at bounding box center [268, 62] width 41 height 34
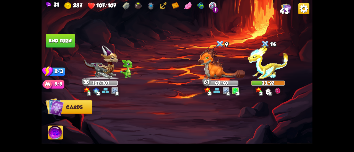
click at [59, 37] on button "End turn" at bounding box center [60, 41] width 29 height 14
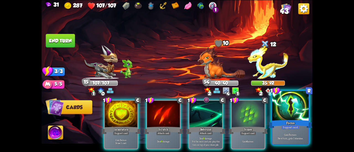
click at [295, 118] on div at bounding box center [290, 106] width 36 height 31
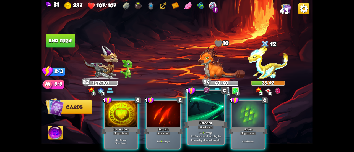
click at [202, 113] on div at bounding box center [205, 106] width 36 height 31
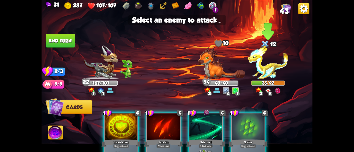
click at [269, 57] on img at bounding box center [268, 62] width 41 height 34
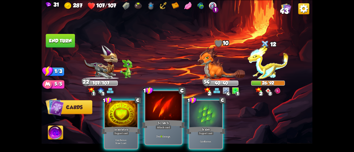
click at [161, 118] on div at bounding box center [163, 106] width 36 height 31
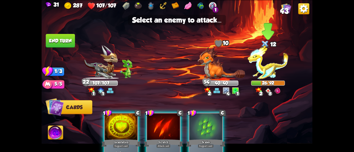
click at [266, 69] on img at bounding box center [268, 62] width 41 height 34
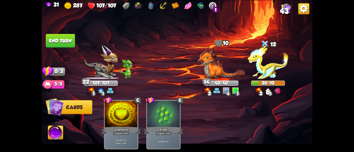
click at [63, 43] on button "End turn" at bounding box center [60, 41] width 29 height 14
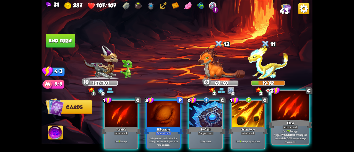
click at [286, 127] on div "Attack card" at bounding box center [290, 127] width 16 height 4
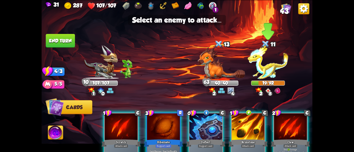
click at [263, 72] on img at bounding box center [268, 62] width 41 height 34
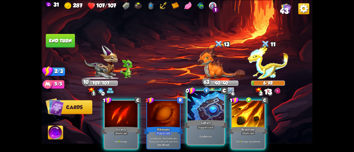
click at [210, 115] on div at bounding box center [205, 106] width 36 height 31
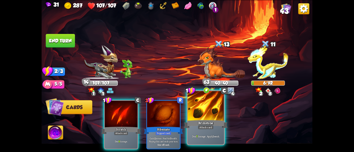
click at [208, 116] on div at bounding box center [205, 106] width 36 height 31
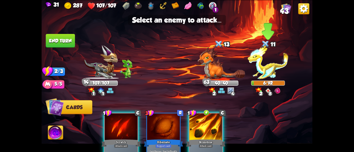
click at [264, 73] on img at bounding box center [268, 62] width 41 height 34
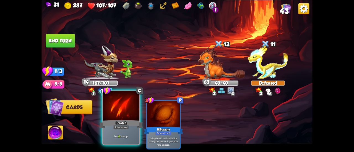
click at [112, 122] on div "Scratch" at bounding box center [121, 124] width 44 height 10
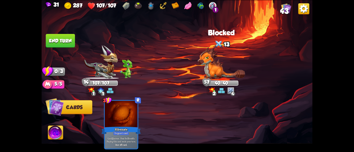
click at [62, 41] on button "End turn" at bounding box center [60, 41] width 29 height 14
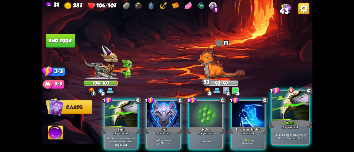
click at [290, 106] on div at bounding box center [290, 106] width 36 height 31
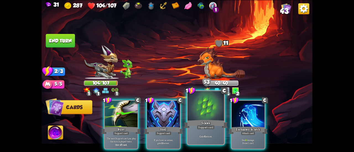
click at [205, 116] on div at bounding box center [205, 106] width 36 height 31
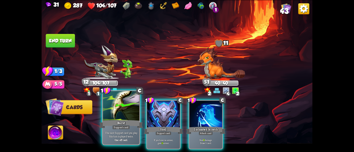
click at [109, 111] on div at bounding box center [121, 106] width 36 height 31
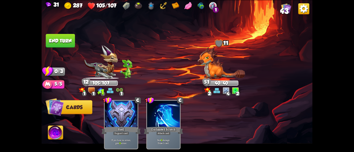
click at [62, 41] on button "End turn" at bounding box center [60, 41] width 29 height 14
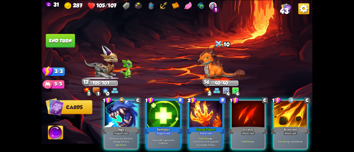
click at [278, 146] on div "1 C Rage Support card Whenever you deal direct damage this turn, gain 4 armor. …" at bounding box center [204, 119] width 217 height 68
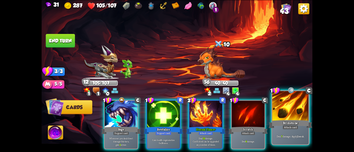
click at [282, 140] on div "Deal 7 damage. Apply 1 weak." at bounding box center [290, 136] width 36 height 16
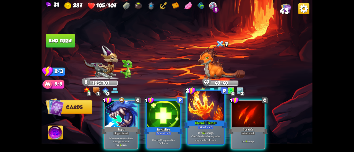
click at [198, 122] on div "Eternal Flame+" at bounding box center [206, 124] width 44 height 10
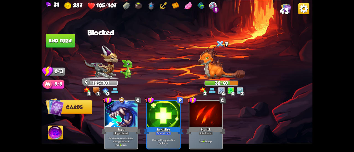
click at [64, 41] on button "End turn" at bounding box center [60, 41] width 29 height 14
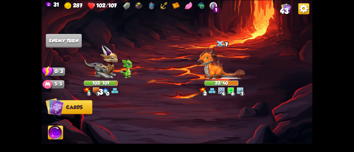
click at [212, 56] on img at bounding box center [221, 63] width 47 height 32
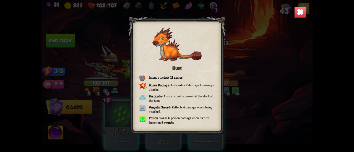
click at [295, 4] on div "Rust Intends to stack 13 armor . Bonus Damage – Adds extra 2 damage to enemy's …" at bounding box center [176, 76] width 271 height 152
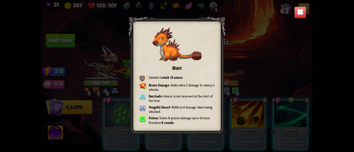
click at [297, 9] on img at bounding box center [300, 12] width 12 height 12
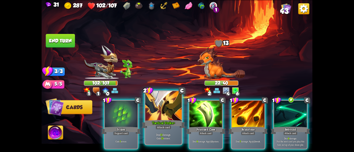
click at [173, 120] on div "Tactical Strike+" at bounding box center [163, 124] width 44 height 10
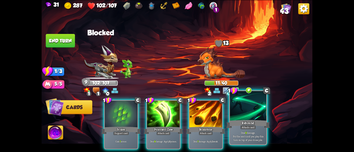
click at [258, 121] on div "Rebound" at bounding box center [248, 124] width 44 height 10
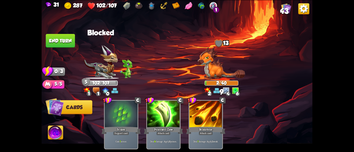
click at [52, 35] on button "End turn" at bounding box center [60, 41] width 29 height 14
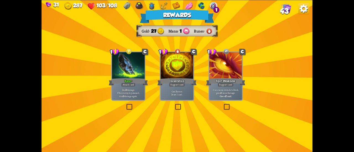
click at [138, 64] on div at bounding box center [128, 66] width 33 height 28
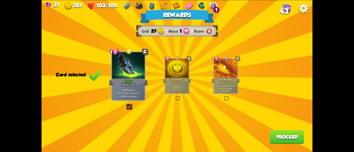
click at [280, 135] on button "Proceed" at bounding box center [287, 137] width 34 height 14
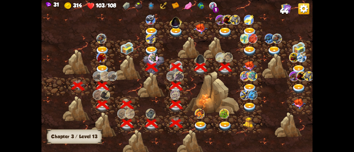
scroll to position [0, 84]
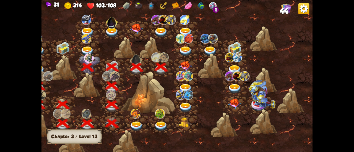
click at [186, 65] on img at bounding box center [185, 66] width 14 height 10
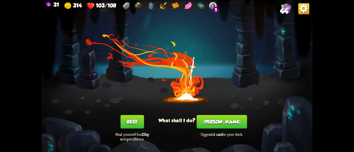
click at [218, 119] on button "[PERSON_NAME]" at bounding box center [221, 122] width 50 height 14
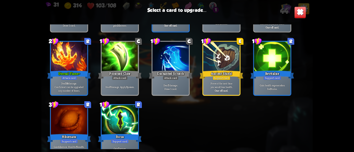
scroll to position [257, 0]
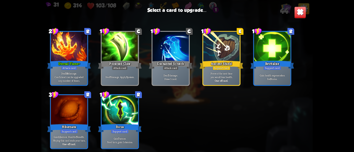
click at [69, 74] on p "Deal 58 damage. Card's level can be upgraded any number of times." at bounding box center [69, 77] width 35 height 11
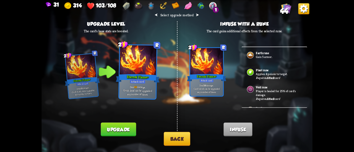
click at [123, 127] on button "Upgrade" at bounding box center [118, 130] width 35 height 14
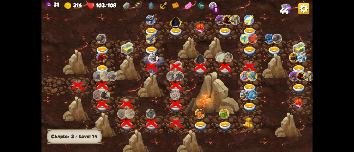
scroll to position [0, 84]
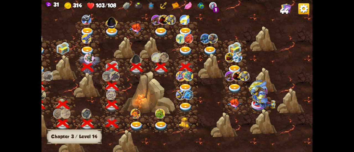
click at [186, 86] on img at bounding box center [185, 89] width 14 height 10
click at [182, 51] on img at bounding box center [185, 51] width 14 height 10
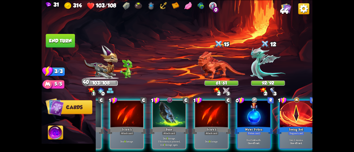
scroll to position [0, 107]
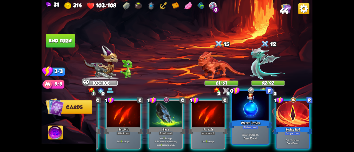
click at [260, 124] on div "Water Potion" at bounding box center [250, 124] width 44 height 10
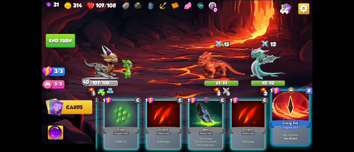
scroll to position [0, 52]
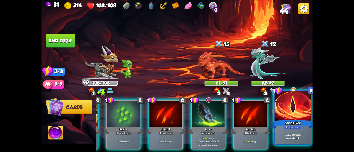
click at [288, 120] on div "Seeing Red" at bounding box center [293, 124] width 44 height 10
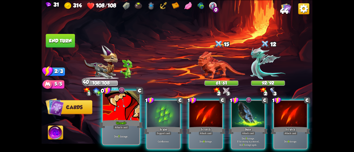
click at [103, 112] on div "0 C Growl+ Attack card Deal 7 damage." at bounding box center [121, 117] width 38 height 55
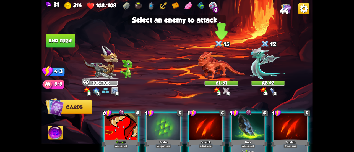
click at [222, 69] on img at bounding box center [221, 65] width 47 height 28
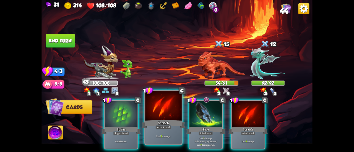
click at [161, 120] on div "Scratch" at bounding box center [163, 124] width 44 height 10
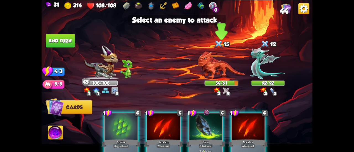
click at [226, 75] on img at bounding box center [221, 65] width 47 height 28
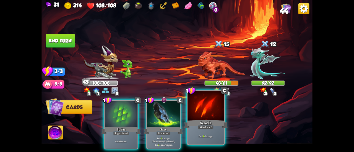
click at [211, 106] on div at bounding box center [205, 106] width 36 height 31
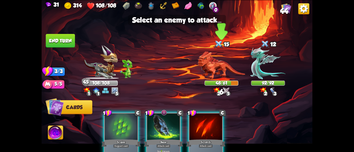
click at [220, 66] on img at bounding box center [221, 65] width 47 height 28
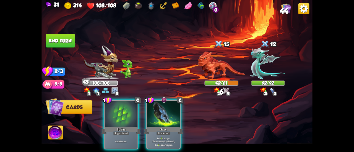
click at [123, 105] on div at bounding box center [121, 115] width 33 height 28
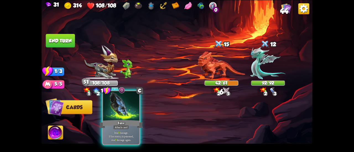
click at [130, 108] on div at bounding box center [121, 106] width 36 height 31
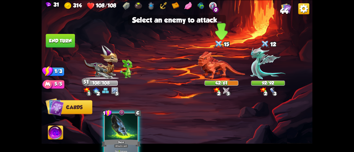
click at [210, 76] on img at bounding box center [221, 65] width 47 height 28
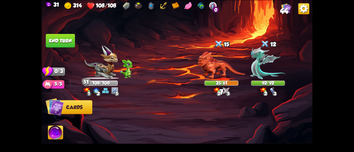
click at [66, 44] on button "End turn" at bounding box center [60, 41] width 29 height 14
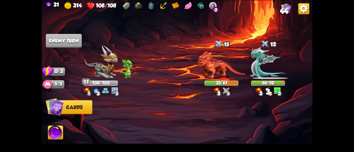
click at [253, 58] on img at bounding box center [267, 63] width 35 height 33
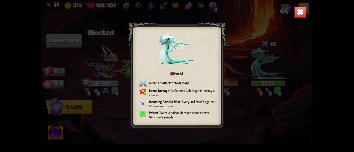
click at [298, 10] on img at bounding box center [300, 12] width 12 height 12
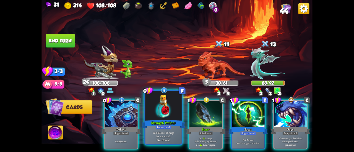
click at [162, 106] on div at bounding box center [163, 106] width 36 height 31
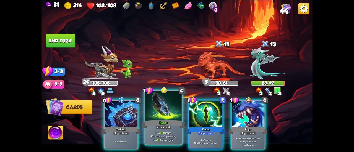
click at [164, 112] on div at bounding box center [163, 106] width 36 height 31
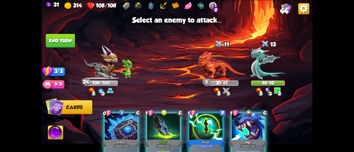
click at [163, 125] on div at bounding box center [163, 128] width 33 height 28
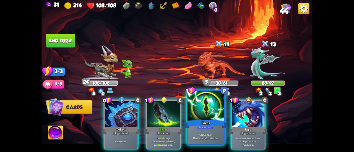
click at [193, 123] on div "Focus" at bounding box center [206, 124] width 44 height 10
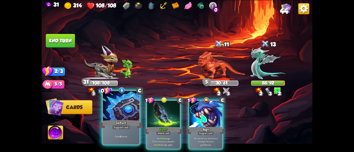
click at [128, 116] on div at bounding box center [121, 106] width 36 height 31
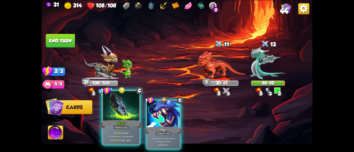
click at [118, 112] on div at bounding box center [121, 106] width 36 height 31
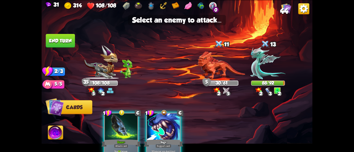
click at [122, 117] on div at bounding box center [121, 128] width 33 height 28
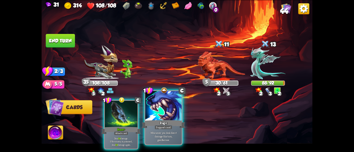
click at [165, 126] on div "Support card" at bounding box center [163, 127] width 18 height 4
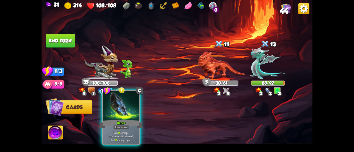
click at [123, 118] on div at bounding box center [121, 106] width 36 height 31
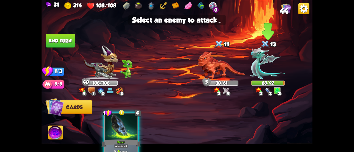
click at [258, 67] on img at bounding box center [267, 63] width 35 height 33
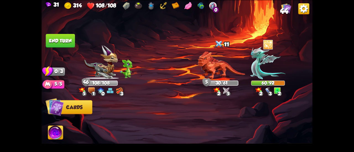
click at [51, 33] on img at bounding box center [176, 76] width 271 height 152
click at [54, 35] on button "End turn" at bounding box center [60, 41] width 29 height 14
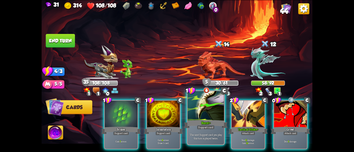
click at [203, 115] on div at bounding box center [205, 106] width 36 height 31
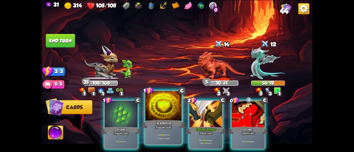
click at [169, 117] on div at bounding box center [163, 106] width 36 height 31
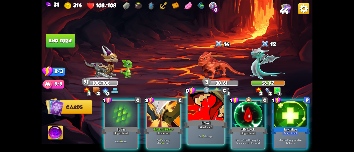
click at [222, 118] on div at bounding box center [205, 106] width 36 height 31
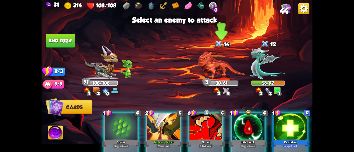
click at [215, 72] on img at bounding box center [221, 65] width 47 height 28
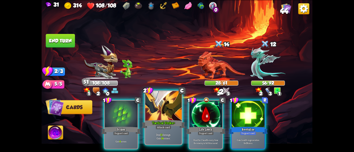
click at [162, 103] on div at bounding box center [163, 106] width 36 height 31
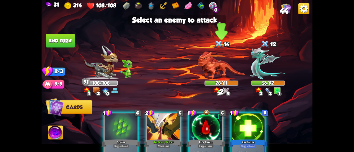
click at [218, 63] on img at bounding box center [221, 65] width 47 height 28
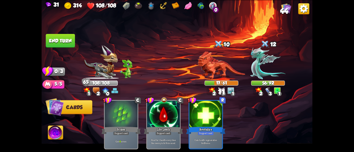
click at [61, 42] on button "End turn" at bounding box center [60, 41] width 29 height 14
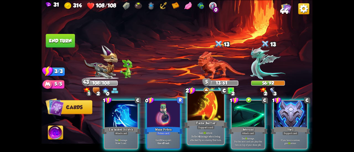
click at [197, 135] on p "Gain 10 armor. Reflect 4 damage when being attacked by an enemy this turn." at bounding box center [205, 136] width 35 height 11
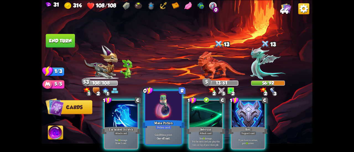
click at [160, 132] on div "Gain 1 Mana point. One-off card." at bounding box center [163, 136] width 36 height 16
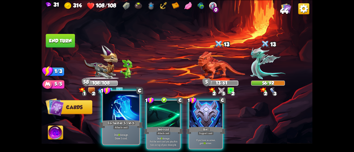
click at [130, 127] on div "Enchanted Scratch" at bounding box center [121, 124] width 44 height 10
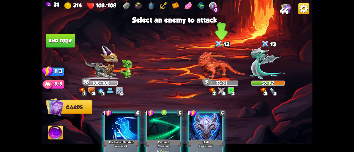
click at [216, 67] on img at bounding box center [221, 65] width 47 height 28
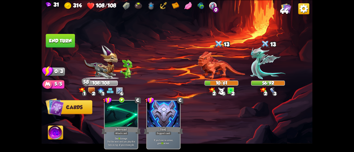
click at [72, 46] on button "End turn" at bounding box center [60, 41] width 29 height 14
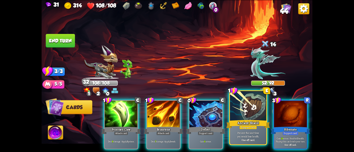
click at [246, 116] on div at bounding box center [248, 106] width 36 height 31
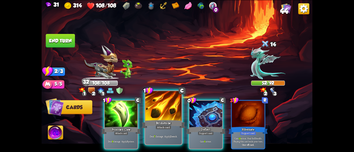
click at [157, 112] on div at bounding box center [163, 106] width 36 height 31
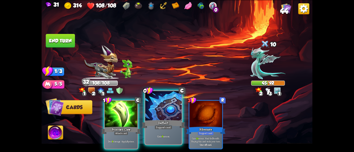
click at [154, 113] on div at bounding box center [163, 106] width 36 height 31
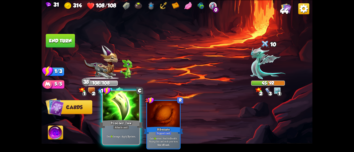
click at [124, 114] on div at bounding box center [121, 106] width 36 height 31
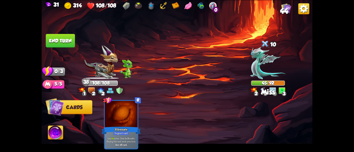
click at [58, 41] on button "End turn" at bounding box center [60, 41] width 29 height 14
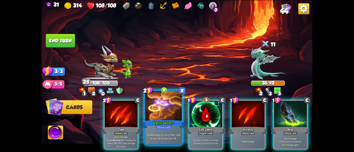
click at [163, 115] on div at bounding box center [163, 106] width 36 height 31
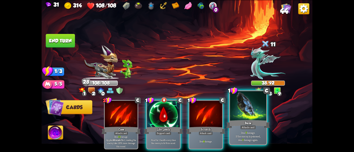
click at [239, 123] on div "Bane" at bounding box center [248, 124] width 44 height 10
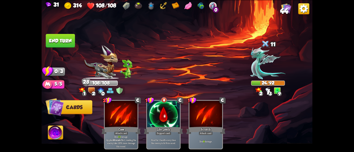
click at [65, 39] on button "End turn" at bounding box center [60, 41] width 29 height 14
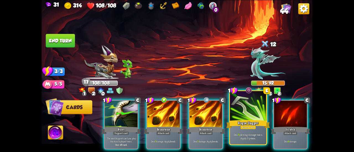
click at [239, 127] on div "Rogue Dagger" at bounding box center [248, 124] width 44 height 10
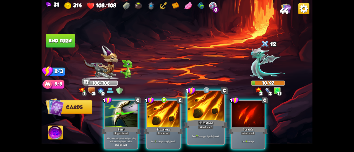
click at [203, 118] on div at bounding box center [205, 106] width 36 height 31
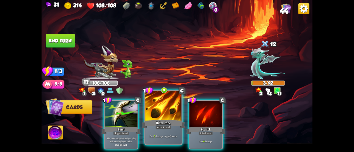
click at [155, 117] on div at bounding box center [163, 106] width 36 height 31
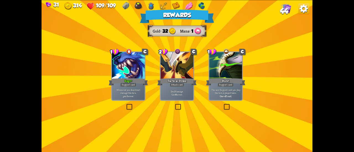
click at [130, 88] on div "Whenever you deal direct damage this turn, gain 5 armor." at bounding box center [128, 93] width 33 height 14
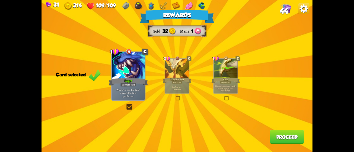
click at [278, 137] on button "Proceed" at bounding box center [287, 137] width 34 height 14
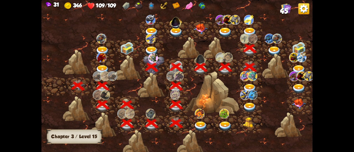
scroll to position [0, 84]
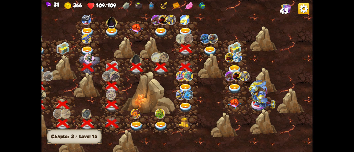
click at [209, 50] on img at bounding box center [210, 51] width 14 height 10
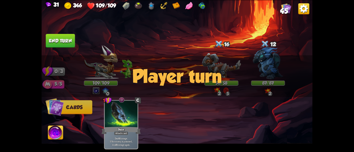
click at [214, 67] on div "Player turn" at bounding box center [176, 76] width 271 height 42
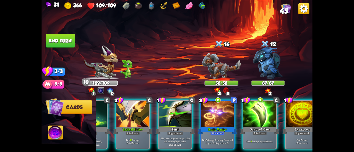
scroll to position [0, 26]
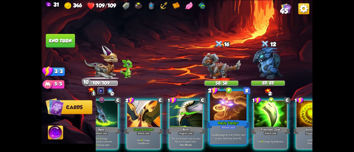
click at [224, 125] on div "Rarity Vanity+" at bounding box center [228, 124] width 44 height 10
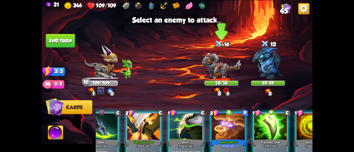
click at [214, 71] on img at bounding box center [221, 66] width 39 height 26
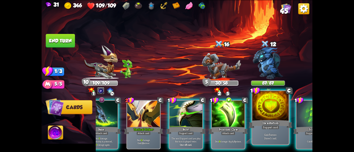
click at [266, 104] on div at bounding box center [270, 106] width 36 height 31
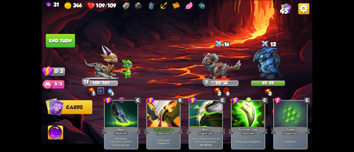
scroll to position [0, 52]
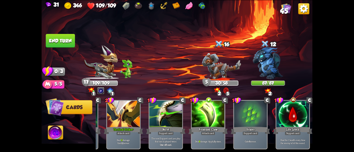
click at [64, 38] on button "End turn" at bounding box center [60, 41] width 29 height 14
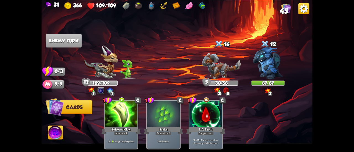
scroll to position [0, 0]
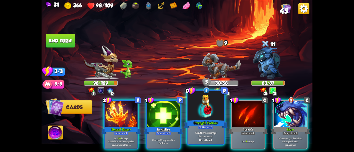
click at [214, 110] on div at bounding box center [205, 106] width 36 height 31
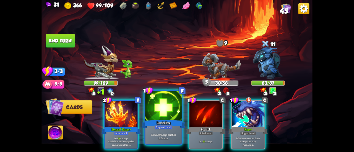
click at [168, 105] on div at bounding box center [163, 106] width 36 height 31
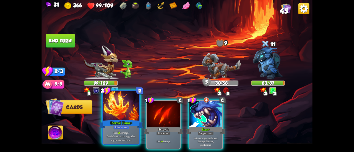
click at [123, 109] on div at bounding box center [121, 106] width 36 height 31
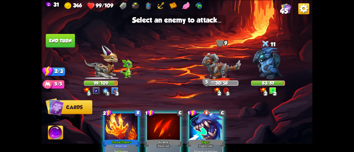
click at [112, 124] on div at bounding box center [121, 128] width 33 height 28
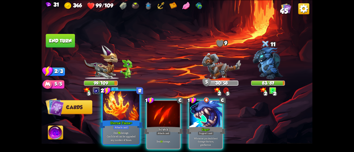
click at [110, 119] on div "Eternal Flame+" at bounding box center [121, 124] width 44 height 10
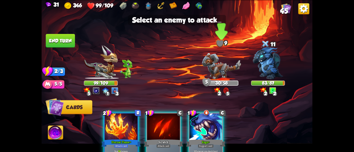
click at [209, 74] on img at bounding box center [221, 66] width 39 height 26
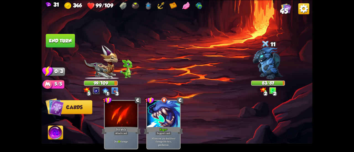
click at [71, 37] on button "End turn" at bounding box center [60, 41] width 29 height 14
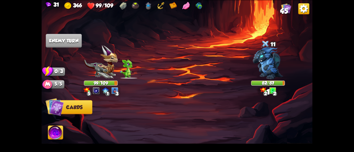
click at [97, 62] on img at bounding box center [101, 62] width 34 height 34
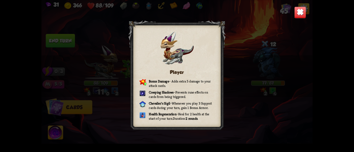
click at [296, 13] on img at bounding box center [300, 12] width 12 height 12
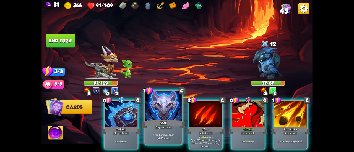
click at [156, 115] on div at bounding box center [163, 106] width 36 height 31
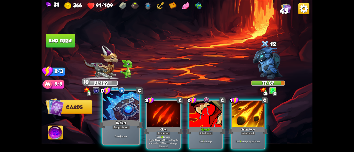
click at [121, 115] on div at bounding box center [121, 106] width 36 height 31
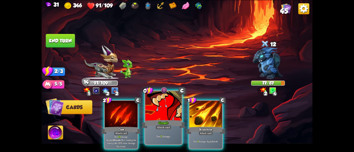
click at [151, 120] on div "Growl+" at bounding box center [163, 124] width 44 height 10
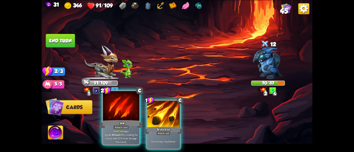
click at [132, 116] on div at bounding box center [121, 106] width 36 height 31
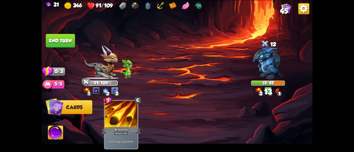
click at [69, 45] on button "End turn" at bounding box center [60, 41] width 29 height 14
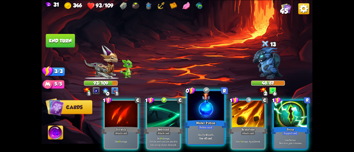
click at [202, 111] on div at bounding box center [205, 106] width 36 height 31
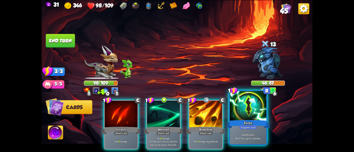
click at [240, 115] on div at bounding box center [248, 106] width 36 height 31
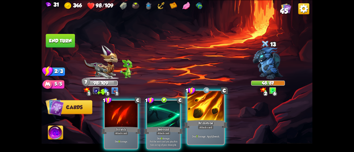
click at [201, 123] on div "Brimstone" at bounding box center [206, 124] width 44 height 10
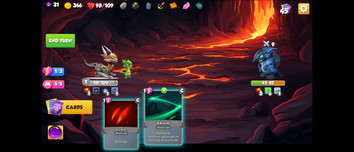
click at [162, 119] on div at bounding box center [163, 106] width 36 height 31
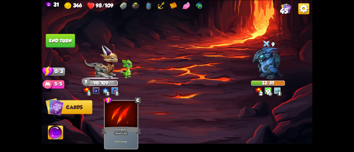
click at [65, 42] on button "End turn" at bounding box center [60, 41] width 29 height 14
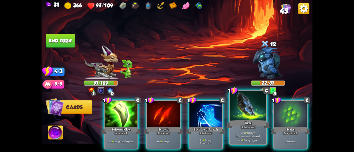
click at [235, 131] on div "Deal 7 damage. If the enemy is poisoned, deal 7 damage again." at bounding box center [248, 136] width 36 height 16
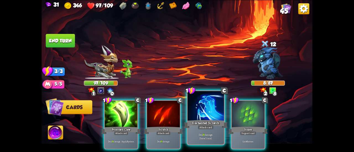
click at [208, 119] on div at bounding box center [205, 106] width 36 height 31
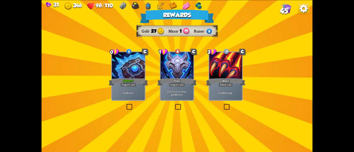
click at [140, 80] on div "Deflect+" at bounding box center [128, 81] width 39 height 9
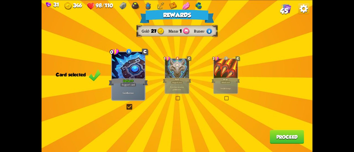
click at [279, 131] on button "Proceed" at bounding box center [287, 137] width 34 height 14
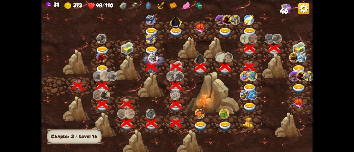
scroll to position [0, 84]
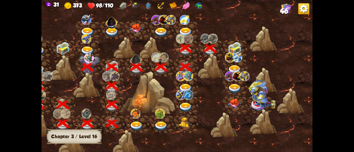
click at [232, 49] on img at bounding box center [235, 48] width 14 height 13
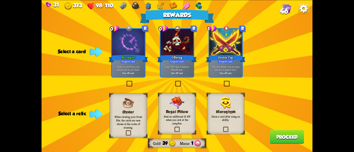
click at [226, 76] on div "The next Attack card you play this turn is played twice. One-off card." at bounding box center [225, 69] width 33 height 14
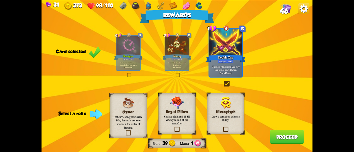
click at [187, 106] on div "Regal Pillow Heal an additional 15 HP when you rest at the campfire." at bounding box center [176, 113] width 37 height 41
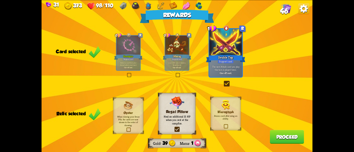
click at [276, 139] on button "Proceed" at bounding box center [287, 137] width 34 height 14
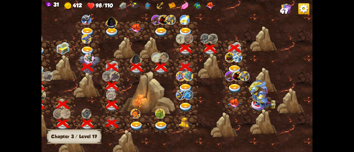
click at [233, 69] on img at bounding box center [235, 70] width 14 height 10
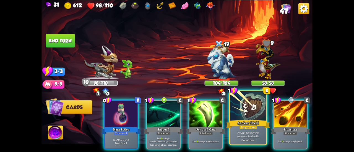
click at [239, 136] on p "Prevent the next time you would lose health." at bounding box center [248, 134] width 35 height 7
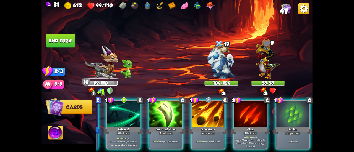
scroll to position [0, 0]
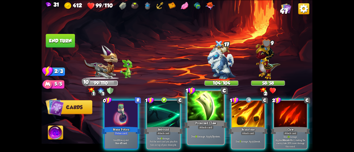
drag, startPoint x: 214, startPoint y: 116, endPoint x: 216, endPoint y: 114, distance: 2.9
click at [214, 116] on div at bounding box center [205, 106] width 36 height 31
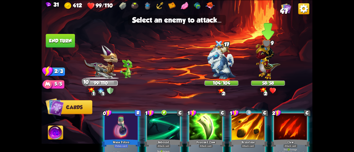
click at [264, 53] on img at bounding box center [267, 60] width 25 height 38
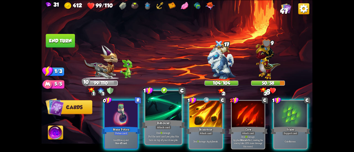
click at [167, 110] on div at bounding box center [163, 106] width 36 height 31
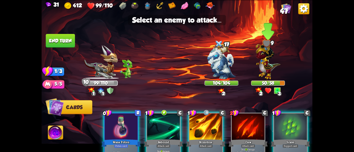
click at [267, 57] on img at bounding box center [267, 60] width 25 height 38
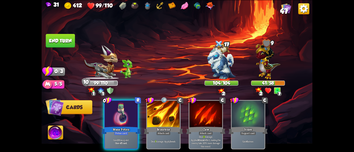
click at [69, 38] on button "End turn" at bounding box center [60, 41] width 29 height 14
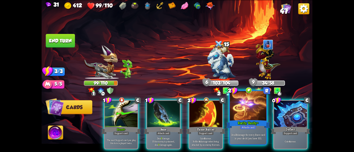
click at [235, 120] on div "Rarity Vanity+" at bounding box center [248, 124] width 44 height 10
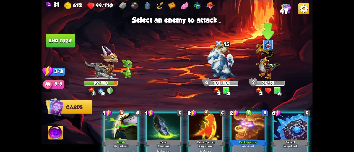
click at [257, 60] on img at bounding box center [267, 60] width 25 height 38
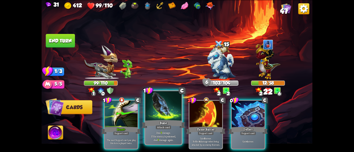
click at [169, 105] on div at bounding box center [163, 106] width 36 height 31
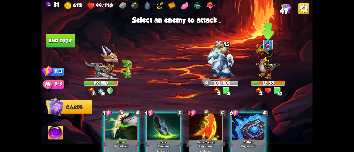
click at [268, 58] on img at bounding box center [267, 60] width 25 height 38
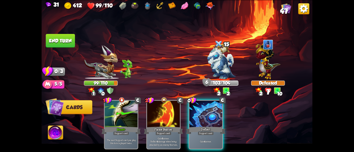
click at [69, 40] on button "End turn" at bounding box center [60, 41] width 29 height 14
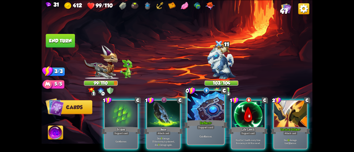
click at [200, 117] on div at bounding box center [205, 106] width 36 height 31
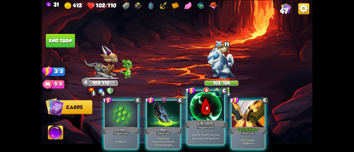
click at [211, 124] on div "Life Leech" at bounding box center [206, 124] width 44 height 10
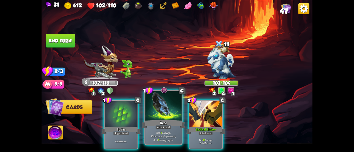
click at [166, 122] on div "Bane" at bounding box center [163, 124] width 44 height 10
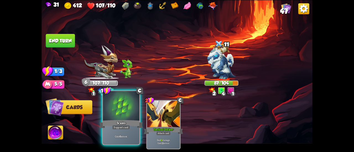
click at [124, 125] on div "Scales" at bounding box center [121, 124] width 44 height 10
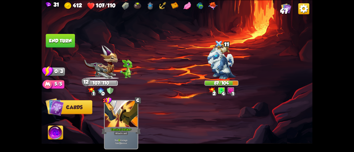
click at [62, 38] on button "End turn" at bounding box center [60, 41] width 29 height 14
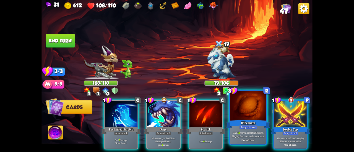
click at [255, 131] on p "Gain 13 armor. Heal for 5 health. Playing this card ends your turn." at bounding box center [248, 134] width 35 height 7
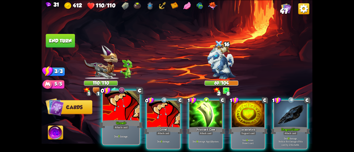
click at [122, 112] on div at bounding box center [121, 106] width 36 height 31
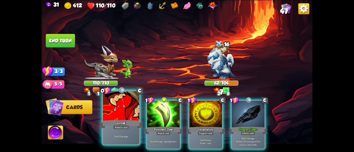
click at [122, 112] on div at bounding box center [121, 106] width 36 height 31
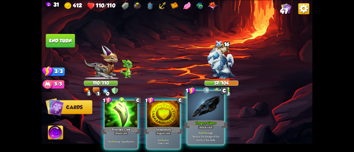
click at [207, 128] on div "Attack card" at bounding box center [206, 127] width 16 height 4
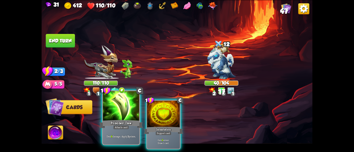
click at [129, 127] on div "Poisoned Claw" at bounding box center [121, 124] width 44 height 10
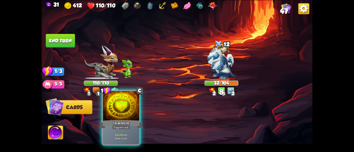
click at [125, 124] on div "Incantation" at bounding box center [121, 124] width 44 height 10
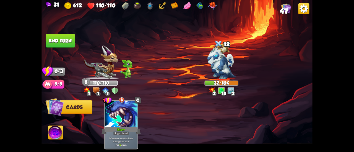
click at [50, 33] on img at bounding box center [176, 76] width 271 height 152
click at [56, 38] on button "End turn" at bounding box center [60, 41] width 29 height 14
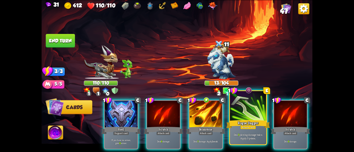
click at [244, 129] on div "Attack card" at bounding box center [248, 127] width 16 height 4
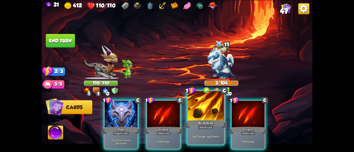
click at [193, 120] on div "Brimstone" at bounding box center [206, 124] width 44 height 10
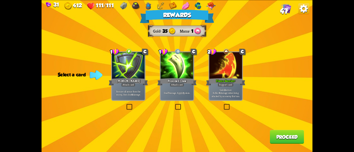
click at [218, 99] on div "Gain 12 armor. Reflect 6 damage when being attacked by an enemy this turn." at bounding box center [225, 93] width 33 height 14
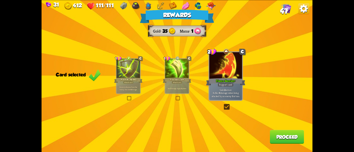
click at [280, 137] on button "Proceed" at bounding box center [287, 137] width 34 height 14
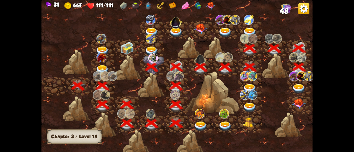
scroll to position [0, 84]
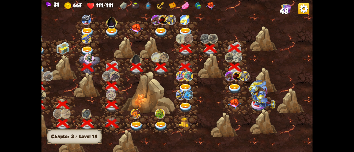
click at [234, 87] on img at bounding box center [235, 89] width 14 height 10
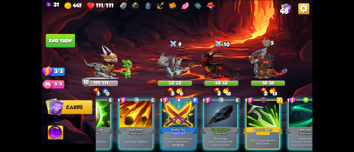
scroll to position [0, 0]
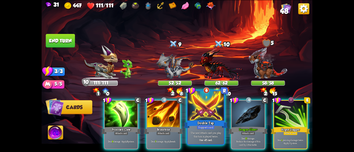
click at [195, 133] on p "The next Attack card you play this turn is played twice." at bounding box center [205, 134] width 35 height 7
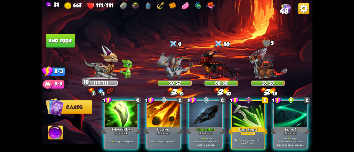
drag, startPoint x: 198, startPoint y: 123, endPoint x: 99, endPoint y: 60, distance: 116.7
click at [99, 60] on div "Select an enemy to attack... You don't have enough stamina to play that card...…" at bounding box center [176, 76] width 271 height 152
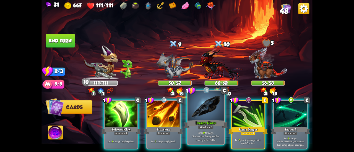
click at [198, 115] on div at bounding box center [205, 106] width 36 height 31
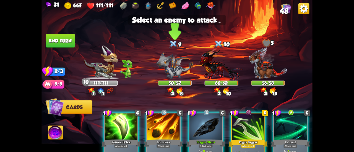
click at [172, 68] on img at bounding box center [174, 65] width 37 height 27
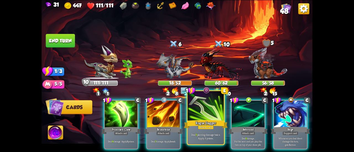
click at [217, 120] on div "Rogue Dagger" at bounding box center [206, 124] width 44 height 10
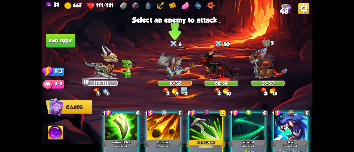
click at [169, 57] on img at bounding box center [174, 65] width 37 height 27
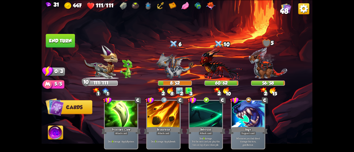
click at [65, 39] on button "End turn" at bounding box center [60, 41] width 29 height 14
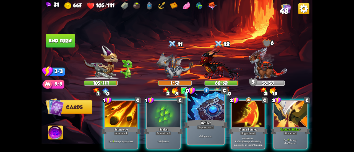
click at [201, 115] on div at bounding box center [205, 106] width 36 height 31
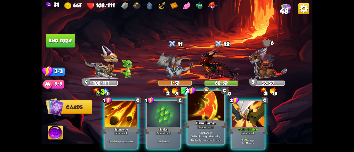
click at [205, 122] on div "Flame Barrier" at bounding box center [206, 124] width 44 height 10
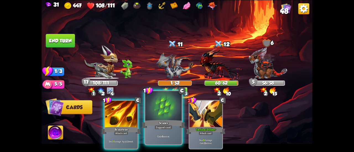
click at [162, 120] on div "Scales" at bounding box center [163, 124] width 44 height 10
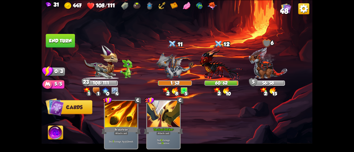
click at [61, 40] on button "End turn" at bounding box center [60, 41] width 29 height 14
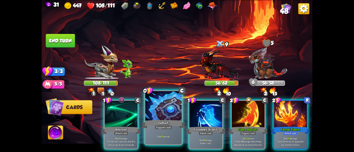
click at [154, 108] on div at bounding box center [163, 106] width 36 height 31
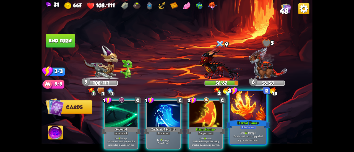
click at [258, 116] on div at bounding box center [248, 106] width 36 height 31
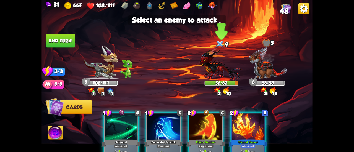
click at [223, 63] on img at bounding box center [221, 64] width 44 height 32
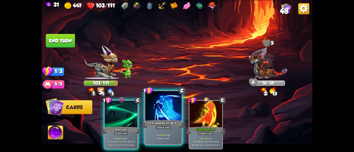
click at [159, 106] on div at bounding box center [163, 106] width 36 height 31
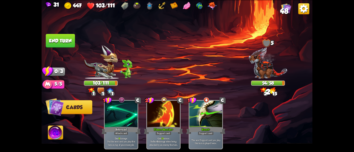
click at [50, 39] on button "End turn" at bounding box center [60, 41] width 29 height 14
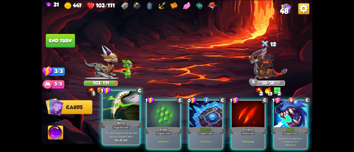
click at [120, 109] on div at bounding box center [121, 106] width 36 height 31
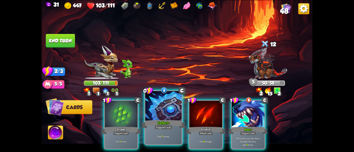
click at [172, 119] on div "Deflect+" at bounding box center [163, 124] width 44 height 10
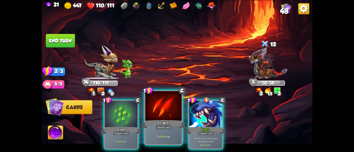
click at [167, 114] on div at bounding box center [163, 106] width 36 height 31
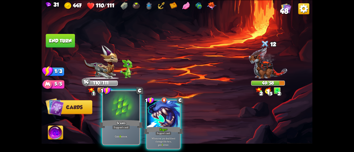
click at [112, 112] on div at bounding box center [121, 106] width 36 height 31
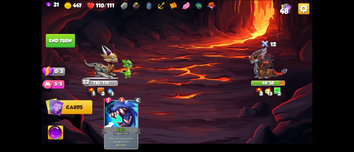
click at [58, 40] on button "End turn" at bounding box center [60, 41] width 29 height 14
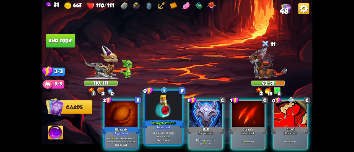
click at [161, 111] on div at bounding box center [163, 106] width 36 height 31
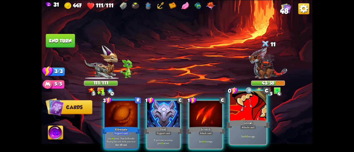
click at [238, 122] on div "Growl" at bounding box center [248, 124] width 44 height 10
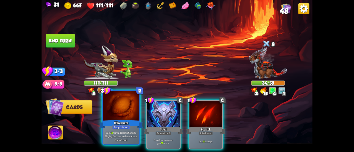
click at [112, 118] on div at bounding box center [121, 106] width 36 height 31
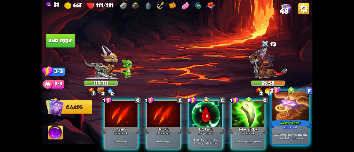
click at [288, 120] on div "Rarity Vanity+" at bounding box center [290, 124] width 44 height 10
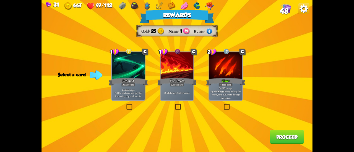
drag, startPoint x: 189, startPoint y: 88, endPoint x: 238, endPoint y: 88, distance: 48.6
click at [238, 0] on div "1 C Rebound Attack card Deal 8 damage. Put the next card you play this turn on …" at bounding box center [176, 0] width 271 height 0
click at [224, 90] on b "Wound" at bounding box center [220, 91] width 7 height 3
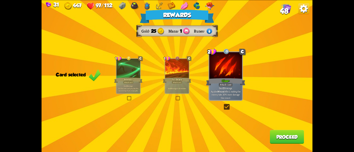
drag, startPoint x: 279, startPoint y: 127, endPoint x: 282, endPoint y: 131, distance: 4.2
click at [282, 131] on div "Rewards Gold 25 Mana 1 Runes Card selected 1 C Rebound Attack card Deal 8 damag…" at bounding box center [176, 76] width 271 height 152
click at [282, 136] on button "Proceed" at bounding box center [287, 137] width 34 height 14
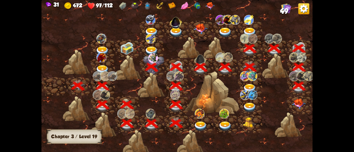
scroll to position [0, 84]
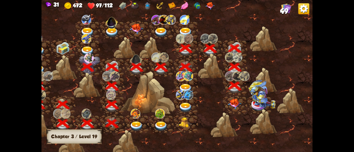
click at [233, 104] on img at bounding box center [235, 104] width 14 height 10
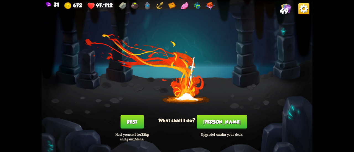
click at [232, 125] on button "[PERSON_NAME]" at bounding box center [221, 122] width 50 height 14
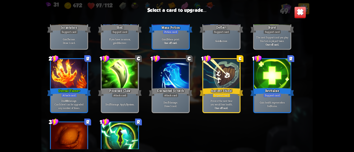
scroll to position [257, 0]
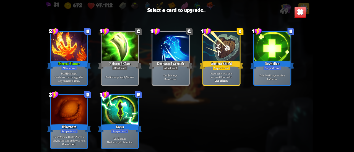
click at [73, 68] on div "Attack card" at bounding box center [69, 68] width 16 height 4
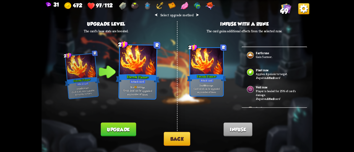
click at [122, 129] on button "Upgrade" at bounding box center [118, 130] width 35 height 14
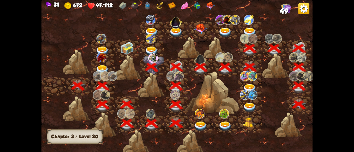
scroll to position [0, 84]
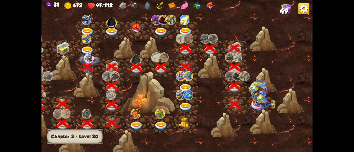
click at [262, 105] on img at bounding box center [261, 94] width 27 height 29
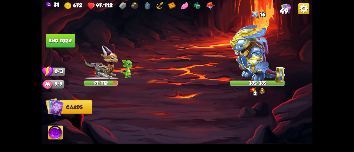
click at [254, 43] on img at bounding box center [257, 54] width 55 height 59
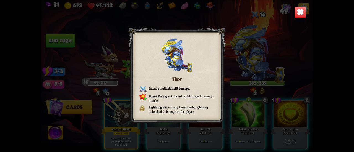
click at [300, 15] on img at bounding box center [300, 12] width 12 height 12
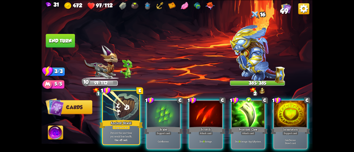
click at [107, 110] on div at bounding box center [121, 106] width 36 height 31
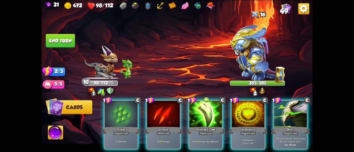
scroll to position [0, 52]
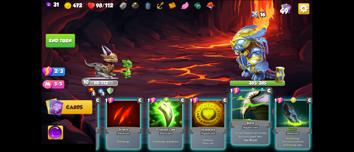
click at [254, 130] on div "The next Support card you play this turn is played twice. One-off card." at bounding box center [250, 136] width 36 height 16
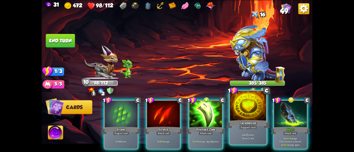
scroll to position [0, 0]
click at [211, 122] on div "1 C Scales Support card Gain 6 armor. 1 C Scratch Attack card Deal 6 damage. 1 …" at bounding box center [204, 119] width 217 height 68
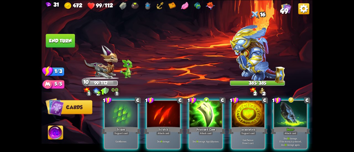
click at [229, 123] on div "1 C Scales Support card Gain 6 armor. 1 C Scratch Attack card Deal 6 damage. 1 …" at bounding box center [204, 119] width 217 height 68
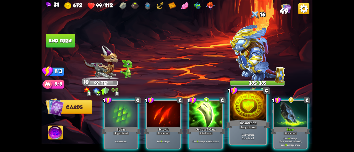
click at [233, 126] on div "Incantation" at bounding box center [248, 124] width 44 height 10
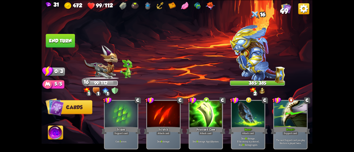
click at [75, 36] on button "End turn" at bounding box center [60, 41] width 29 height 14
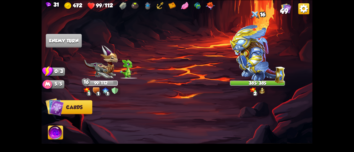
click at [60, 131] on img at bounding box center [55, 133] width 15 height 15
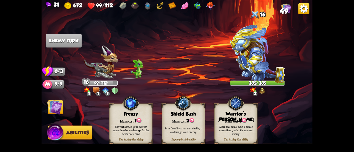
click at [229, 112] on div "Warrior's [PERSON_NAME]" at bounding box center [235, 116] width 43 height 11
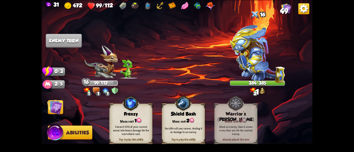
click at [58, 109] on img at bounding box center [54, 106] width 15 height 15
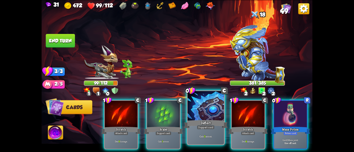
click at [196, 114] on div at bounding box center [205, 106] width 36 height 31
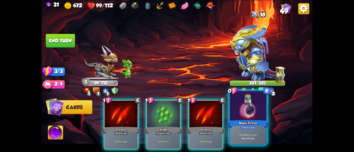
click at [240, 116] on div at bounding box center [248, 106] width 36 height 31
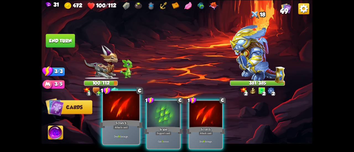
click at [115, 116] on div at bounding box center [121, 106] width 36 height 31
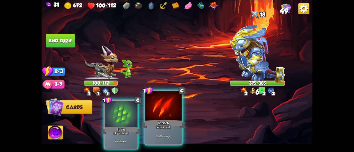
click at [164, 116] on div at bounding box center [163, 106] width 36 height 31
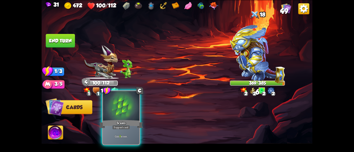
click at [120, 119] on div at bounding box center [121, 106] width 36 height 31
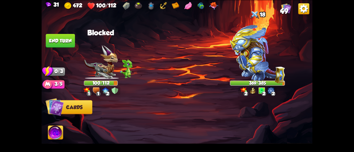
click at [62, 39] on button "End turn" at bounding box center [60, 41] width 29 height 14
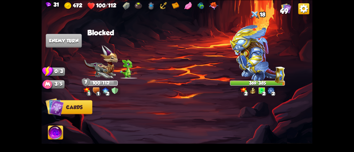
click at [254, 50] on img at bounding box center [257, 54] width 55 height 59
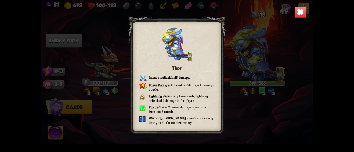
click at [296, 12] on img at bounding box center [300, 12] width 12 height 12
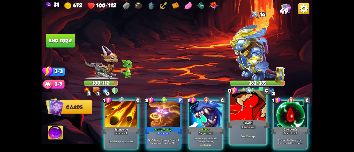
click at [264, 115] on div at bounding box center [248, 106] width 36 height 31
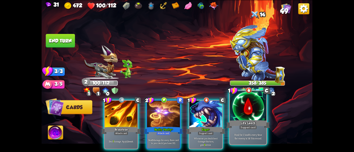
click at [243, 111] on div at bounding box center [248, 106] width 36 height 31
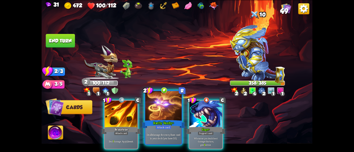
click at [153, 124] on div "Rarity Vanity+" at bounding box center [163, 124] width 44 height 10
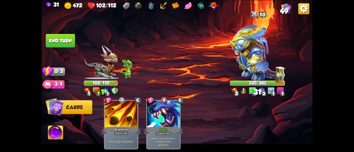
click at [67, 43] on button "End turn" at bounding box center [60, 41] width 29 height 14
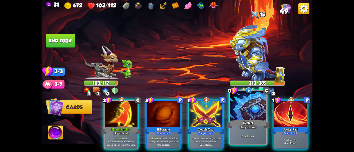
click at [260, 130] on div "Gain 5 armor." at bounding box center [248, 136] width 36 height 16
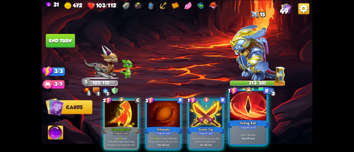
click at [253, 129] on div "Support card" at bounding box center [248, 127] width 18 height 4
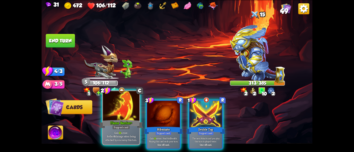
click at [117, 113] on div at bounding box center [121, 106] width 36 height 31
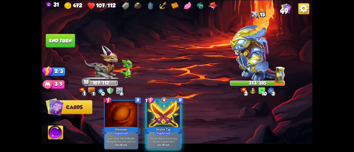
click at [64, 38] on button "End turn" at bounding box center [60, 41] width 29 height 14
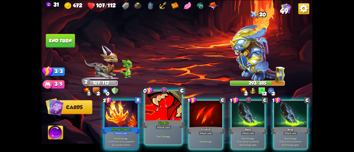
click at [157, 115] on div at bounding box center [163, 106] width 36 height 31
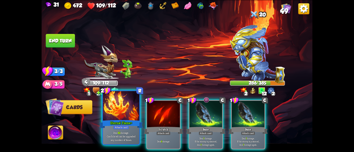
click at [109, 113] on div at bounding box center [121, 106] width 36 height 31
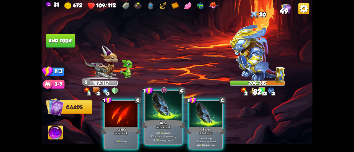
click at [162, 118] on div at bounding box center [163, 106] width 36 height 31
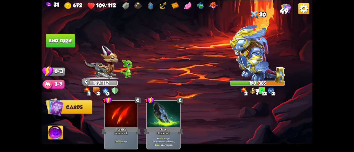
click at [63, 36] on button "End turn" at bounding box center [60, 41] width 29 height 14
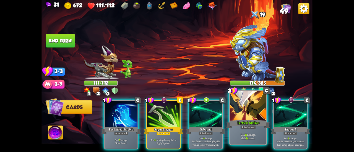
click at [245, 136] on p "Deal 11 damage. Gain 14 armor." at bounding box center [248, 136] width 35 height 7
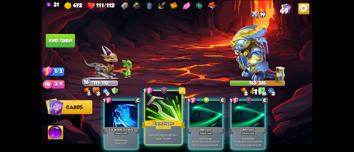
click at [150, 131] on div "Deal 5 piercing damage twice. Apply 3 poison." at bounding box center [163, 136] width 36 height 16
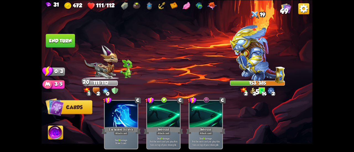
click at [56, 42] on button "End turn" at bounding box center [60, 41] width 29 height 14
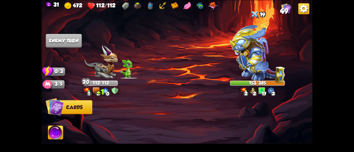
click at [58, 130] on img at bounding box center [55, 133] width 15 height 15
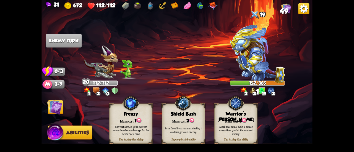
click at [246, 118] on img at bounding box center [243, 120] width 5 height 5
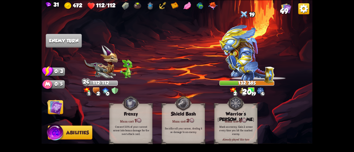
click at [61, 110] on img at bounding box center [54, 106] width 15 height 15
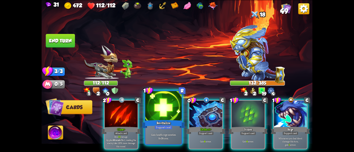
click at [172, 128] on div "Revitalize" at bounding box center [163, 124] width 44 height 10
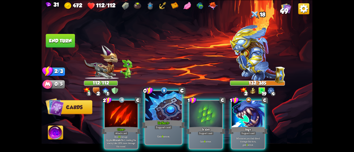
click at [171, 130] on div "Support card" at bounding box center [163, 127] width 18 height 4
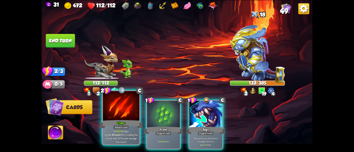
click at [127, 121] on div "Claw+" at bounding box center [121, 124] width 44 height 10
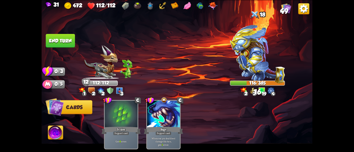
click at [66, 42] on button "End turn" at bounding box center [60, 41] width 29 height 14
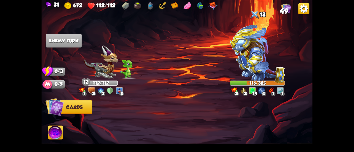
click at [262, 61] on img at bounding box center [257, 54] width 55 height 59
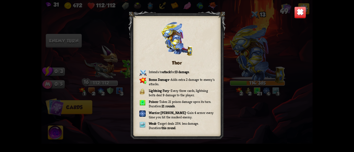
click at [299, 14] on img at bounding box center [300, 12] width 12 height 12
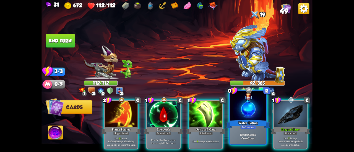
click at [236, 122] on div "Water Potion" at bounding box center [248, 124] width 44 height 10
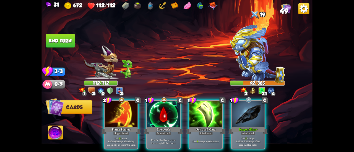
click at [236, 126] on div "Dragon Glass+" at bounding box center [247, 130] width 39 height 9
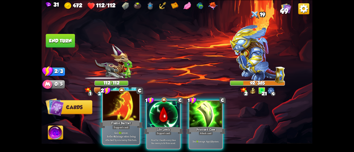
click at [113, 123] on div "Flame Barrier" at bounding box center [121, 124] width 44 height 10
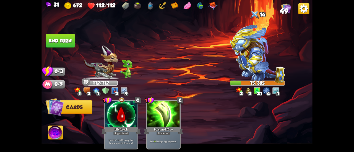
click at [60, 40] on button "End turn" at bounding box center [60, 41] width 29 height 14
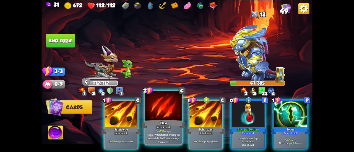
click at [159, 116] on div at bounding box center [163, 106] width 36 height 31
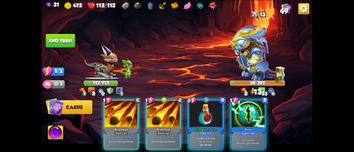
click at [187, 118] on div "1 C Brimstone Attack card Deal 7 damage. Apply 1 weak. 1 C Brimstone Attack car…" at bounding box center [204, 119] width 217 height 68
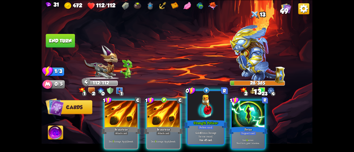
click at [192, 119] on div at bounding box center [205, 106] width 36 height 31
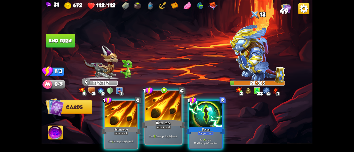
click at [169, 120] on div "Brimstone" at bounding box center [163, 124] width 44 height 10
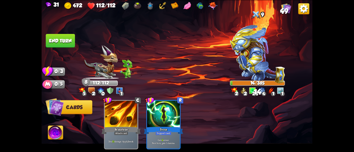
click at [68, 40] on button "End turn" at bounding box center [60, 41] width 29 height 14
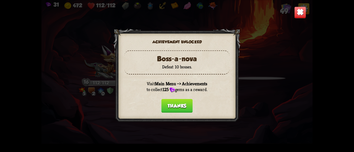
click at [167, 105] on button "Thanks" at bounding box center [176, 106] width 31 height 14
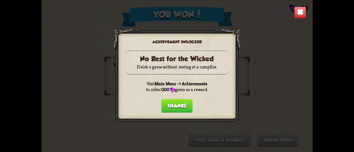
click at [167, 107] on button "Thanks" at bounding box center [176, 106] width 31 height 14
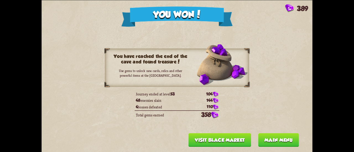
click at [269, 142] on button "Main menu" at bounding box center [278, 140] width 41 height 14
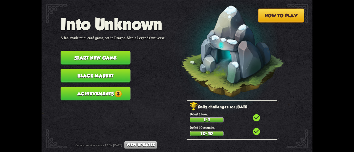
click at [112, 89] on button "Achievements 3" at bounding box center [96, 94] width 70 height 14
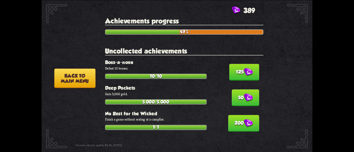
click at [236, 74] on button "125" at bounding box center [244, 72] width 30 height 17
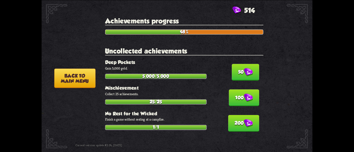
click at [236, 74] on button "50" at bounding box center [245, 72] width 27 height 17
click at [236, 90] on button "100" at bounding box center [244, 98] width 30 height 17
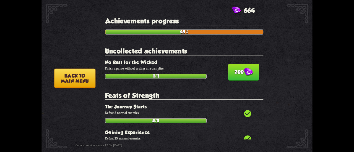
click at [236, 74] on button "200" at bounding box center [243, 72] width 31 height 17
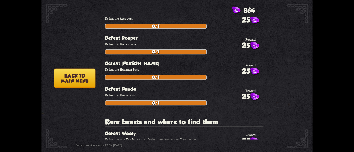
scroll to position [856, 0]
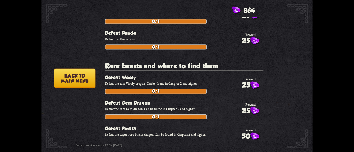
click at [88, 72] on button "Back to main menu" at bounding box center [74, 78] width 41 height 19
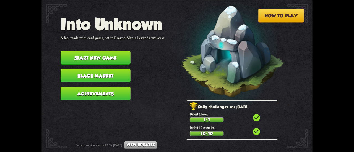
click at [80, 77] on button "Black Market" at bounding box center [96, 76] width 70 height 14
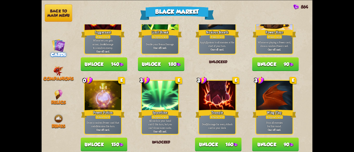
scroll to position [575, 0]
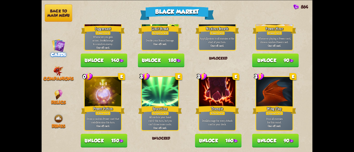
click at [119, 143] on button "Unlock 150" at bounding box center [104, 141] width 46 height 14
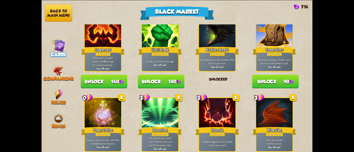
scroll to position [519, 0]
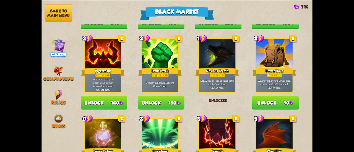
click at [122, 104] on img at bounding box center [121, 103] width 4 height 4
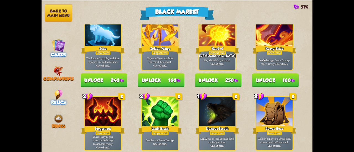
scroll to position [437, 0]
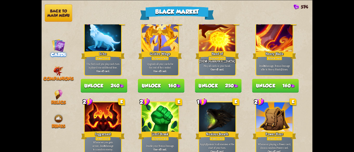
click at [61, 107] on nav "Back to main menu Cards Companions Relics Runes" at bounding box center [58, 76] width 34 height 152
click at [58, 104] on span "Relics" at bounding box center [58, 102] width 15 height 5
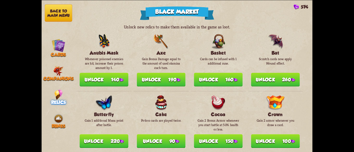
click at [119, 82] on button "Unlock 140" at bounding box center [104, 80] width 49 height 14
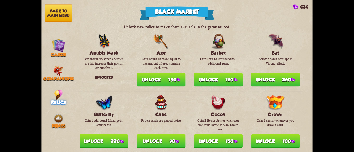
click at [227, 77] on button "Unlock 160" at bounding box center [218, 80] width 49 height 14
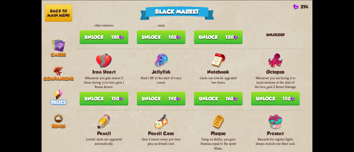
scroll to position [304, 0]
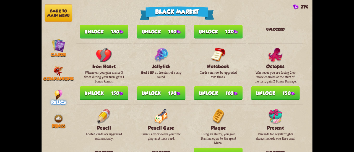
click at [236, 93] on img at bounding box center [235, 94] width 4 height 4
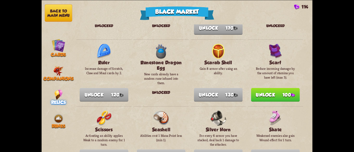
scroll to position [635, 0]
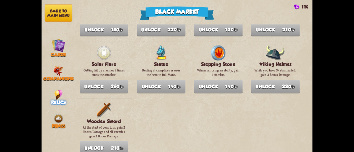
drag, startPoint x: 75, startPoint y: 14, endPoint x: 71, endPoint y: 12, distance: 4.1
click at [74, 14] on nav "Back to main menu Cards Companions Relics Runes" at bounding box center [58, 76] width 34 height 152
click at [70, 12] on button "Back to main menu" at bounding box center [58, 12] width 27 height 17
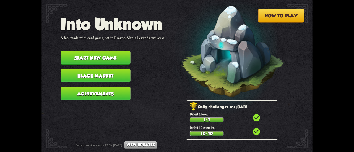
click at [92, 56] on button "Start new game" at bounding box center [96, 58] width 70 height 14
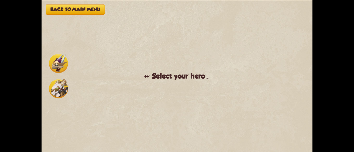
click at [56, 62] on img at bounding box center [58, 63] width 19 height 19
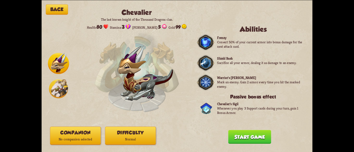
click at [110, 123] on div "Back [PERSON_NAME] The last known knight of the Thousand Dragons clan. Health: …" at bounding box center [176, 76] width 271 height 152
click at [115, 130] on button "Difficulty Normal" at bounding box center [130, 136] width 51 height 18
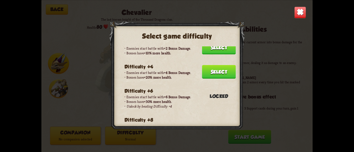
scroll to position [28, 0]
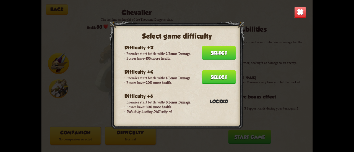
click at [213, 79] on button "Select" at bounding box center [219, 77] width 34 height 14
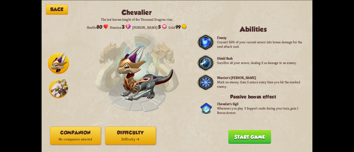
click at [121, 130] on button "Difficulty Difficulty +4" at bounding box center [130, 136] width 51 height 18
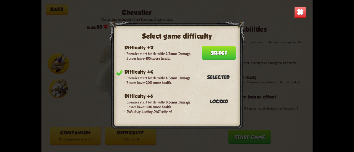
scroll to position [55, 0]
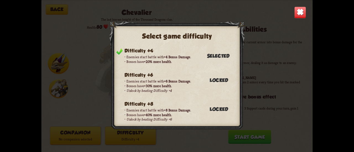
click at [298, 12] on img at bounding box center [300, 12] width 12 height 12
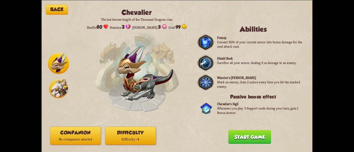
click at [69, 128] on button "Companion No companion selected" at bounding box center [75, 136] width 51 height 18
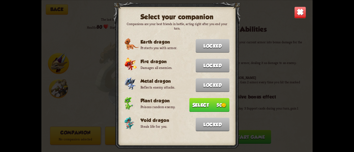
click at [206, 102] on button "Select 50" at bounding box center [209, 105] width 40 height 14
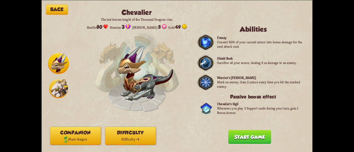
click at [249, 140] on button "Start game" at bounding box center [249, 137] width 43 height 14
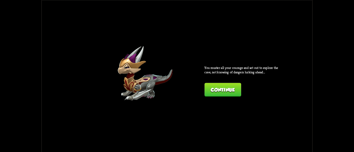
click at [236, 95] on button "Continue" at bounding box center [222, 90] width 36 height 14
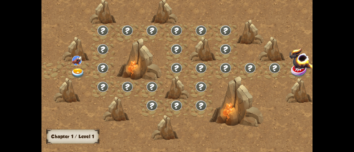
click at [78, 67] on div at bounding box center [78, 71] width 25 height 19
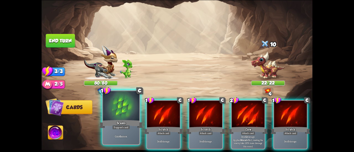
click at [122, 107] on div at bounding box center [121, 106] width 36 height 31
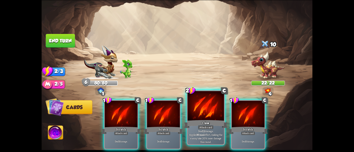
click at [204, 110] on div at bounding box center [205, 106] width 36 height 31
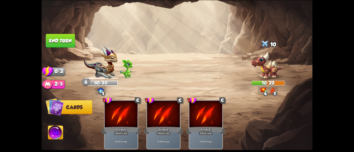
click at [55, 36] on button "End turn" at bounding box center [60, 41] width 29 height 14
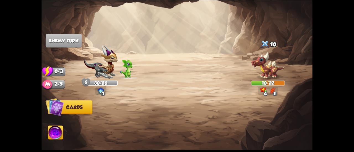
click at [58, 135] on img at bounding box center [55, 133] width 15 height 15
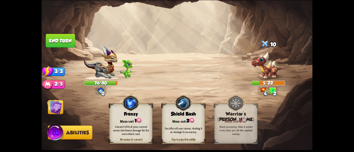
click at [66, 112] on img at bounding box center [176, 76] width 271 height 152
click at [62, 109] on img at bounding box center [54, 106] width 15 height 15
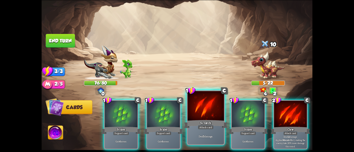
click at [212, 117] on div at bounding box center [205, 106] width 36 height 31
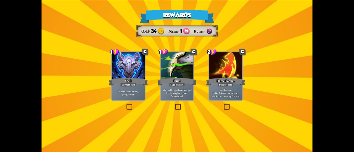
click at [183, 92] on p "The next Support card you play this turn is played twice." at bounding box center [176, 91] width 31 height 6
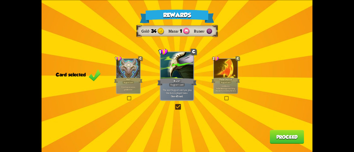
click at [275, 142] on button "Proceed" at bounding box center [287, 137] width 34 height 14
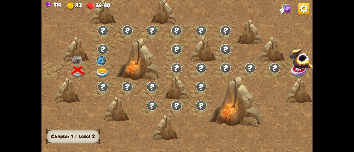
click at [304, 9] on img at bounding box center [303, 8] width 11 height 11
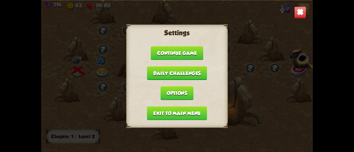
click at [304, 9] on img at bounding box center [300, 12] width 12 height 12
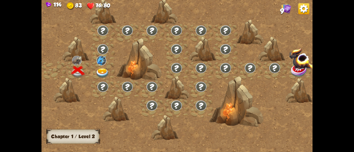
click at [102, 72] on img at bounding box center [103, 74] width 14 height 10
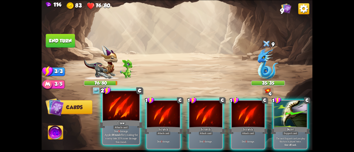
click at [122, 130] on div "Attack card" at bounding box center [121, 127] width 16 height 4
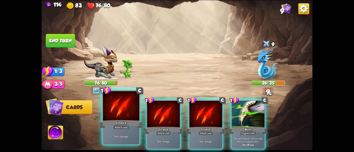
click at [123, 128] on div "Attack card" at bounding box center [121, 127] width 16 height 4
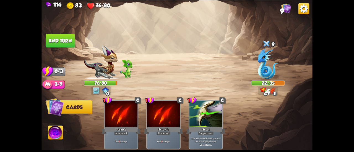
click at [297, 10] on div "114 83 76/80 9" at bounding box center [176, 5] width 271 height 10
click at [301, 9] on img at bounding box center [303, 8] width 11 height 11
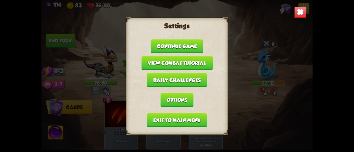
click at [182, 119] on button "Exit to main menu" at bounding box center [177, 120] width 60 height 14
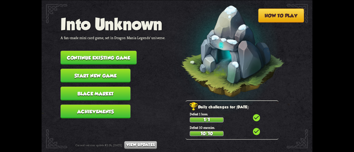
click at [101, 93] on button "Black Market" at bounding box center [96, 94] width 70 height 14
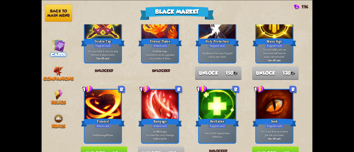
scroll to position [221, 0]
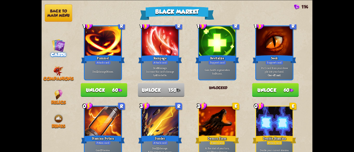
click at [284, 93] on button "Unlock 60" at bounding box center [275, 90] width 46 height 14
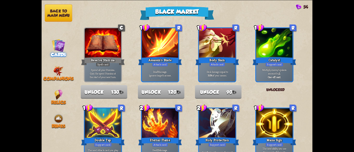
scroll to position [0, 0]
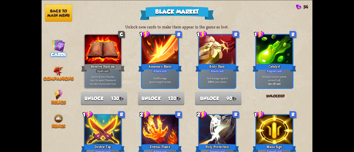
click at [51, 47] on div "Cards" at bounding box center [58, 47] width 34 height 19
click at [58, 47] on img at bounding box center [59, 45] width 14 height 14
click at [56, 74] on img at bounding box center [58, 71] width 10 height 10
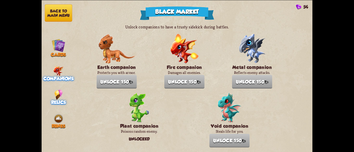
click at [57, 95] on img at bounding box center [58, 95] width 8 height 10
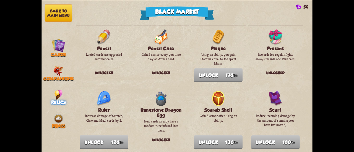
scroll to position [442, 0]
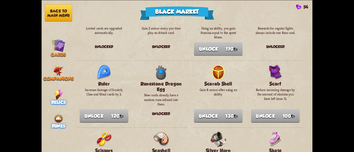
drag, startPoint x: 61, startPoint y: 111, endPoint x: 60, endPoint y: 114, distance: 3.8
click at [61, 111] on nav "Back to main menu Cards Companions Relics Runes" at bounding box center [58, 76] width 34 height 152
click at [60, 115] on img at bounding box center [58, 119] width 10 height 10
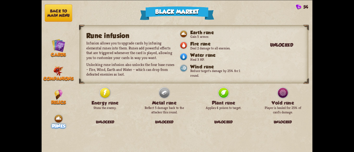
drag, startPoint x: 236, startPoint y: 103, endPoint x: 178, endPoint y: 96, distance: 58.4
click at [178, 96] on div "Energy rune Stuns the enemy. Unlocked Metal rune Reflect 5 damage back to the a…" at bounding box center [193, 100] width 237 height 28
click at [56, 16] on button "Back to main menu" at bounding box center [58, 12] width 27 height 17
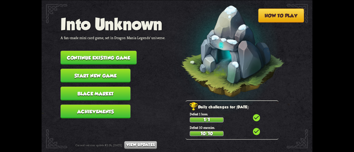
click at [91, 74] on button "Start new game" at bounding box center [96, 76] width 70 height 14
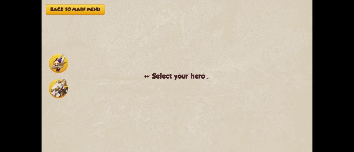
click at [62, 67] on img at bounding box center [58, 63] width 19 height 19
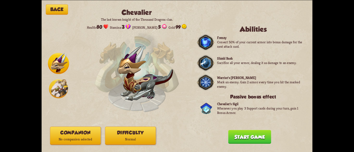
click at [125, 129] on button "Difficulty Normal" at bounding box center [130, 136] width 51 height 18
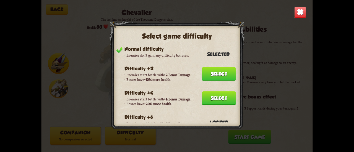
click at [206, 100] on button "Select" at bounding box center [219, 98] width 34 height 14
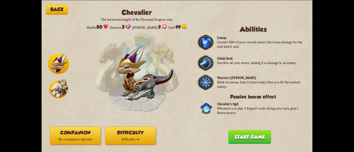
click at [90, 130] on button "Companion No companion selected" at bounding box center [75, 136] width 51 height 18
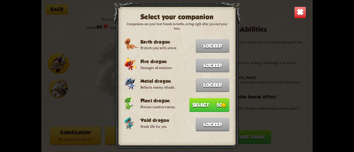
click at [190, 103] on button "Select 50" at bounding box center [209, 105] width 40 height 14
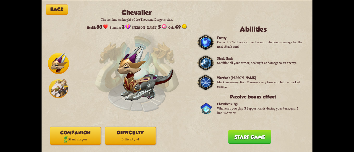
click at [245, 135] on button "Start game" at bounding box center [249, 137] width 43 height 14
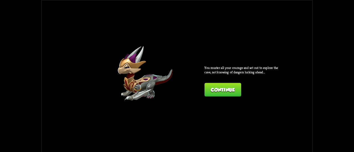
click at [219, 96] on div "Back [PERSON_NAME] The last known knight of the Thousand Dragons clan. Health: …" at bounding box center [176, 76] width 271 height 152
click at [212, 90] on button "Continue" at bounding box center [222, 90] width 36 height 14
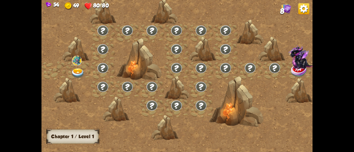
click at [77, 72] on img at bounding box center [78, 74] width 14 height 10
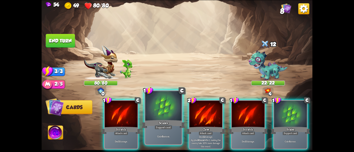
click at [170, 108] on div at bounding box center [163, 106] width 36 height 31
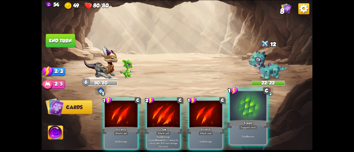
click at [240, 117] on div at bounding box center [248, 106] width 36 height 31
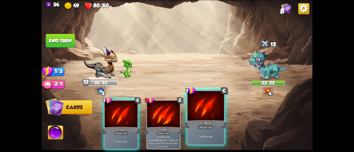
click at [214, 122] on div "Scratch" at bounding box center [206, 124] width 44 height 10
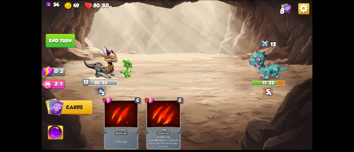
click at [63, 39] on button "End turn" at bounding box center [60, 41] width 29 height 14
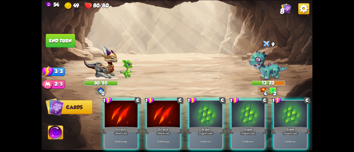
drag, startPoint x: 160, startPoint y: 109, endPoint x: 169, endPoint y: 67, distance: 42.0
click at [169, 67] on div "Select an enemy to attack... You don't have enough stamina to play that card...…" at bounding box center [176, 76] width 271 height 152
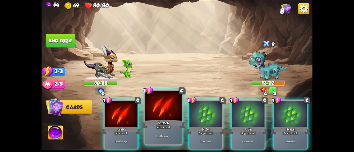
click at [155, 105] on div at bounding box center [163, 106] width 36 height 31
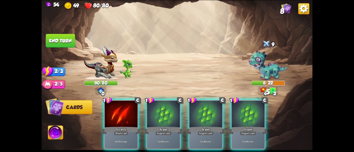
click at [120, 110] on div at bounding box center [121, 115] width 33 height 28
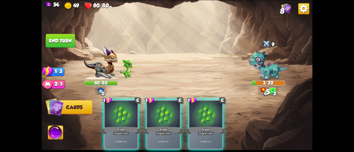
click at [71, 36] on button "End turn" at bounding box center [60, 41] width 29 height 14
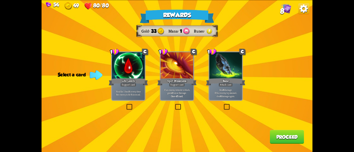
click at [131, 69] on div at bounding box center [128, 66] width 33 height 28
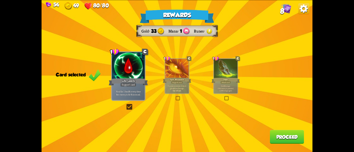
click at [219, 101] on div "Rewards Gold 33 Mana 1 Runes Card selected 1 C Life Leech Support card Heal for…" at bounding box center [176, 76] width 271 height 152
click at [224, 97] on label at bounding box center [224, 97] width 0 height 0
click at [0, 0] on input "checkbox" at bounding box center [0, 0] width 0 height 0
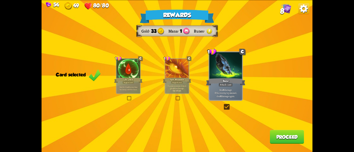
click at [269, 136] on div "Rewards Gold 33 Mana 1 Runes Card selected 1 C Life Leech Support card Heal for…" at bounding box center [176, 76] width 271 height 152
click at [271, 135] on button "Proceed" at bounding box center [287, 137] width 34 height 14
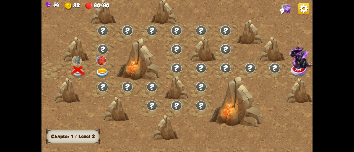
click at [101, 61] on img at bounding box center [101, 61] width 10 height 10
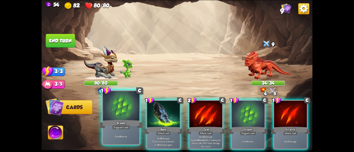
click at [120, 112] on div at bounding box center [121, 106] width 36 height 31
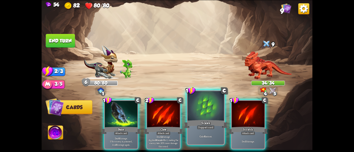
click at [189, 112] on div at bounding box center [205, 106] width 36 height 31
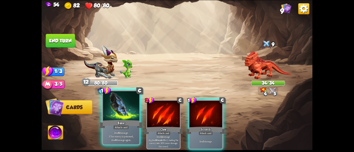
click at [122, 130] on div "Deal 6 damage. If the enemy is poisoned, deal 6 damage again." at bounding box center [121, 136] width 36 height 16
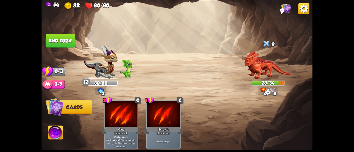
click at [62, 39] on button "End turn" at bounding box center [60, 41] width 29 height 14
